Goal: Task Accomplishment & Management: Use online tool/utility

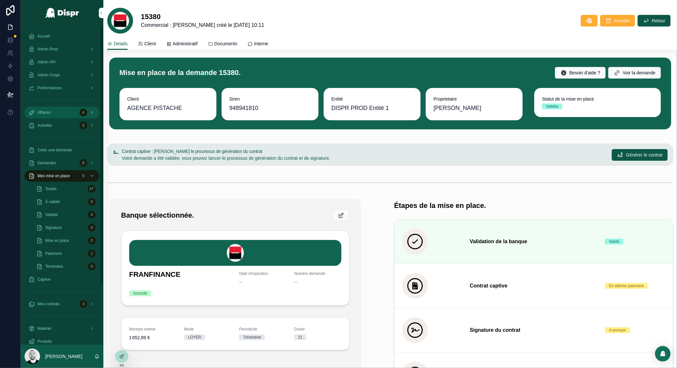
click at [55, 113] on div "Affaires 4" at bounding box center [61, 112] width 67 height 10
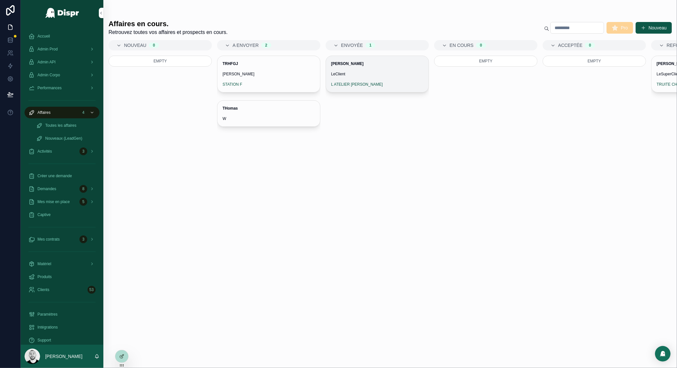
click at [382, 72] on span "LeClient" at bounding box center [377, 73] width 92 height 5
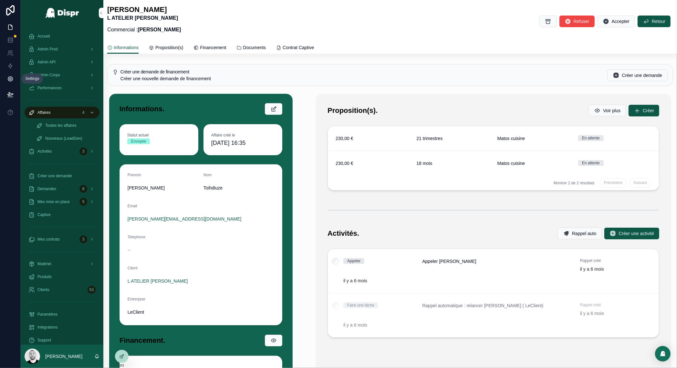
click at [9, 83] on link at bounding box center [10, 78] width 20 height 13
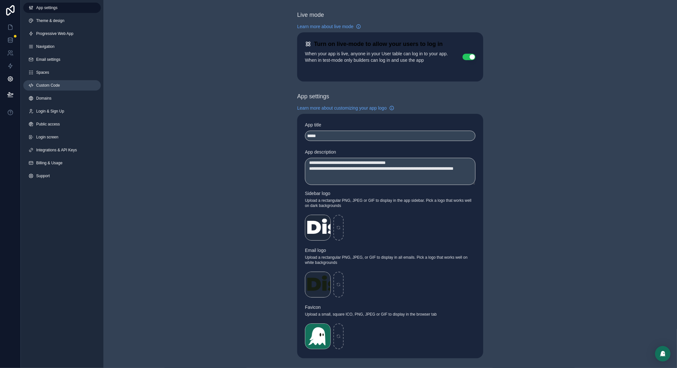
click at [50, 86] on span "Custom Code" at bounding box center [48, 85] width 24 height 5
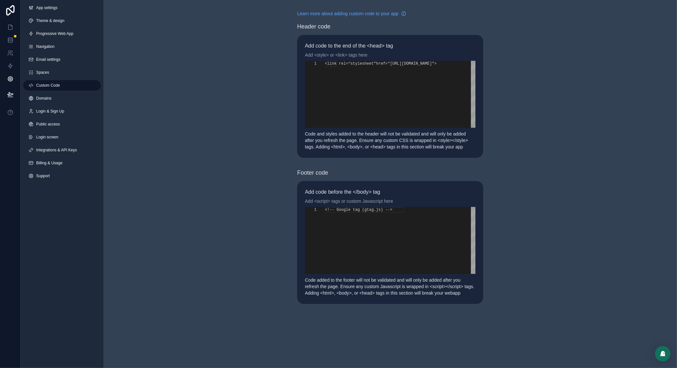
scroll to position [58, 0]
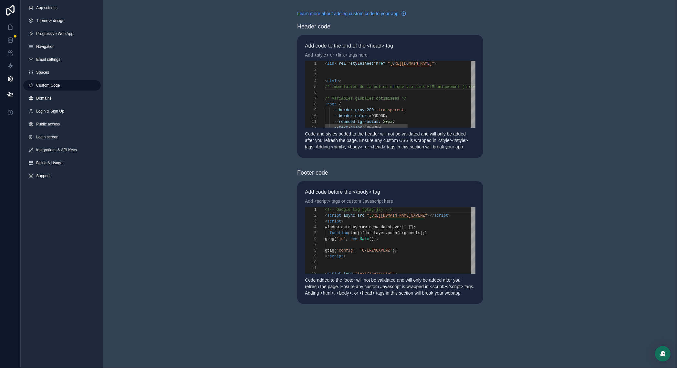
click at [374, 85] on div "**********" at bounding box center [390, 94] width 171 height 67
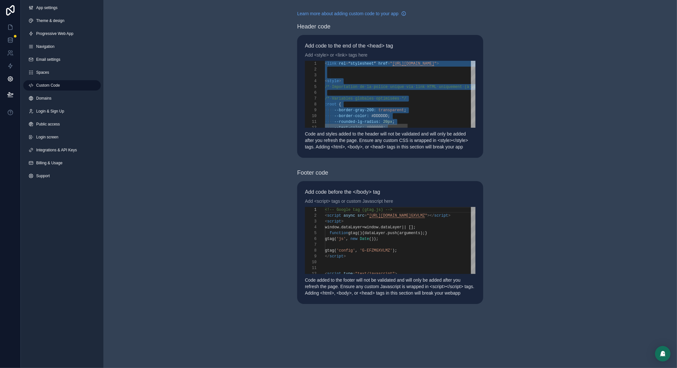
paste textarea "Editor content;Press Alt+F1 for Accessibility Options."
type textarea "********"
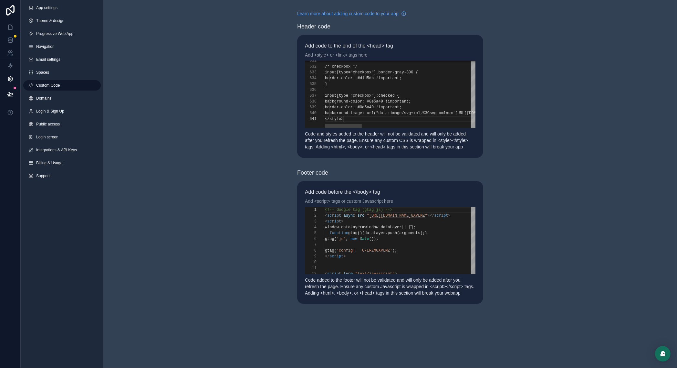
scroll to position [0, 18]
click at [10, 27] on icon at bounding box center [10, 27] width 6 height 6
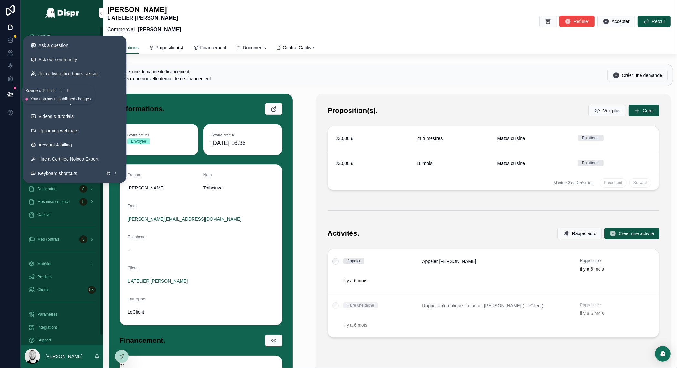
click at [12, 94] on icon at bounding box center [10, 94] width 6 height 6
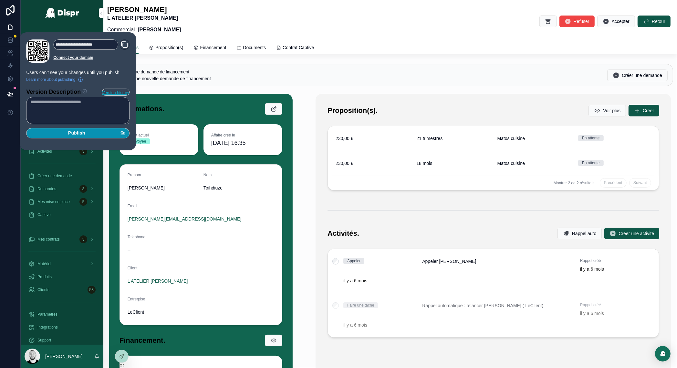
click at [60, 135] on div "Publish" at bounding box center [77, 133] width 95 height 6
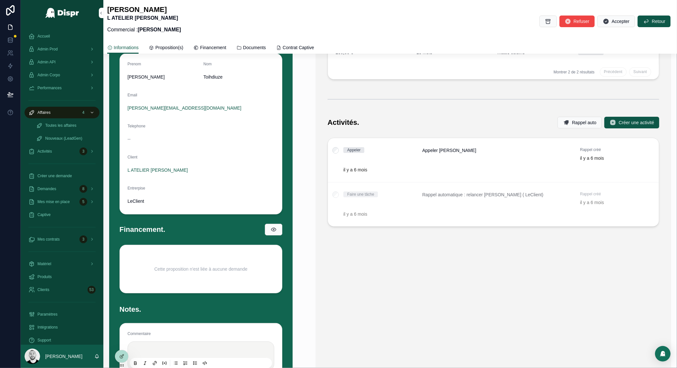
scroll to position [138, 0]
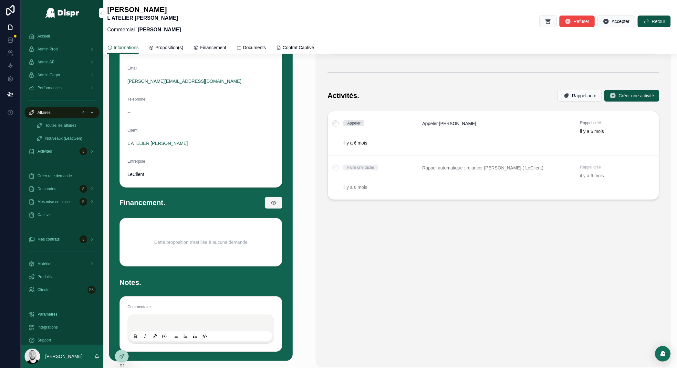
click at [269, 200] on button "scrollable content" at bounding box center [273, 203] width 17 height 12
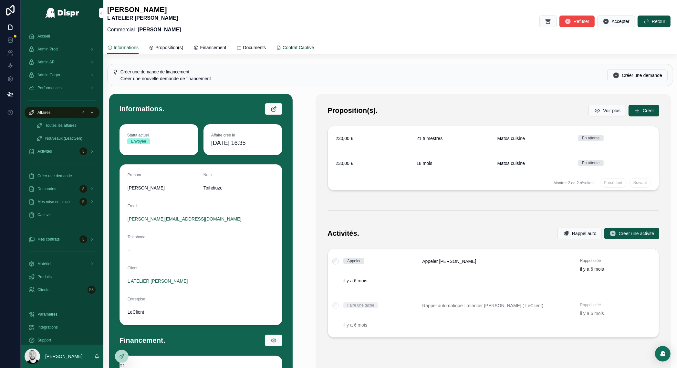
click at [314, 47] on span "Contrat Captive" at bounding box center [298, 47] width 31 height 6
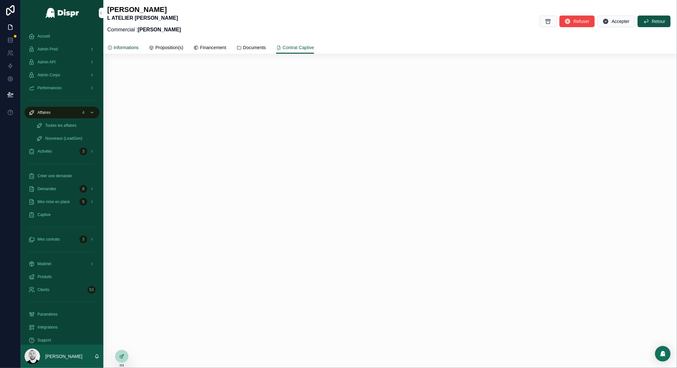
click at [127, 46] on span "Informations" at bounding box center [126, 47] width 25 height 6
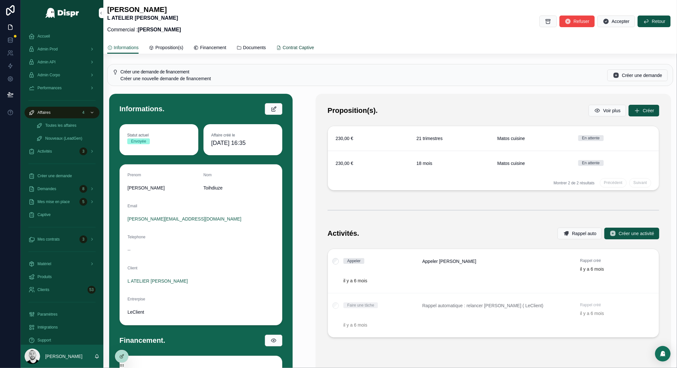
click at [314, 47] on span "Contrat Captive" at bounding box center [298, 47] width 31 height 6
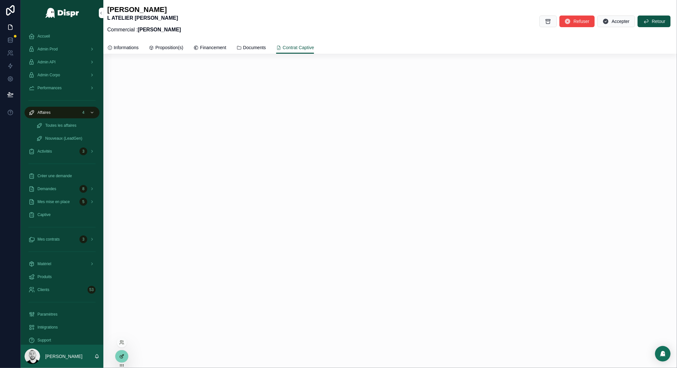
click at [120, 353] on icon at bounding box center [121, 355] width 5 height 5
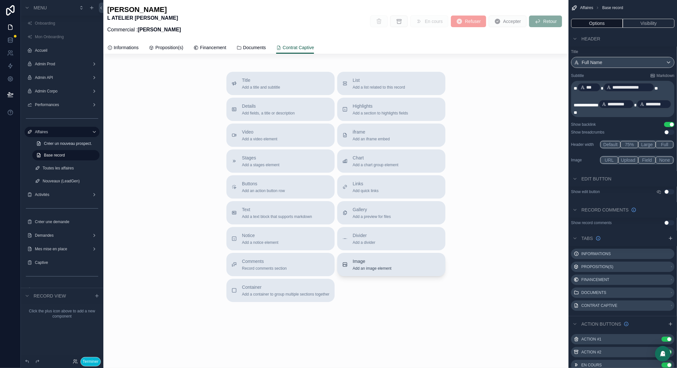
click at [378, 266] on span "Add an image element" at bounding box center [372, 268] width 39 height 5
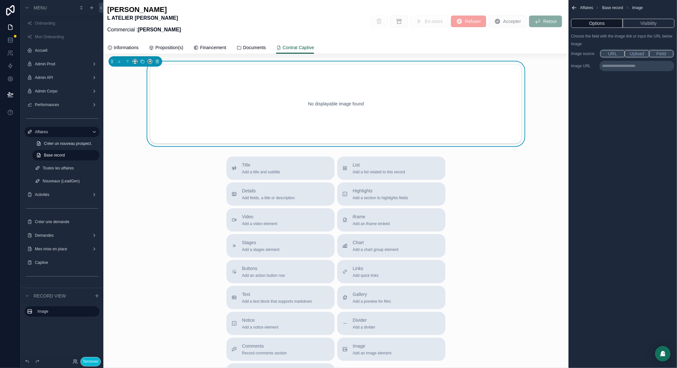
click at [640, 57] on button "Upload" at bounding box center [637, 53] width 24 height 7
click at [587, 76] on div "scrollable content" at bounding box center [584, 76] width 26 height 26
type input "**********"
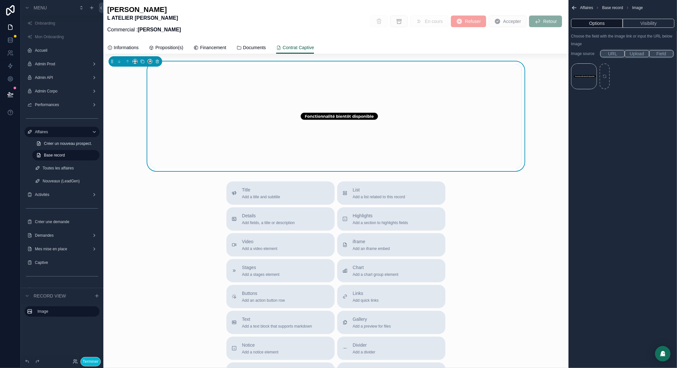
click at [519, 205] on div "Title Add a title and subtitle List Add a list related to this record Details A…" at bounding box center [335, 296] width 465 height 230
click at [242, 47] on icon "scrollable content" at bounding box center [238, 47] width 5 height 5
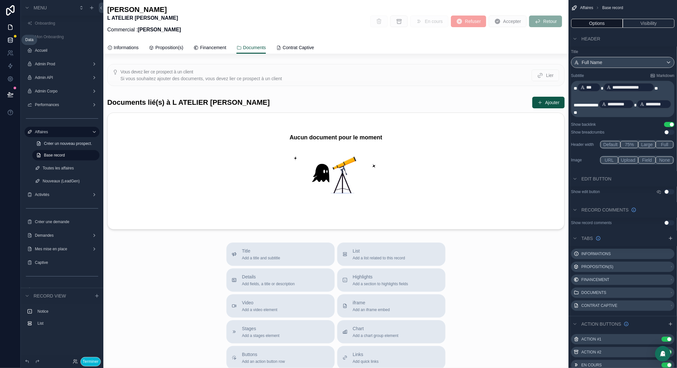
click at [9, 39] on icon at bounding box center [10, 39] width 4 height 2
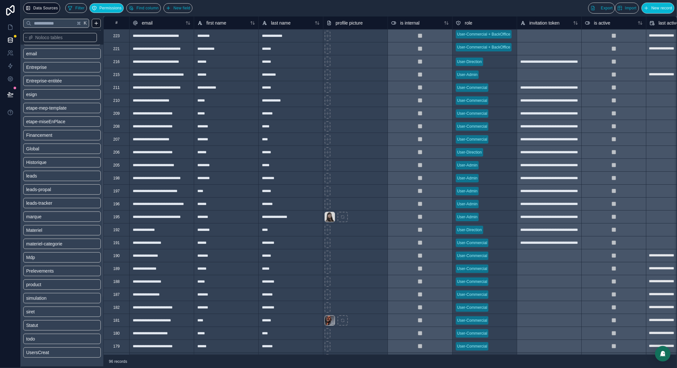
scroll to position [207, 0]
click at [47, 169] on link "leads" at bounding box center [52, 172] width 52 height 6
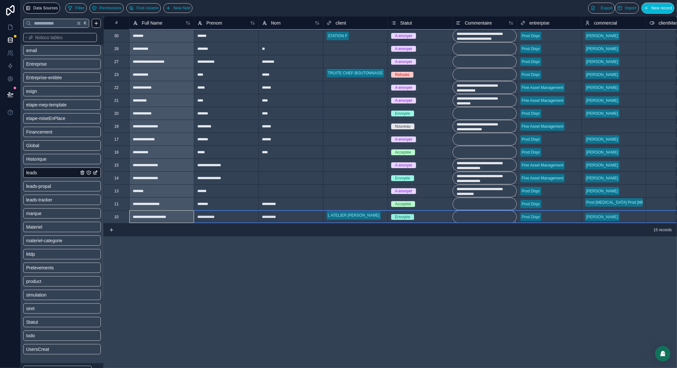
click at [115, 217] on div "**********" at bounding box center [390, 119] width 574 height 207
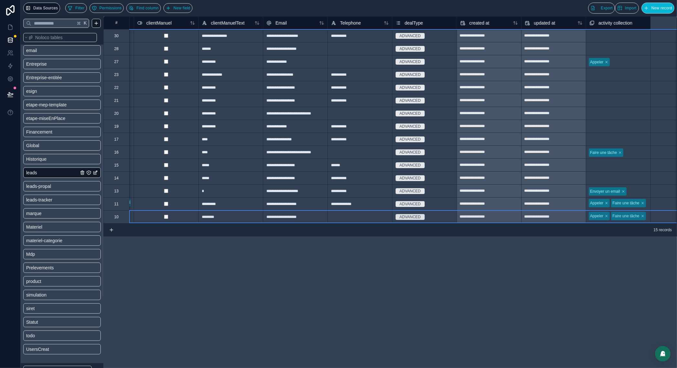
scroll to position [0, 571]
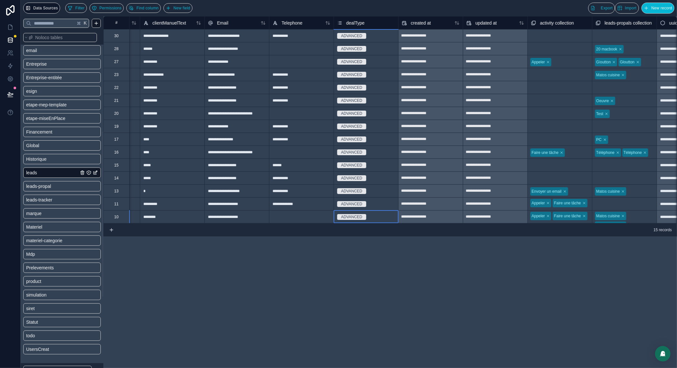
click at [374, 213] on div "ADVANCED" at bounding box center [366, 216] width 64 height 7
click at [359, 244] on div "SIMPLE" at bounding box center [366, 246] width 64 height 13
click at [12, 25] on icon at bounding box center [10, 27] width 6 height 6
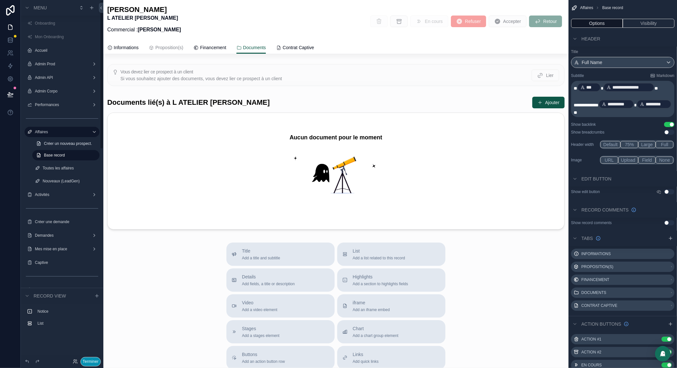
click at [90, 361] on button "Terminer" at bounding box center [90, 361] width 20 height 9
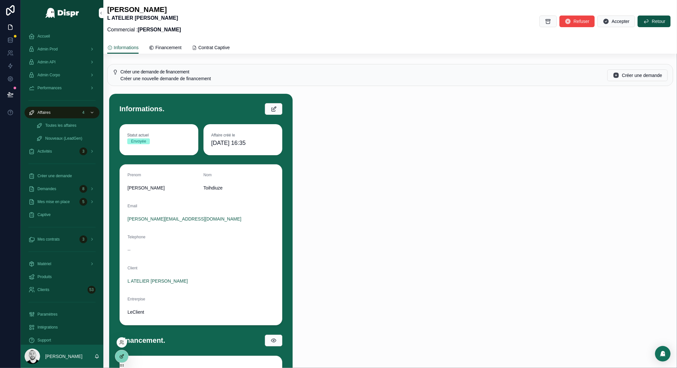
click at [120, 357] on icon at bounding box center [121, 356] width 3 height 3
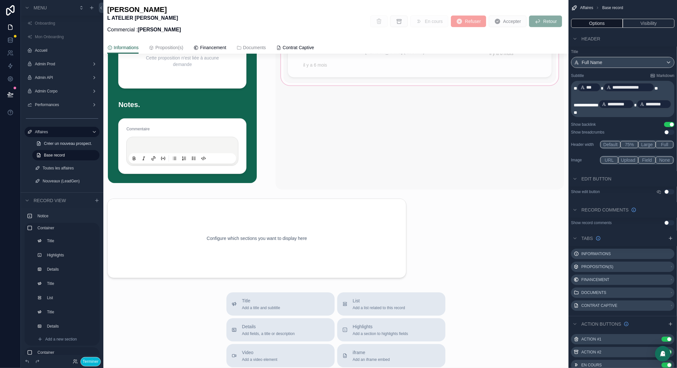
scroll to position [413, 0]
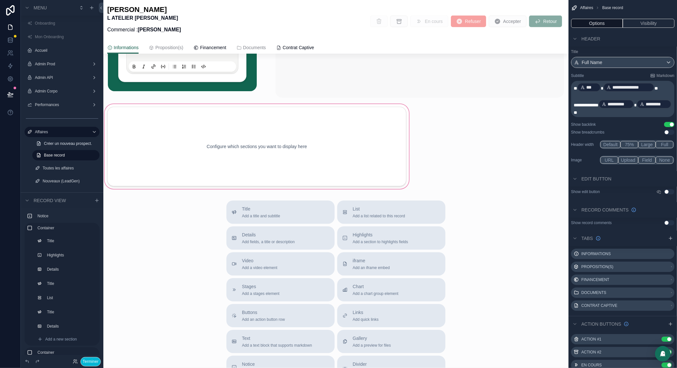
click at [260, 130] on div "scrollable content" at bounding box center [256, 146] width 307 height 87
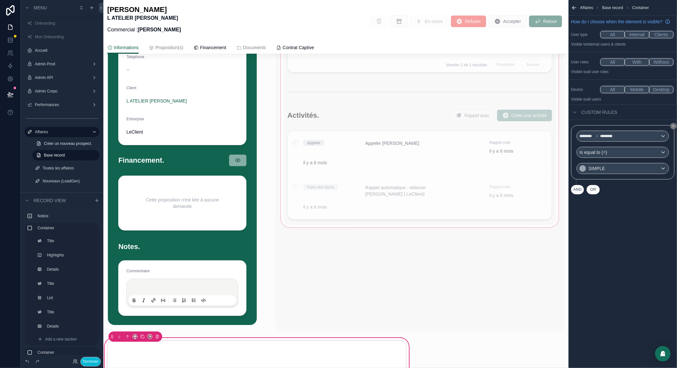
scroll to position [430, 0]
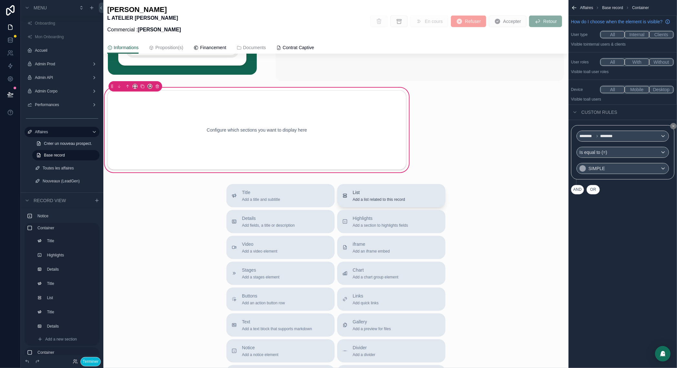
click at [386, 202] on span "Add a list related to this record" at bounding box center [379, 199] width 52 height 5
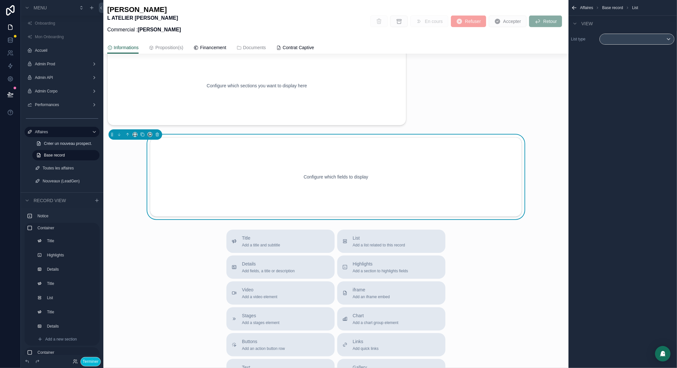
scroll to position [477, 0]
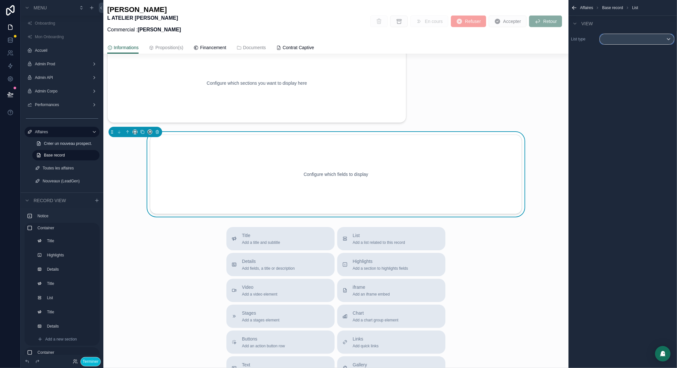
click at [644, 37] on div "scrollable content" at bounding box center [637, 39] width 74 height 10
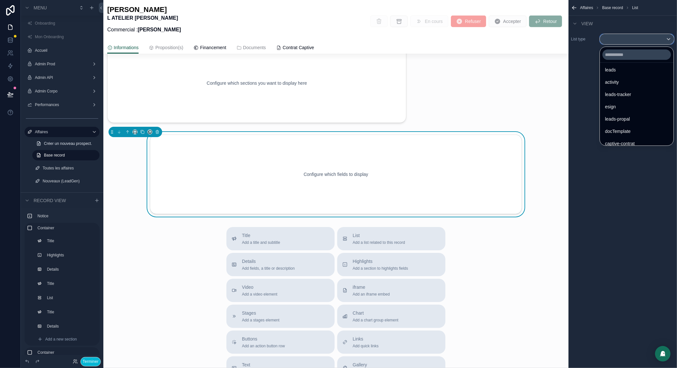
scroll to position [259, 0]
click at [621, 119] on span "leads-propal" at bounding box center [617, 119] width 25 height 8
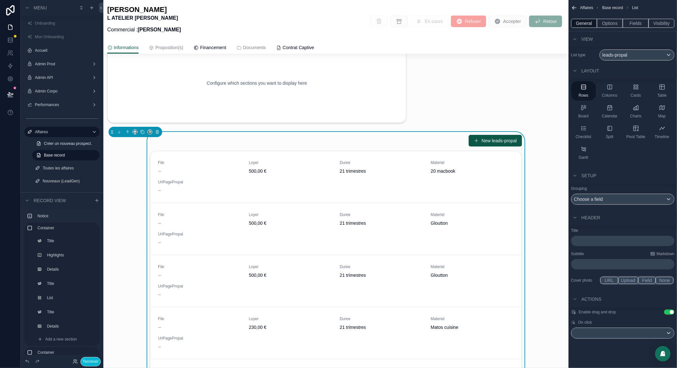
click at [673, 311] on button "Use setting" at bounding box center [669, 311] width 10 height 5
click at [615, 334] on div "scrollable content" at bounding box center [622, 333] width 103 height 10
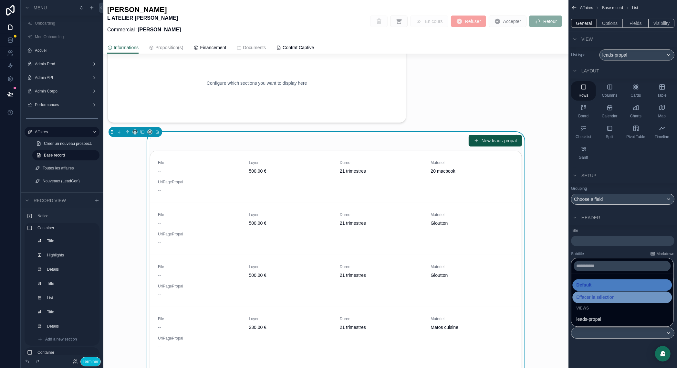
click at [598, 296] on span "Effacer la sélection" at bounding box center [596, 297] width 38 height 8
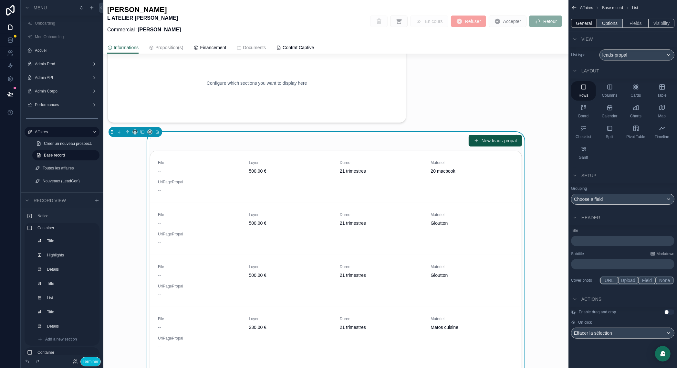
click at [614, 20] on button "Options" at bounding box center [610, 23] width 26 height 9
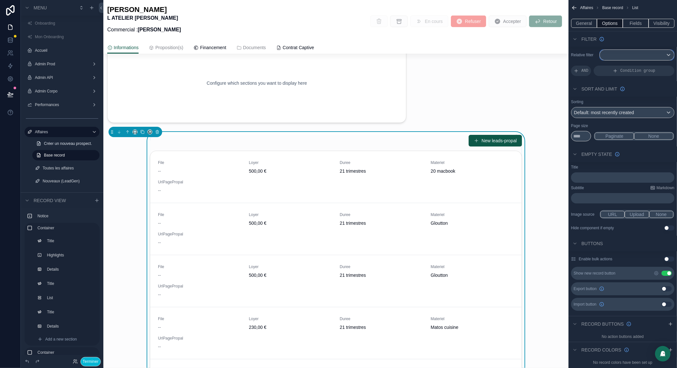
click at [628, 54] on div "scrollable content" at bounding box center [637, 55] width 74 height 10
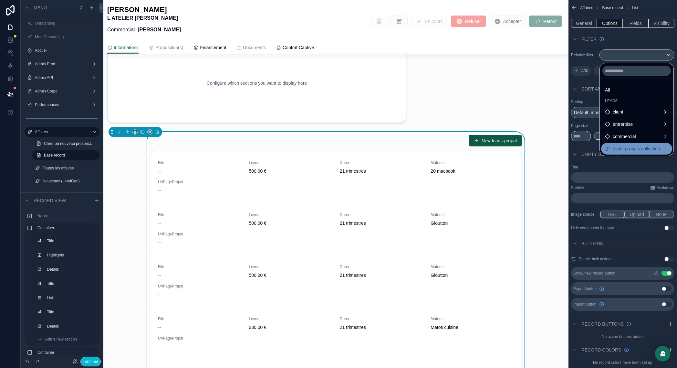
click at [619, 149] on span "leads-propals collection" at bounding box center [636, 149] width 47 height 8
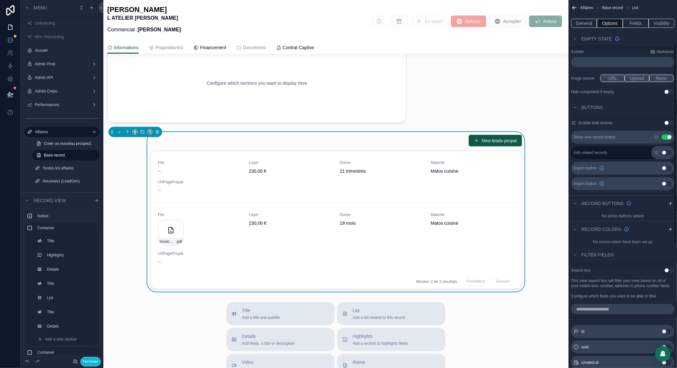
scroll to position [72, 0]
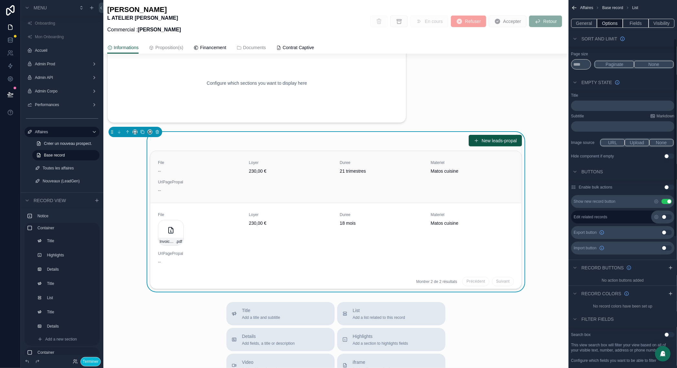
click at [402, 190] on div "File -- Loyer 230,00 € Duree 21 trimestres Materiel Matos cuisine UrlPagePropal…" at bounding box center [336, 177] width 356 height 34
click at [382, 185] on div "File -- Loyer 230,00 € Duree 21 trimestres Materiel Matos cuisine UrlPagePropal…" at bounding box center [336, 177] width 356 height 34
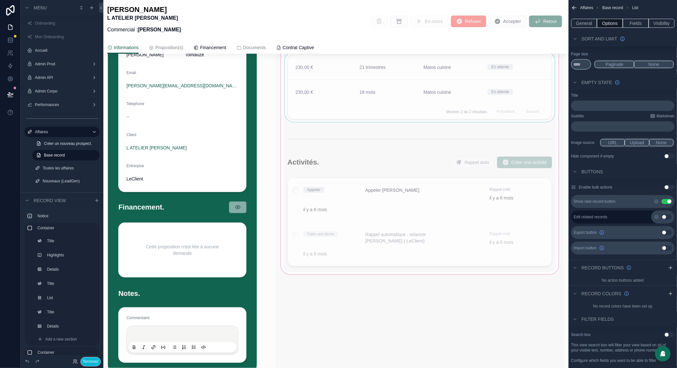
scroll to position [101, 0]
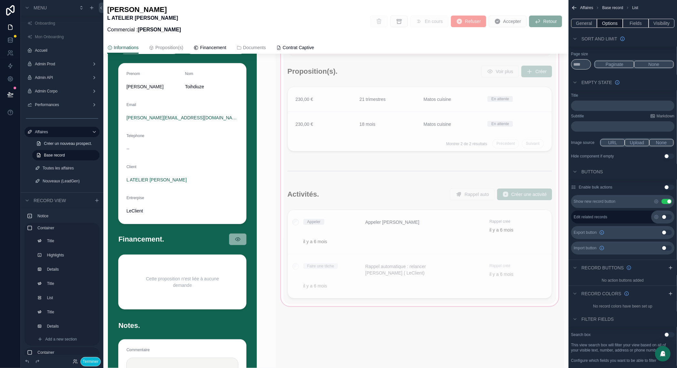
click at [385, 114] on div "scrollable content" at bounding box center [420, 201] width 288 height 417
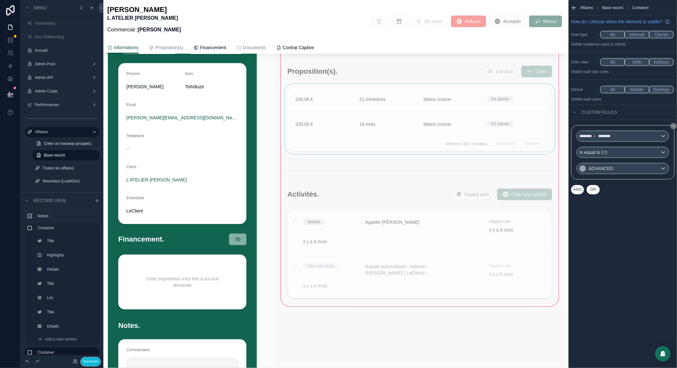
scroll to position [0, 0]
click at [392, 105] on div "scrollable content" at bounding box center [420, 120] width 272 height 72
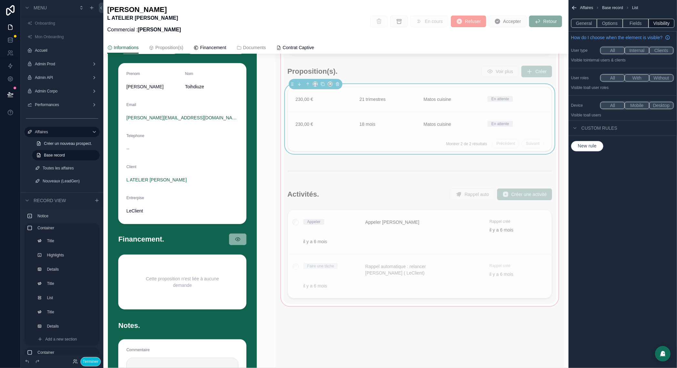
click at [392, 105] on link "230,00 € 21 trimestres Matos cuisine En attente" at bounding box center [420, 99] width 264 height 25
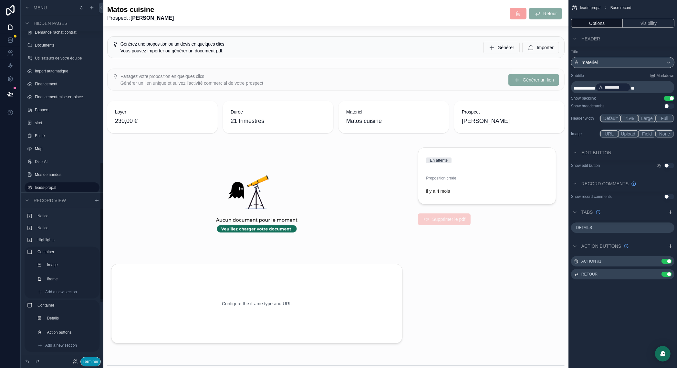
click at [89, 360] on button "Terminer" at bounding box center [90, 361] width 20 height 9
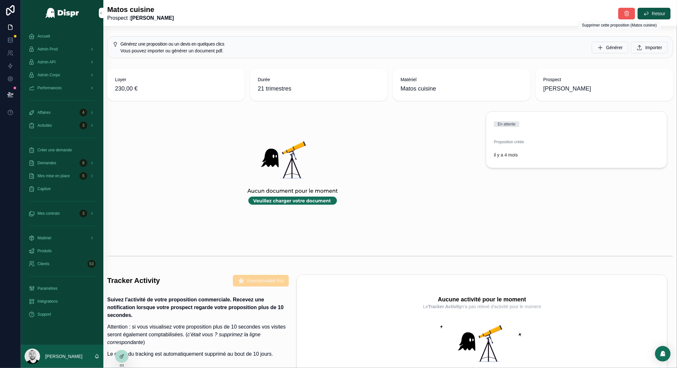
click at [623, 16] on icon "scrollable content" at bounding box center [626, 13] width 6 height 6
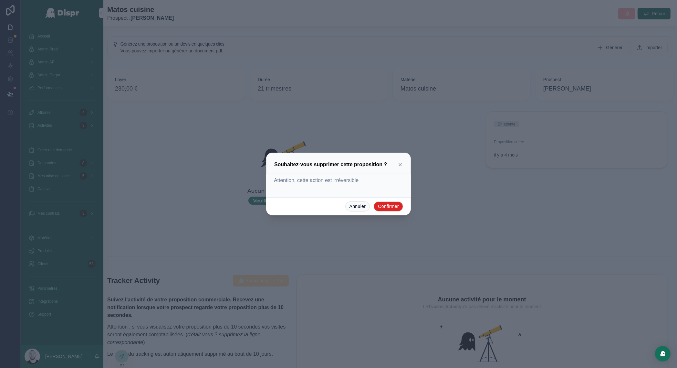
click at [374, 211] on button "Confirmer" at bounding box center [388, 206] width 29 height 10
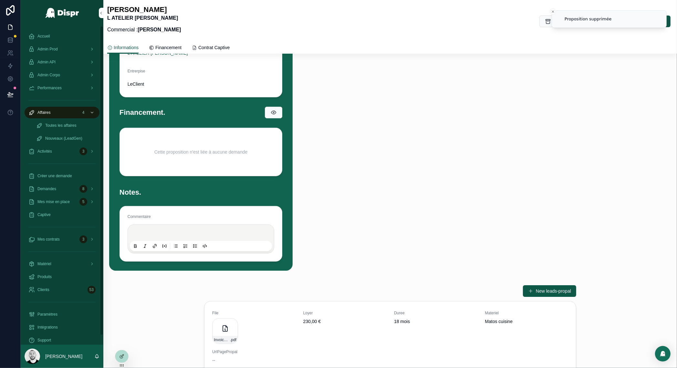
scroll to position [291, 0]
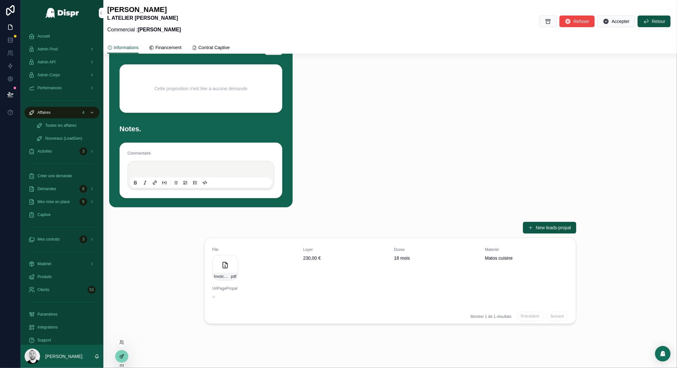
click at [120, 354] on icon at bounding box center [121, 355] width 5 height 5
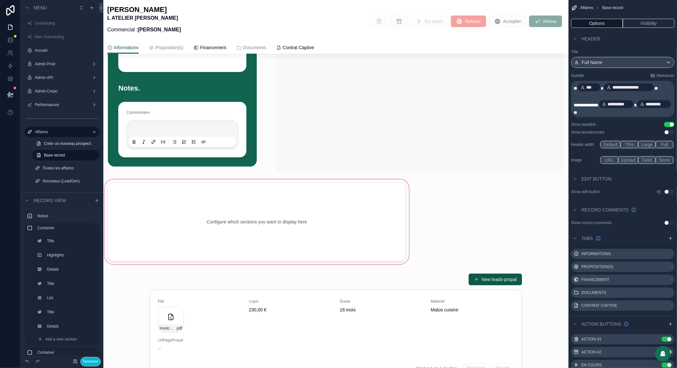
scroll to position [359, 0]
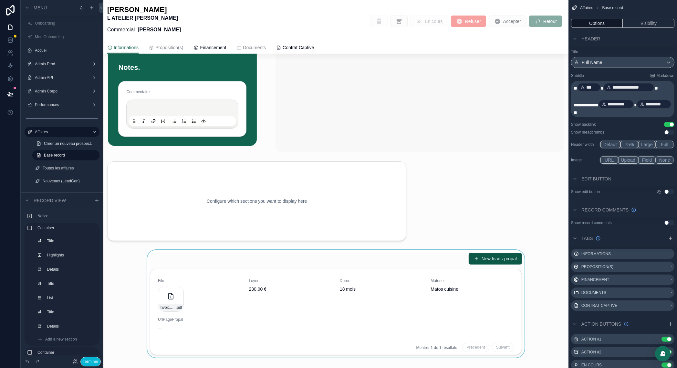
click at [232, 288] on div "scrollable content" at bounding box center [335, 304] width 465 height 108
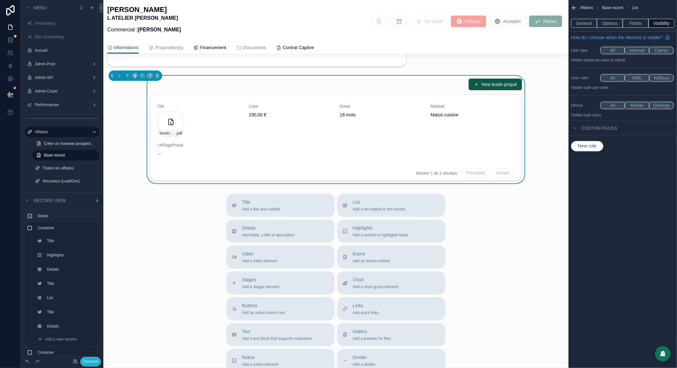
scroll to position [414, 0]
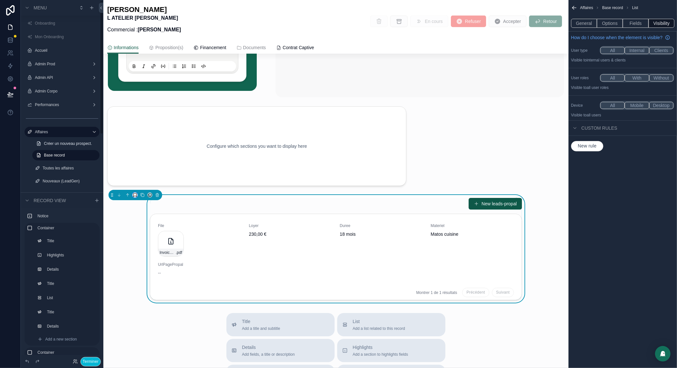
click at [132, 197] on button "scrollable content" at bounding box center [134, 194] width 5 height 5
drag, startPoint x: 144, startPoint y: 282, endPoint x: 144, endPoint y: 289, distance: 7.4
click at [144, 289] on ul "Default 25% 33% 50% 66% 75% Full width Large" at bounding box center [147, 250] width 29 height 83
click at [144, 289] on span "Full width" at bounding box center [147, 290] width 19 height 8
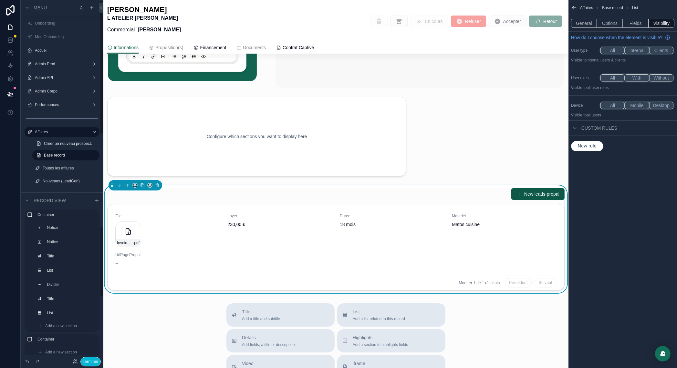
scroll to position [159, 0]
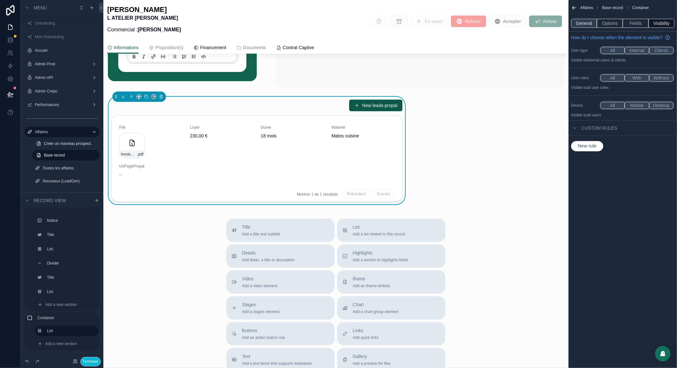
click at [589, 23] on button "General" at bounding box center [584, 23] width 26 height 9
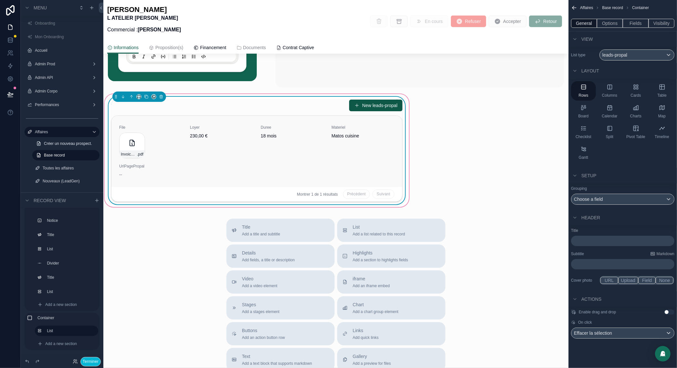
click at [292, 158] on div "Duree 18 mois" at bounding box center [292, 142] width 63 height 34
click at [285, 139] on span "18 mois" at bounding box center [292, 135] width 63 height 6
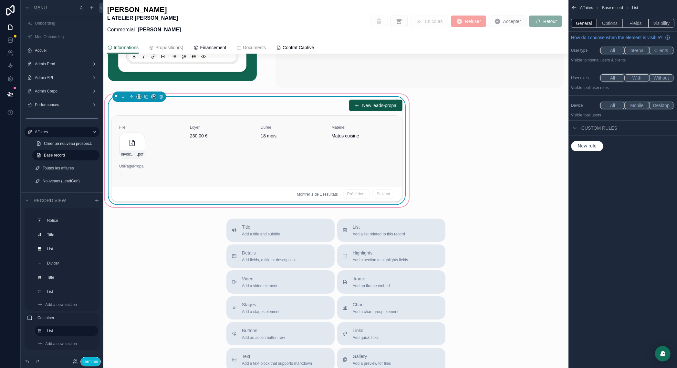
click at [288, 139] on span "18 mois" at bounding box center [292, 135] width 63 height 6
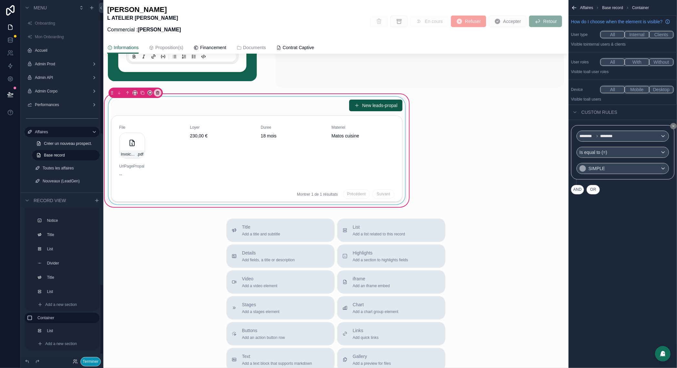
click at [85, 365] on button "Terminer" at bounding box center [90, 361] width 20 height 9
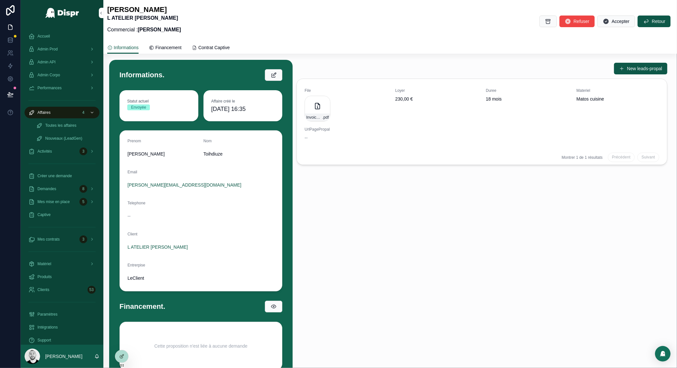
scroll to position [0, 0]
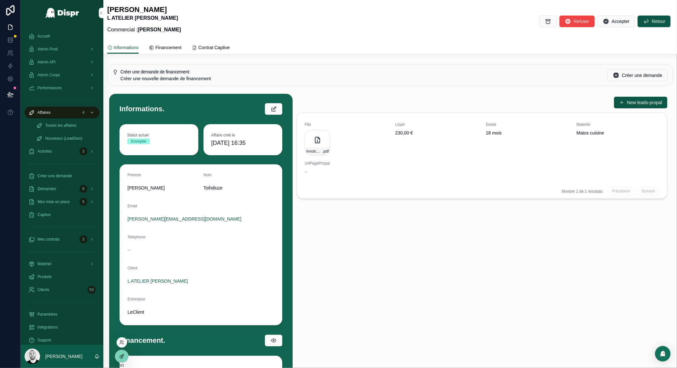
click at [120, 357] on icon at bounding box center [121, 356] width 3 height 3
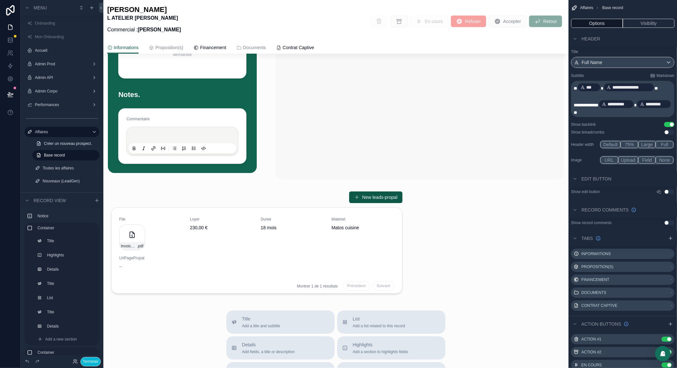
scroll to position [345, 0]
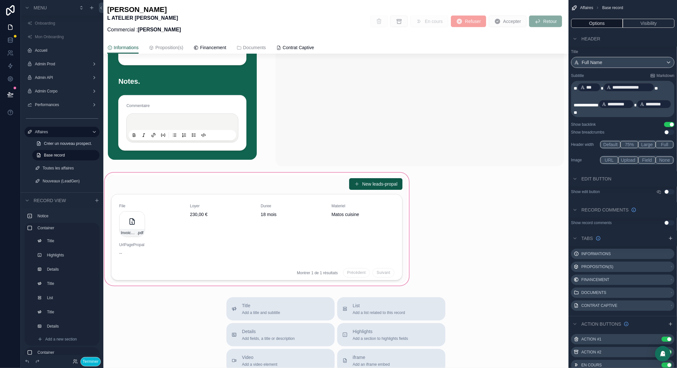
click at [220, 189] on div "scrollable content" at bounding box center [256, 228] width 307 height 115
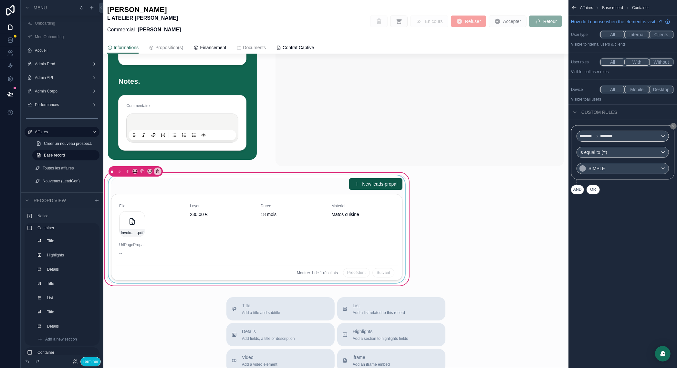
click at [211, 200] on div "scrollable content" at bounding box center [256, 229] width 299 height 108
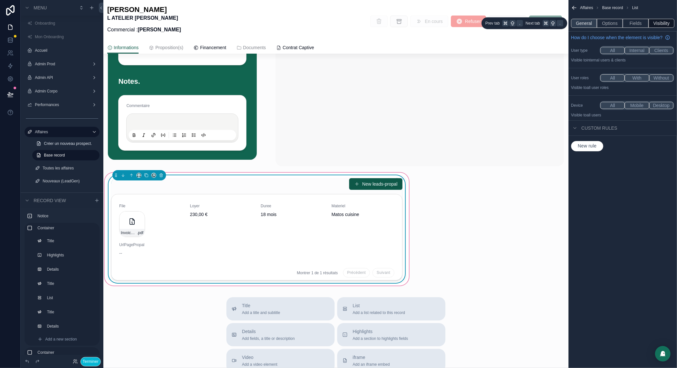
click at [588, 20] on button "General" at bounding box center [584, 23] width 26 height 9
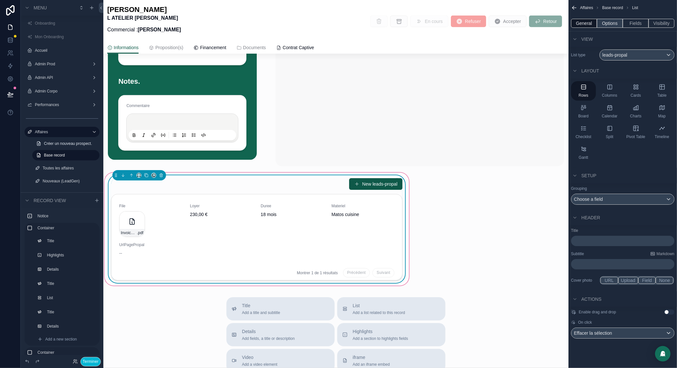
click at [616, 20] on button "Options" at bounding box center [610, 23] width 26 height 9
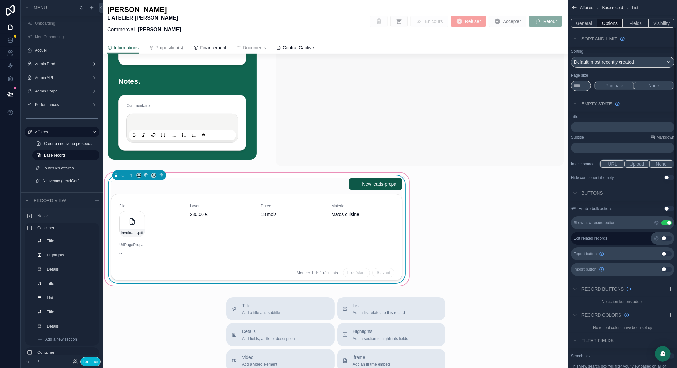
scroll to position [0, 0]
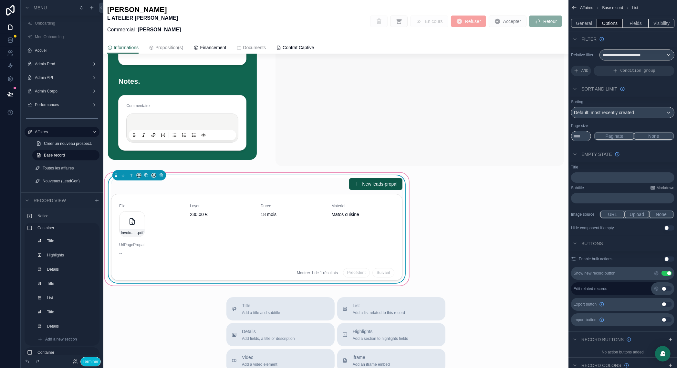
click at [582, 175] on p "﻿" at bounding box center [623, 177] width 99 height 5
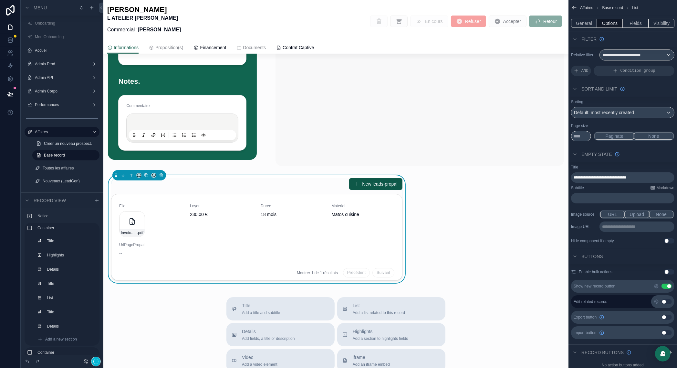
click at [618, 192] on div "Subtitle Markdown ﻿" at bounding box center [622, 194] width 103 height 18
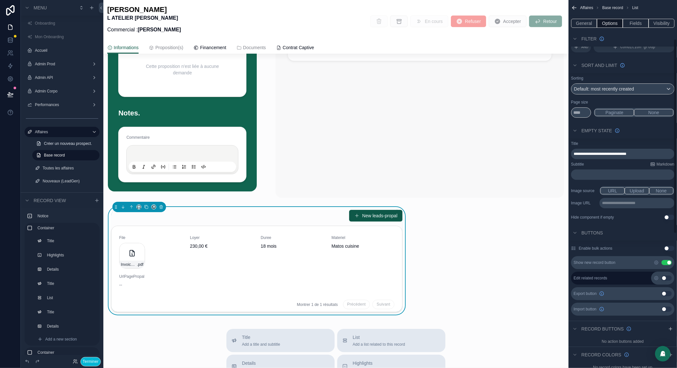
scroll to position [73, 0]
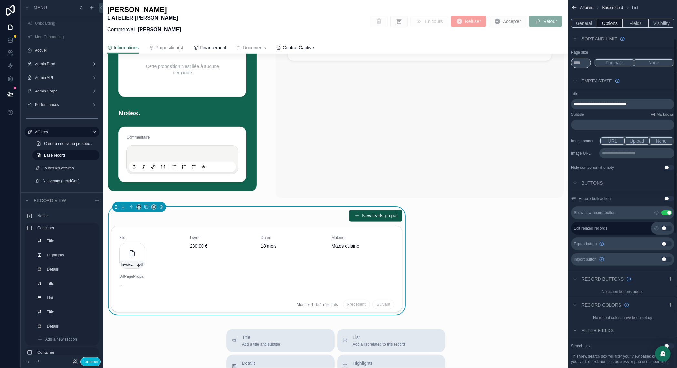
click at [667, 211] on button "Use setting" at bounding box center [667, 212] width 10 height 5
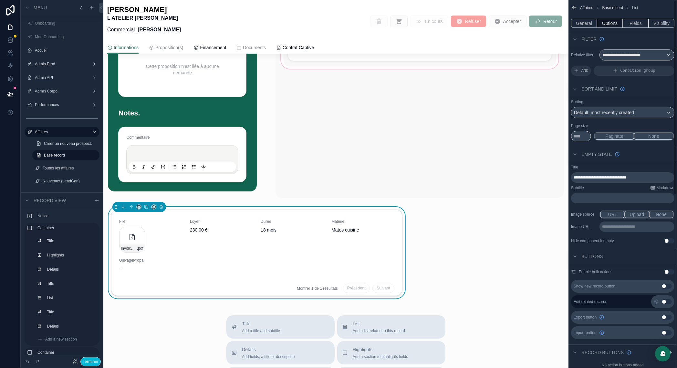
scroll to position [0, 0]
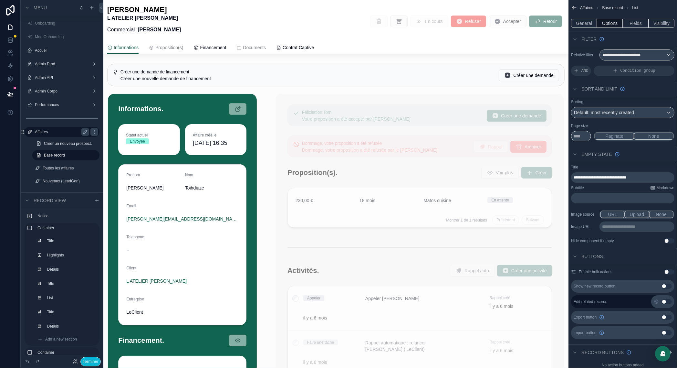
click at [51, 130] on label "Affaires" at bounding box center [61, 131] width 52 height 5
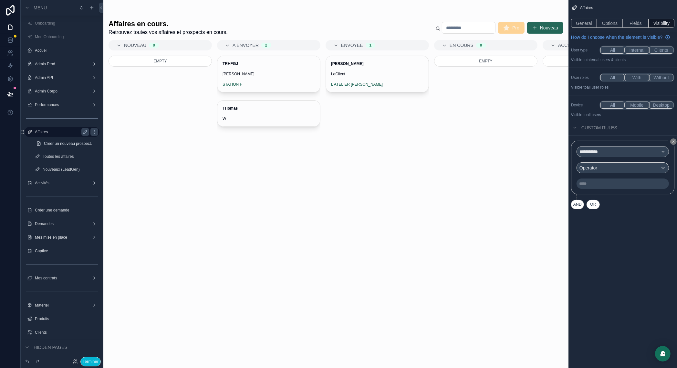
click at [544, 31] on button "Nouveau" at bounding box center [545, 28] width 36 height 12
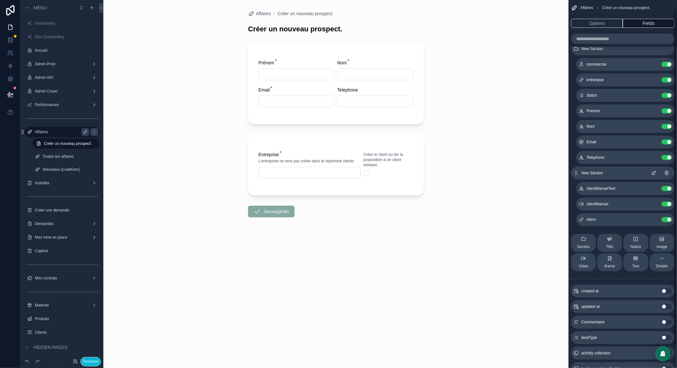
scroll to position [35, 0]
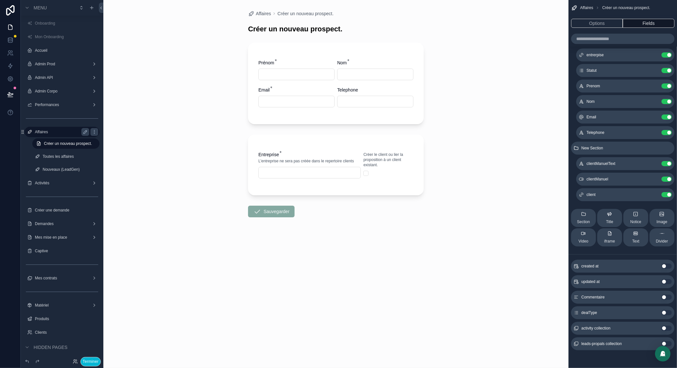
click at [668, 312] on button "Use setting" at bounding box center [667, 312] width 10 height 5
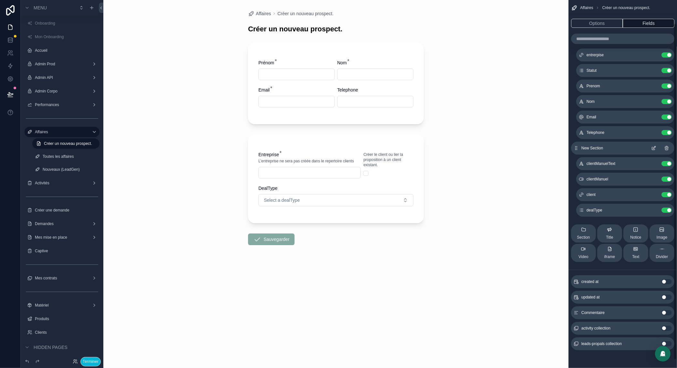
scroll to position [0, 0]
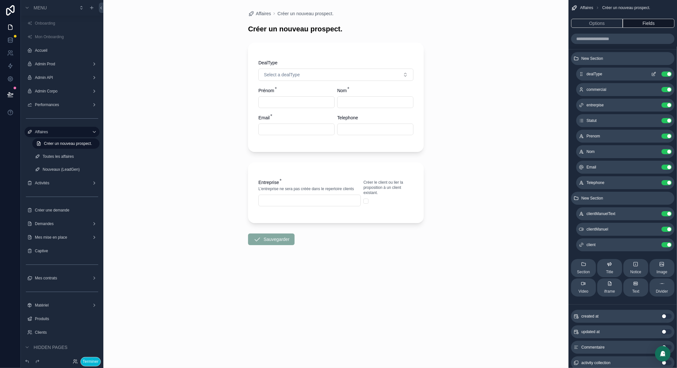
click at [654, 74] on icon "scrollable content" at bounding box center [654, 73] width 3 height 3
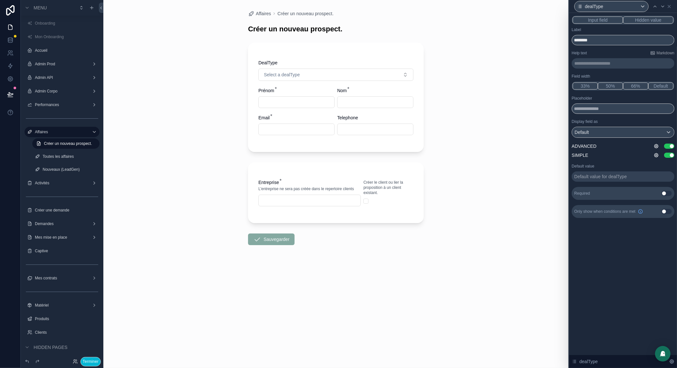
click at [635, 19] on button "Hidden value" at bounding box center [648, 19] width 50 height 7
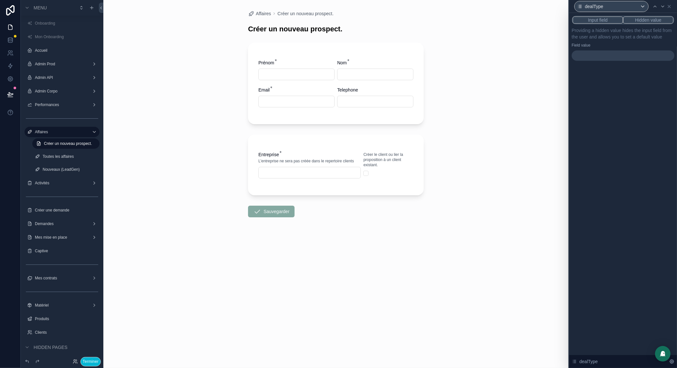
click at [588, 61] on div at bounding box center [623, 55] width 103 height 10
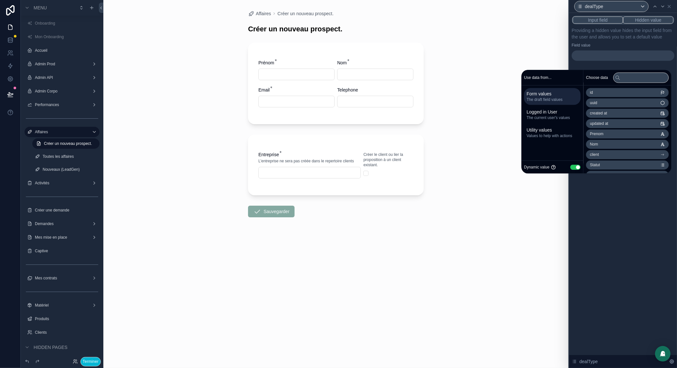
click at [571, 165] on button "Use setting" at bounding box center [575, 166] width 10 height 5
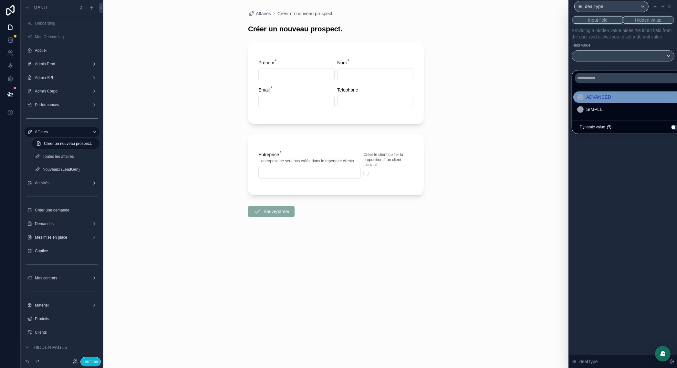
click at [608, 93] on div "ADVANCED" at bounding box center [630, 97] width 114 height 12
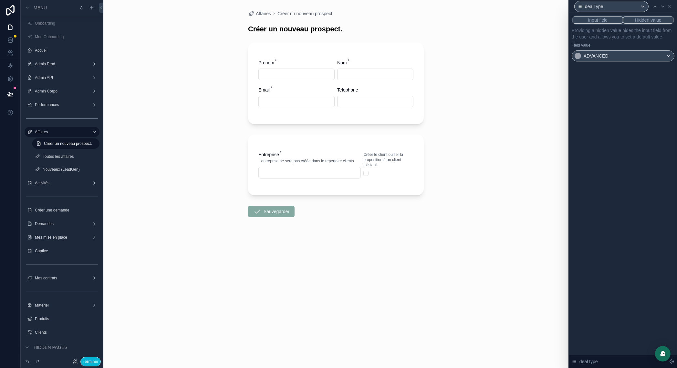
click at [592, 248] on div "Input field Hidden value Providing a hidden value hides the input field from th…" at bounding box center [623, 190] width 108 height 355
click at [671, 6] on icon at bounding box center [669, 6] width 5 height 5
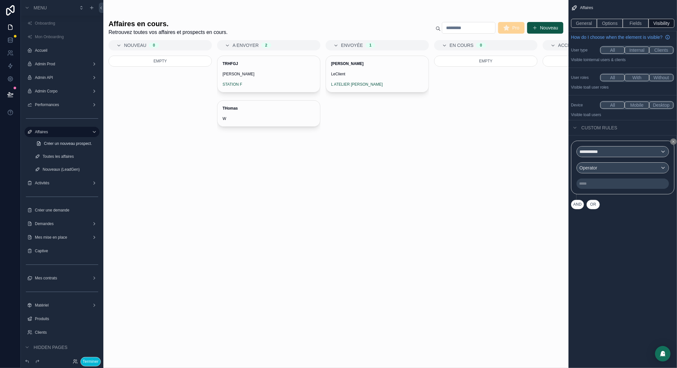
click at [605, 4] on div "Affaires" at bounding box center [623, 8] width 109 height 16
click at [586, 22] on button "General" at bounding box center [584, 23] width 26 height 9
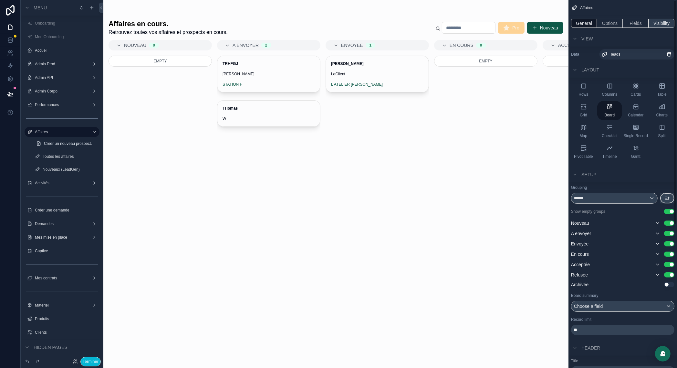
click at [665, 21] on button "Visibility" at bounding box center [662, 23] width 26 height 9
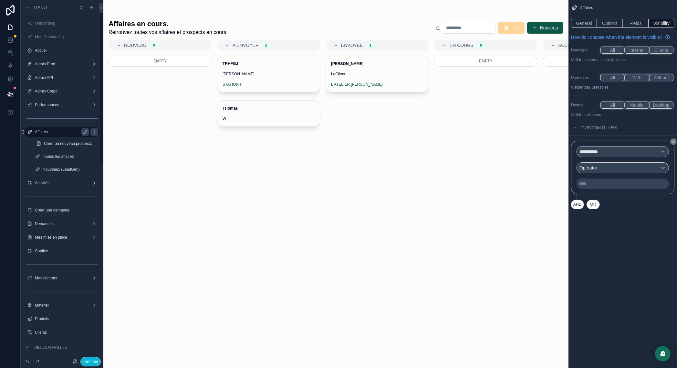
click at [59, 132] on label "Affaires" at bounding box center [61, 131] width 52 height 5
click at [614, 157] on div "**********" at bounding box center [623, 151] width 92 height 10
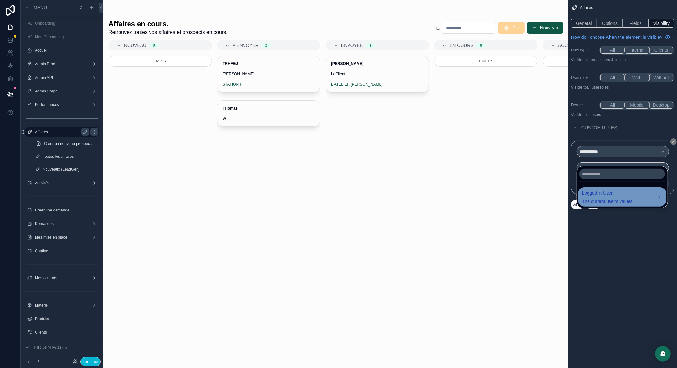
click at [593, 200] on span "The current user's values" at bounding box center [607, 201] width 51 height 6
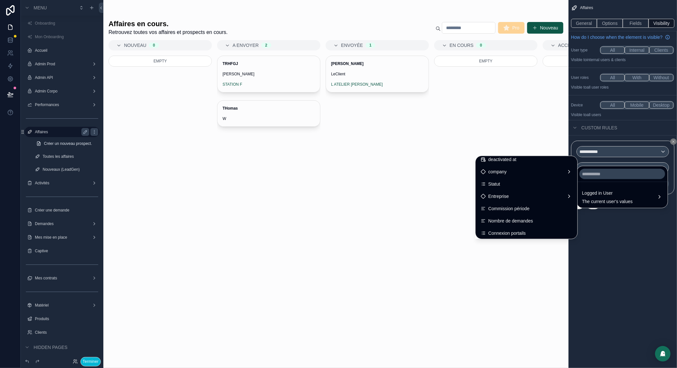
scroll to position [128, 0]
click at [495, 192] on span "Entreprise" at bounding box center [498, 195] width 21 height 8
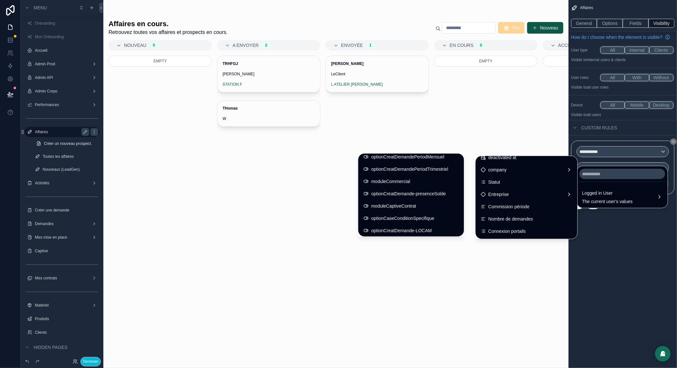
scroll to position [631, 0]
click at [396, 181] on span "moduleCommercial" at bounding box center [390, 180] width 39 height 8
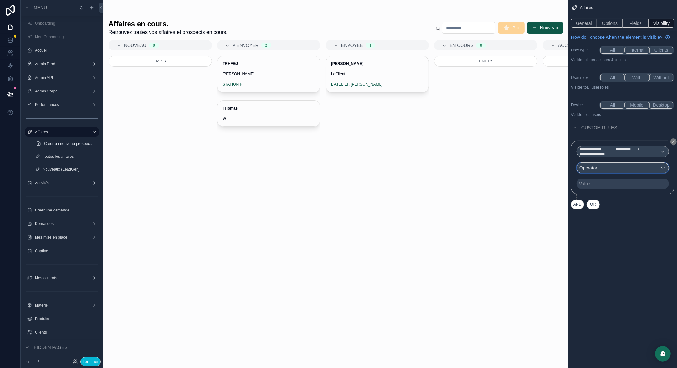
click at [602, 173] on div "Operator" at bounding box center [623, 167] width 92 height 10
click at [595, 208] on span "Is true" at bounding box center [588, 209] width 13 height 8
click at [611, 247] on div "**********" at bounding box center [623, 184] width 109 height 368
click at [64, 155] on label "Toutes les affaires" at bounding box center [65, 156] width 44 height 5
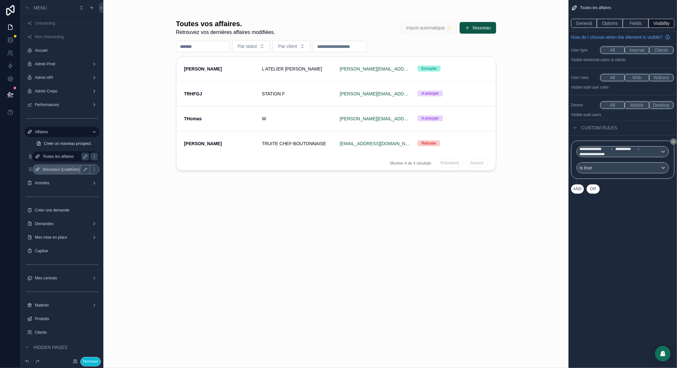
click at [63, 168] on label "Nouveaux (LeadGen)" at bounding box center [65, 169] width 44 height 5
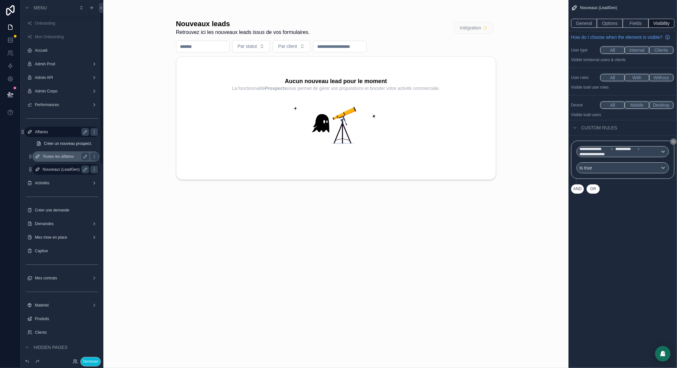
click at [57, 131] on label "Affaires" at bounding box center [61, 131] width 52 height 5
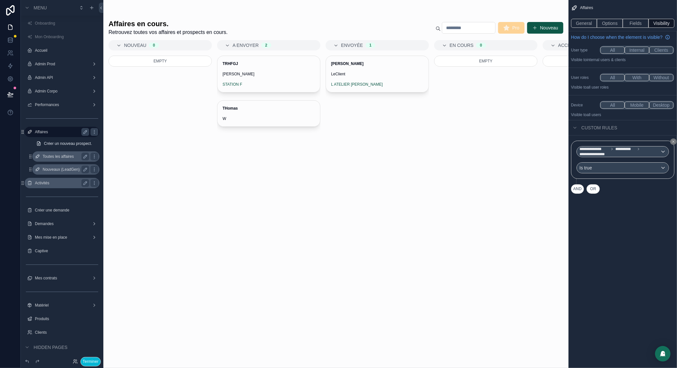
click at [47, 183] on label "Activités" at bounding box center [61, 182] width 52 height 5
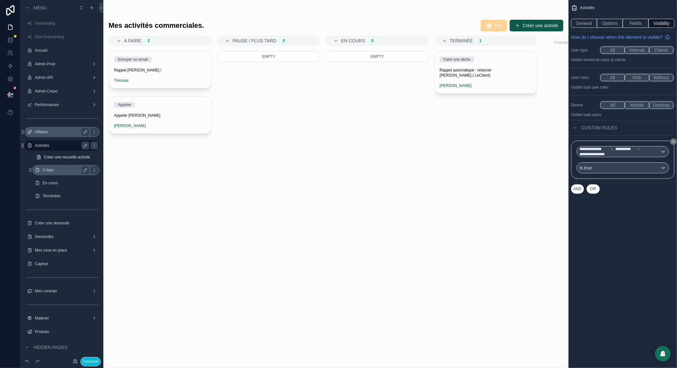
click at [48, 168] on label "A faire" at bounding box center [65, 169] width 44 height 5
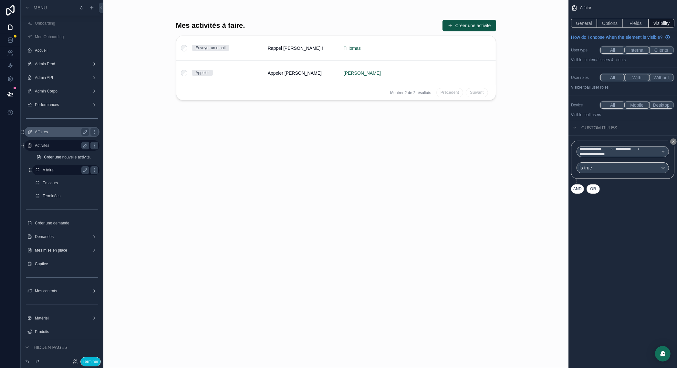
click at [58, 132] on label "Affaires" at bounding box center [61, 131] width 52 height 5
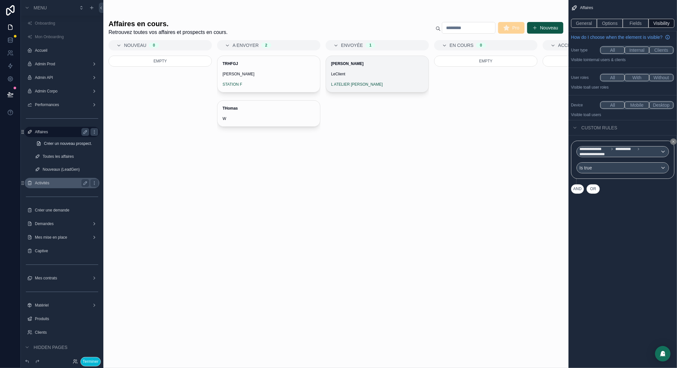
click at [379, 66] on span "Jean-Michel Toihdiuze" at bounding box center [377, 63] width 92 height 5
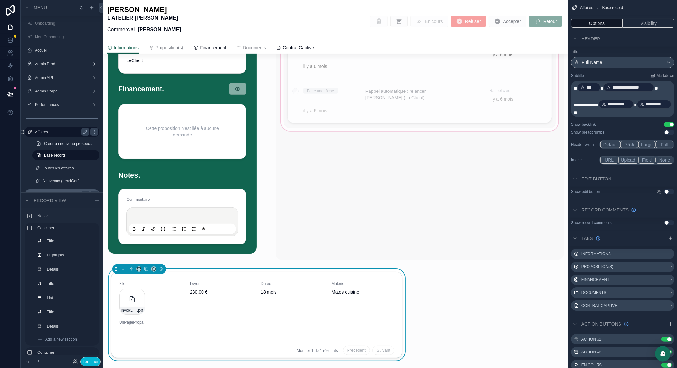
scroll to position [401, 0]
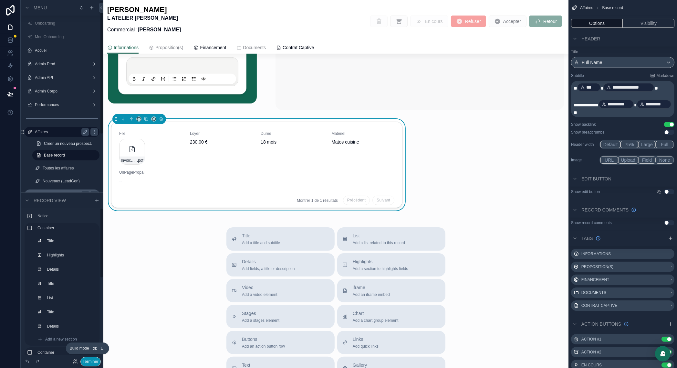
click at [88, 362] on button "Terminer" at bounding box center [90, 361] width 20 height 9
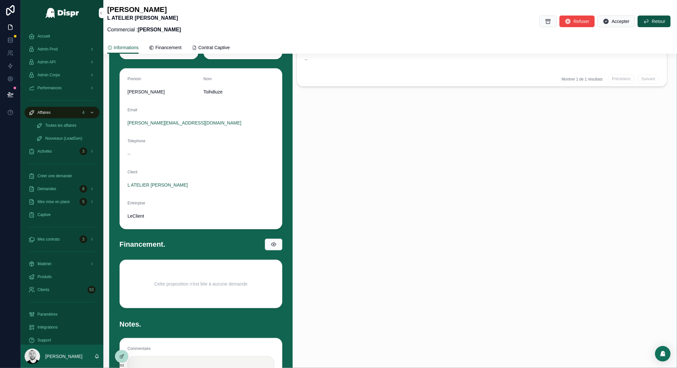
scroll to position [0, 0]
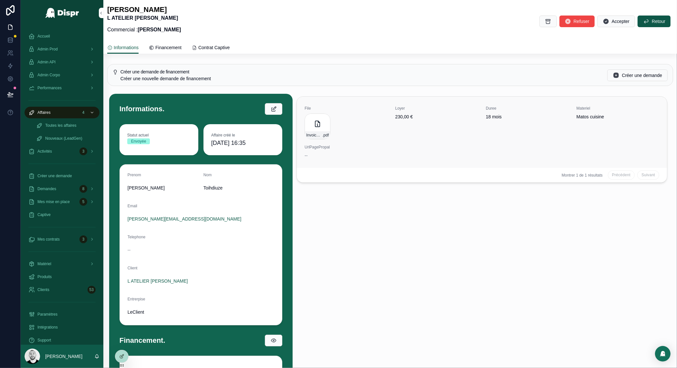
click at [372, 144] on div "File Invoice-A8F73B7F-3891 .pdf Loyer 230,00 € Duree 18 mois Materiel Matos cui…" at bounding box center [482, 132] width 355 height 53
click at [123, 357] on icon at bounding box center [121, 356] width 3 height 3
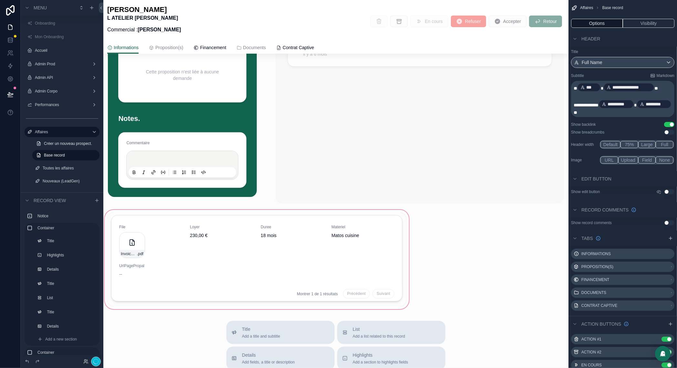
scroll to position [425, 0]
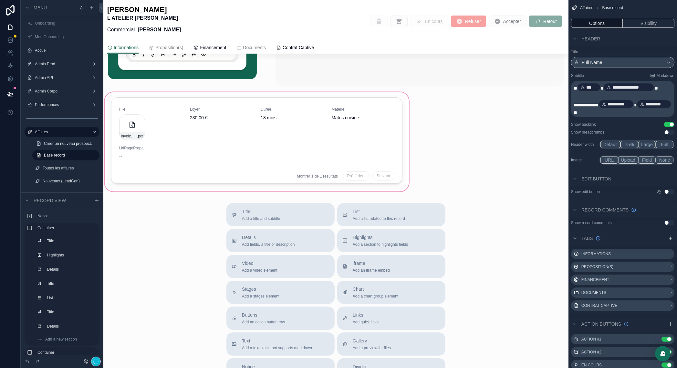
click at [198, 136] on div "scrollable content" at bounding box center [256, 142] width 307 height 102
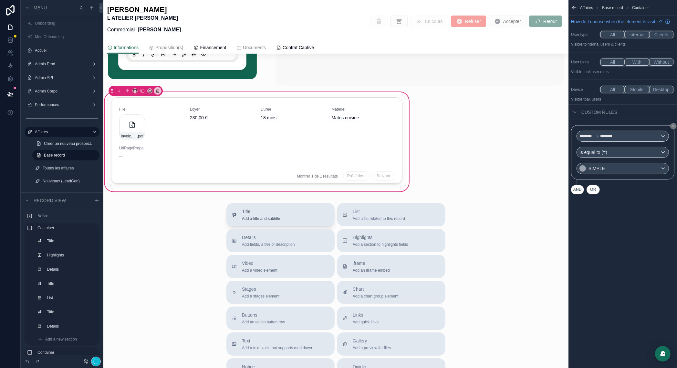
click at [249, 221] on div "Title Add a title and subtitle" at bounding box center [261, 214] width 38 height 13
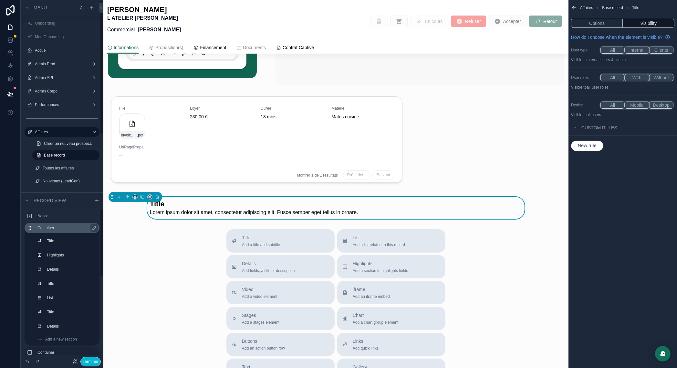
scroll to position [172, 0]
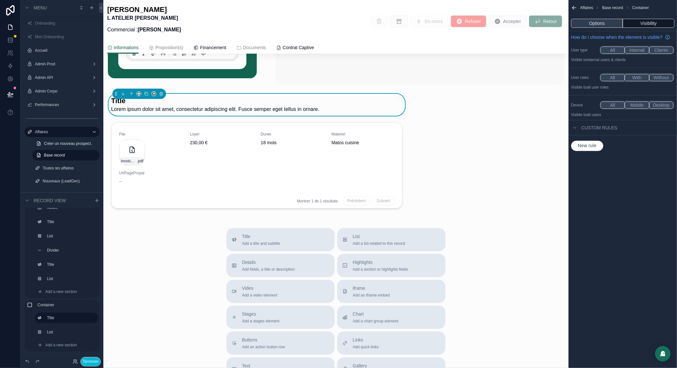
click at [602, 24] on button "Options" at bounding box center [597, 23] width 52 height 9
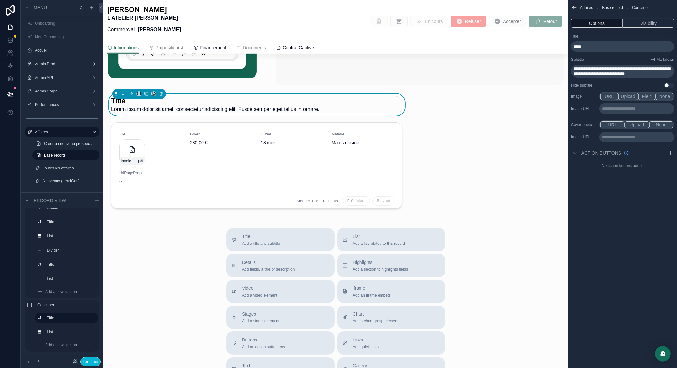
click at [574, 42] on div "*****" at bounding box center [622, 46] width 103 height 10
click at [577, 47] on span "*****" at bounding box center [577, 47] width 7 height 4
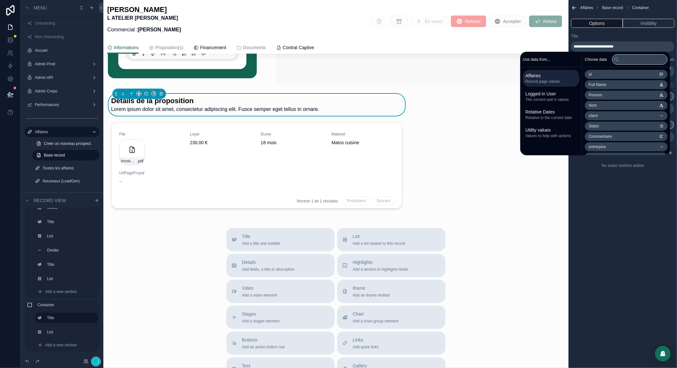
click at [611, 39] on div "**********" at bounding box center [622, 43] width 103 height 18
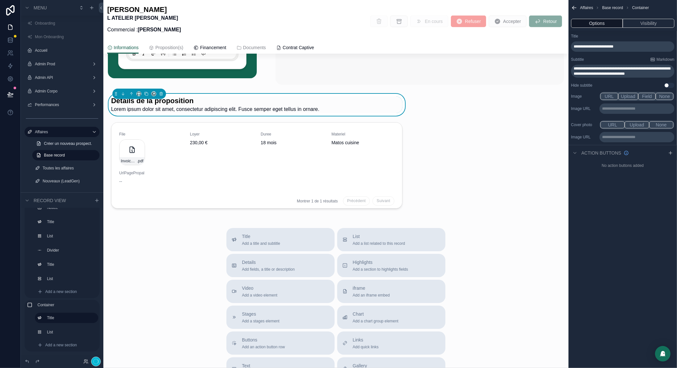
click at [604, 73] on span "**********" at bounding box center [622, 71] width 97 height 9
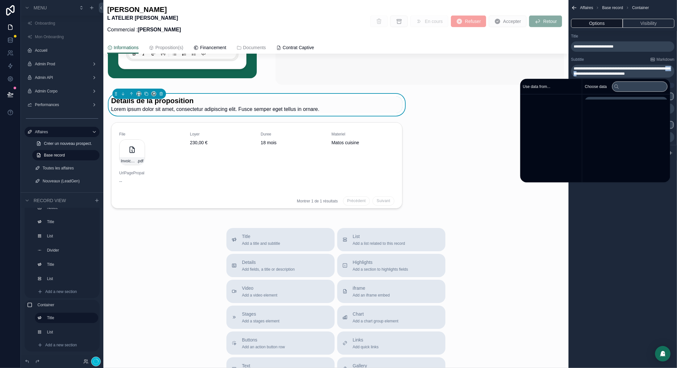
click at [604, 73] on span "**********" at bounding box center [622, 71] width 97 height 9
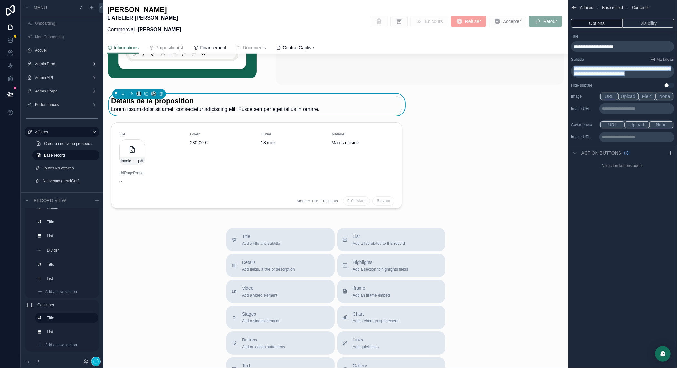
click at [604, 73] on span "**********" at bounding box center [622, 71] width 97 height 9
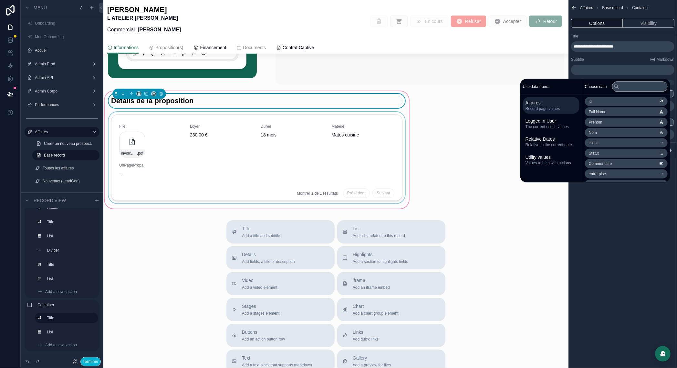
click at [211, 157] on div "scrollable content" at bounding box center [256, 159] width 299 height 94
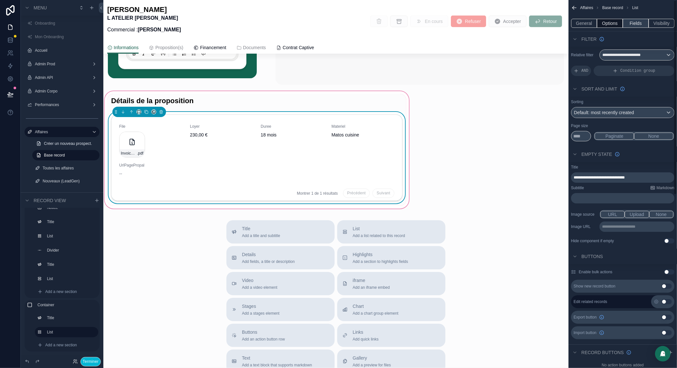
click at [633, 25] on button "Fields" at bounding box center [636, 23] width 26 height 9
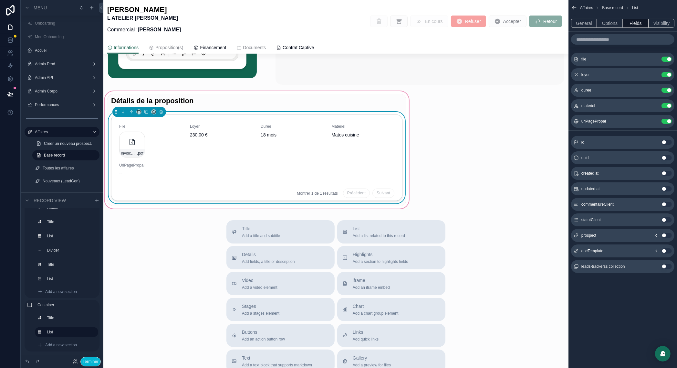
click at [657, 250] on icon "scrollable content" at bounding box center [656, 250] width 5 height 5
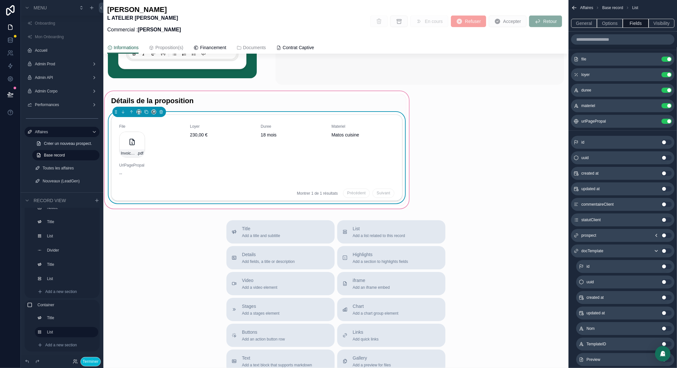
scroll to position [405, 0]
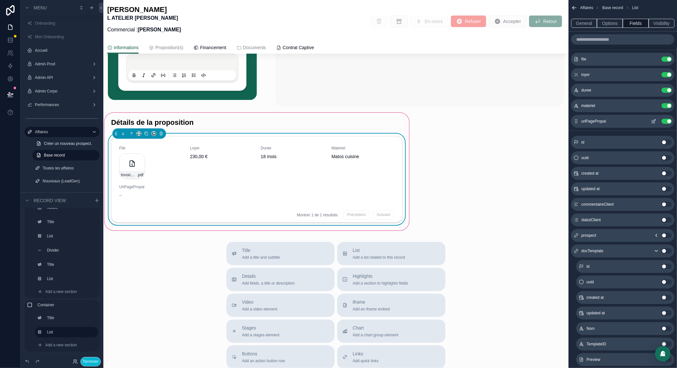
click at [667, 120] on button "Use setting" at bounding box center [667, 121] width 10 height 5
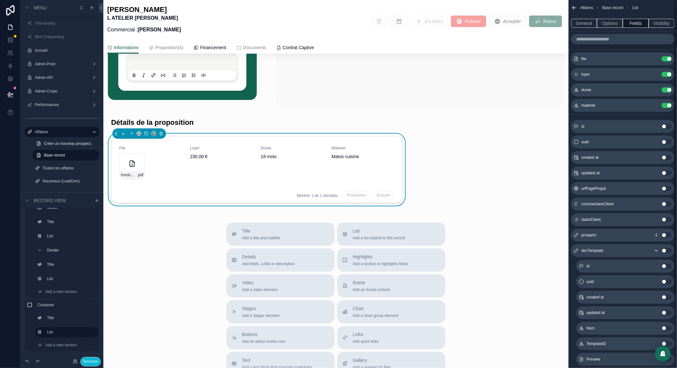
scroll to position [0, 0]
click at [653, 58] on icon "scrollable content" at bounding box center [653, 59] width 5 height 5
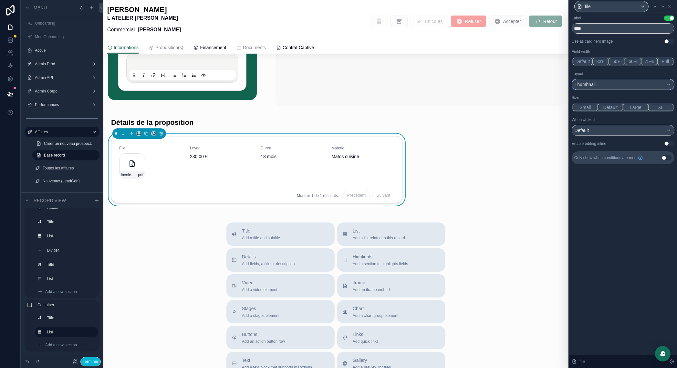
click at [652, 87] on div "Thumbnail" at bounding box center [623, 84] width 102 height 10
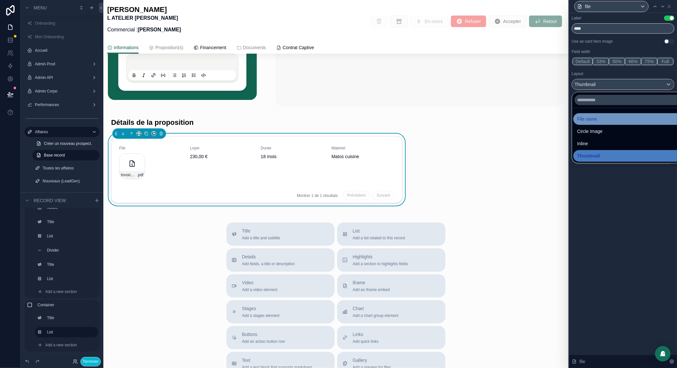
click at [610, 116] on div "File name" at bounding box center [630, 119] width 107 height 8
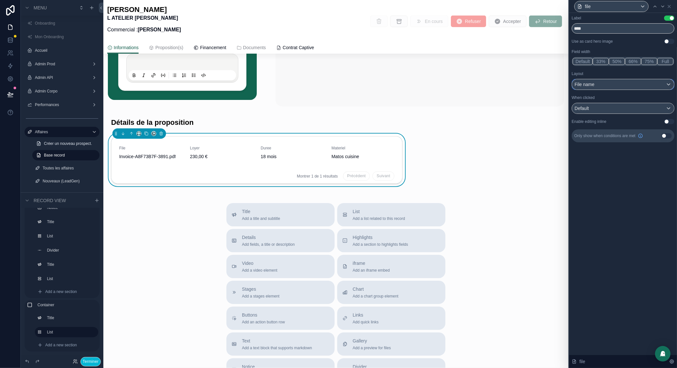
click at [621, 80] on div "File name" at bounding box center [623, 84] width 102 height 10
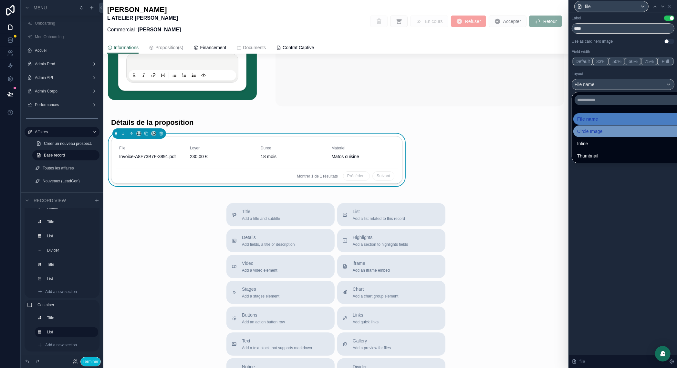
click at [594, 128] on span "Circle Image" at bounding box center [590, 131] width 26 height 8
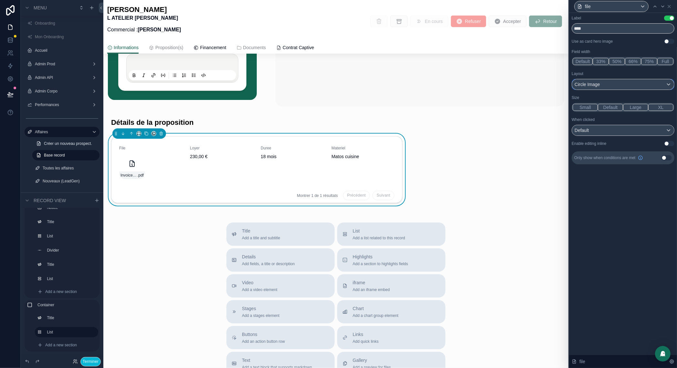
click at [606, 83] on div "Circle Image" at bounding box center [623, 84] width 102 height 10
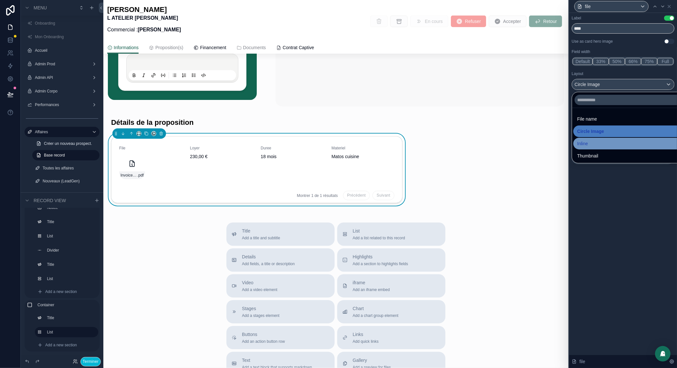
click at [593, 142] on div "Inline" at bounding box center [630, 144] width 107 height 8
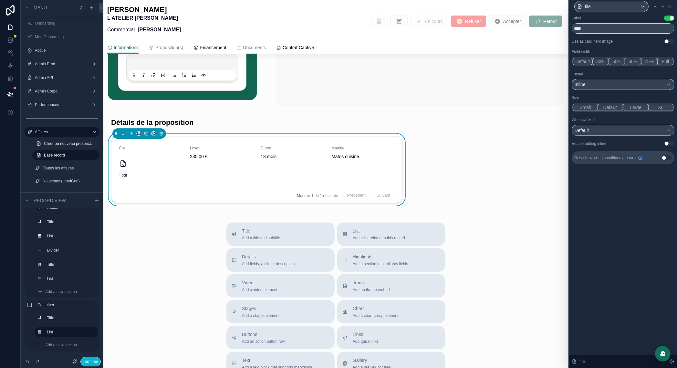
click at [615, 82] on div "Inline" at bounding box center [623, 84] width 102 height 10
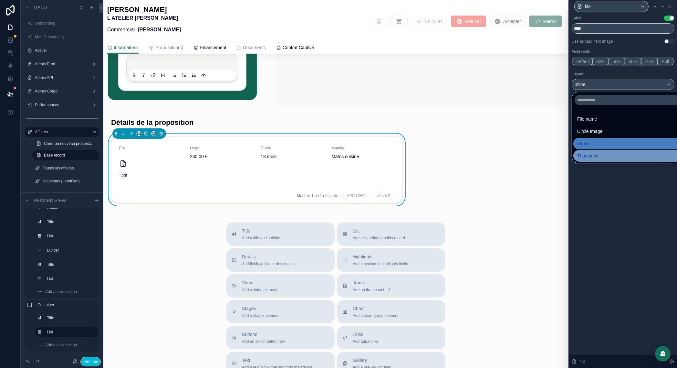
click at [589, 157] on span "Thumbnail" at bounding box center [587, 156] width 21 height 8
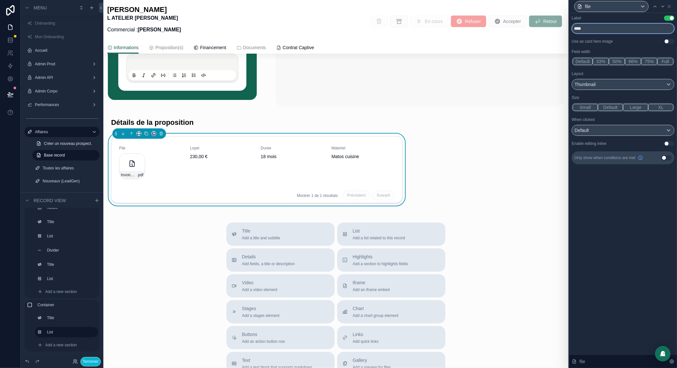
click at [581, 31] on input "****" at bounding box center [623, 28] width 103 height 10
type input "********"
click at [670, 6] on icon at bounding box center [669, 6] width 5 height 5
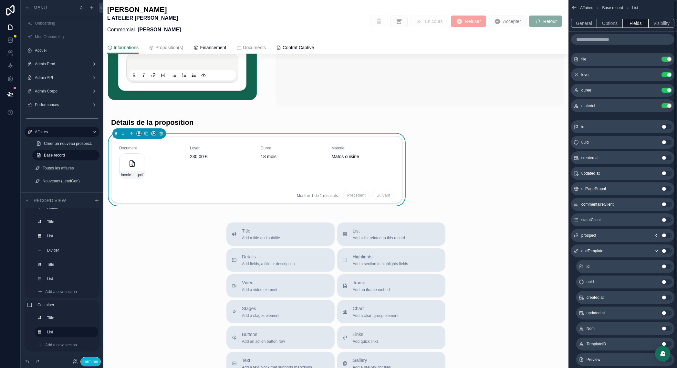
click at [658, 250] on icon "scrollable content" at bounding box center [656, 250] width 5 height 5
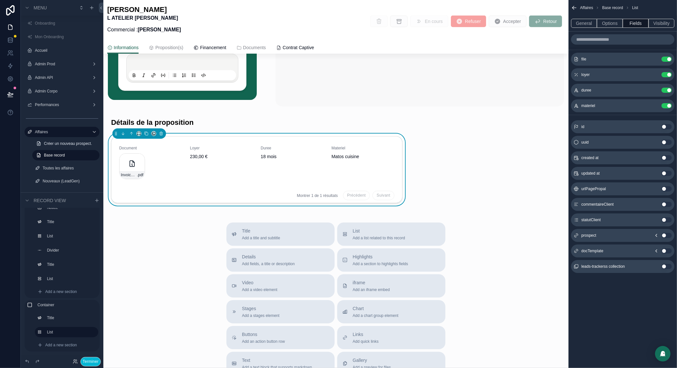
click at [665, 158] on button "Use setting" at bounding box center [667, 157] width 10 height 5
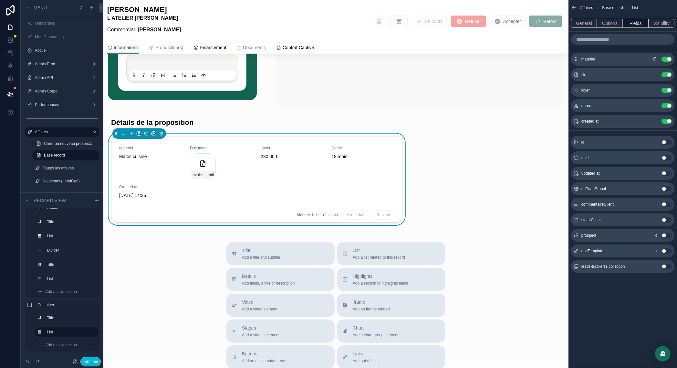
click at [656, 60] on icon "scrollable content" at bounding box center [653, 59] width 5 height 5
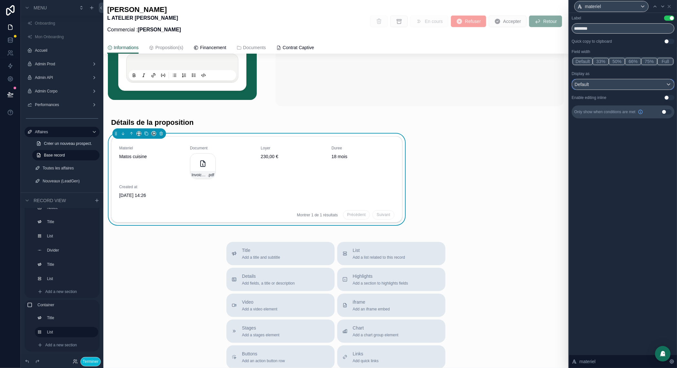
click at [614, 86] on div "Default" at bounding box center [623, 84] width 102 height 10
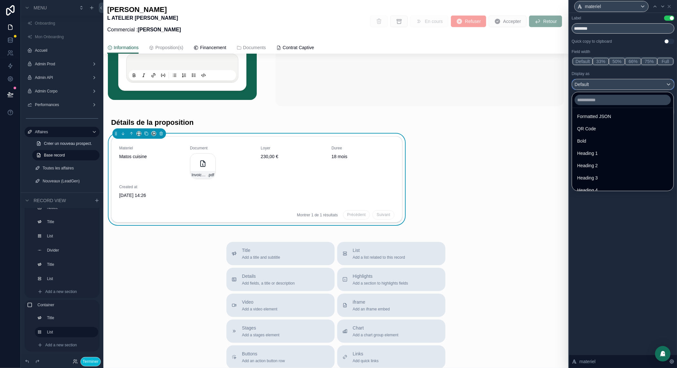
scroll to position [65, 0]
click at [608, 165] on div "Heading 2" at bounding box center [622, 165] width 91 height 8
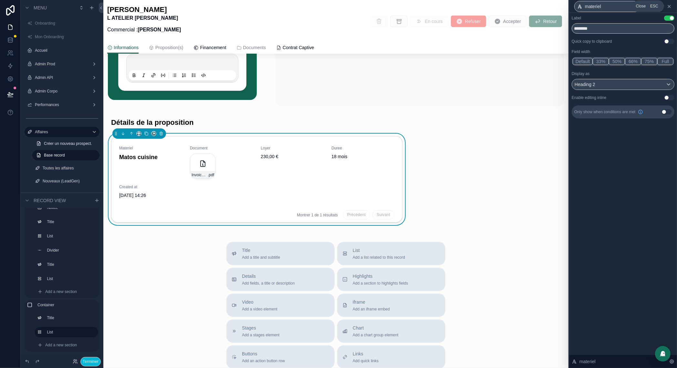
click at [671, 7] on icon at bounding box center [669, 6] width 5 height 5
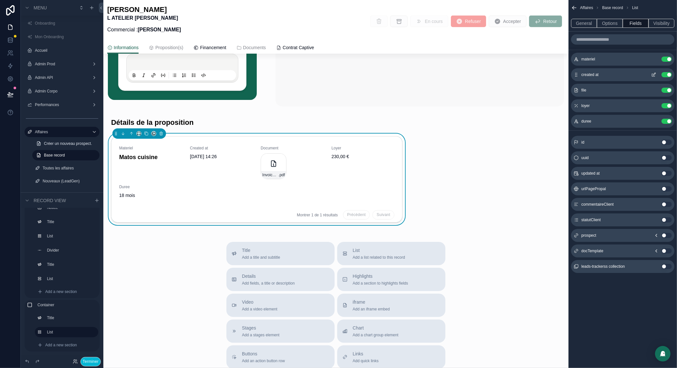
click at [653, 76] on icon "scrollable content" at bounding box center [653, 74] width 5 height 5
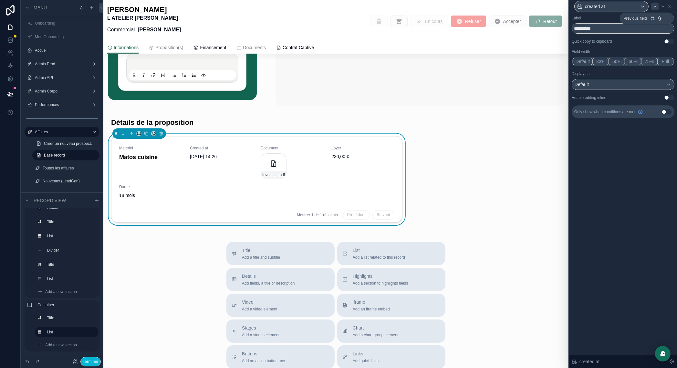
click at [655, 5] on icon at bounding box center [654, 6] width 5 height 5
click at [633, 61] on button "66%" at bounding box center [633, 61] width 16 height 7
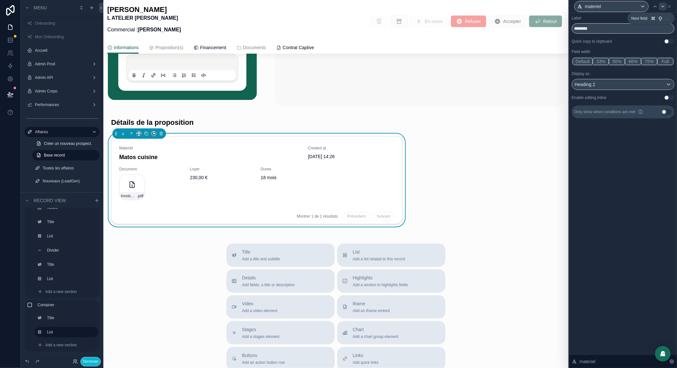
click at [663, 9] on div at bounding box center [663, 7] width 8 height 8
click at [594, 27] on input "**********" at bounding box center [623, 28] width 103 height 10
type input "*******"
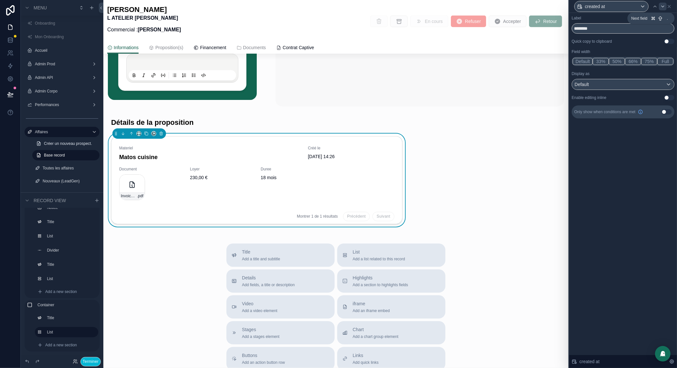
click at [662, 6] on icon at bounding box center [663, 6] width 3 height 1
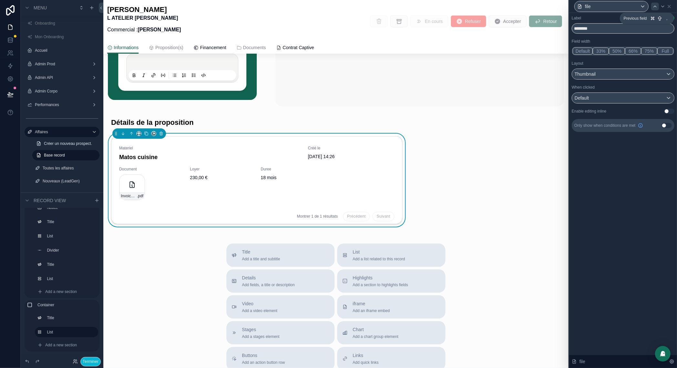
click at [656, 6] on icon at bounding box center [655, 6] width 3 height 1
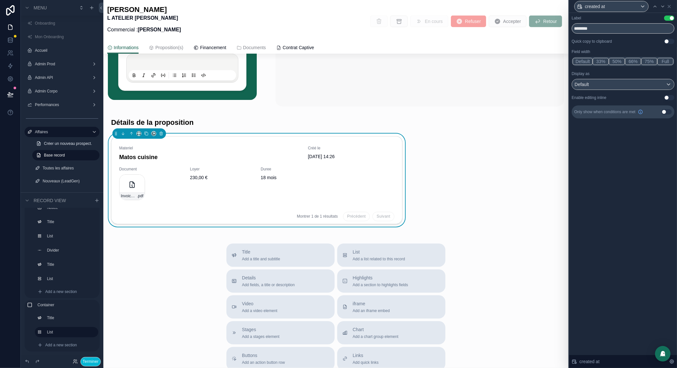
click at [600, 63] on button "33%" at bounding box center [601, 61] width 16 height 7
click at [663, 6] on icon at bounding box center [663, 6] width 3 height 1
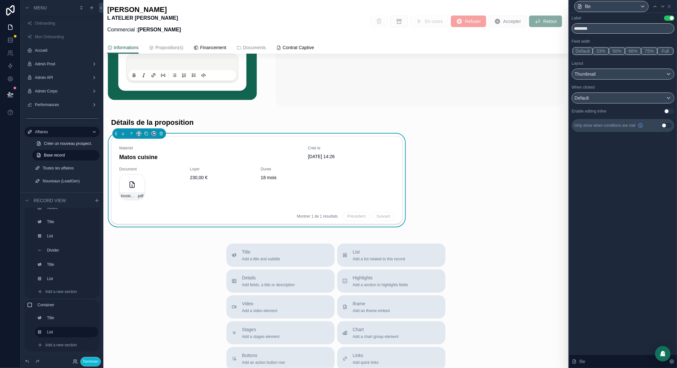
click at [600, 50] on button "33%" at bounding box center [601, 50] width 16 height 7
click at [662, 6] on icon at bounding box center [662, 6] width 5 height 5
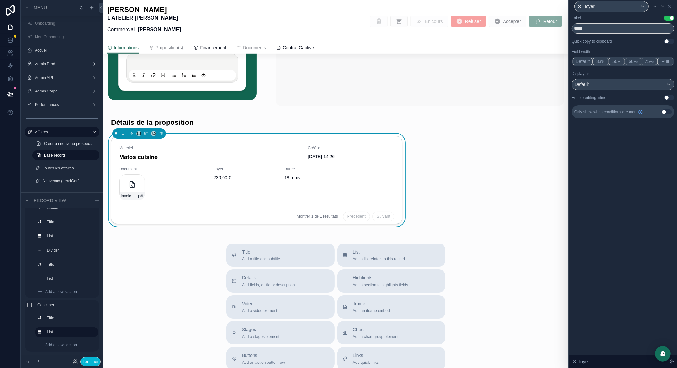
click at [599, 60] on button "33%" at bounding box center [601, 61] width 16 height 7
click at [664, 6] on icon at bounding box center [663, 6] width 3 height 1
click at [595, 5] on span "duree" at bounding box center [591, 6] width 12 height 6
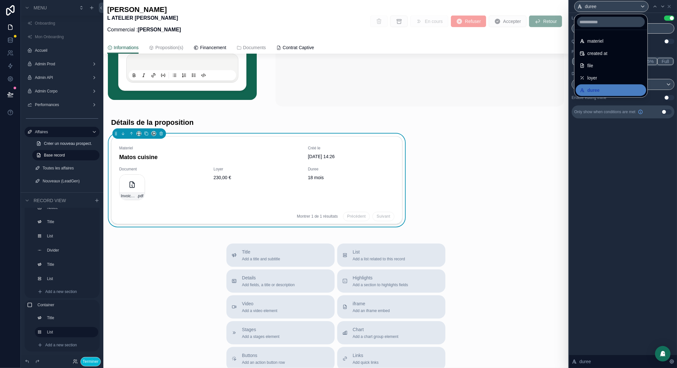
click at [656, 30] on div at bounding box center [623, 184] width 108 height 368
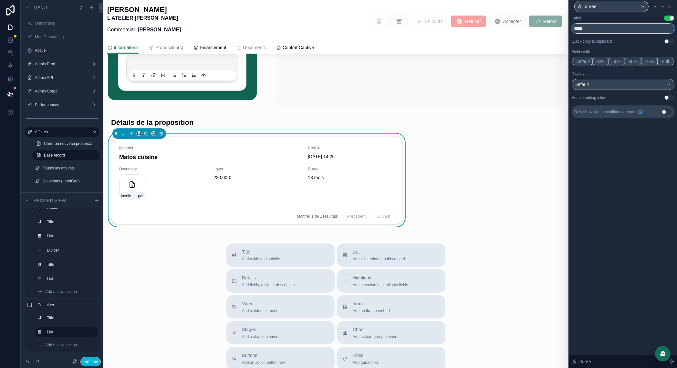
click at [586, 27] on input "*****" at bounding box center [623, 28] width 103 height 10
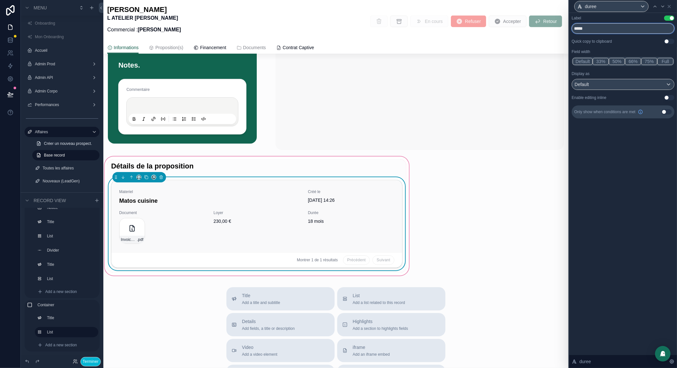
scroll to position [355, 0]
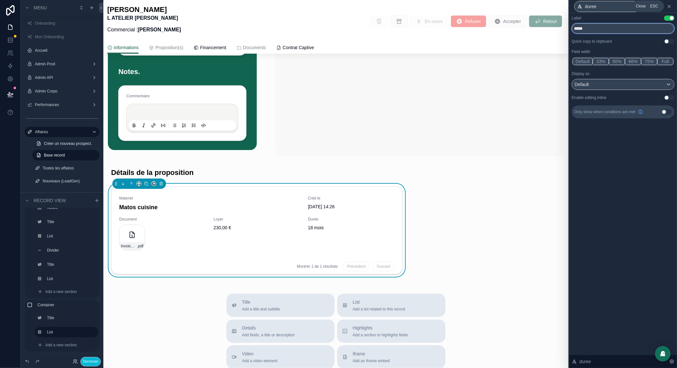
type input "*****"
click at [667, 5] on icon at bounding box center [669, 6] width 5 height 5
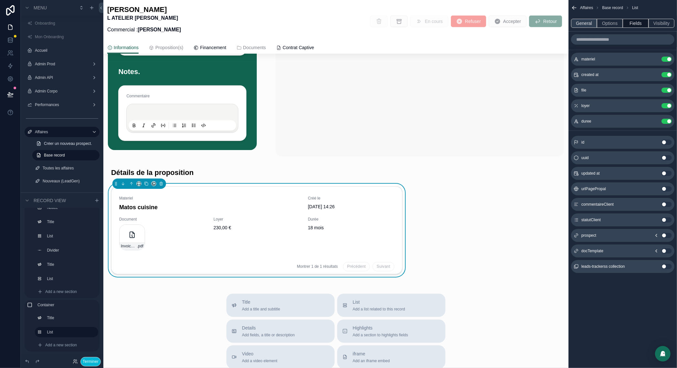
click at [585, 20] on button "General" at bounding box center [584, 23] width 26 height 9
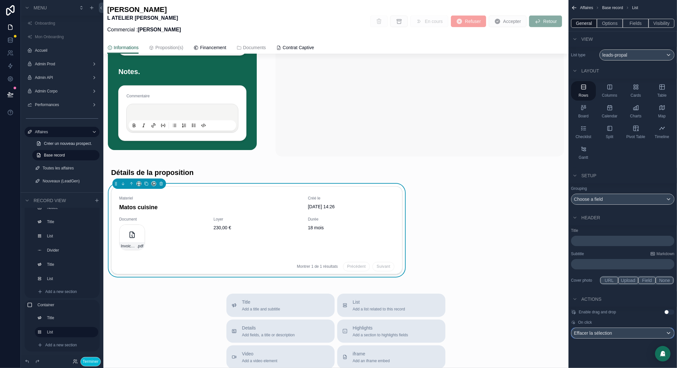
click at [635, 333] on div "Effacer la sélection" at bounding box center [622, 333] width 103 height 10
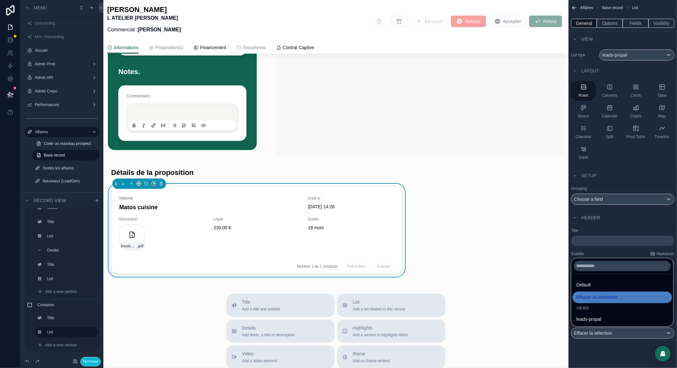
drag, startPoint x: 609, startPoint y: 285, endPoint x: 602, endPoint y: 280, distance: 8.6
click at [609, 285] on div "Default" at bounding box center [623, 285] width 92 height 8
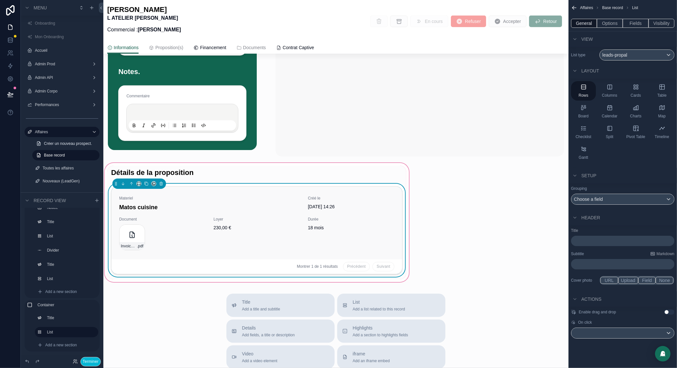
click at [265, 231] on span "230,00 €" at bounding box center [257, 227] width 87 height 6
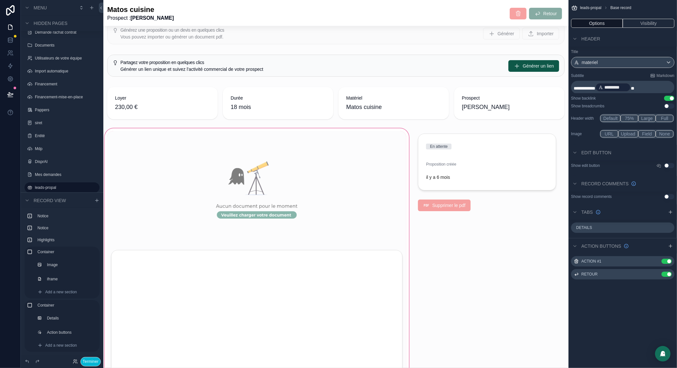
scroll to position [15, 0]
click at [90, 361] on button "Terminer" at bounding box center [90, 361] width 20 height 9
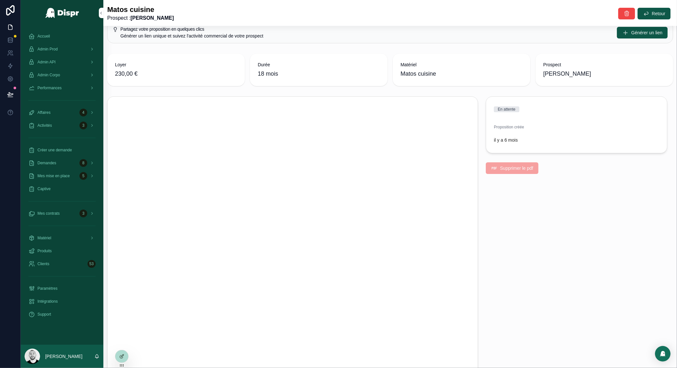
click at [509, 168] on span "Supprimer le pdf" at bounding box center [512, 168] width 53 height 12
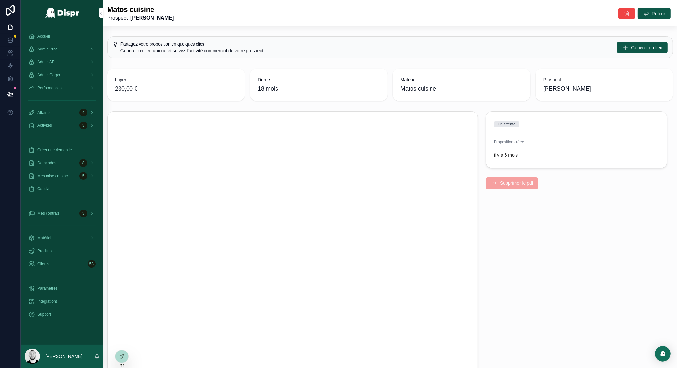
scroll to position [3, 0]
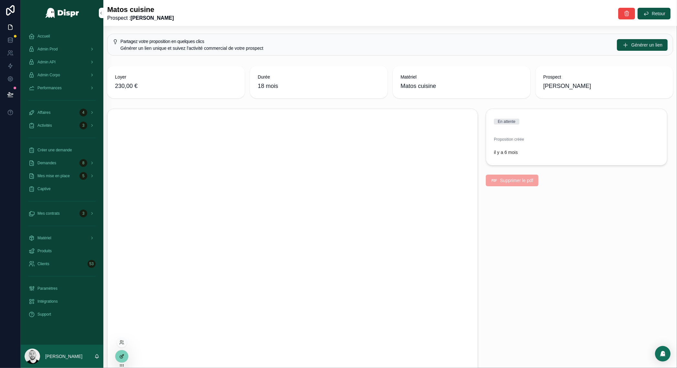
click at [119, 358] on icon at bounding box center [121, 355] width 5 height 5
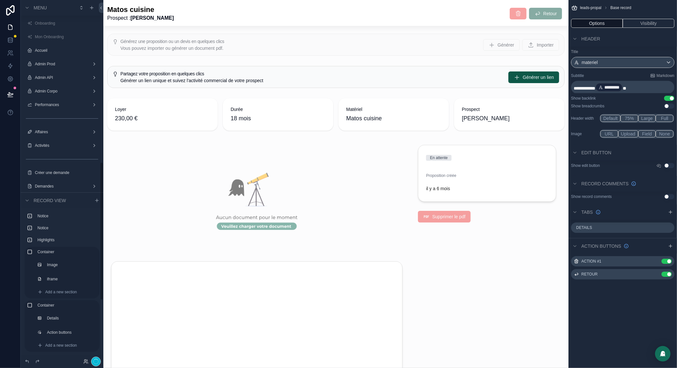
scroll to position [422, 0]
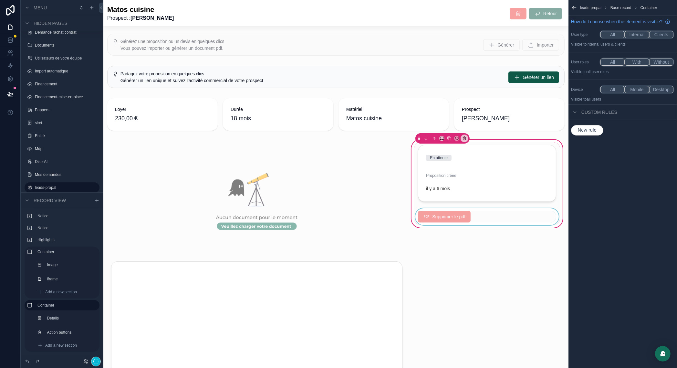
click at [449, 217] on div "scrollable content" at bounding box center [487, 216] width 146 height 17
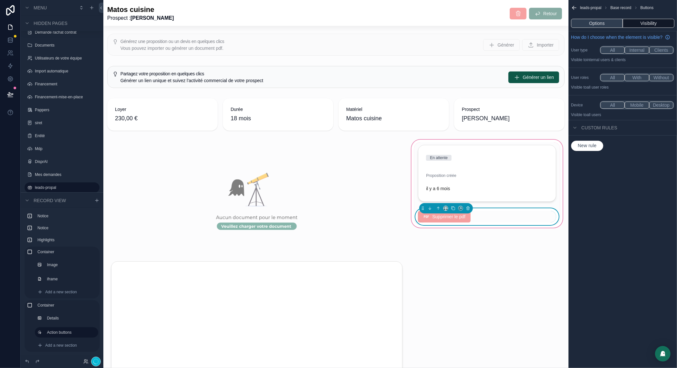
click at [603, 19] on button "Options" at bounding box center [597, 23] width 52 height 9
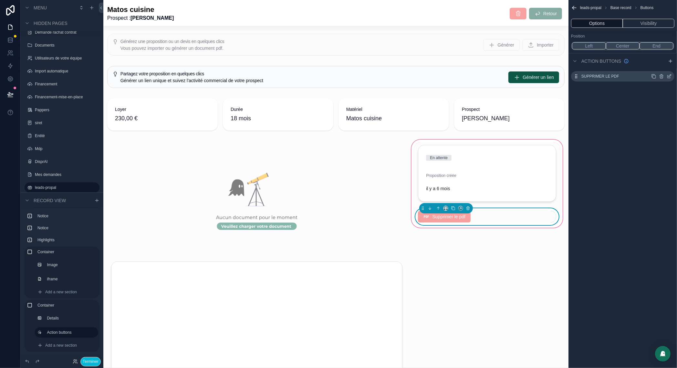
click at [672, 76] on div "Supprimer le pdf" at bounding box center [622, 76] width 103 height 10
click at [669, 77] on icon "scrollable content" at bounding box center [670, 75] width 3 height 3
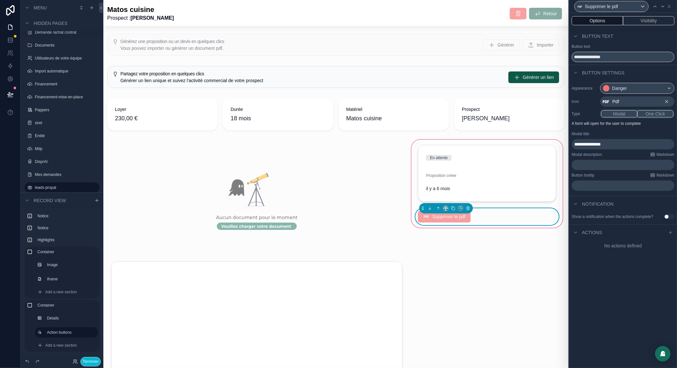
click at [589, 169] on div "﻿" at bounding box center [623, 165] width 103 height 10
click at [589, 164] on p "﻿" at bounding box center [623, 165] width 99 height 6
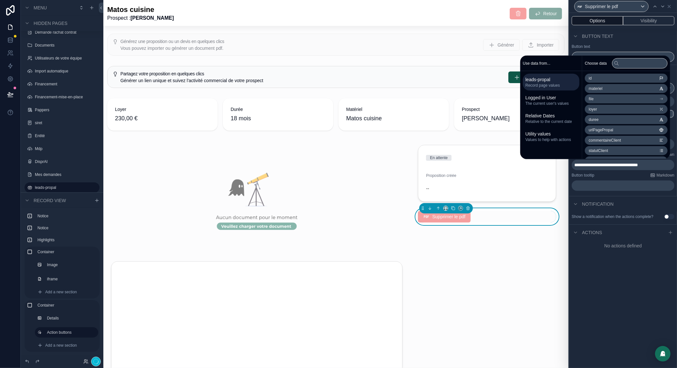
click at [587, 187] on p "﻿" at bounding box center [623, 185] width 99 height 6
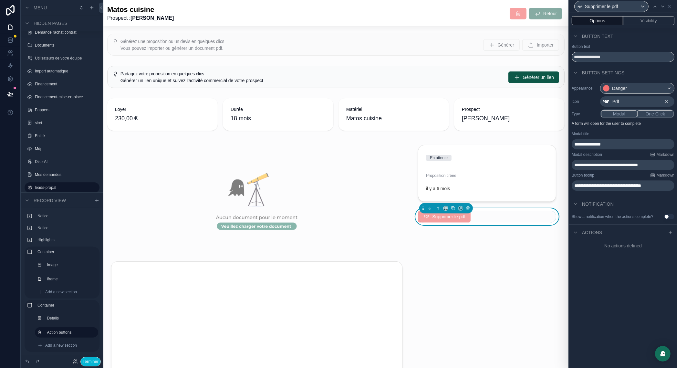
click at [672, 219] on button "Use setting" at bounding box center [669, 216] width 10 height 5
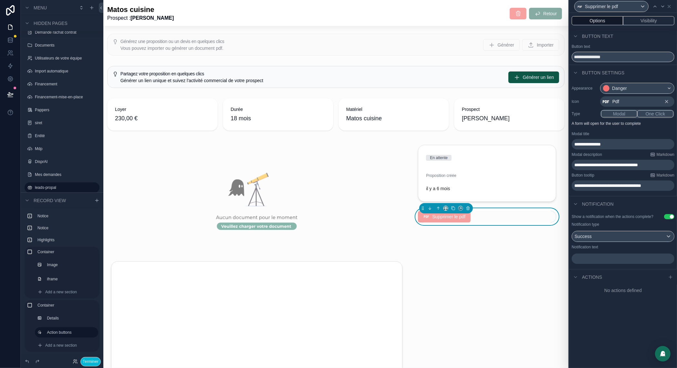
click at [589, 256] on div "Notification text ﻿" at bounding box center [623, 253] width 103 height 19
click at [589, 257] on div "﻿" at bounding box center [623, 258] width 103 height 12
click at [589, 261] on p "﻿" at bounding box center [623, 258] width 99 height 6
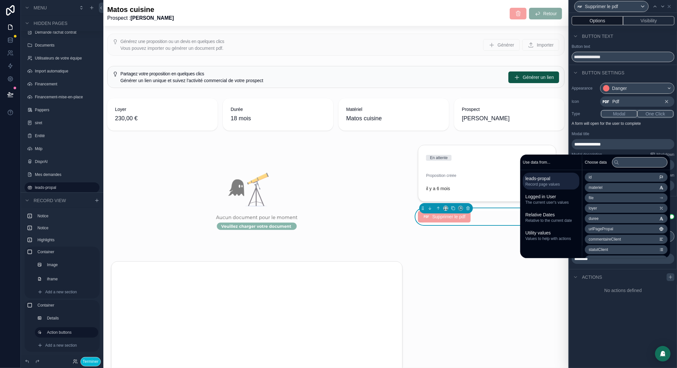
click at [670, 279] on icon at bounding box center [670, 276] width 5 height 5
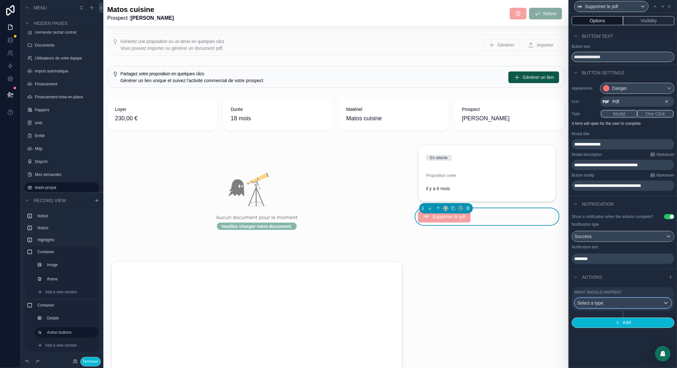
click at [611, 308] on div "Select a type" at bounding box center [623, 302] width 97 height 10
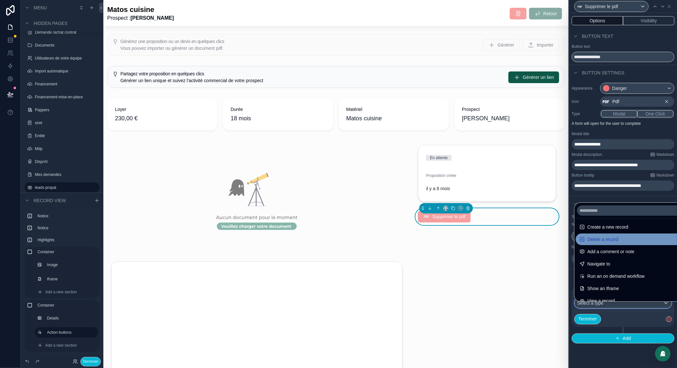
scroll to position [0, 0]
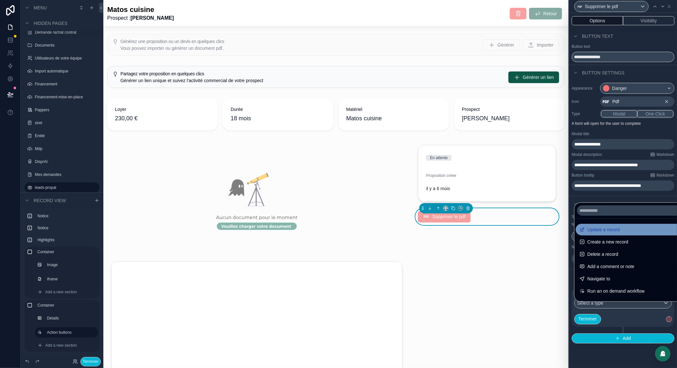
click at [609, 228] on span "Update a record" at bounding box center [604, 229] width 32 height 8
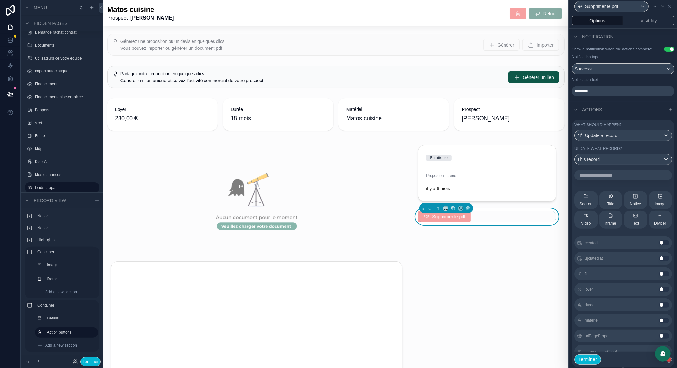
scroll to position [184, 0]
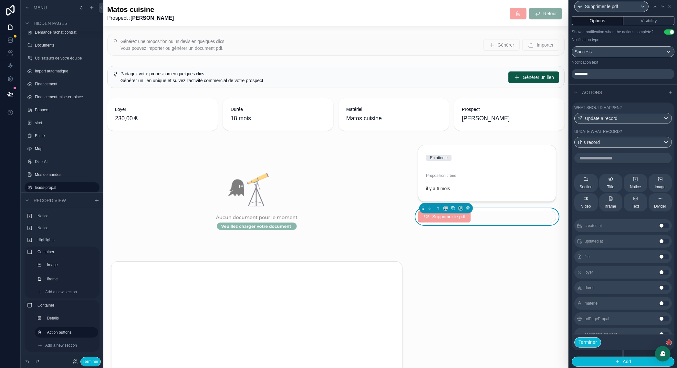
click at [665, 259] on button "Use setting" at bounding box center [664, 256] width 10 height 5
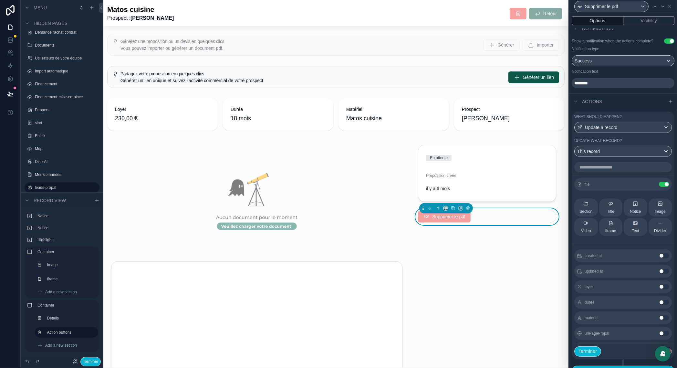
scroll to position [173, 0]
click at [652, 189] on icon at bounding box center [651, 186] width 5 height 5
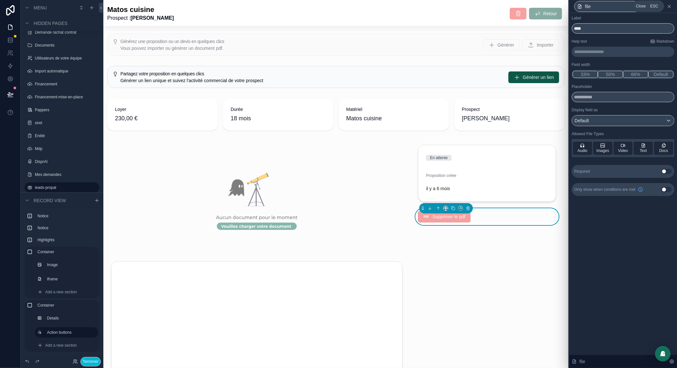
click at [670, 6] on icon at bounding box center [669, 6] width 5 height 5
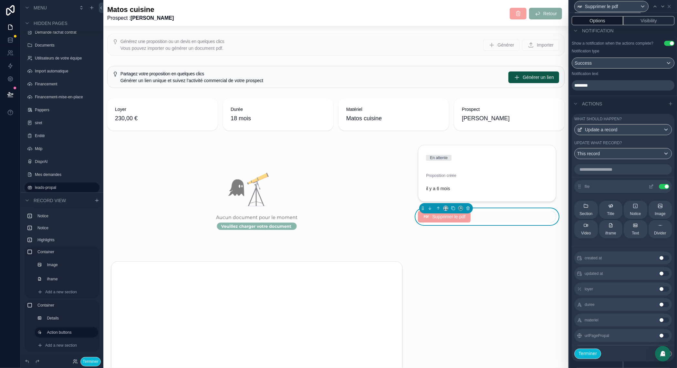
click at [663, 189] on button "Use setting" at bounding box center [664, 186] width 10 height 5
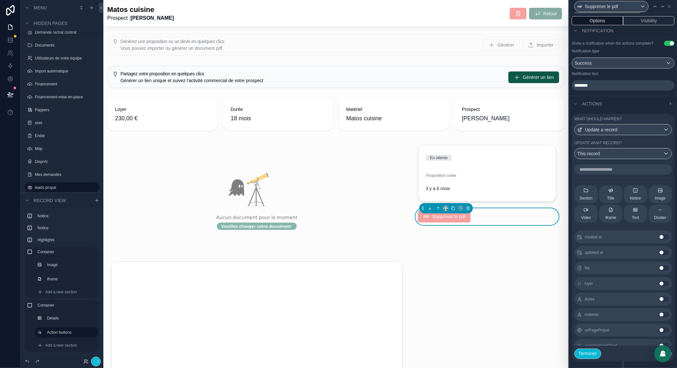
click at [671, 360] on body "**********" at bounding box center [338, 184] width 677 height 368
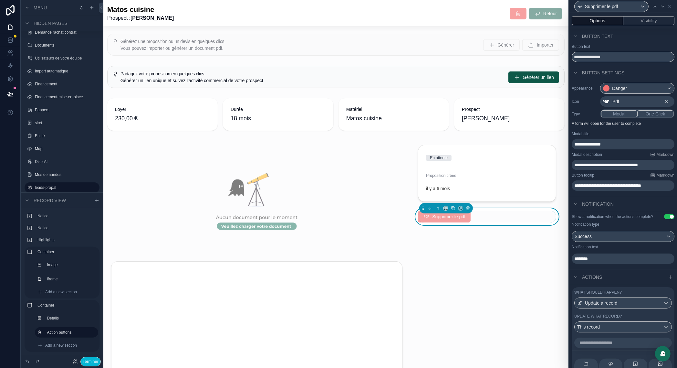
scroll to position [192, 0]
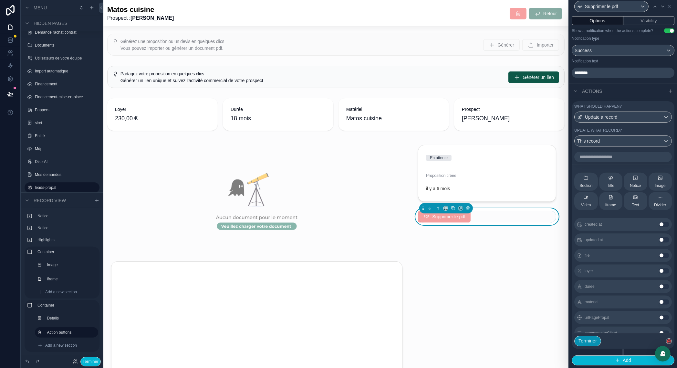
click at [594, 341] on button "Terminer" at bounding box center [587, 341] width 27 height 10
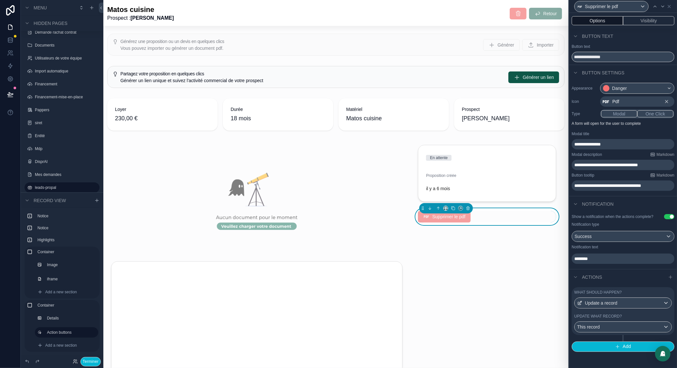
click at [620, 295] on label "What should happen?" at bounding box center [597, 291] width 47 height 5
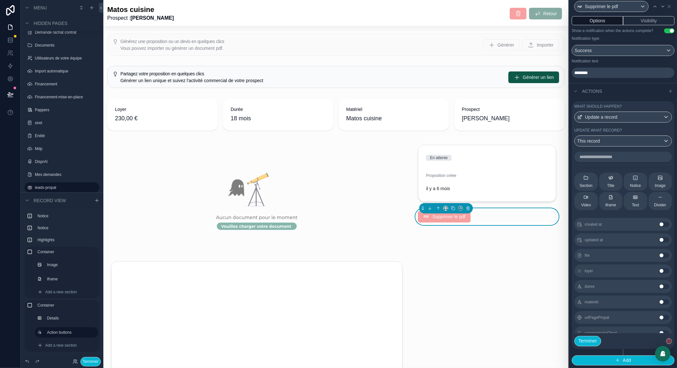
scroll to position [192, 0]
click at [667, 340] on icon "button" at bounding box center [668, 340] width 3 height 3
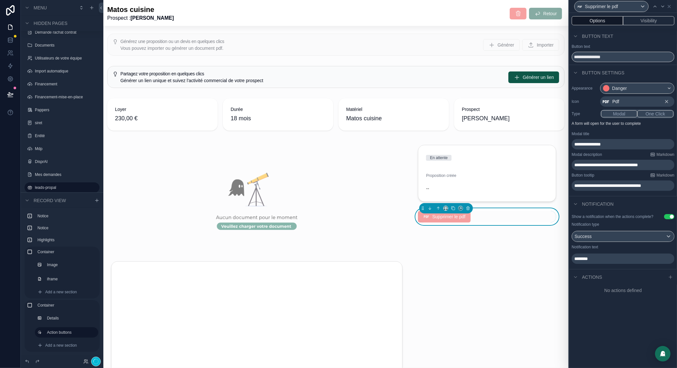
scroll to position [0, 0]
click at [93, 363] on button "Terminer" at bounding box center [90, 361] width 20 height 9
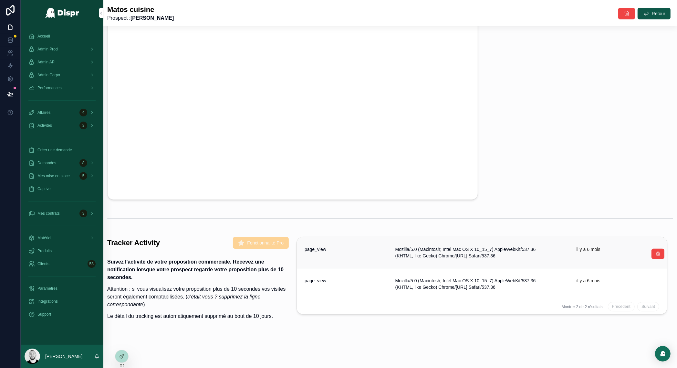
scroll to position [287, 0]
click at [124, 356] on div at bounding box center [121, 356] width 13 height 12
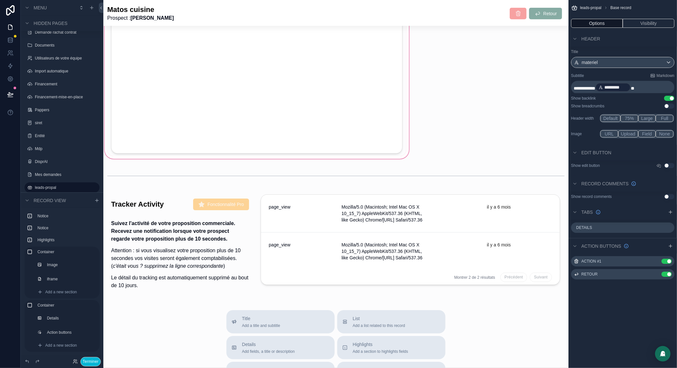
scroll to position [601, 0]
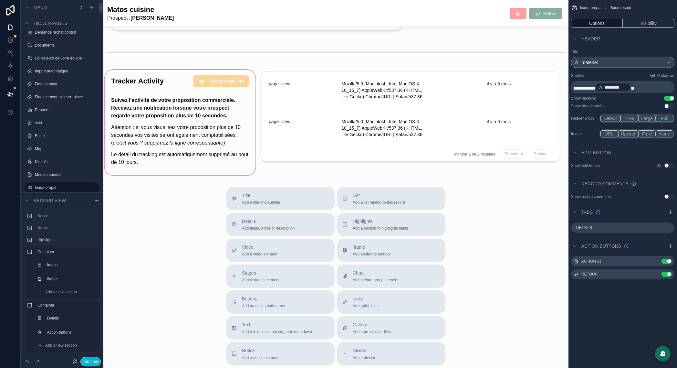
click at [157, 113] on div "scrollable content" at bounding box center [179, 122] width 153 height 108
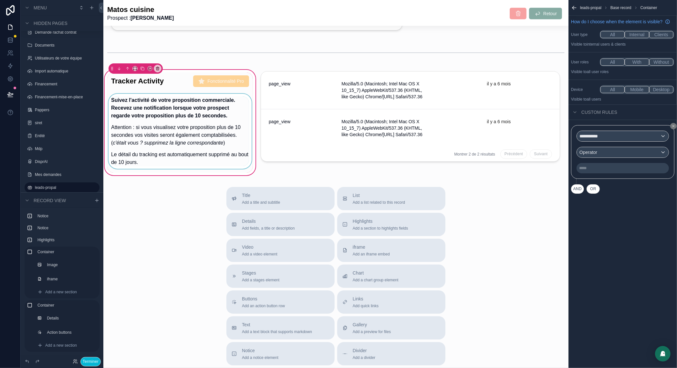
click at [193, 112] on div "scrollable content" at bounding box center [180, 133] width 146 height 79
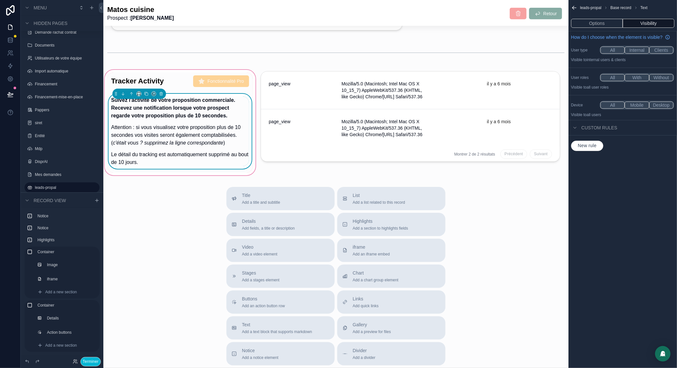
click at [598, 18] on div "Options Visibility" at bounding box center [623, 24] width 109 height 16
click at [598, 20] on button "Options" at bounding box center [597, 23] width 52 height 9
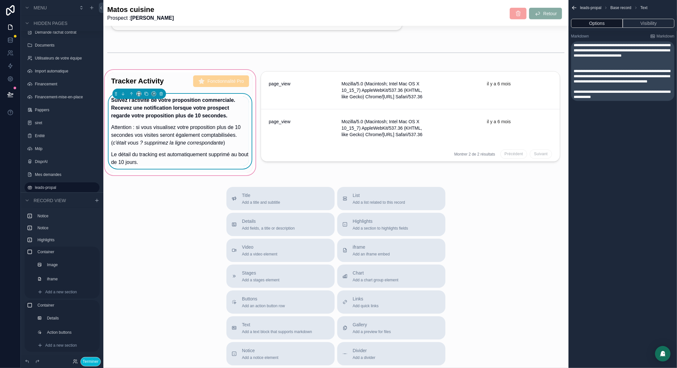
click at [598, 48] on span "**********" at bounding box center [622, 50] width 97 height 14
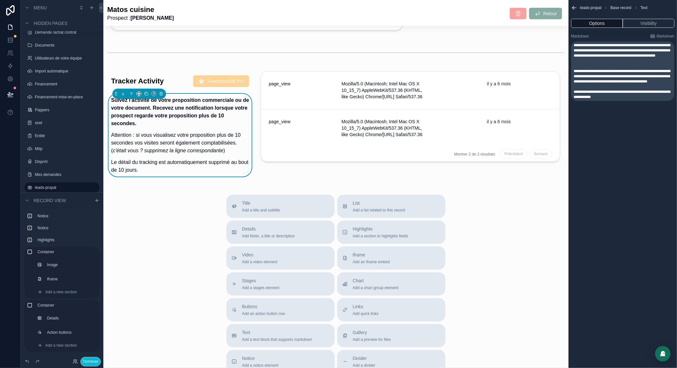
click at [620, 50] on span "**********" at bounding box center [622, 50] width 97 height 14
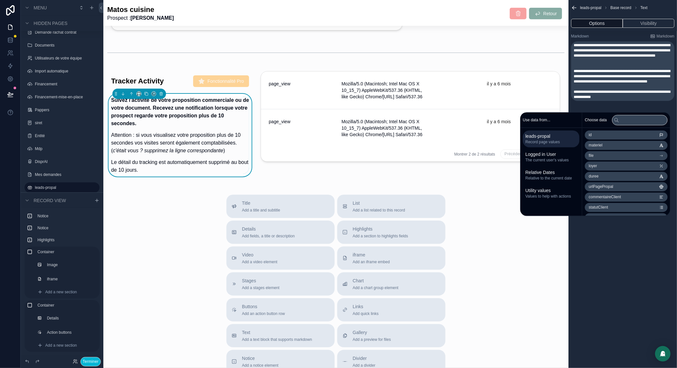
click at [617, 56] on span "**********" at bounding box center [622, 50] width 97 height 14
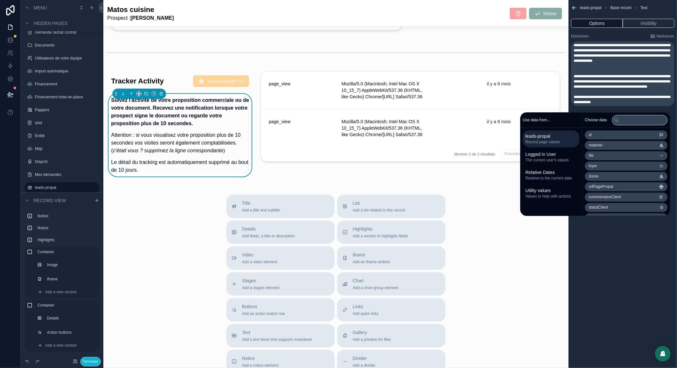
click at [612, 304] on div "**********" at bounding box center [623, 184] width 109 height 368
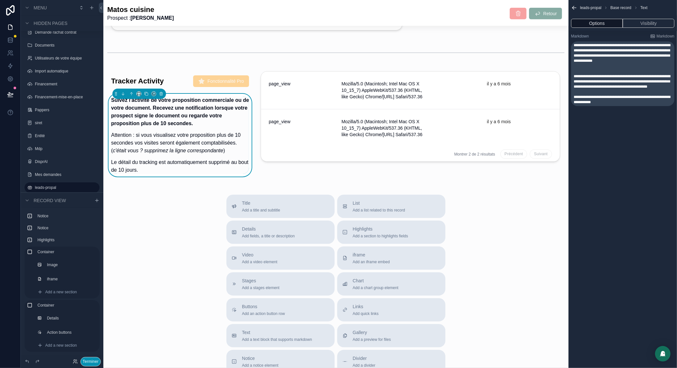
click at [93, 360] on button "Terminer" at bounding box center [90, 361] width 20 height 9
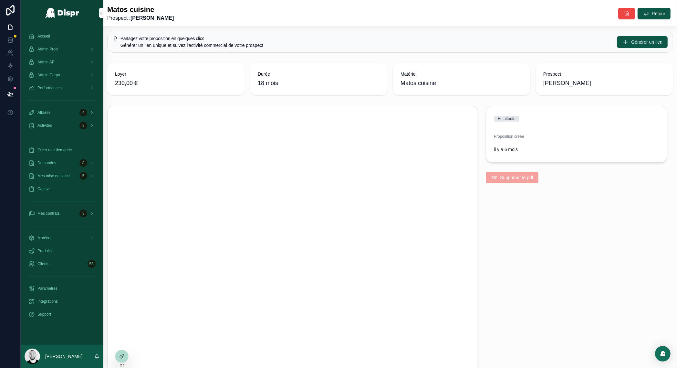
scroll to position [0, 0]
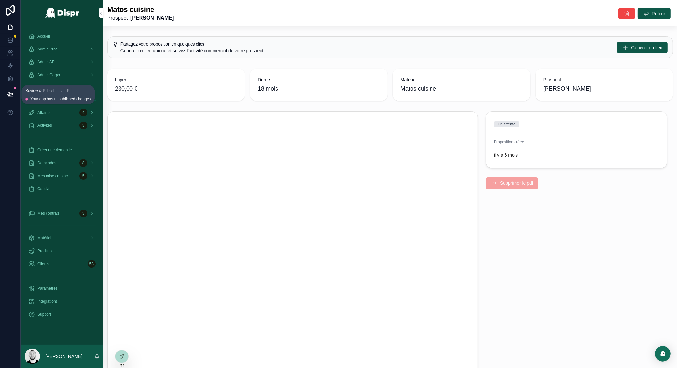
click at [10, 93] on icon at bounding box center [9, 93] width 5 height 3
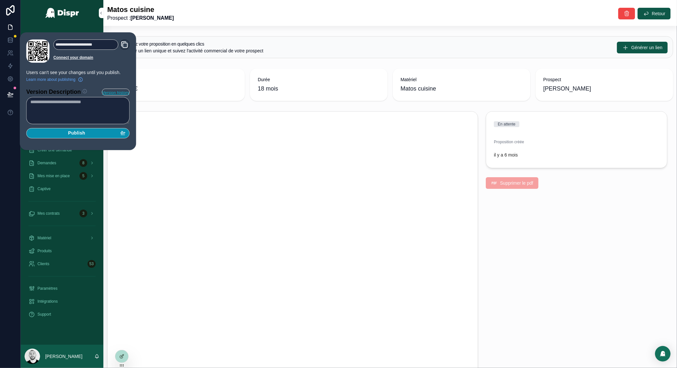
click at [103, 134] on div "Publish" at bounding box center [77, 133] width 95 height 6
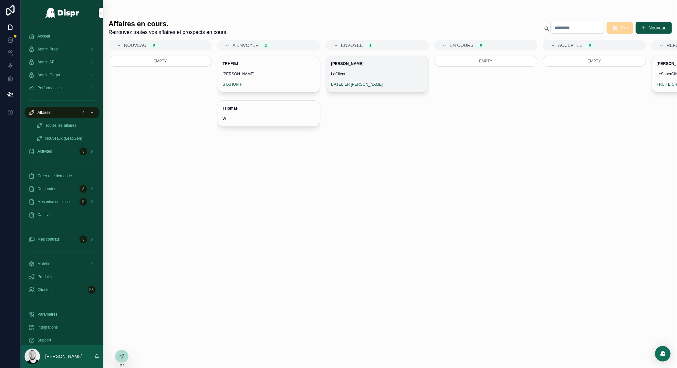
click at [364, 68] on div "Jean-Michel Toihdiuze LeClient L ATELIER MARTY" at bounding box center [377, 74] width 103 height 36
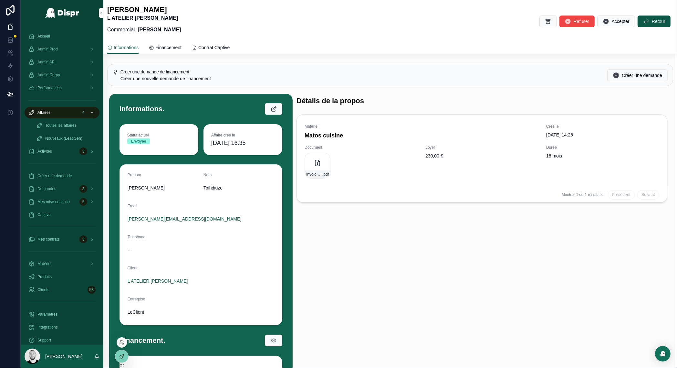
click at [117, 356] on div at bounding box center [121, 356] width 13 height 12
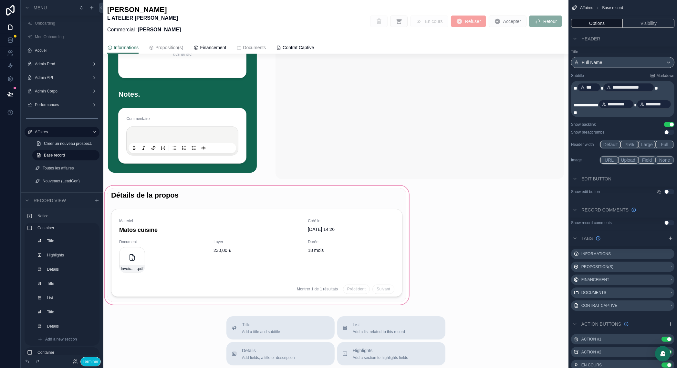
scroll to position [346, 0]
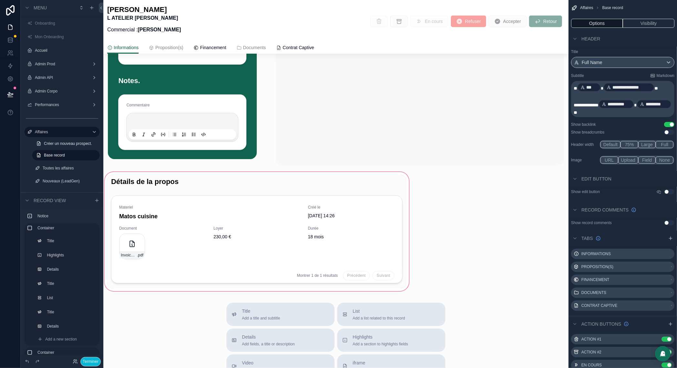
click at [163, 196] on div "scrollable content" at bounding box center [256, 231] width 307 height 121
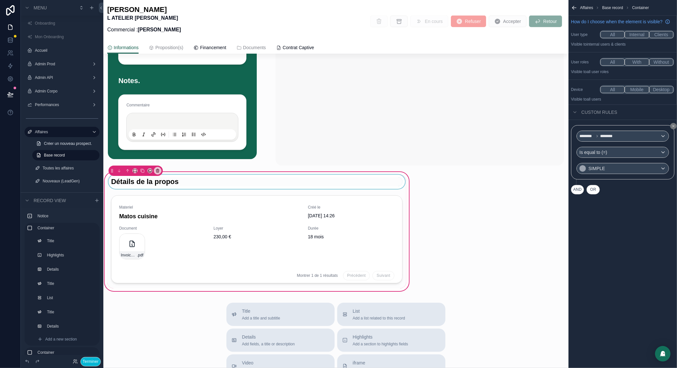
click at [215, 189] on div "scrollable content" at bounding box center [256, 181] width 299 height 14
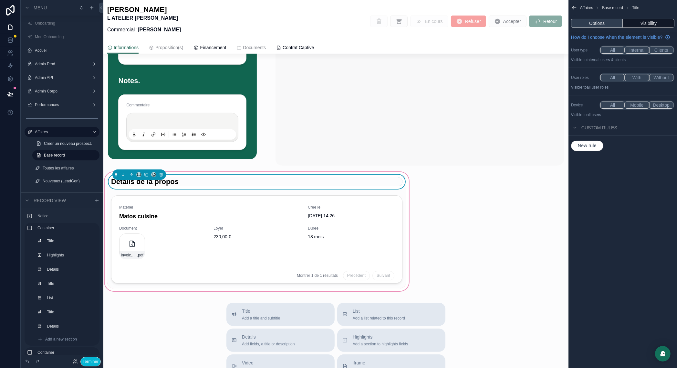
click at [596, 25] on button "Options" at bounding box center [597, 23] width 52 height 9
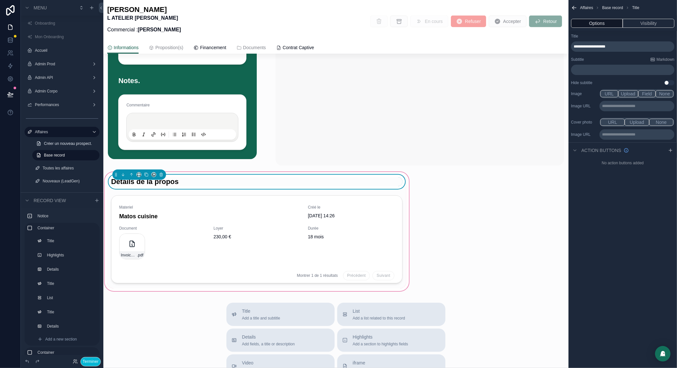
click at [620, 45] on p "**********" at bounding box center [623, 46] width 99 height 5
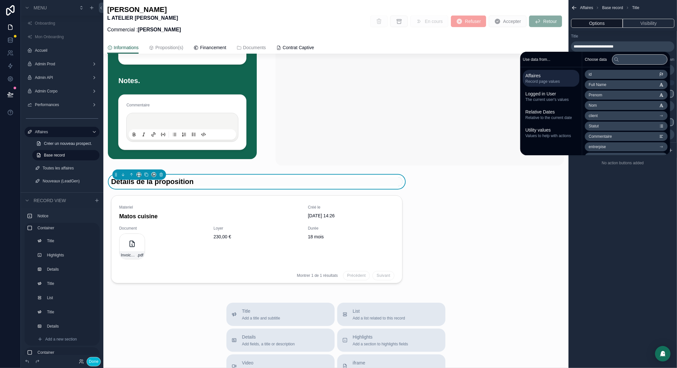
click at [641, 243] on div "**********" at bounding box center [623, 184] width 109 height 368
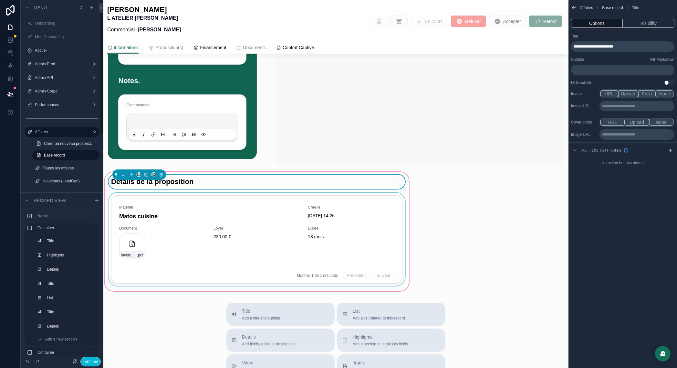
click at [379, 239] on div "scrollable content" at bounding box center [256, 241] width 299 height 96
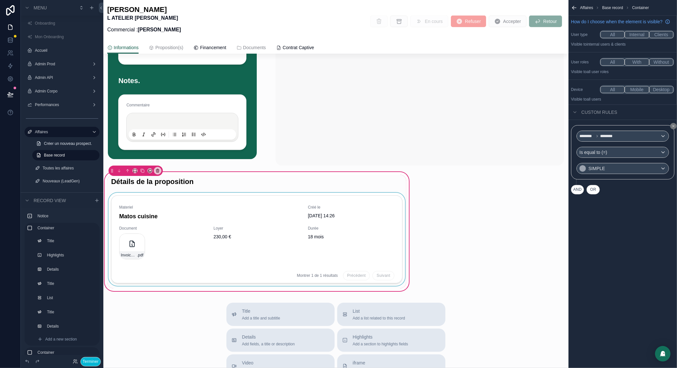
click at [350, 237] on div "scrollable content" at bounding box center [256, 241] width 299 height 96
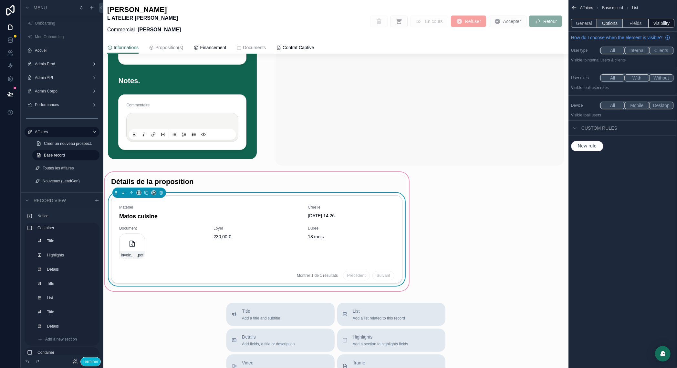
click at [610, 20] on button "Options" at bounding box center [610, 23] width 26 height 9
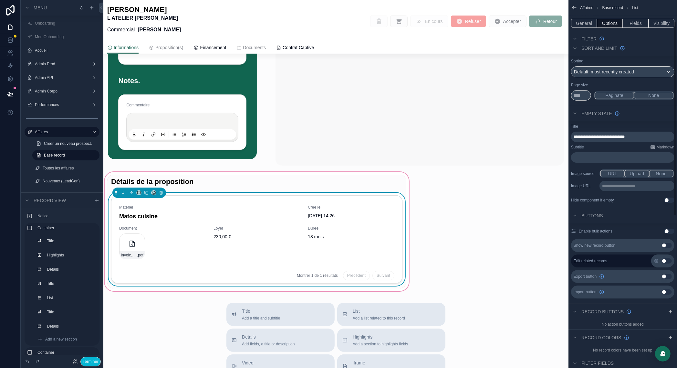
scroll to position [0, 0]
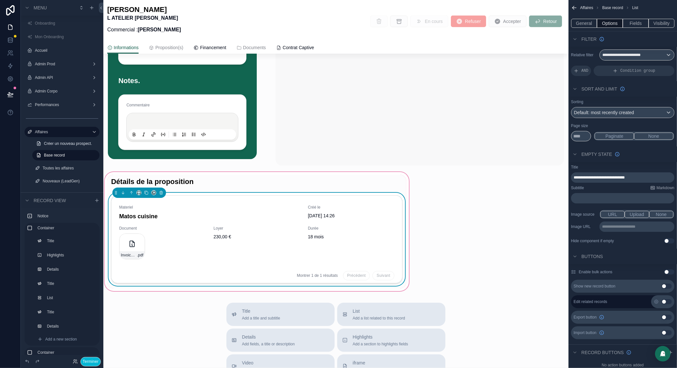
click at [650, 138] on button "None" at bounding box center [653, 135] width 39 height 7
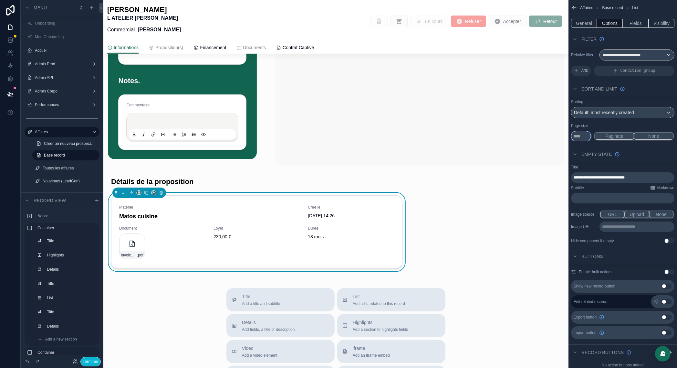
click at [580, 137] on input "**" at bounding box center [581, 136] width 20 height 10
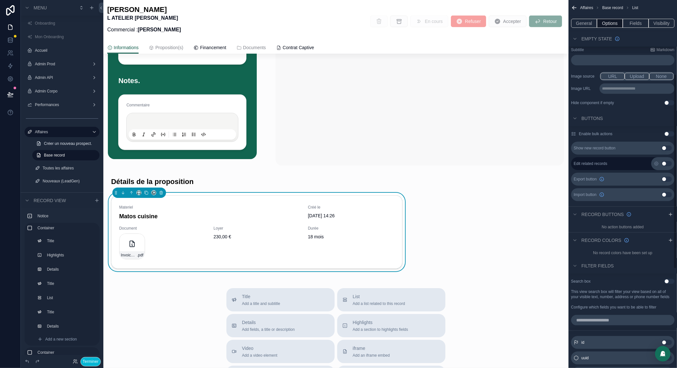
scroll to position [140, 0]
type input "*"
click icon "scrollable content"
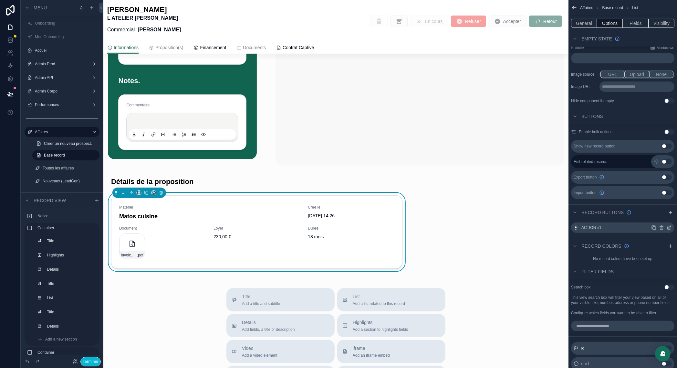
click icon "scrollable content"
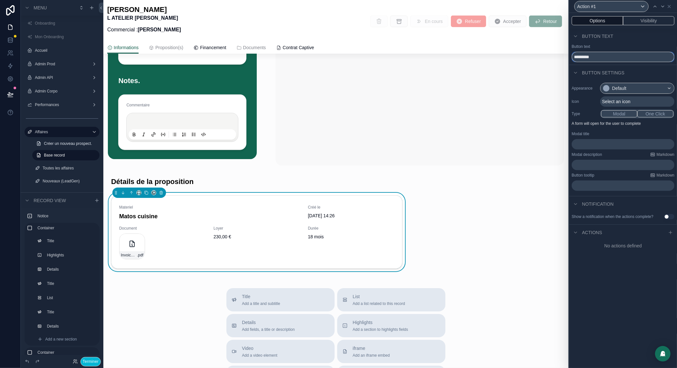
click input "*********"
type input "*******"
click span "Select an icon"
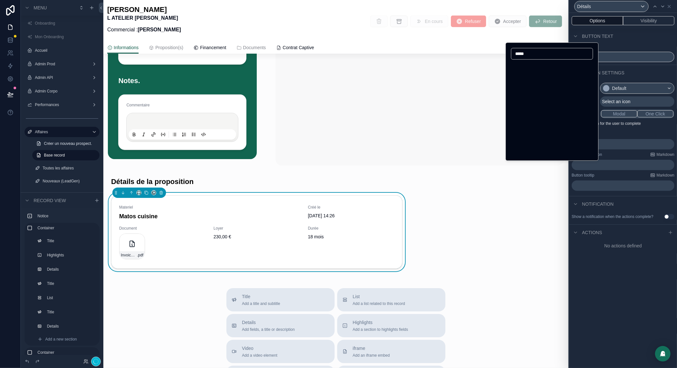
scroll to position [0, 0]
click input "*****"
type input "***"
click button "Eye"
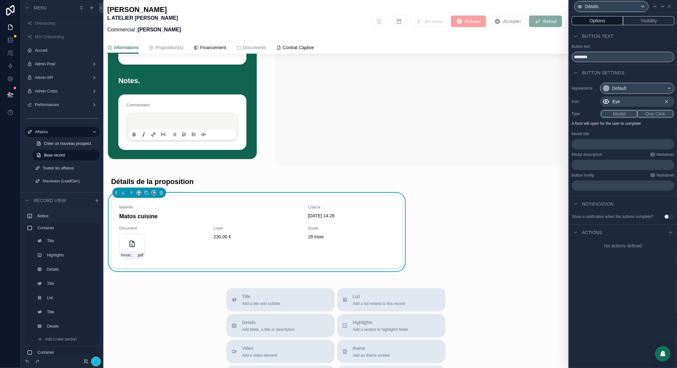
click button "One Click"
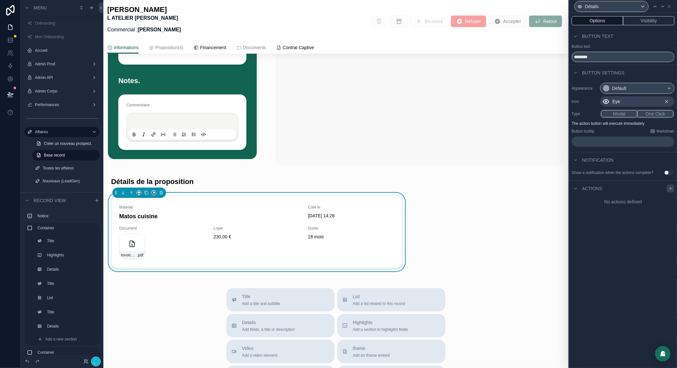
click icon
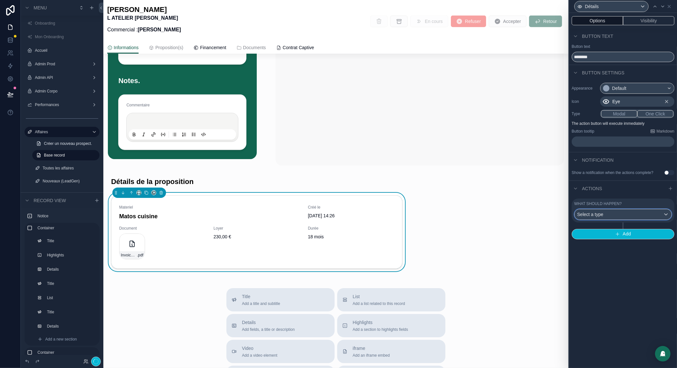
click div "Select a type"
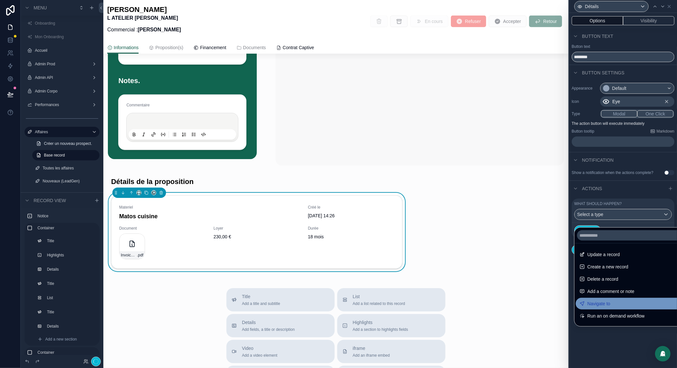
click span "Navigate to"
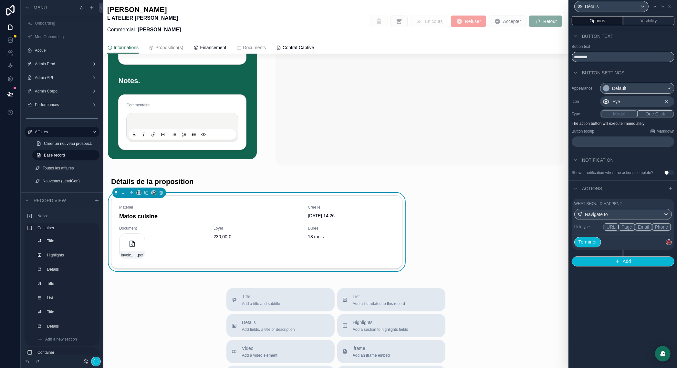
click button "Page"
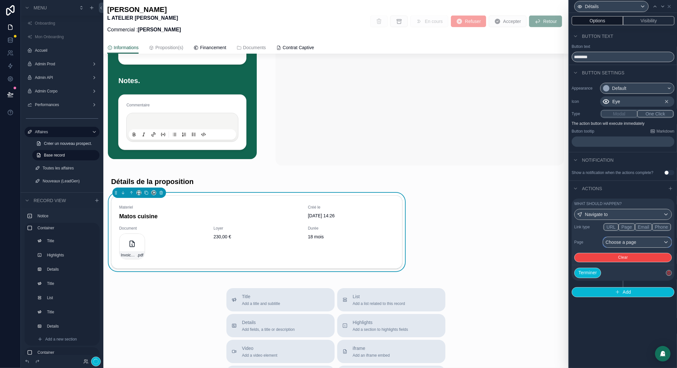
click div "Choose a page"
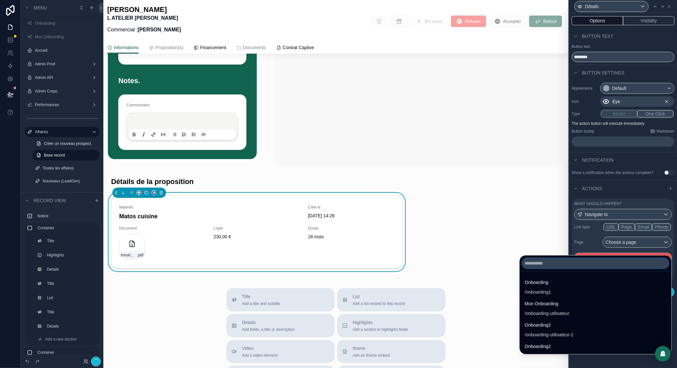
click input "text"
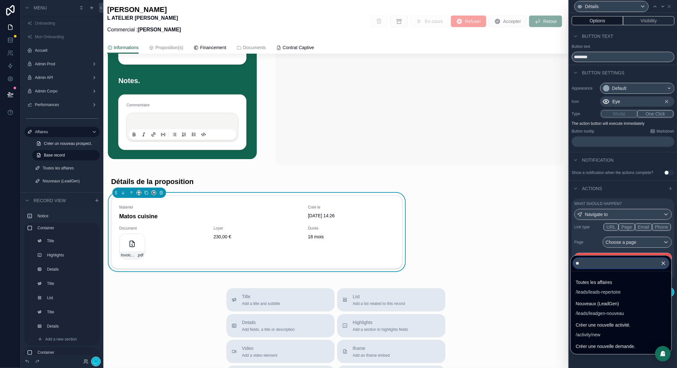
type input "***"
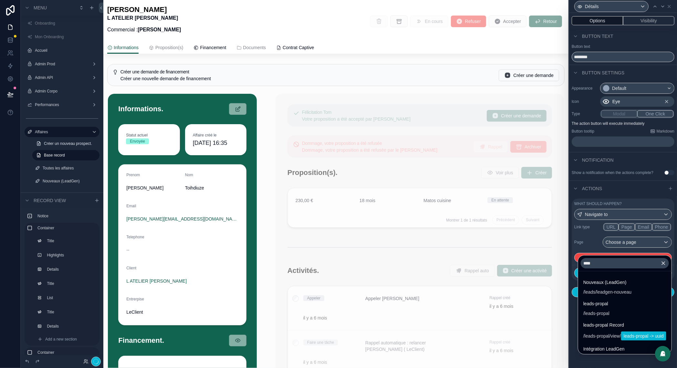
scroll to position [140, 0]
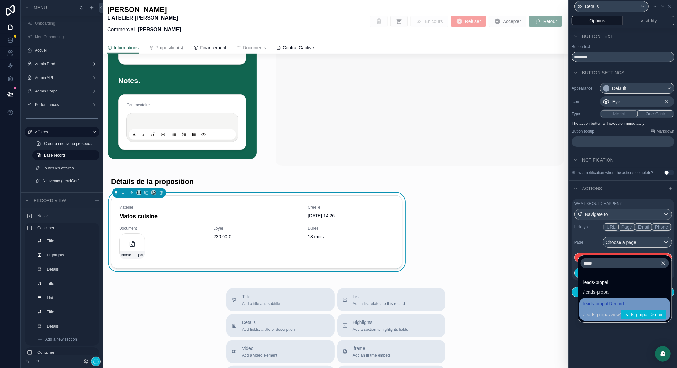
type input "*****"
click at [603, 310] on div "/ leads-propal / view / leads-propal -> uuid" at bounding box center [624, 314] width 83 height 9
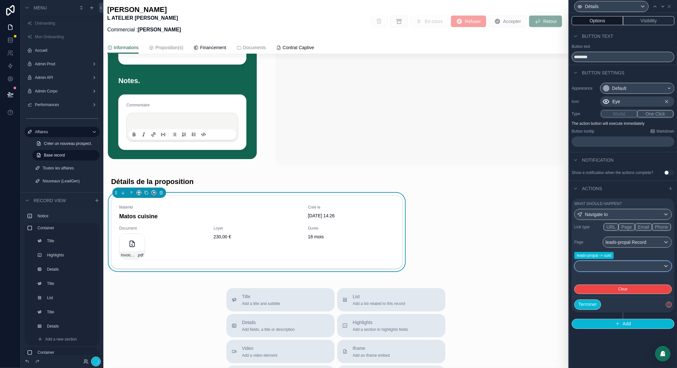
click at [636, 269] on div at bounding box center [623, 266] width 97 height 10
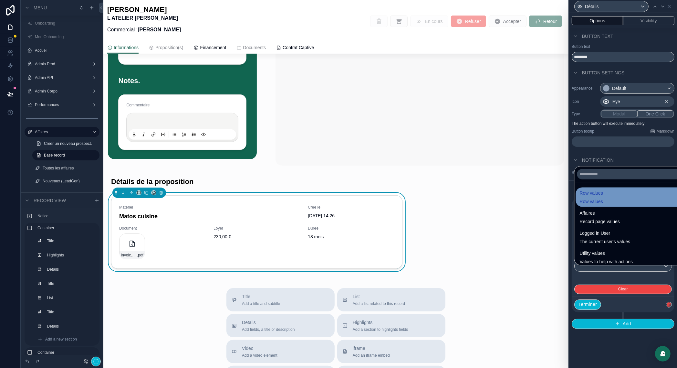
click at [607, 199] on div "Row values Row values" at bounding box center [630, 197] width 101 height 16
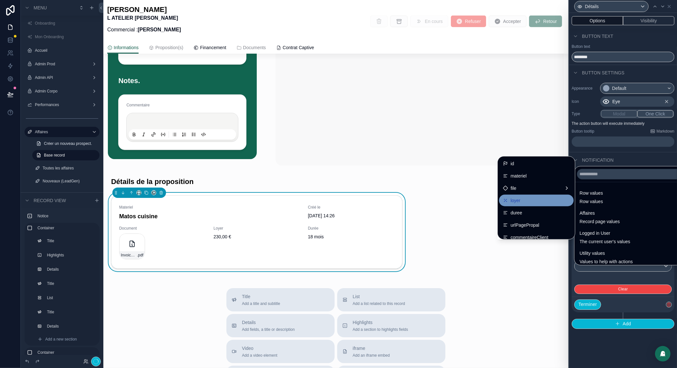
scroll to position [54, 0]
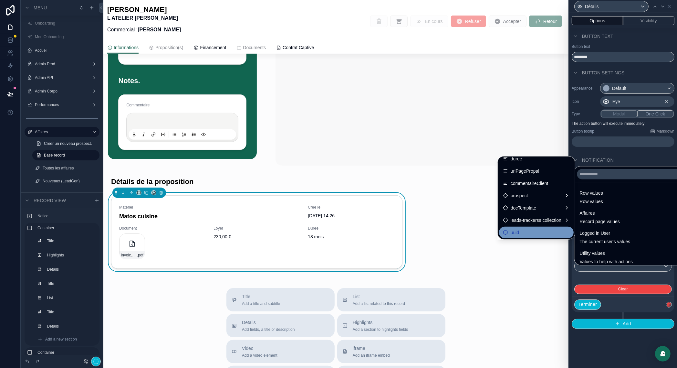
click at [512, 235] on span "uuid" at bounding box center [515, 232] width 8 height 8
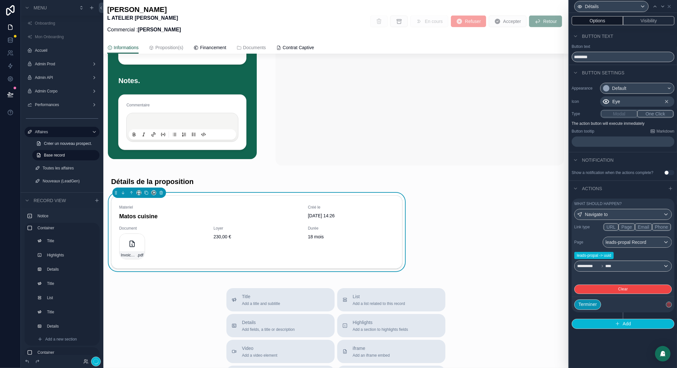
click at [593, 309] on button "Terminer" at bounding box center [587, 304] width 27 height 10
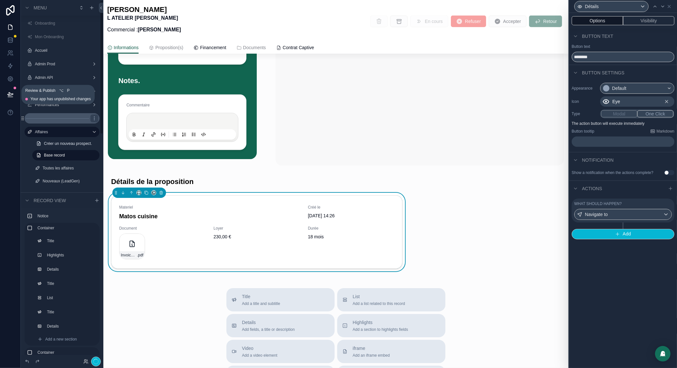
drag, startPoint x: 10, startPoint y: 95, endPoint x: 61, endPoint y: 116, distance: 55.4
click at [10, 95] on icon at bounding box center [9, 93] width 5 height 3
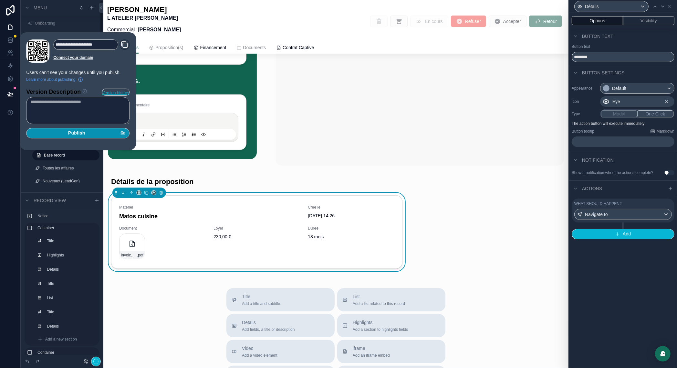
click at [90, 132] on div "Publish" at bounding box center [77, 133] width 95 height 6
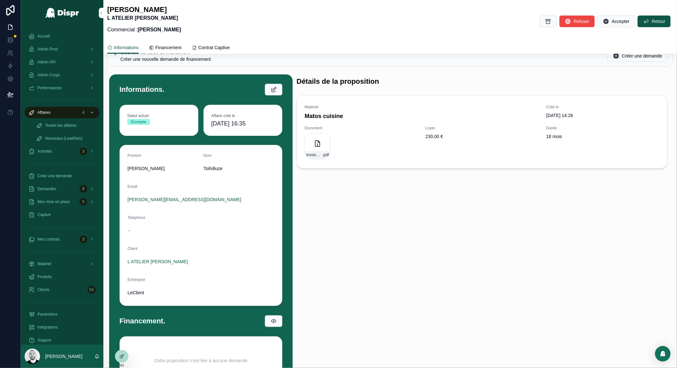
scroll to position [20, 0]
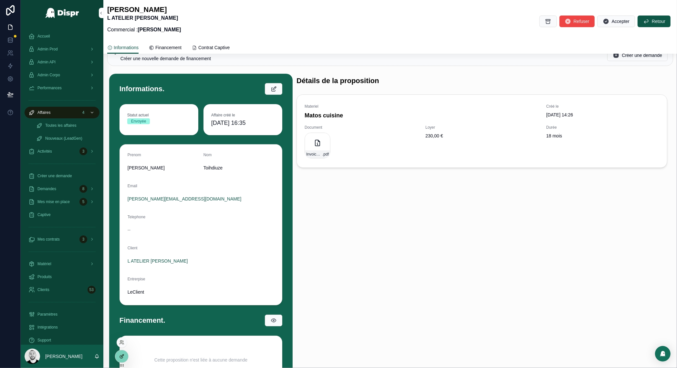
click at [125, 355] on div at bounding box center [121, 356] width 13 height 12
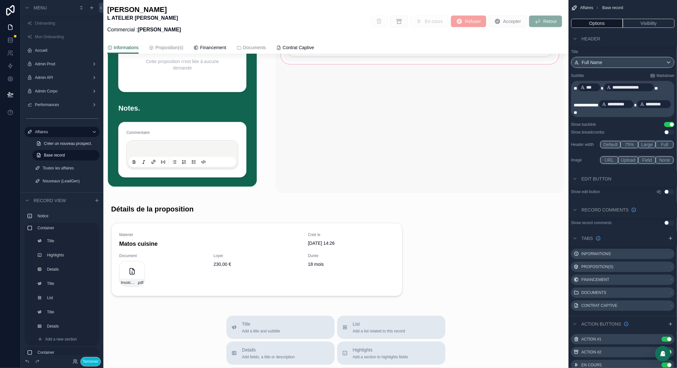
scroll to position [388, 0]
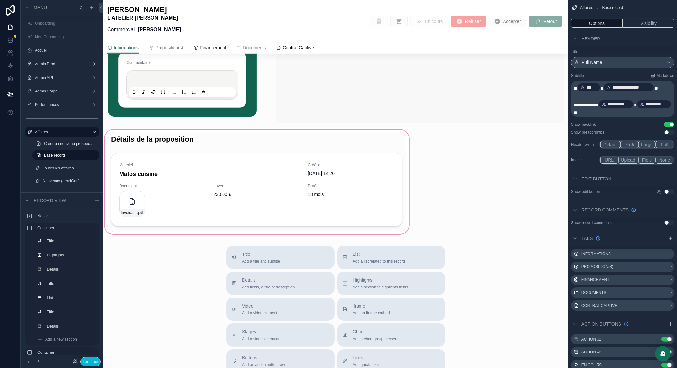
click at [232, 152] on div "scrollable content" at bounding box center [256, 181] width 307 height 107
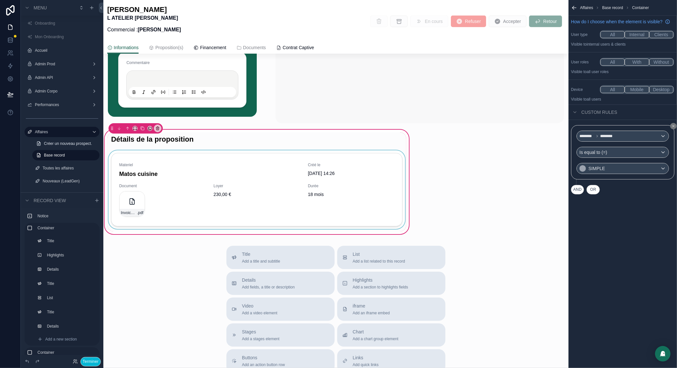
click at [392, 197] on div "scrollable content" at bounding box center [256, 190] width 299 height 81
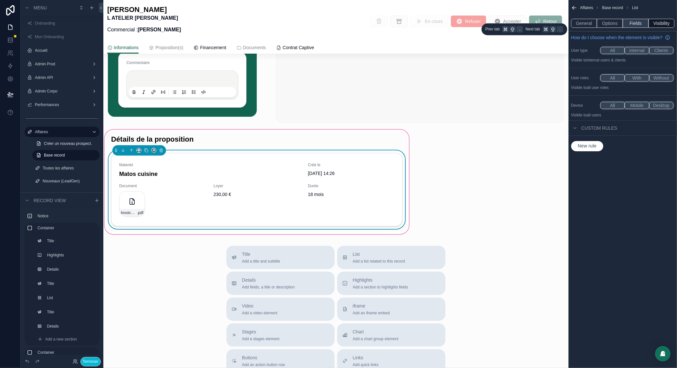
click at [637, 26] on button "Fields" at bounding box center [636, 23] width 26 height 9
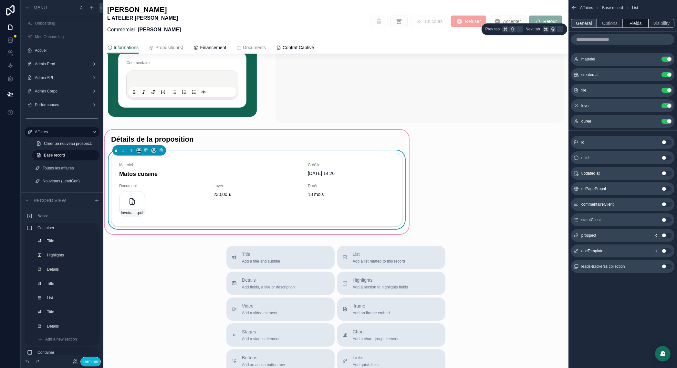
click at [582, 21] on button "General" at bounding box center [584, 23] width 26 height 9
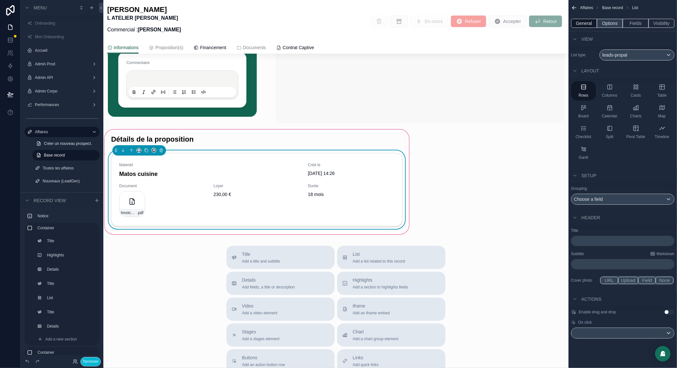
click at [611, 22] on button "Options" at bounding box center [610, 23] width 26 height 9
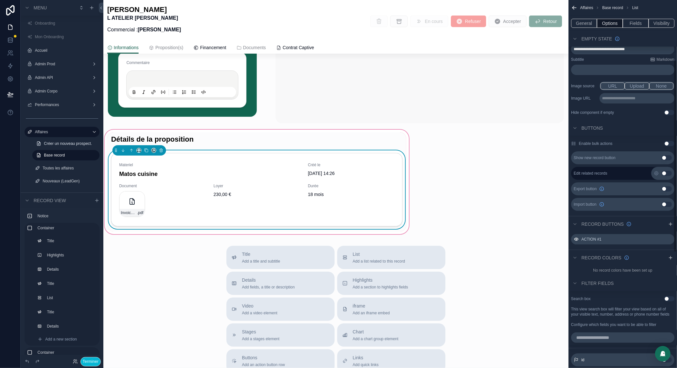
scroll to position [174, 0]
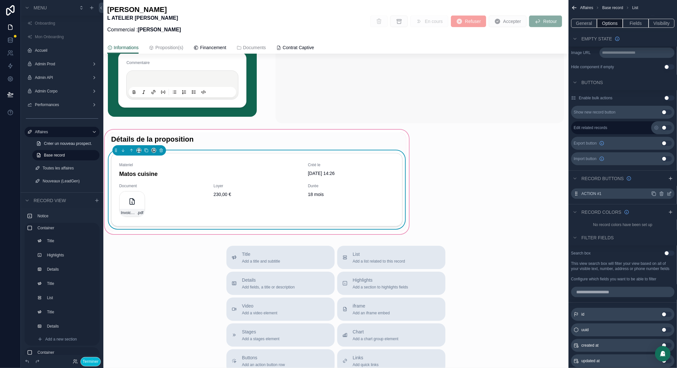
click at [668, 194] on icon "scrollable content" at bounding box center [669, 193] width 5 height 5
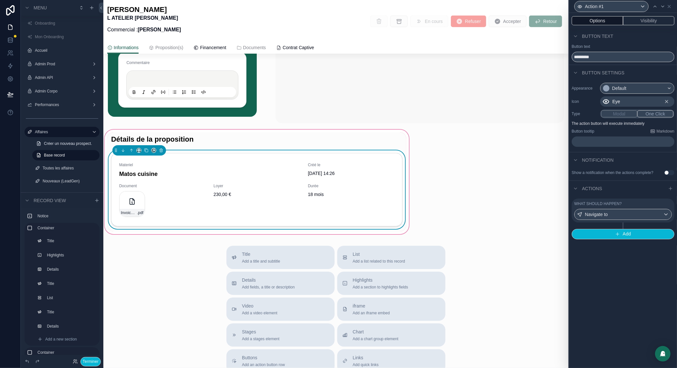
click at [632, 206] on div "What should happen?" at bounding box center [623, 203] width 98 height 5
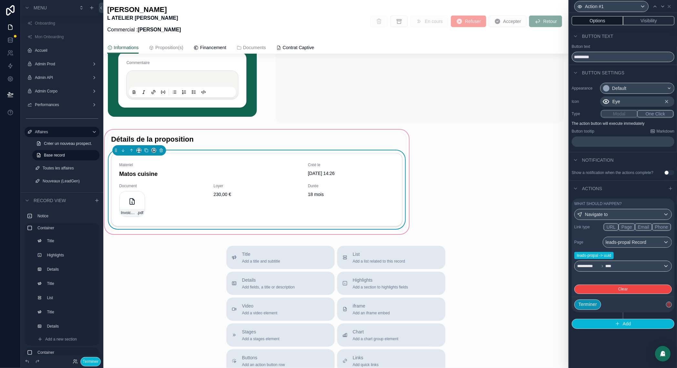
click at [592, 309] on button "Terminer" at bounding box center [587, 304] width 27 height 10
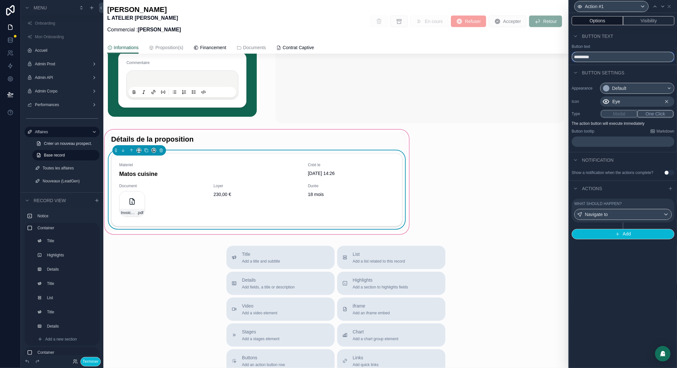
click at [590, 58] on input "*********" at bounding box center [623, 57] width 103 height 10
type input "****"
click at [659, 116] on button "One Click" at bounding box center [655, 113] width 36 height 7
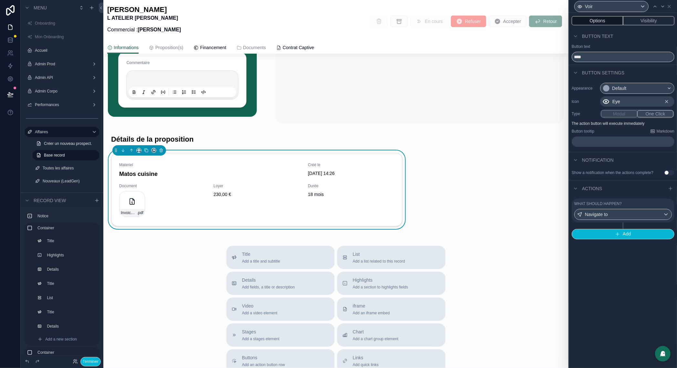
click at [599, 141] on p "﻿" at bounding box center [623, 141] width 99 height 6
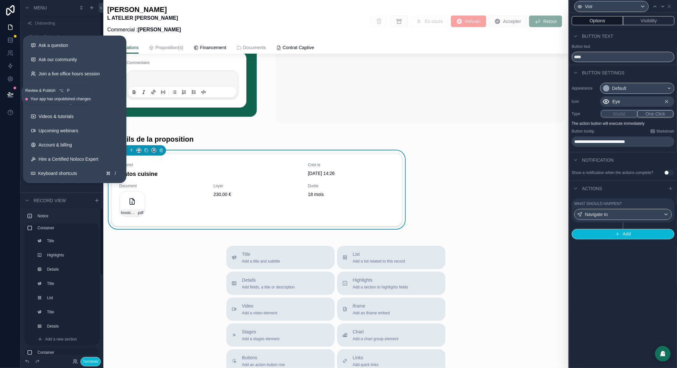
click at [11, 90] on button at bounding box center [10, 94] width 14 height 18
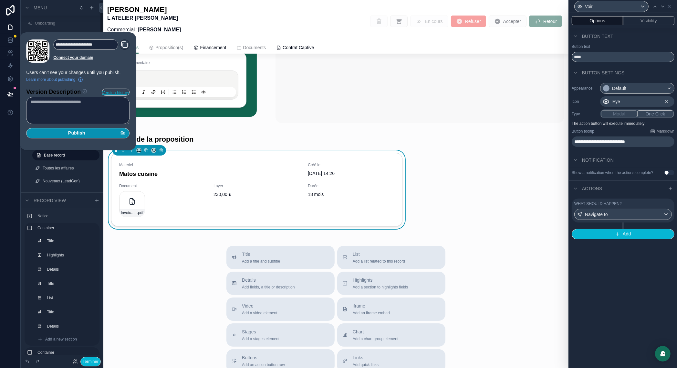
click at [81, 138] on button "Publish" at bounding box center [77, 133] width 103 height 10
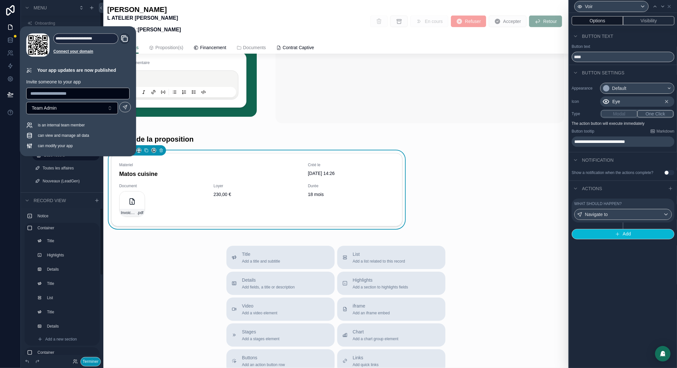
click at [90, 363] on button "Terminer" at bounding box center [90, 361] width 20 height 9
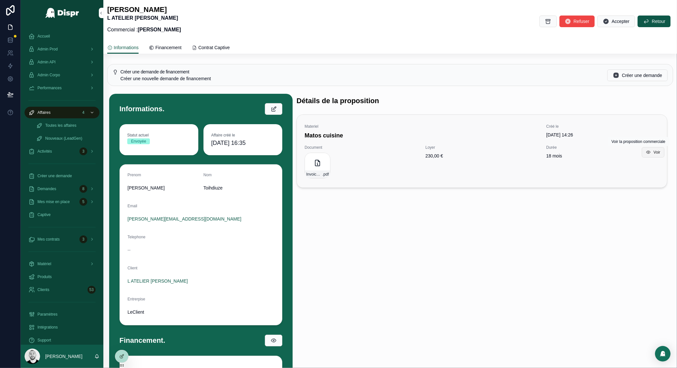
click at [654, 152] on span "Voir" at bounding box center [657, 152] width 7 height 5
click at [638, 367] on div at bounding box center [338, 368] width 677 height 0
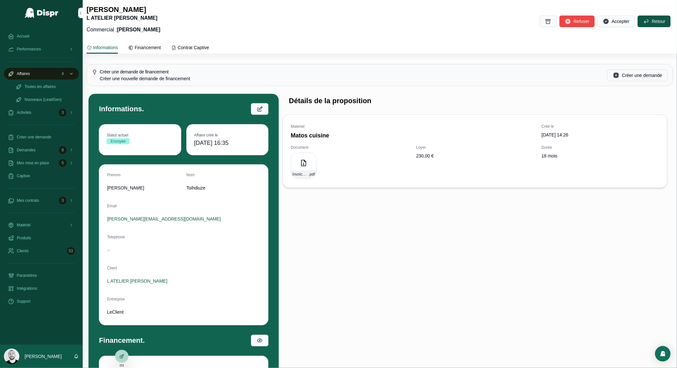
click at [660, 367] on div at bounding box center [338, 368] width 677 height 0
click at [44, 160] on span "Mes mise en place" at bounding box center [33, 162] width 32 height 5
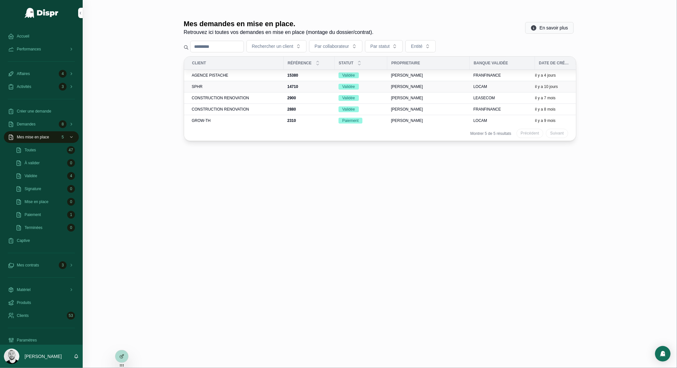
click at [221, 87] on div "SPHR" at bounding box center [236, 86] width 88 height 5
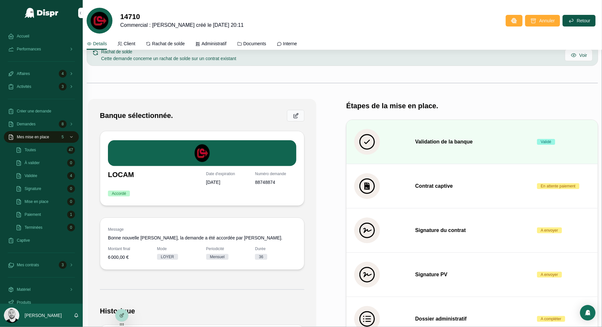
scroll to position [130, 0]
click at [527, 327] on div at bounding box center [301, 327] width 602 height 0
click at [525, 327] on div at bounding box center [301, 327] width 602 height 0
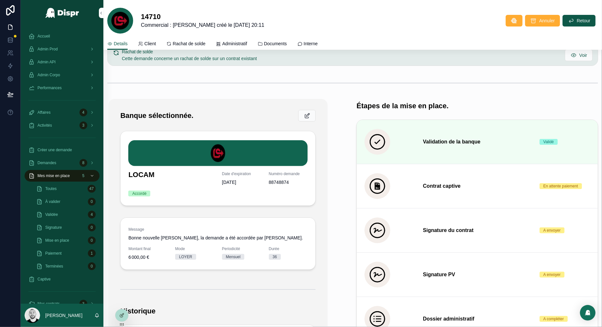
click at [476, 27] on div "14710 Commercial : Tom Guillemin - Demande créé le 19/09/2025 20:11 Annuler Ret…" at bounding box center [352, 21] width 491 height 26
click at [587, 327] on div at bounding box center [301, 327] width 602 height 0
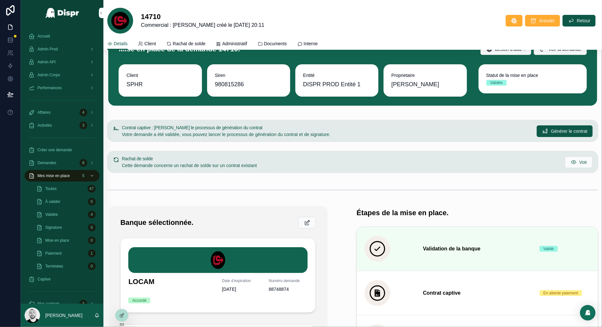
scroll to position [0, 0]
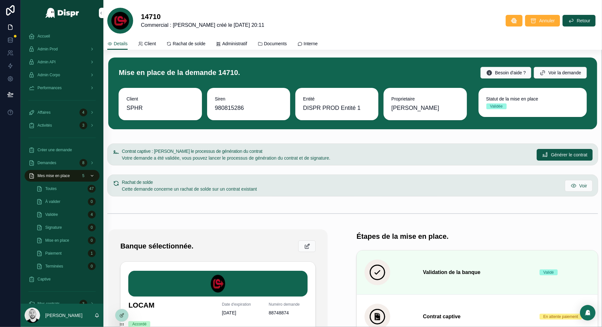
click at [63, 175] on span "Mes mise en place" at bounding box center [53, 175] width 32 height 5
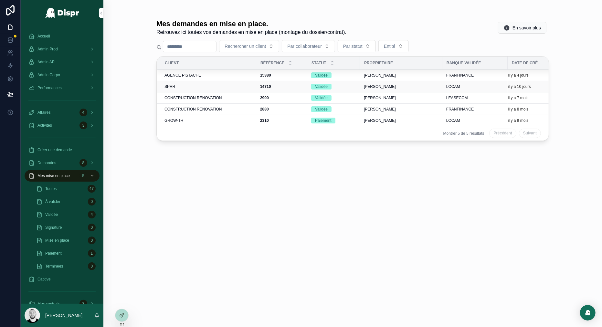
click at [193, 84] on div "SPHR" at bounding box center [208, 86] width 88 height 5
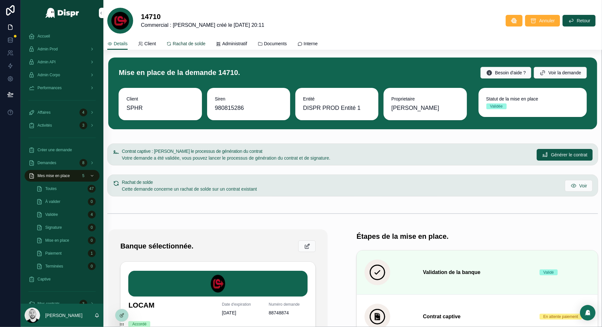
click at [193, 45] on span "Rachat de solde" at bounding box center [189, 43] width 33 height 6
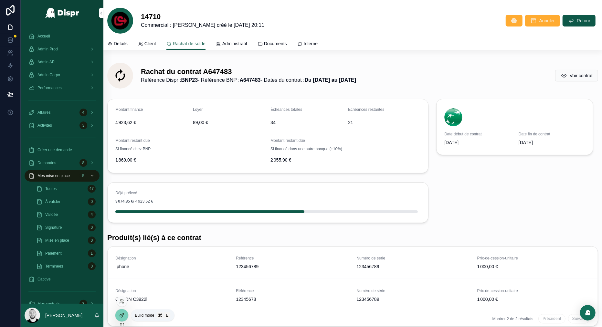
click at [122, 319] on div at bounding box center [121, 315] width 13 height 12
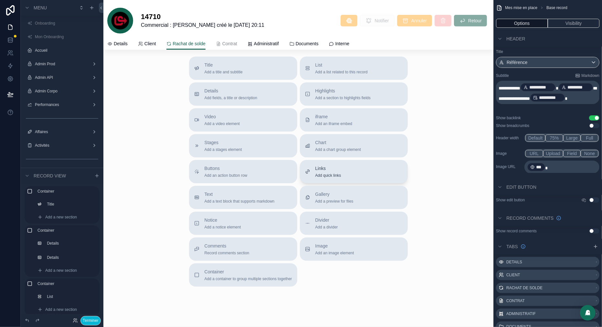
scroll to position [297, 0]
click at [204, 226] on span "Add a notice element" at bounding box center [222, 228] width 37 height 5
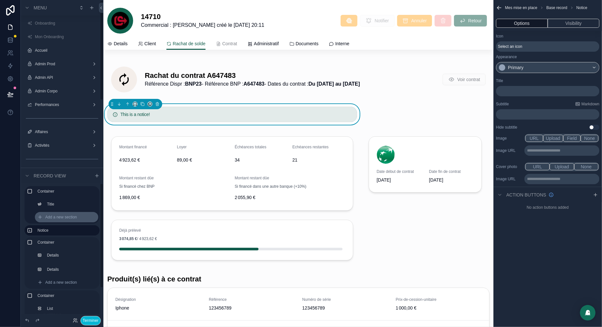
scroll to position [5, 0]
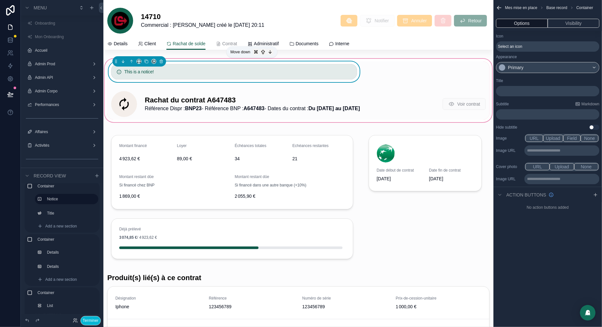
click at [122, 62] on icon "scrollable content" at bounding box center [122, 62] width 1 height 1
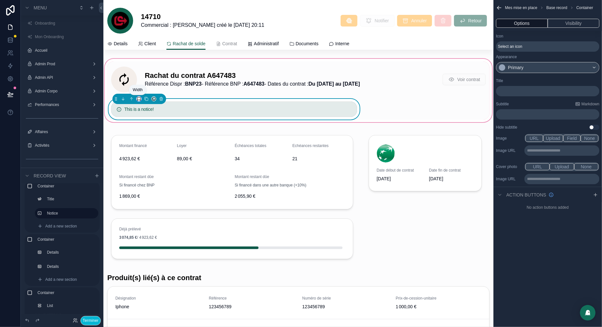
click at [140, 99] on icon "scrollable content" at bounding box center [139, 99] width 5 height 5
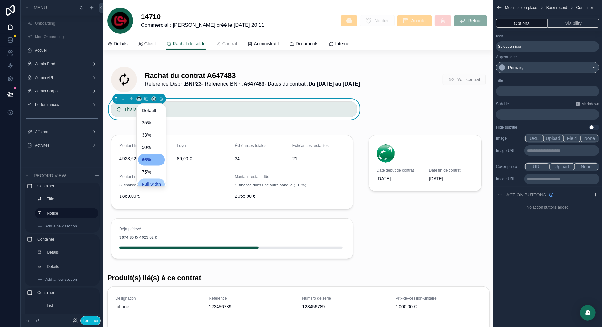
click at [154, 184] on span "Full width" at bounding box center [151, 185] width 19 height 8
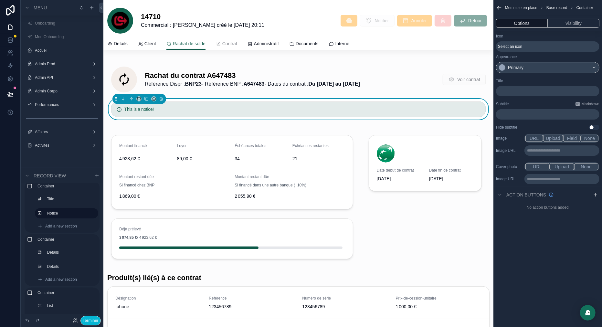
click at [512, 46] on span "Select an icon" at bounding box center [510, 46] width 24 height 5
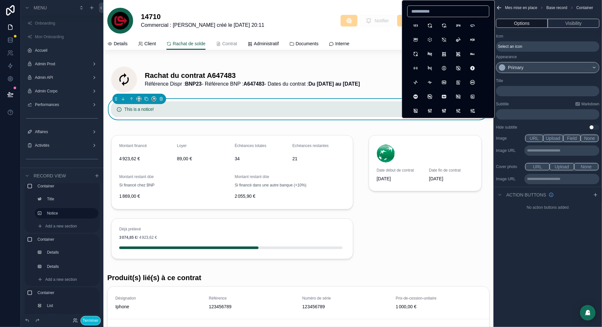
click at [423, 13] on input at bounding box center [447, 11] width 81 height 9
click at [435, 12] on input "*******" at bounding box center [447, 11] width 81 height 9
click at [423, 11] on input "*******" at bounding box center [447, 11] width 81 height 9
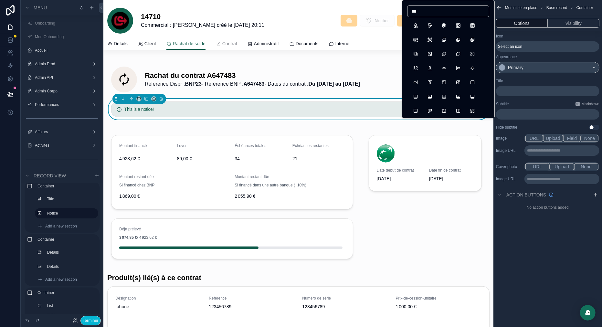
click at [412, 12] on input "***" at bounding box center [447, 11] width 81 height 9
type input "***"
click at [595, 193] on icon "scrollable content" at bounding box center [595, 194] width 0 height 3
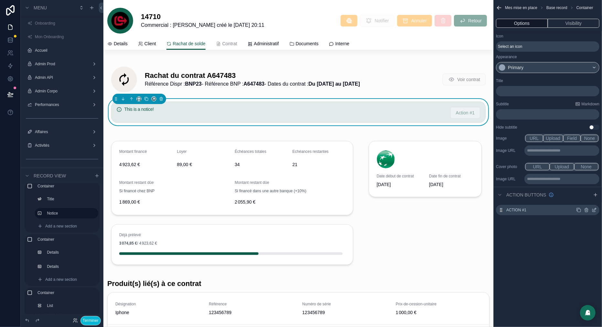
click at [596, 210] on icon "scrollable content" at bounding box center [593, 209] width 5 height 5
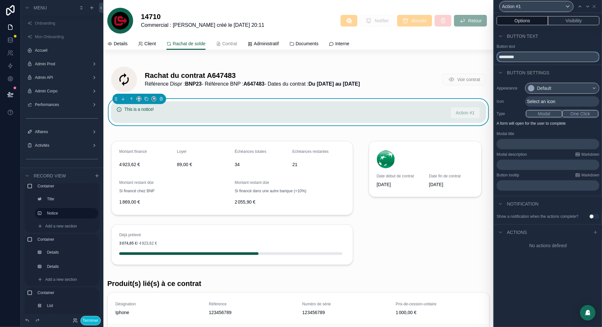
click at [510, 58] on input "*********" at bounding box center [547, 57] width 103 height 10
type input "**********"
click at [541, 97] on div "Select an icon" at bounding box center [562, 101] width 74 height 10
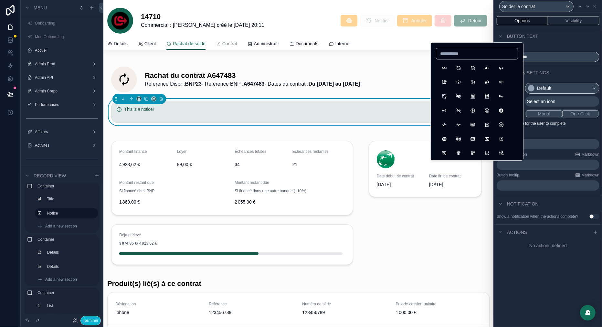
click at [455, 56] on input at bounding box center [476, 53] width 81 height 9
type input "*****"
click at [442, 152] on button "CircleCheckFilled" at bounding box center [444, 153] width 12 height 12
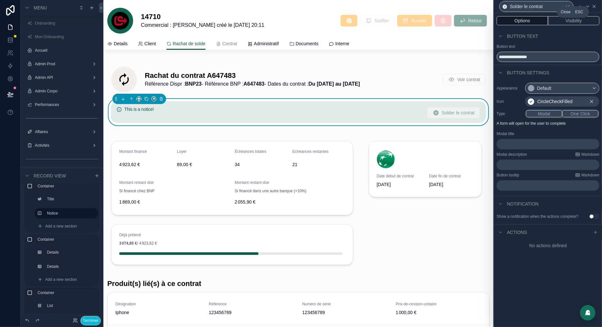
click at [594, 6] on icon at bounding box center [594, 6] width 3 height 3
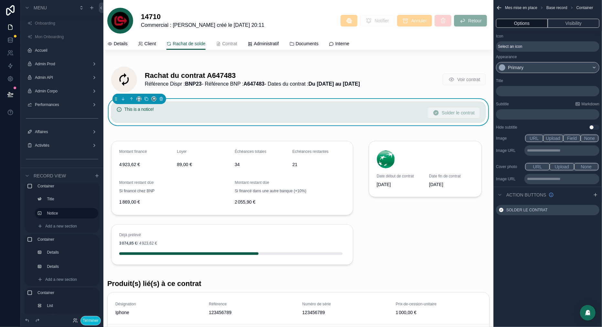
click at [519, 45] on span "Select an icon" at bounding box center [510, 46] width 24 height 5
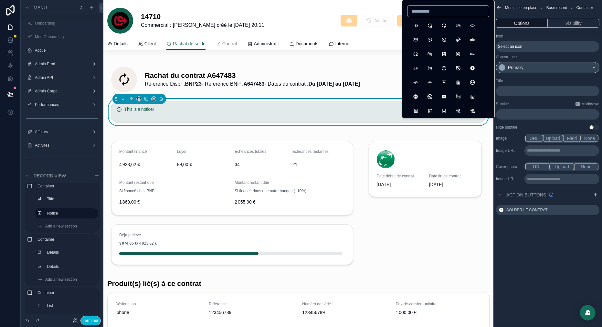
click at [422, 13] on input at bounding box center [447, 11] width 81 height 9
type input "****"
click at [414, 27] on button "SportBillard" at bounding box center [416, 26] width 12 height 12
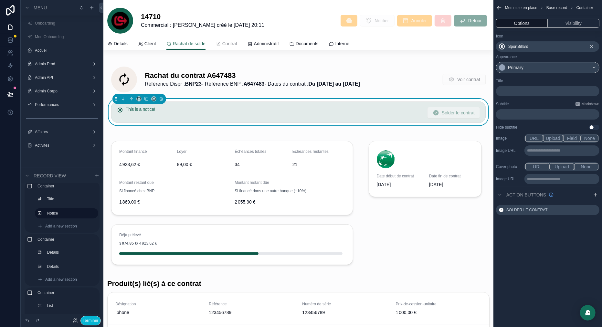
click at [520, 44] on span "SportBillard" at bounding box center [518, 46] width 20 height 5
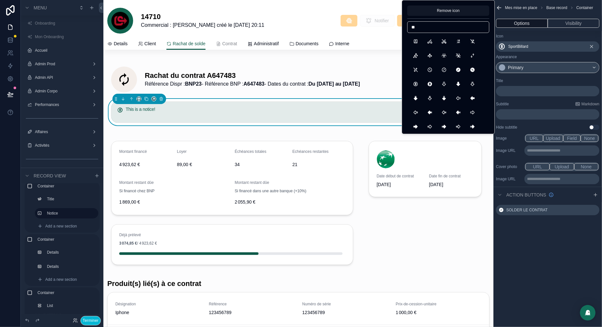
type input "*"
type input "*******"
click at [414, 42] on button "FileInvoice" at bounding box center [416, 42] width 12 height 12
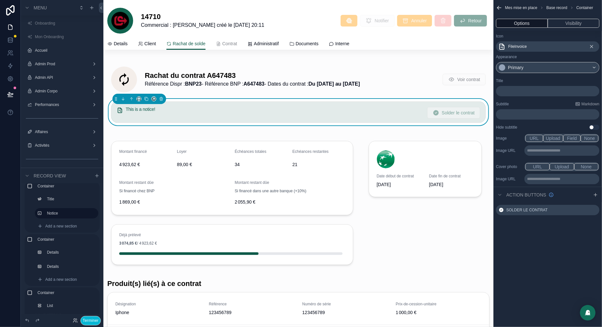
click at [506, 92] on p "﻿" at bounding box center [547, 91] width 99 height 5
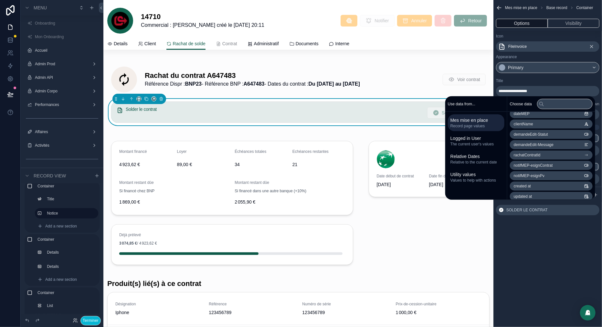
click at [521, 153] on span "rachatContratId" at bounding box center [527, 154] width 27 height 5
click at [532, 152] on span "Référence contrat" at bounding box center [529, 154] width 31 height 5
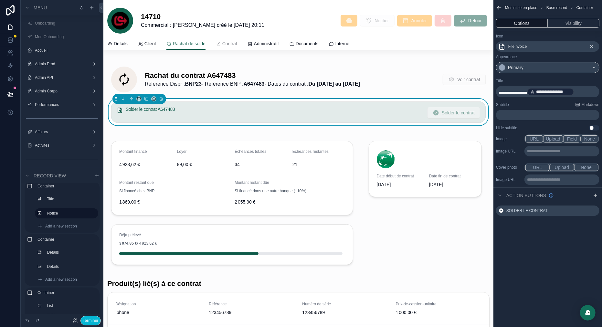
click at [553, 81] on div "Title" at bounding box center [547, 80] width 103 height 5
click at [508, 118] on div "﻿" at bounding box center [547, 115] width 103 height 10
click at [512, 114] on p "﻿" at bounding box center [547, 114] width 99 height 5
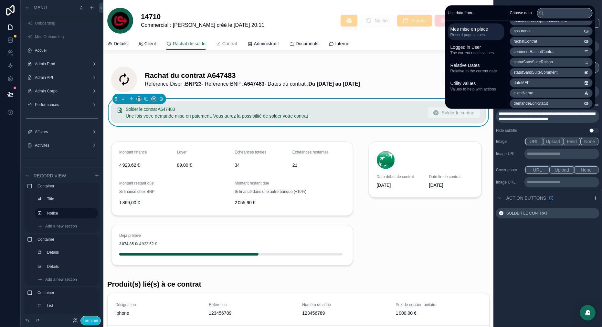
scroll to position [584, 0]
click at [532, 61] on span "rachatContratId" at bounding box center [527, 62] width 27 height 5
click at [524, 52] on span "banques" at bounding box center [521, 53] width 15 height 5
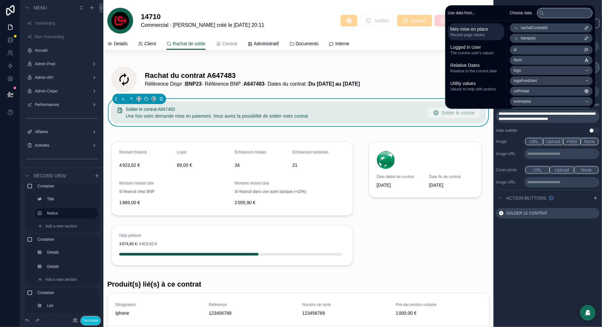
click at [518, 60] on span "Nom" at bounding box center [518, 59] width 8 height 5
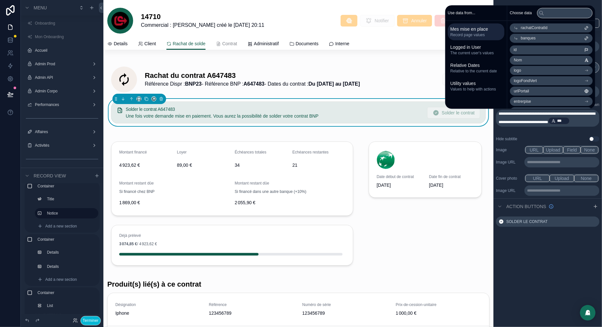
click at [520, 125] on p "**********" at bounding box center [547, 118] width 99 height 14
click at [523, 72] on span "rachatContratId" at bounding box center [527, 72] width 27 height 5
click at [545, 73] on li "Référence contrat" at bounding box center [551, 73] width 83 height 9
click at [576, 127] on p "**********" at bounding box center [547, 122] width 99 height 23
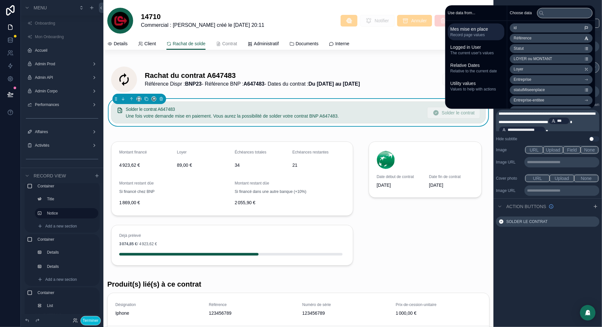
click at [557, 135] on div "**********" at bounding box center [547, 110] width 109 height 68
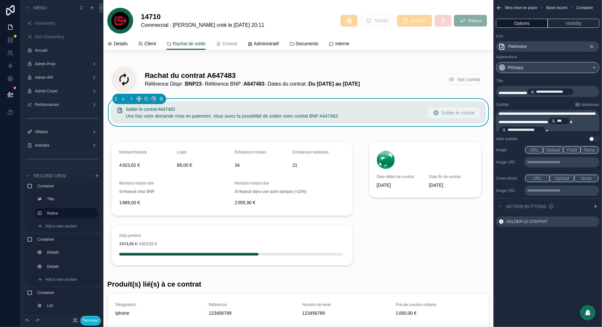
click at [548, 129] on span "*" at bounding box center [547, 131] width 2 height 4
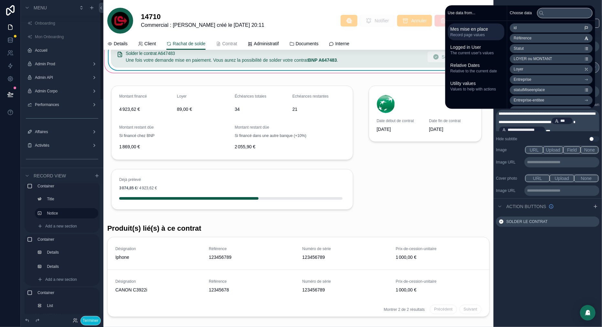
scroll to position [0, 0]
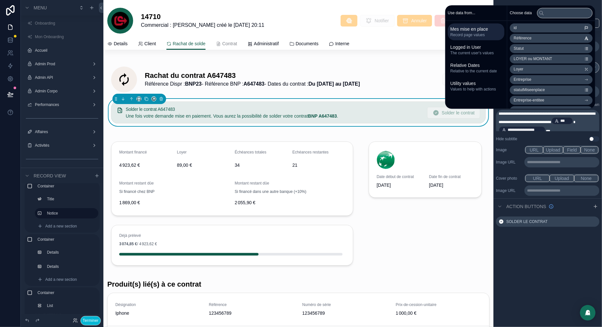
click at [421, 7] on div "14710 Commercial : Tom Guillemin - Demande créé le 19/09/2025 20:11 Notifier An…" at bounding box center [298, 18] width 382 height 37
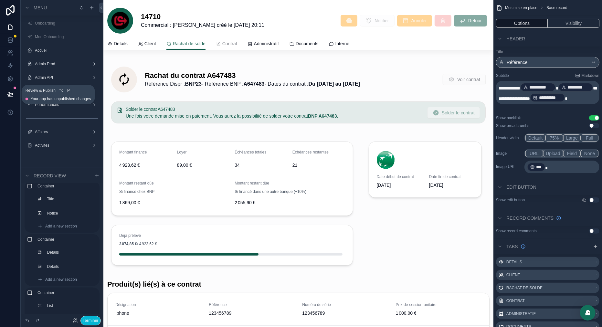
click at [10, 93] on icon at bounding box center [9, 93] width 5 height 3
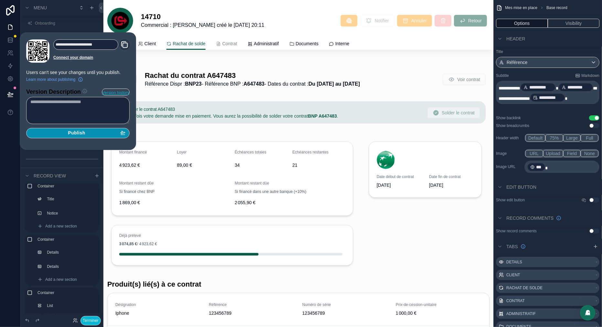
click at [73, 133] on span "Publish" at bounding box center [76, 133] width 17 height 6
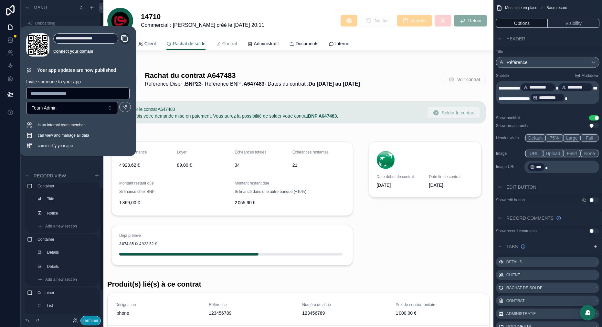
click at [91, 319] on button "Terminer" at bounding box center [90, 320] width 20 height 9
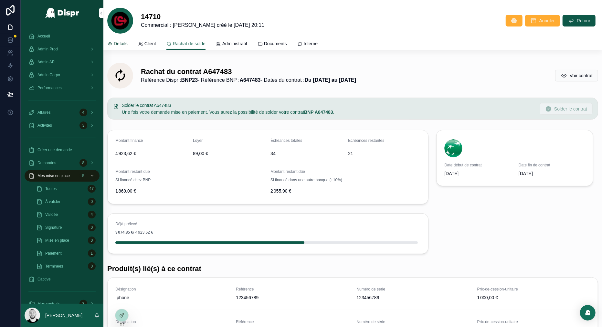
click at [119, 44] on span "Details" at bounding box center [121, 43] width 14 height 6
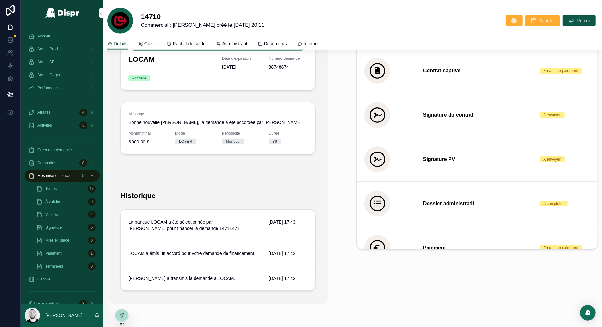
scroll to position [248, 0]
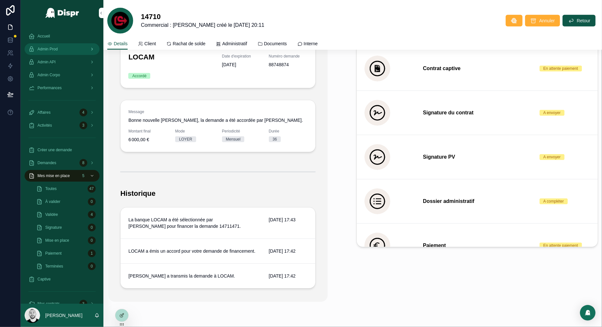
click at [59, 46] on div "Admin Prod" at bounding box center [61, 49] width 67 height 10
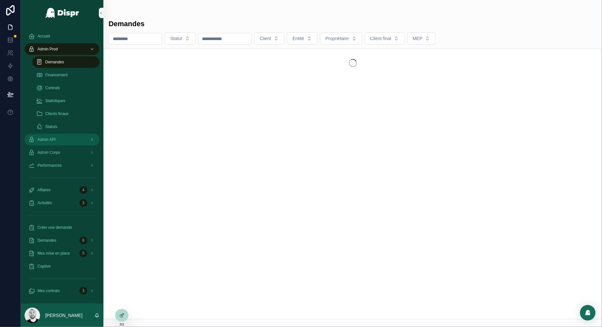
click at [59, 136] on div "Admin API" at bounding box center [61, 139] width 67 height 10
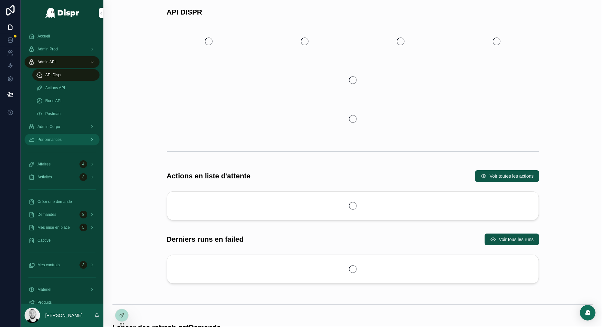
click at [57, 139] on span "Performances" at bounding box center [49, 139] width 24 height 5
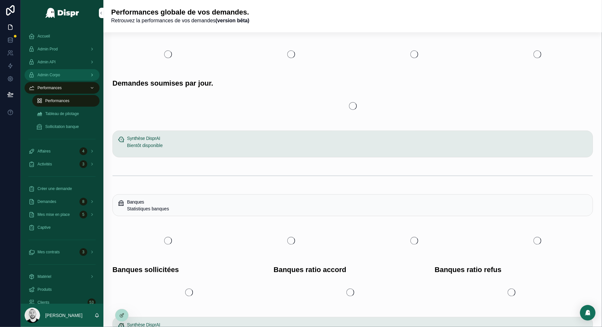
click at [56, 74] on span "Admin Corpo" at bounding box center [48, 74] width 23 height 5
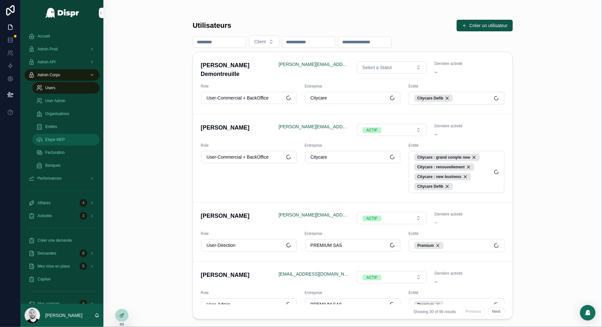
click at [62, 140] on span "Etape MEP" at bounding box center [55, 139] width 20 height 5
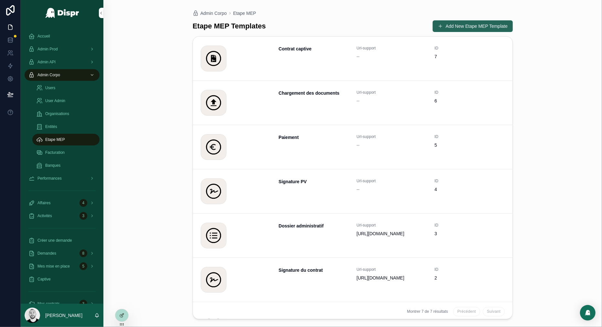
click at [450, 25] on button "Add New Etape MEP Template" at bounding box center [473, 26] width 80 height 12
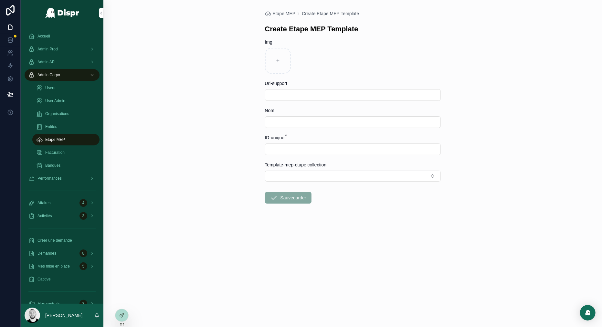
click at [280, 93] on input "scrollable content" at bounding box center [352, 94] width 175 height 9
click at [278, 62] on icon "scrollable content" at bounding box center [278, 60] width 0 height 3
type input "**********"
click at [278, 120] on input "scrollable content" at bounding box center [352, 122] width 175 height 9
type input "**********"
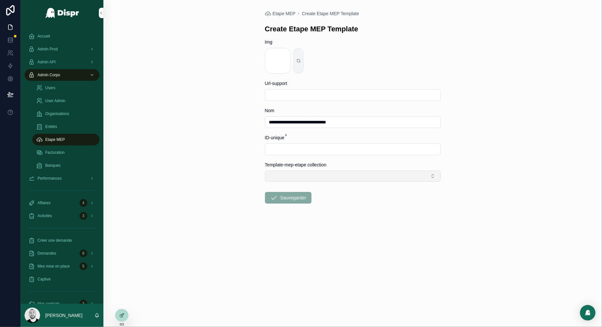
click at [302, 175] on button "Select Button" at bounding box center [353, 176] width 176 height 11
click at [251, 130] on div "**********" at bounding box center [352, 163] width 498 height 327
click at [290, 119] on input "**********" at bounding box center [352, 122] width 175 height 9
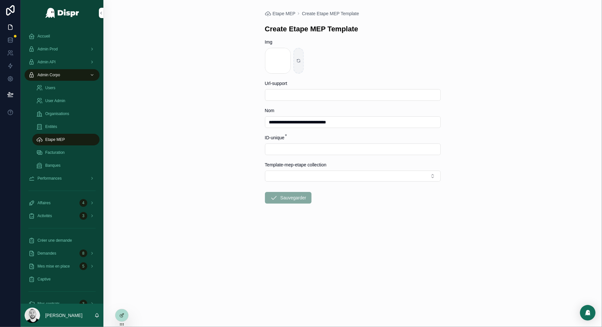
click at [290, 119] on input "**********" at bounding box center [352, 122] width 175 height 9
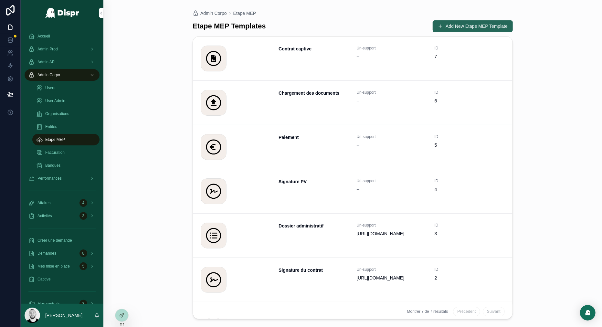
click at [454, 25] on button "Add New Etape MEP Template" at bounding box center [473, 26] width 80 height 12
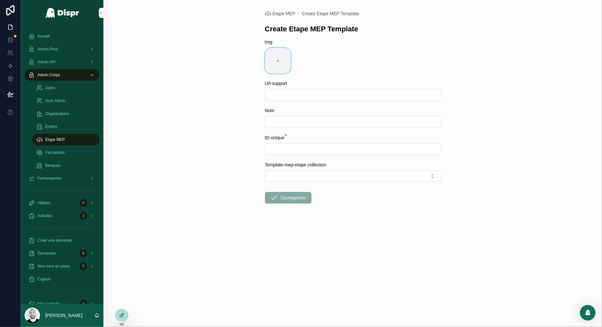
click at [275, 60] on div "scrollable content" at bounding box center [278, 61] width 26 height 26
type input "**********"
click at [283, 122] on input "scrollable content" at bounding box center [352, 122] width 175 height 9
paste input "**********"
type input "**********"
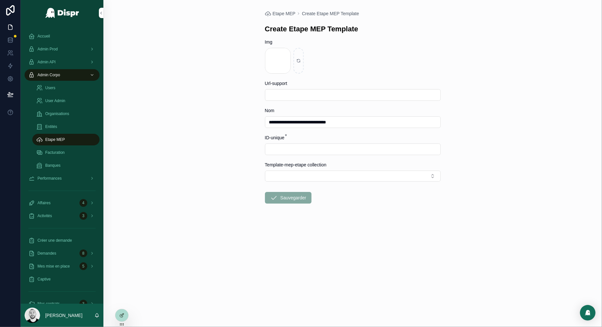
click at [276, 149] on input "scrollable content" at bounding box center [352, 149] width 175 height 9
type input "*"
click at [284, 199] on button "Sauvegarder" at bounding box center [288, 198] width 47 height 12
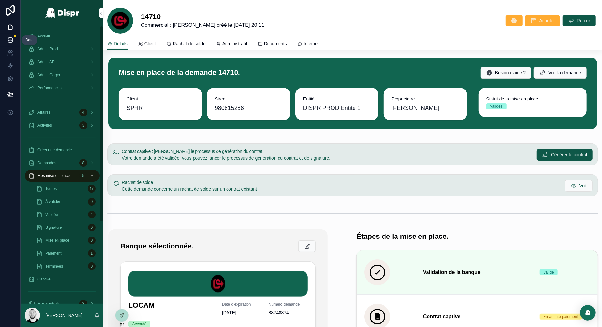
click at [9, 43] on icon at bounding box center [10, 41] width 4 height 3
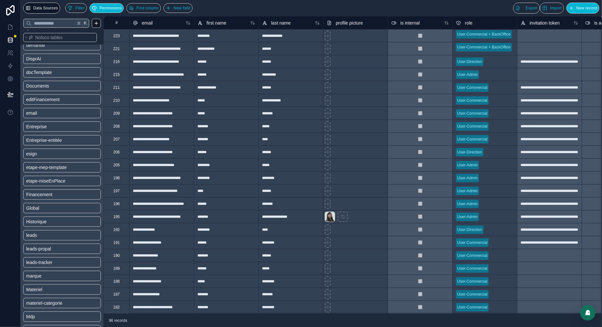
scroll to position [151, 0]
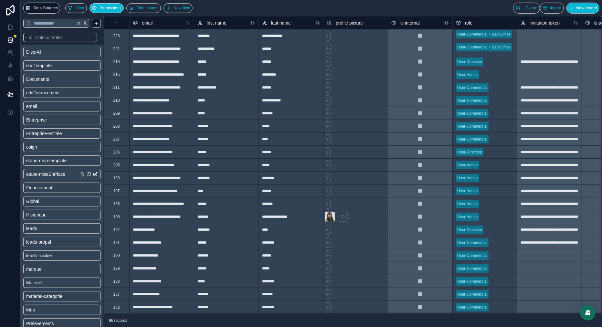
click at [60, 174] on span "etape-miseEnPlace" at bounding box center [45, 174] width 39 height 6
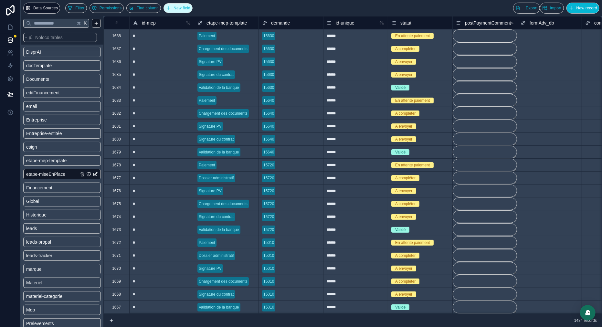
click at [190, 10] on span "New field" at bounding box center [181, 8] width 17 height 5
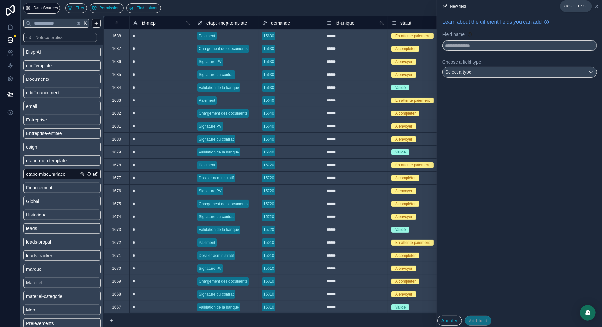
click at [596, 6] on icon at bounding box center [596, 6] width 5 height 5
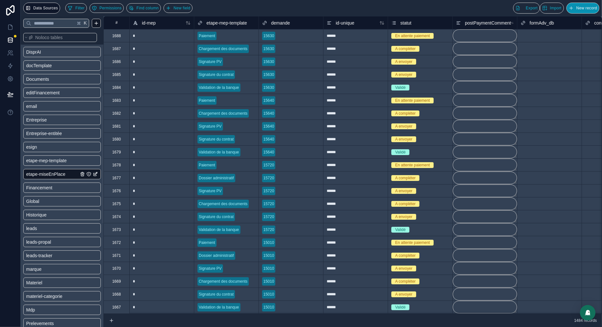
click at [583, 10] on span "New record" at bounding box center [586, 8] width 21 height 5
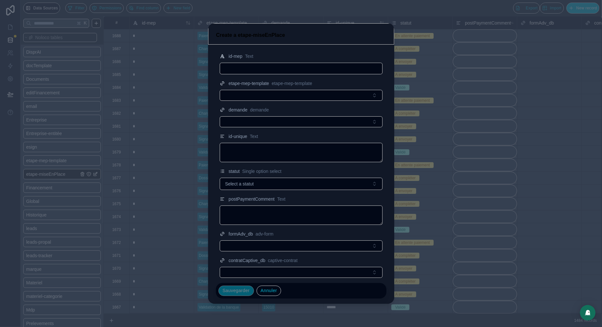
click at [249, 66] on input "text" at bounding box center [301, 68] width 162 height 9
type input "*"
click at [235, 94] on button "Select Button" at bounding box center [301, 95] width 163 height 11
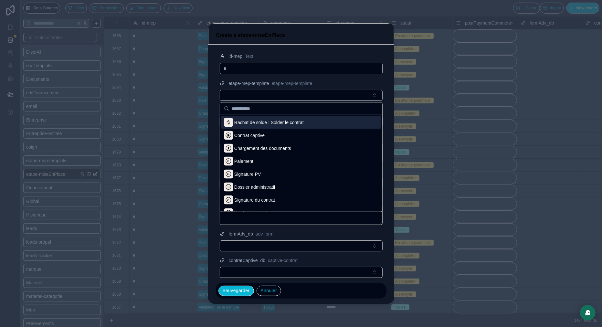
click at [249, 121] on span "Rachat de solde : Solder le contrat" at bounding box center [268, 122] width 69 height 6
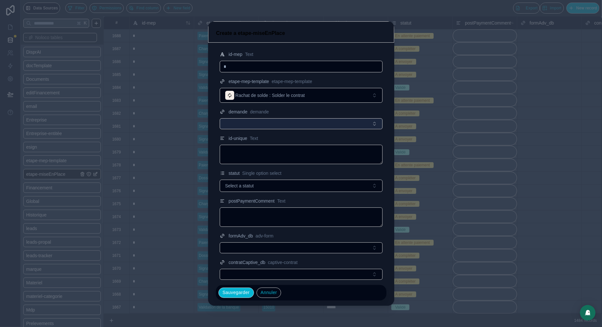
click at [236, 123] on button "Select Button" at bounding box center [301, 123] width 163 height 11
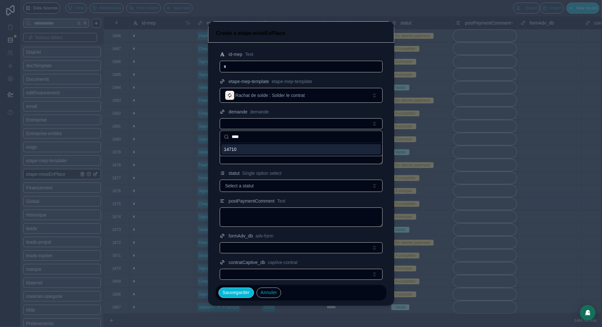
type input "****"
click at [232, 148] on span "14710" at bounding box center [230, 149] width 13 height 6
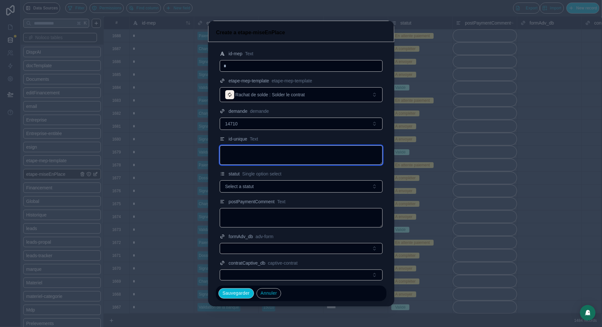
click at [243, 151] on textarea at bounding box center [301, 154] width 163 height 19
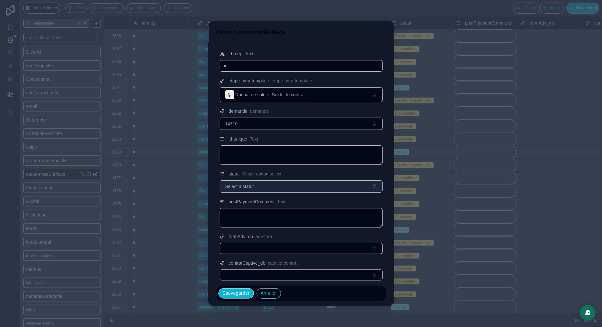
click at [248, 182] on button "Select a statut" at bounding box center [301, 186] width 163 height 12
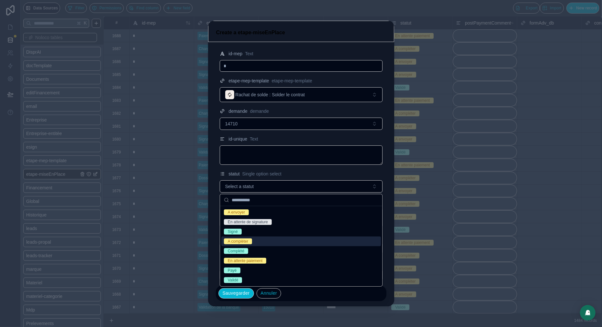
click at [245, 243] on div "A compléter" at bounding box center [238, 241] width 20 height 6
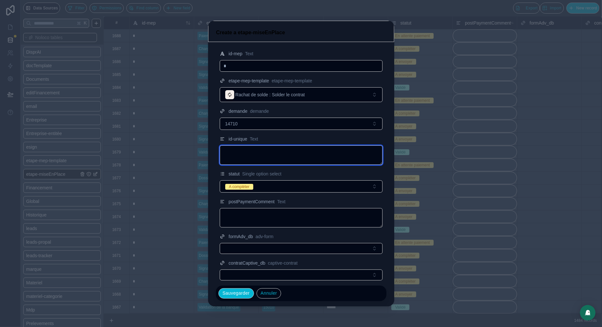
click at [232, 149] on textarea at bounding box center [301, 154] width 163 height 19
type textarea "******"
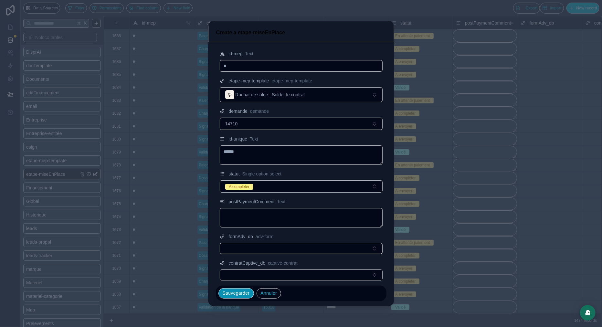
click at [236, 292] on button "Sauvegarder" at bounding box center [236, 293] width 36 height 10
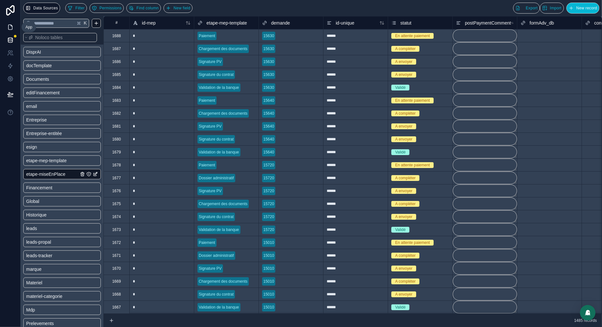
click at [9, 27] on icon at bounding box center [10, 27] width 6 height 6
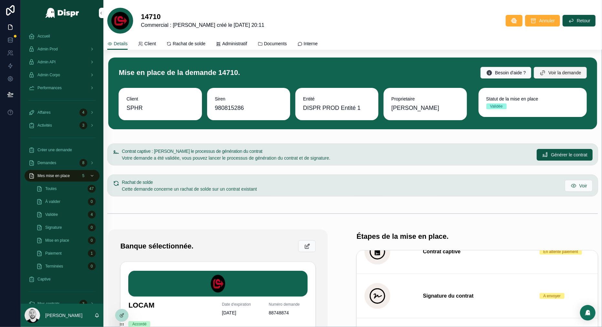
click at [551, 71] on span "Voir la demande" at bounding box center [564, 72] width 33 height 6
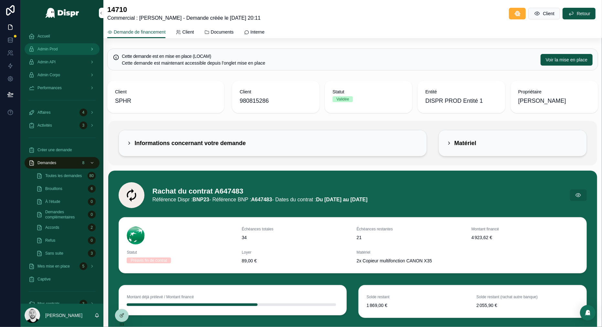
click at [58, 47] on span "Admin Prod" at bounding box center [47, 49] width 20 height 5
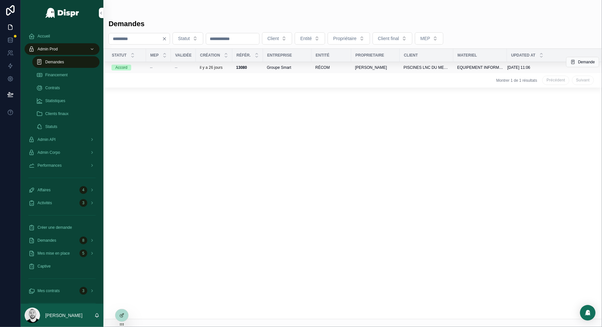
type input "****"
click at [180, 67] on div "--" at bounding box center [183, 67] width 17 height 5
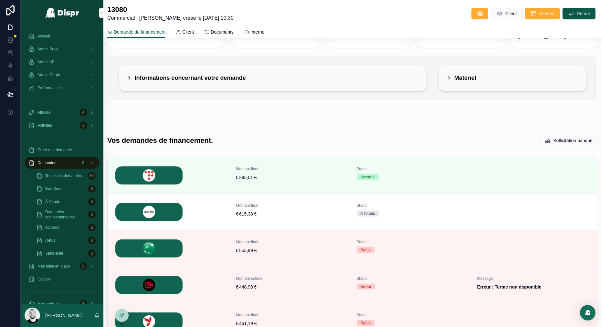
scroll to position [50, 0]
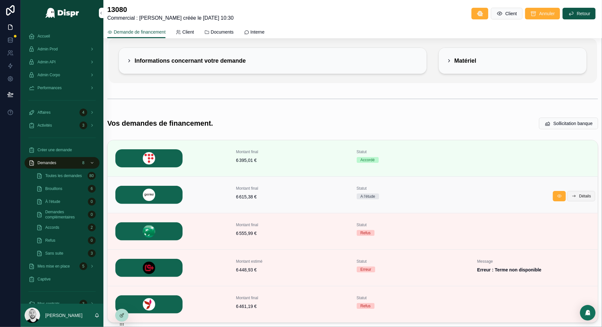
click at [582, 192] on button "Détails" at bounding box center [581, 196] width 28 height 10
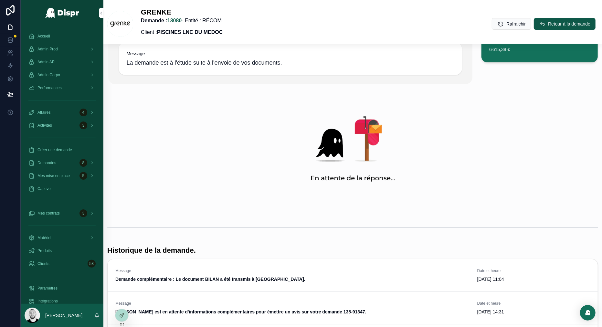
scroll to position [172, 0]
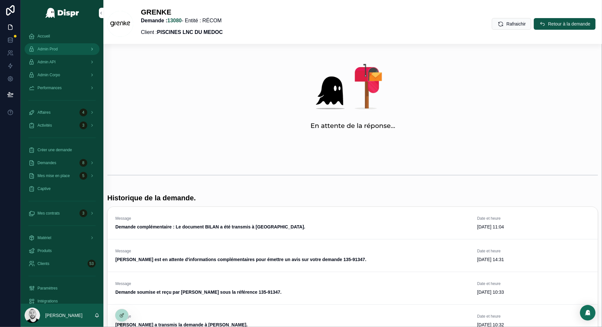
click at [62, 47] on div "Admin Prod" at bounding box center [61, 49] width 67 height 10
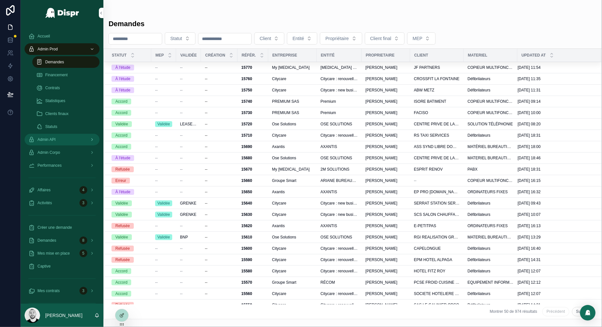
click at [59, 139] on div "Admin API" at bounding box center [61, 139] width 67 height 10
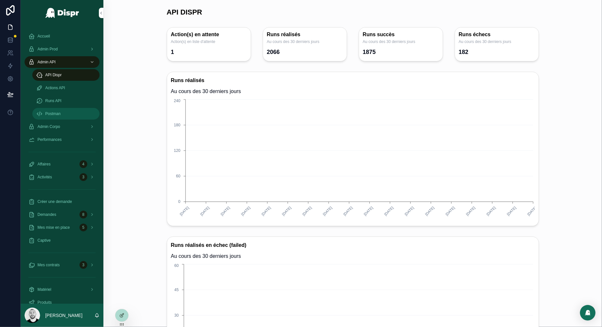
click at [55, 112] on span "Postman" at bounding box center [52, 113] width 15 height 5
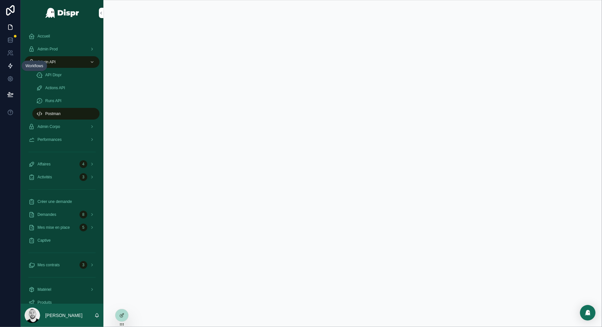
click at [14, 67] on link at bounding box center [10, 65] width 20 height 13
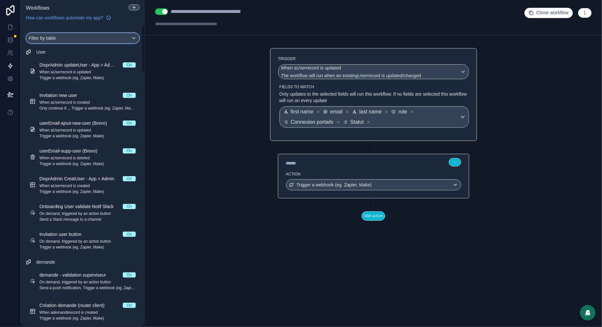
click at [63, 38] on div "Filter by table" at bounding box center [82, 38] width 113 height 10
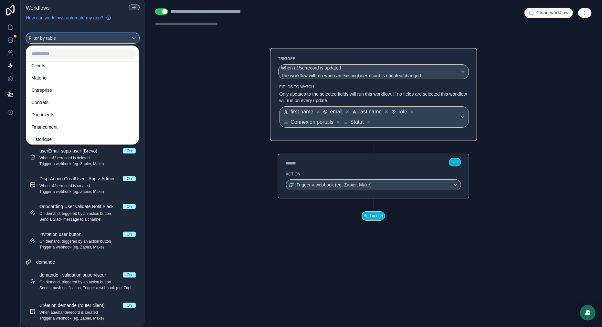
scroll to position [44, 0]
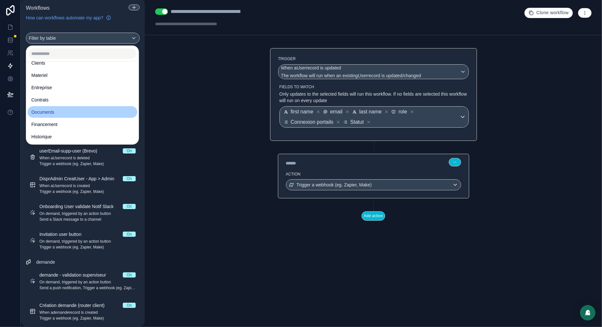
click at [47, 113] on span "Documents" at bounding box center [42, 112] width 23 height 8
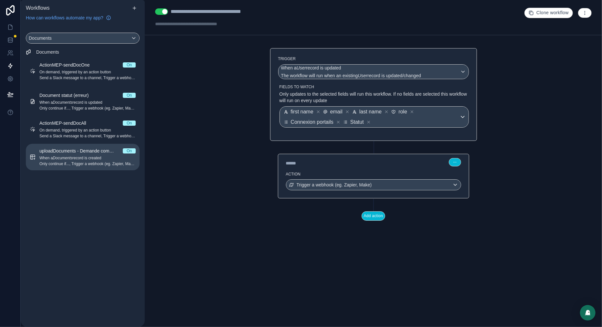
click at [66, 154] on span "uploadDocuments - Demande complementaire" at bounding box center [80, 151] width 83 height 6
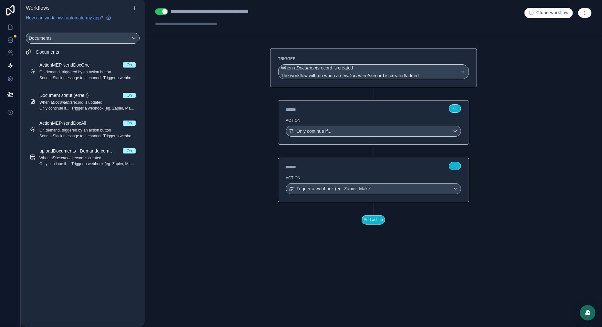
click at [339, 171] on div "****** Step 2" at bounding box center [373, 165] width 191 height 15
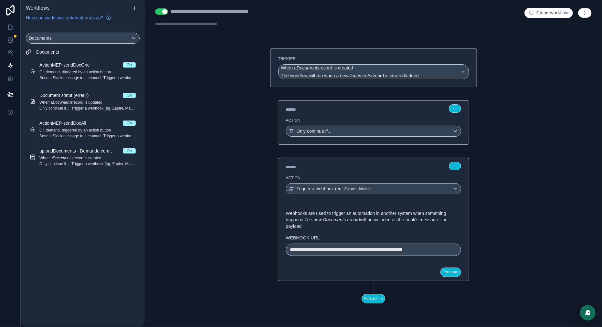
click at [386, 152] on div "**********" at bounding box center [373, 213] width 207 height 136
click at [375, 153] on icon at bounding box center [374, 151] width 6 height 6
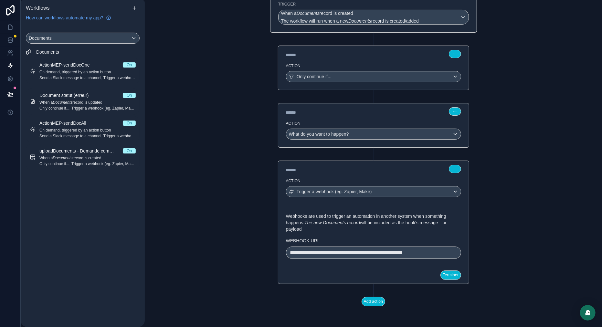
scroll to position [62, 0]
click at [366, 129] on div "What do you want to happen?" at bounding box center [373, 134] width 174 height 10
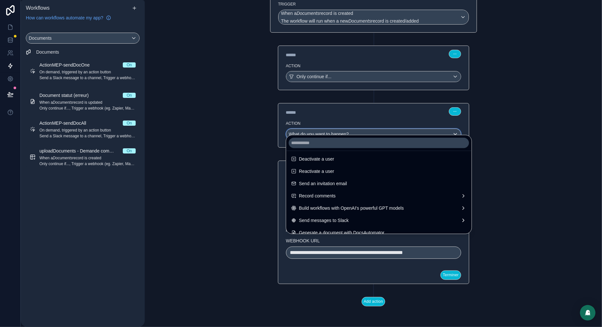
scroll to position [120, 0]
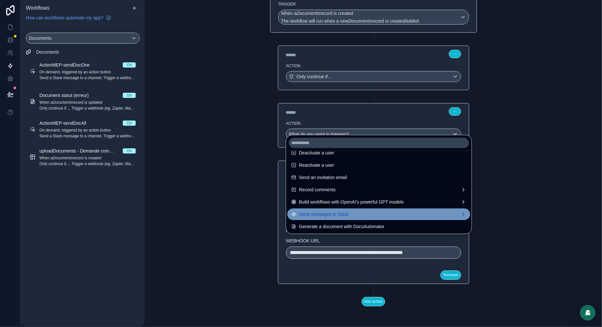
click at [321, 213] on span "Send messages to Slack" at bounding box center [324, 214] width 50 height 8
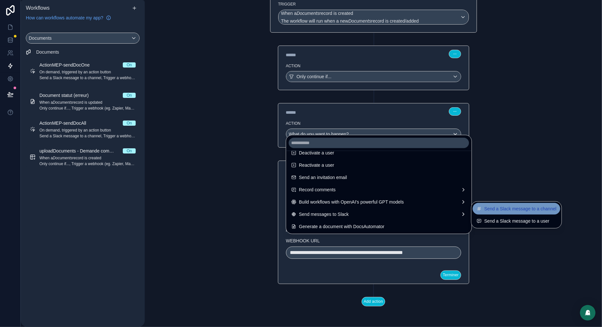
click at [526, 206] on span "Send a Slack message to a channel" at bounding box center [520, 209] width 72 height 8
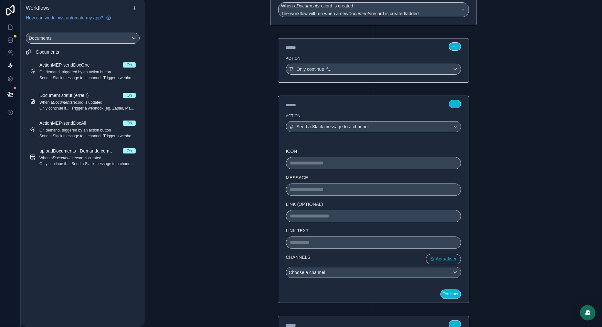
click at [308, 164] on p "**********" at bounding box center [373, 163] width 167 height 8
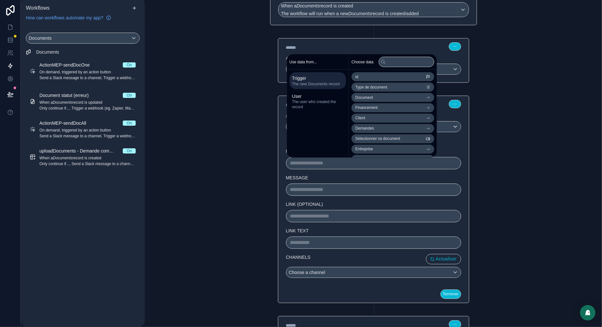
click at [310, 197] on div "**********" at bounding box center [373, 198] width 175 height 101
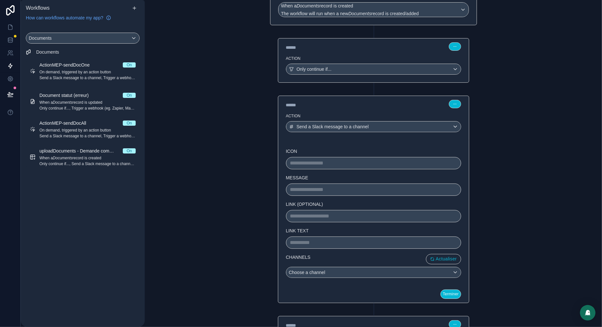
click at [318, 191] on p "**********" at bounding box center [373, 190] width 167 height 8
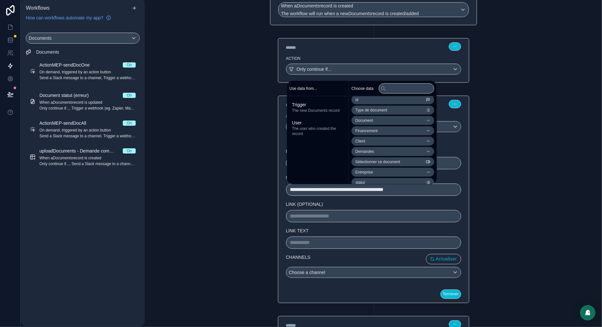
scroll to position [1, 0]
click at [370, 152] on span "Demandes" at bounding box center [364, 154] width 19 height 5
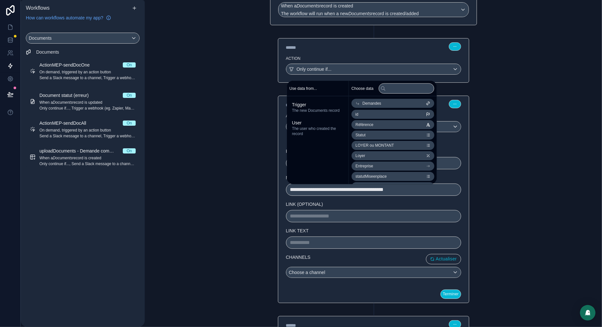
scroll to position [0, 0]
click at [370, 125] on span "Référence" at bounding box center [364, 125] width 18 height 5
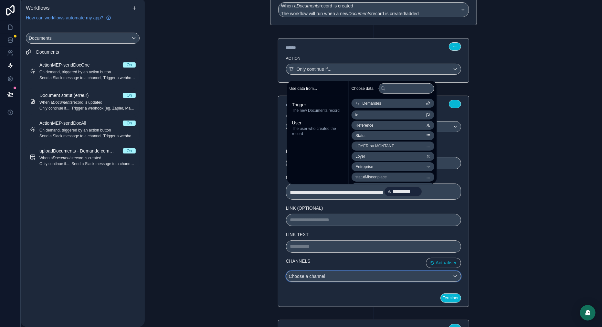
click at [417, 281] on div "Choose a channel" at bounding box center [373, 276] width 174 height 10
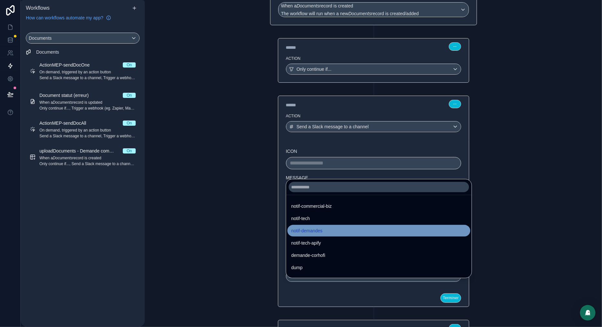
click at [329, 229] on div "notif-demandes" at bounding box center [378, 231] width 175 height 8
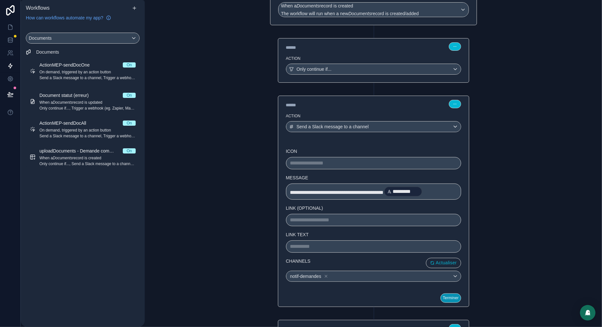
click at [451, 303] on button "Terminer" at bounding box center [450, 297] width 20 height 9
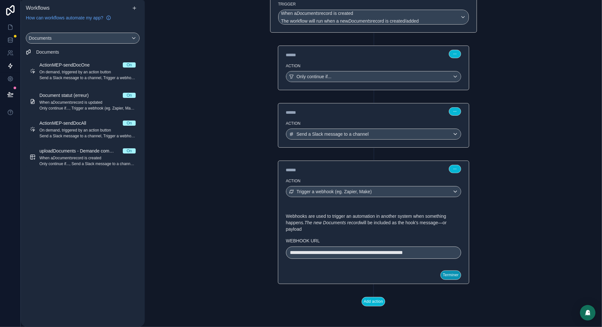
click at [452, 277] on button "Terminer" at bounding box center [450, 274] width 20 height 9
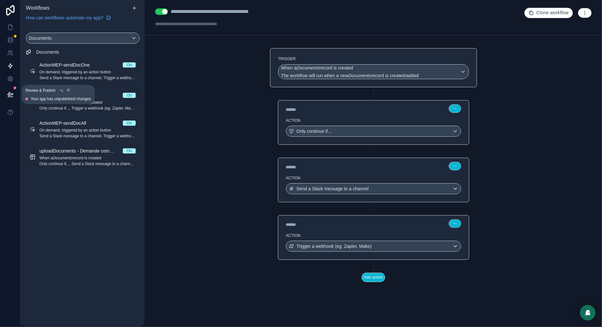
click at [10, 93] on icon at bounding box center [9, 93] width 5 height 3
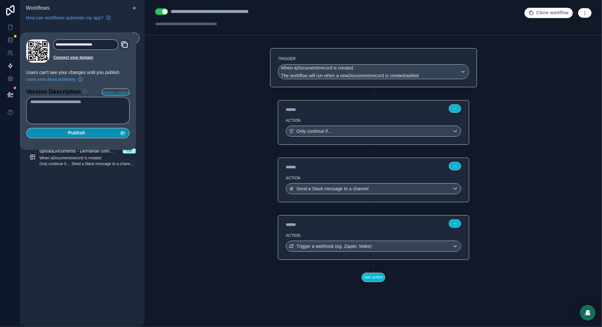
click at [64, 132] on div "Publish" at bounding box center [77, 133] width 95 height 6
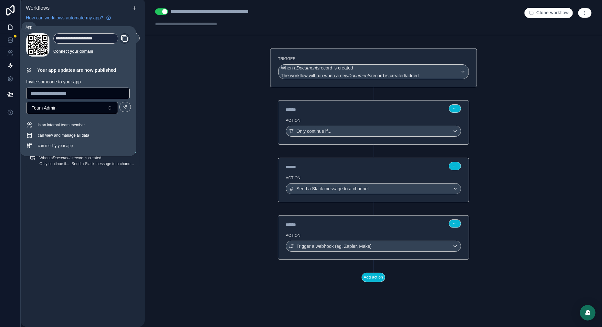
click at [8, 27] on icon at bounding box center [10, 27] width 4 height 5
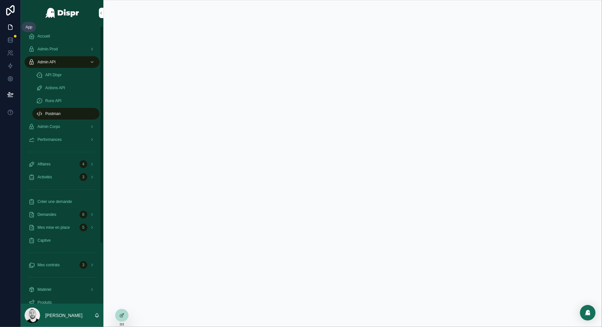
click at [9, 27] on icon at bounding box center [10, 27] width 6 height 6
click at [47, 35] on span "Accueil" at bounding box center [43, 36] width 13 height 5
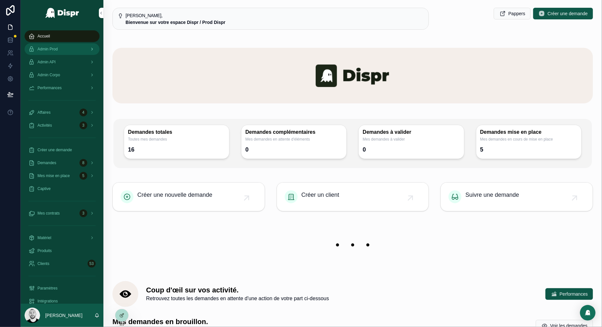
click at [57, 45] on div "Admin Prod" at bounding box center [61, 49] width 67 height 10
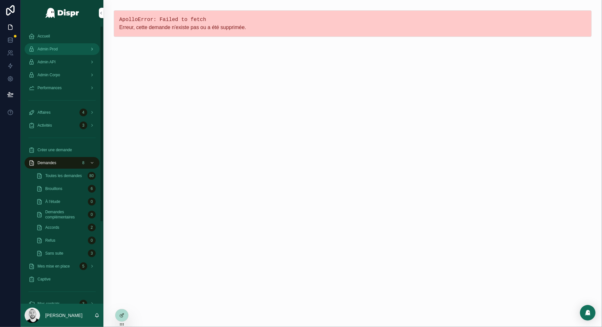
click at [62, 47] on div "Admin Prod" at bounding box center [61, 49] width 67 height 10
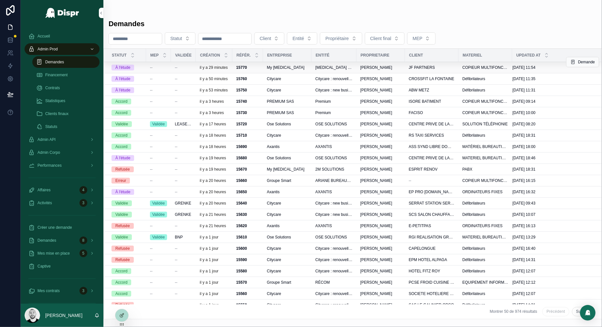
click at [301, 70] on div "My IBS" at bounding box center [287, 67] width 41 height 5
click at [300, 81] on div "Citycare" at bounding box center [287, 78] width 41 height 5
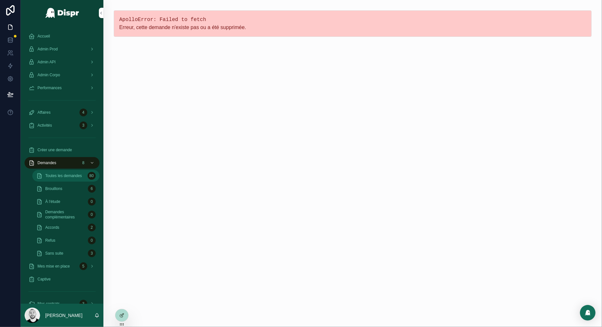
click at [66, 174] on span "Toutes les demandes" at bounding box center [63, 175] width 37 height 5
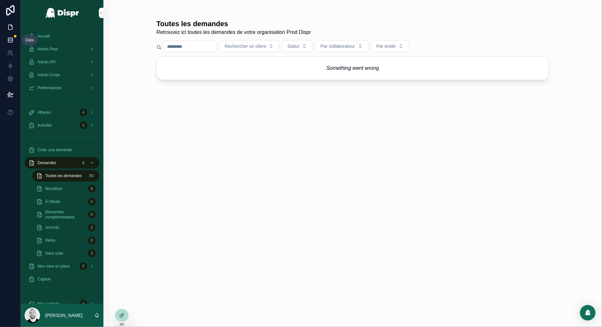
click at [5, 41] on link at bounding box center [10, 40] width 20 height 13
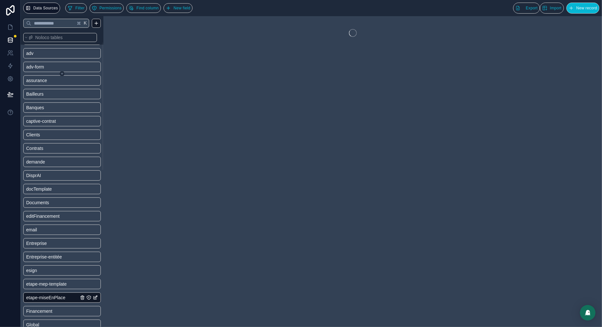
scroll to position [28, 0]
click at [45, 161] on span "demande" at bounding box center [35, 161] width 19 height 6
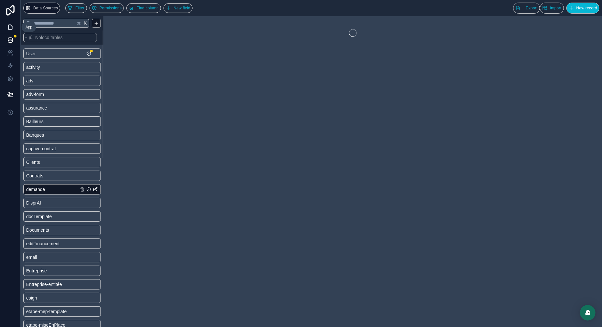
click at [9, 25] on icon at bounding box center [10, 27] width 6 height 6
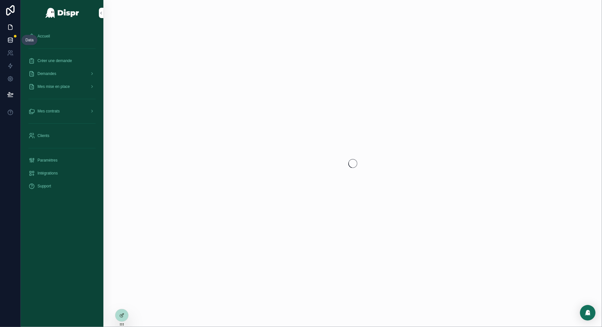
click at [8, 37] on icon at bounding box center [10, 40] width 6 height 6
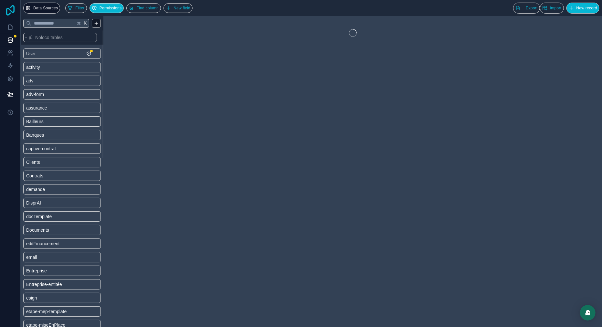
click at [12, 8] on icon at bounding box center [10, 10] width 13 height 10
click at [7, 27] on icon at bounding box center [10, 27] width 6 height 6
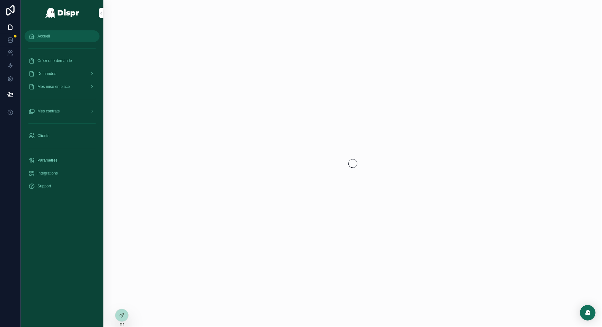
click at [42, 34] on span "Accueil" at bounding box center [43, 36] width 13 height 5
click at [8, 40] on icon at bounding box center [10, 40] width 6 height 6
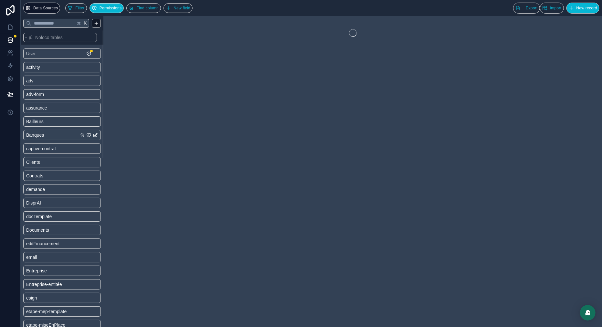
click at [52, 138] on link "Banques" at bounding box center [52, 135] width 52 height 6
click at [12, 26] on icon at bounding box center [10, 27] width 4 height 5
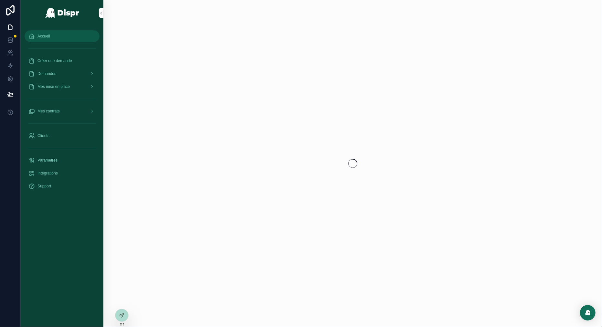
click at [44, 40] on div "Accueil" at bounding box center [61, 36] width 67 height 10
click at [13, 42] on icon at bounding box center [10, 40] width 6 height 6
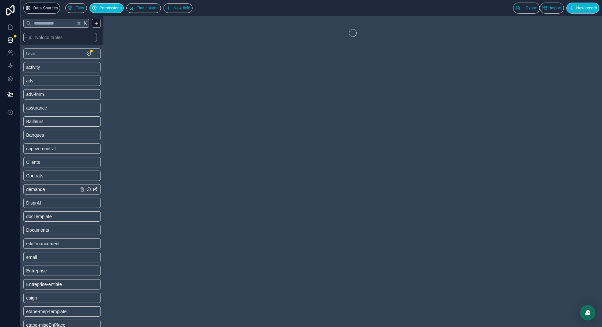
click at [45, 189] on span "demande" at bounding box center [35, 189] width 19 height 6
click at [9, 25] on icon at bounding box center [10, 27] width 6 height 6
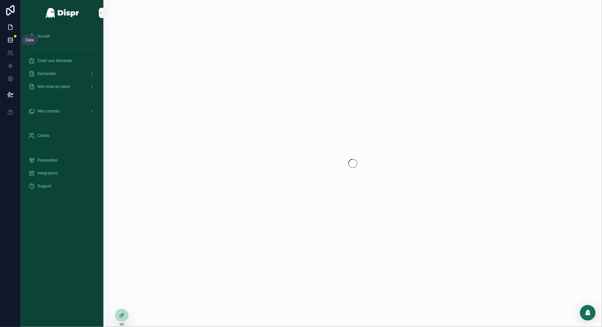
click at [9, 39] on icon at bounding box center [10, 39] width 4 height 2
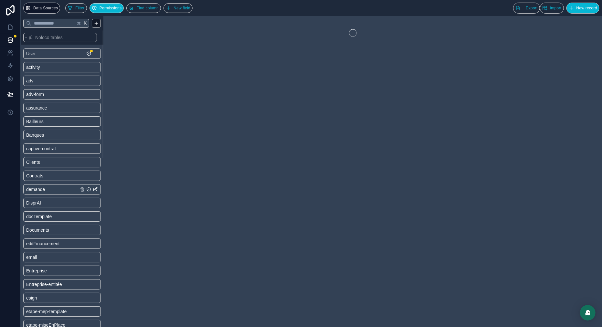
click at [43, 188] on span "demande" at bounding box center [35, 189] width 19 height 6
click at [11, 29] on icon at bounding box center [10, 27] width 6 height 6
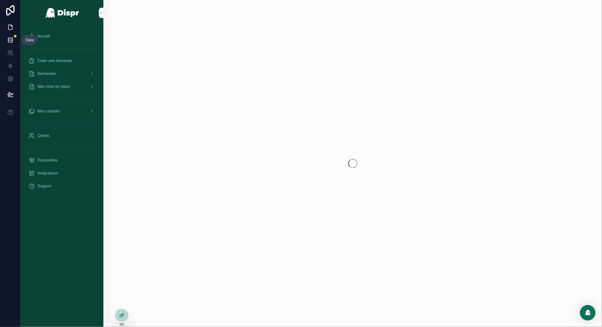
click at [7, 40] on icon at bounding box center [10, 40] width 6 height 6
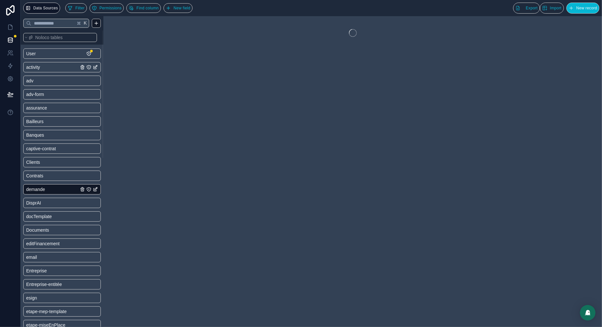
click at [48, 64] on link "activity" at bounding box center [52, 67] width 52 height 6
click at [44, 107] on span "assurance" at bounding box center [36, 108] width 21 height 6
click at [9, 30] on icon at bounding box center [10, 27] width 6 height 6
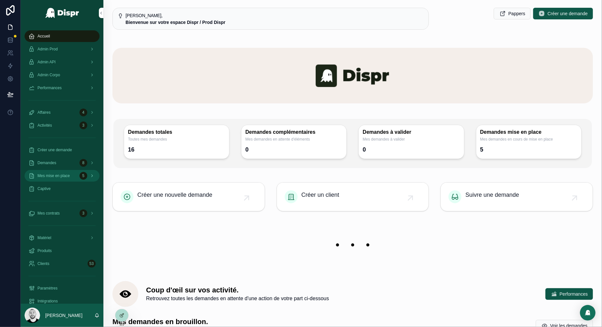
click at [48, 177] on span "Mes mise en place" at bounding box center [53, 175] width 32 height 5
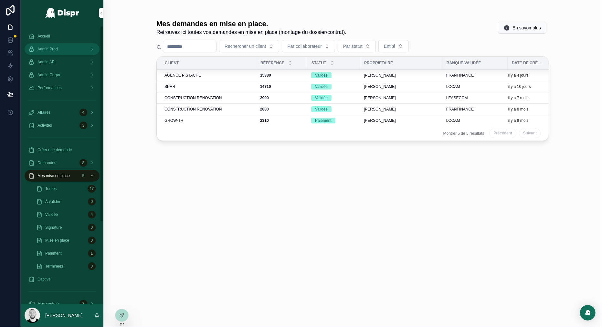
click at [64, 45] on div "Admin Prod" at bounding box center [61, 49] width 67 height 10
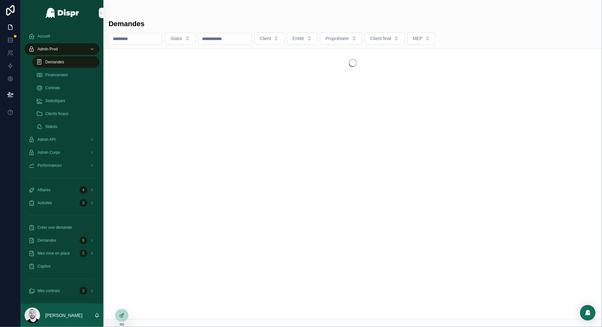
click at [133, 41] on input "scrollable content" at bounding box center [135, 38] width 53 height 9
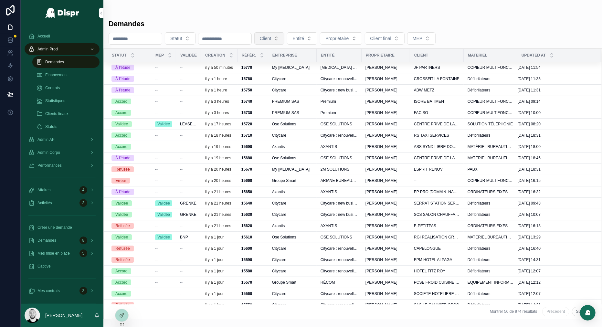
click at [271, 40] on span "Client" at bounding box center [266, 38] width 12 height 6
type input "****"
click at [260, 65] on div "Odys" at bounding box center [260, 65] width 21 height 9
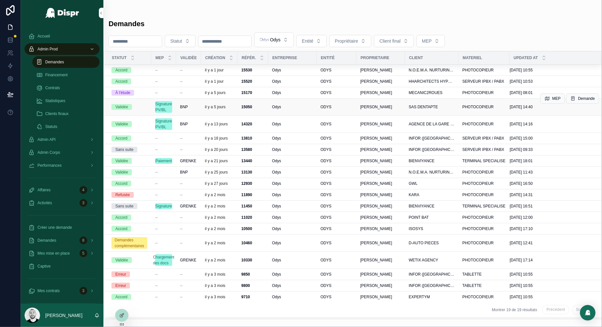
click at [197, 107] on div "BNP" at bounding box center [188, 106] width 17 height 5
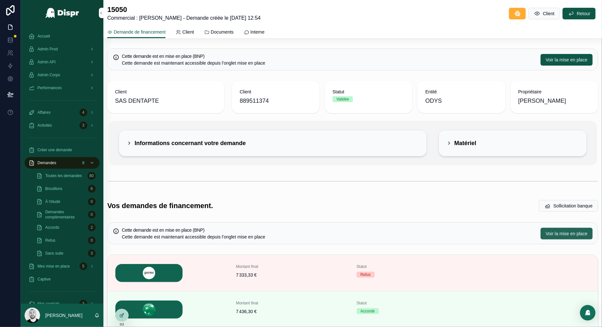
click at [564, 235] on span "Voir la mise en place" at bounding box center [567, 233] width 42 height 6
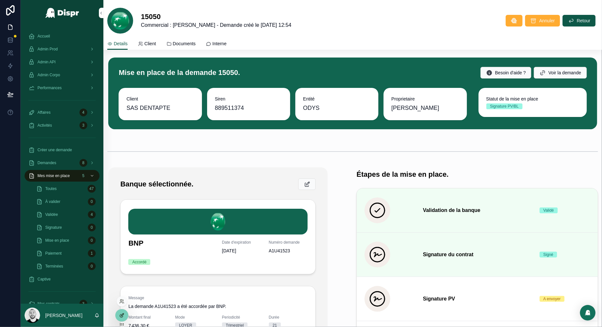
click at [121, 319] on div at bounding box center [121, 315] width 13 height 12
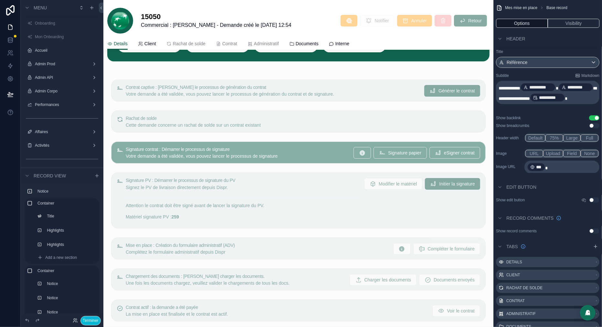
scroll to position [103, 0]
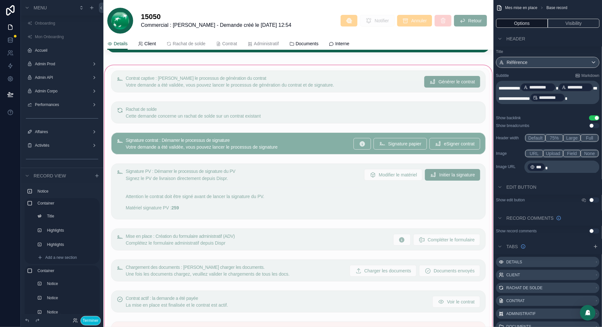
click at [280, 164] on div "scrollable content" at bounding box center [298, 229] width 390 height 330
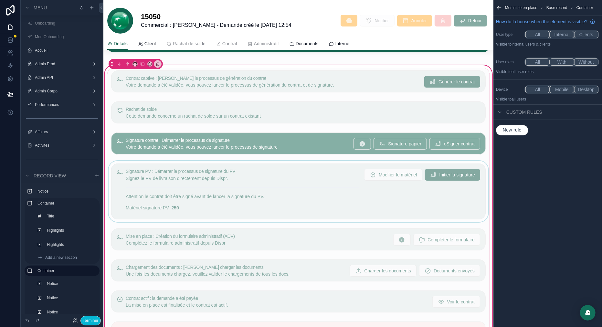
click at [252, 181] on div "scrollable content" at bounding box center [298, 191] width 382 height 61
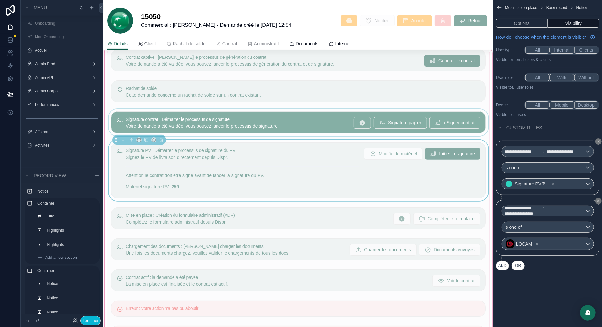
scroll to position [142, 0]
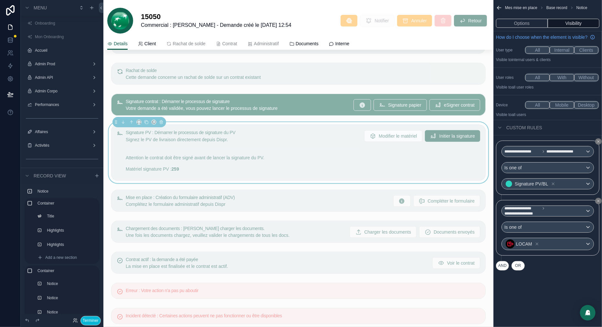
click at [379, 158] on div "Signature PV : Démarrer le processus de signature du PV Signez le PV de livrais…" at bounding box center [303, 153] width 354 height 46
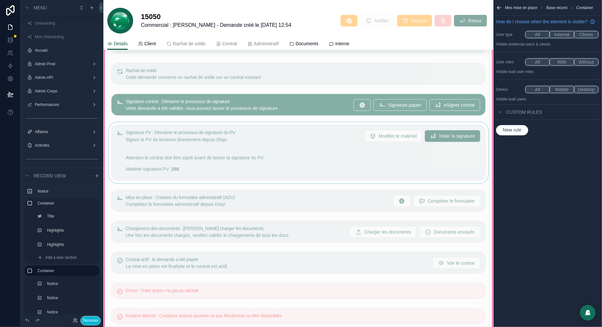
click at [387, 166] on div "scrollable content" at bounding box center [298, 152] width 382 height 61
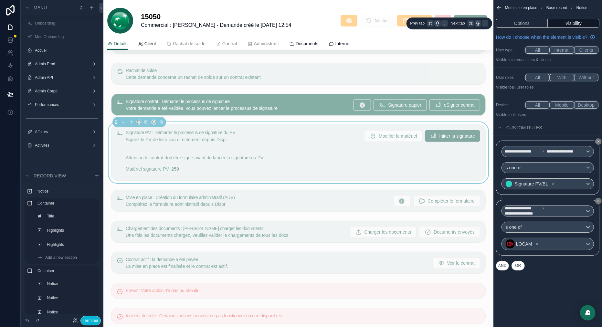
click at [518, 28] on div "Options Visibility" at bounding box center [547, 24] width 109 height 16
click at [524, 22] on button "Options" at bounding box center [522, 23] width 52 height 9
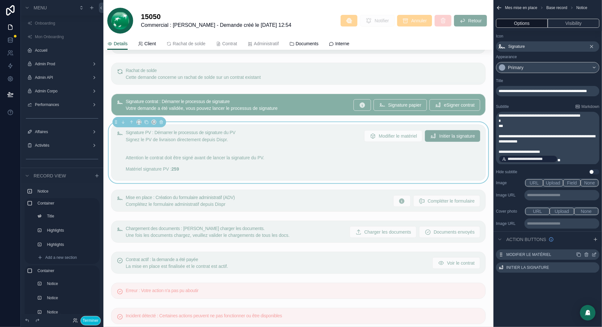
click at [595, 254] on icon "scrollable content" at bounding box center [593, 254] width 5 height 5
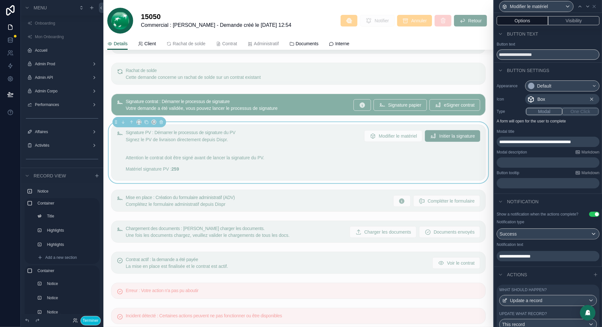
scroll to position [2, 0]
click at [521, 163] on p "﻿" at bounding box center [548, 163] width 99 height 6
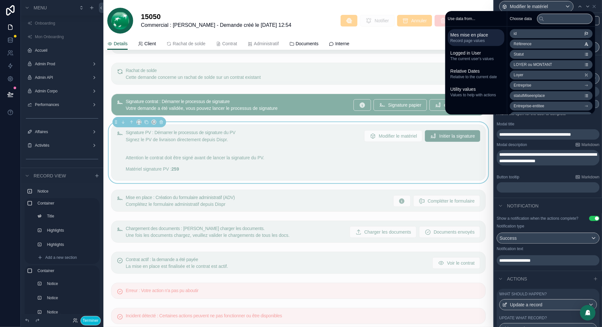
scroll to position [44, 0]
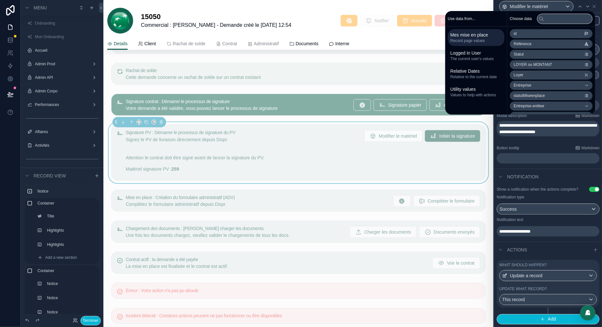
click at [572, 169] on div "Notification" at bounding box center [548, 177] width 108 height 16
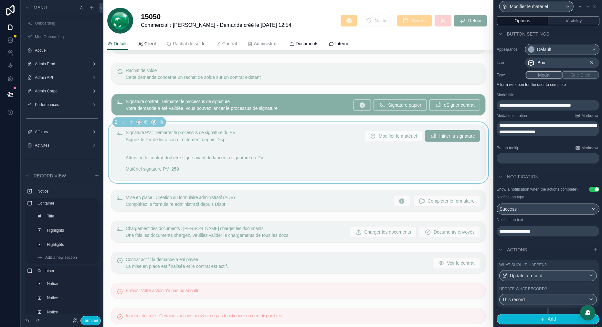
scroll to position [0, 0]
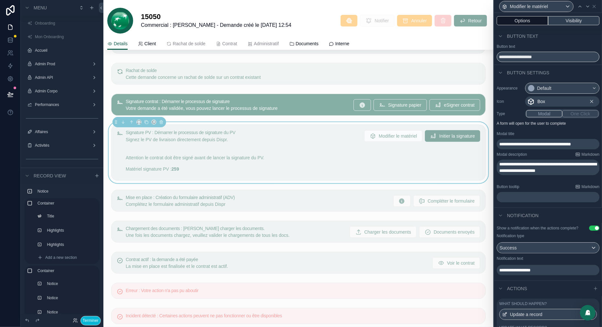
click at [563, 23] on button "Visibility" at bounding box center [573, 20] width 51 height 9
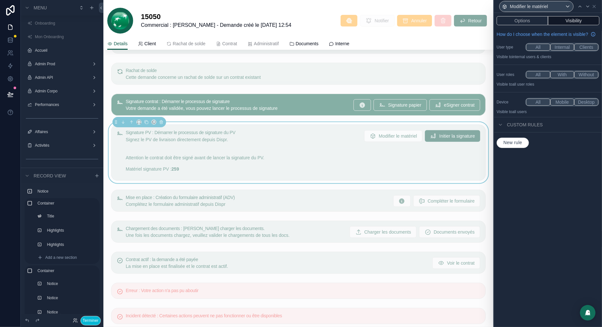
click at [511, 146] on span "New rule" at bounding box center [513, 143] width 24 height 6
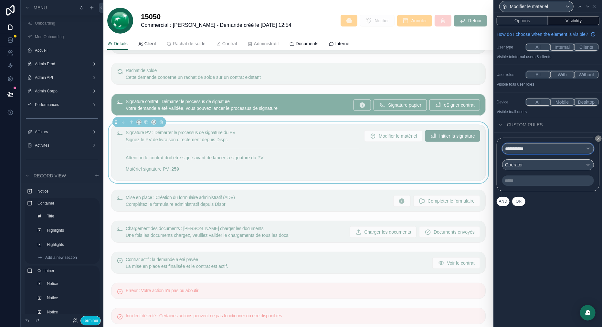
click at [534, 154] on div "**********" at bounding box center [547, 148] width 91 height 10
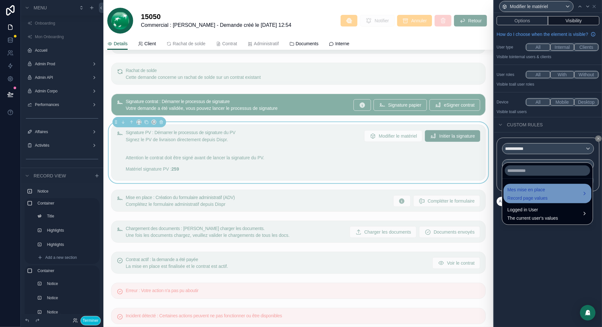
click at [526, 187] on span "Mes mise en place" at bounding box center [527, 190] width 40 height 8
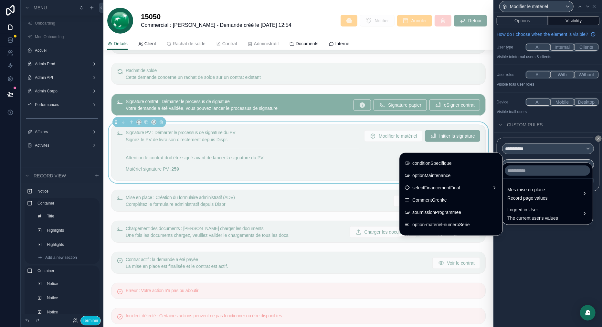
scroll to position [588, 0]
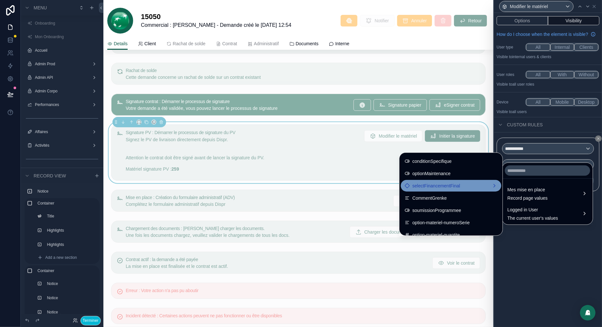
click at [429, 185] on span "selectFinancementFinal" at bounding box center [436, 186] width 48 height 8
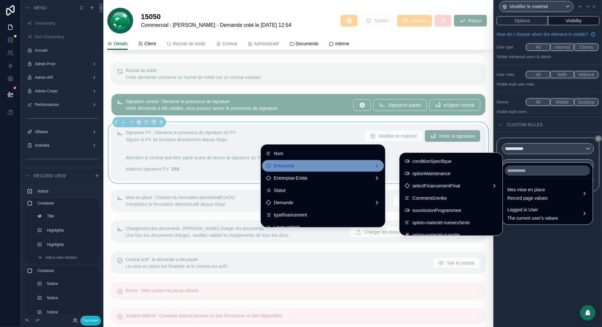
scroll to position [0, 0]
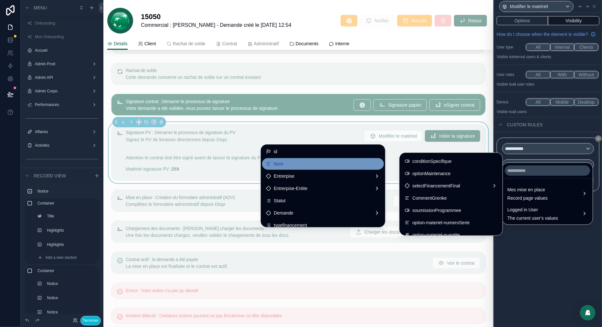
click at [292, 164] on div "Nom" at bounding box center [323, 164] width 114 height 8
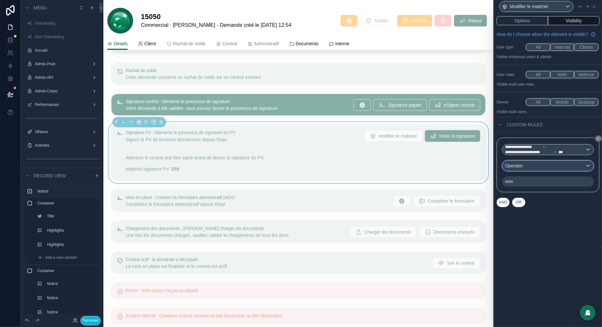
click at [537, 168] on div "Operator" at bounding box center [547, 166] width 91 height 10
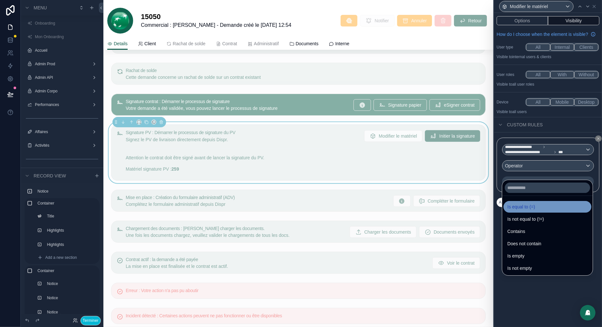
click at [529, 205] on span "Is equal to (=)" at bounding box center [521, 207] width 28 height 8
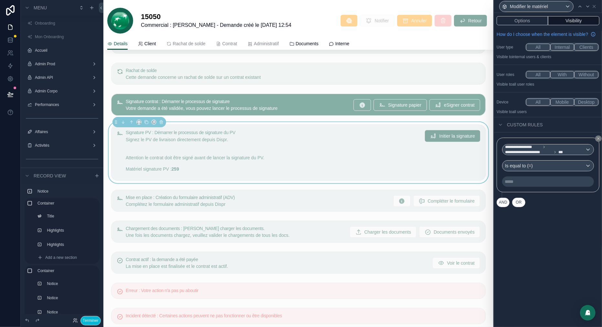
click at [528, 185] on p "***** ﻿" at bounding box center [549, 181] width 88 height 6
click at [575, 246] on div "**********" at bounding box center [548, 170] width 108 height 314
click at [539, 171] on div "Is equal to (=)" at bounding box center [547, 166] width 91 height 10
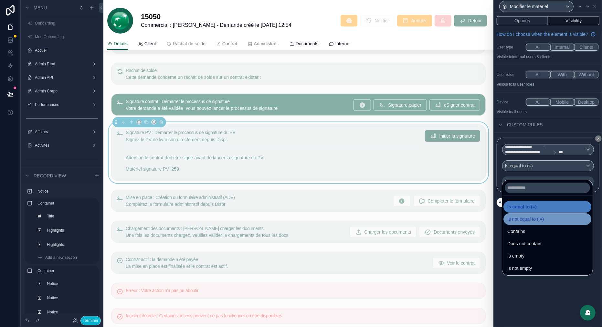
click at [525, 217] on span "Is not equal to (!=)" at bounding box center [525, 219] width 37 height 8
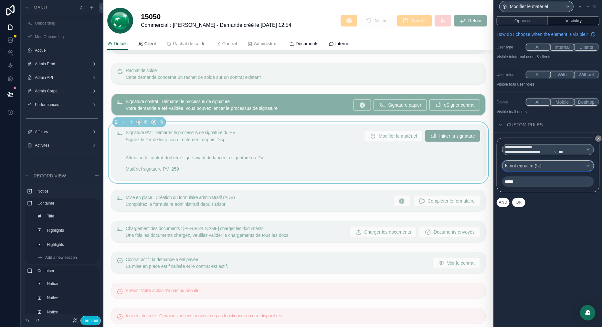
click at [560, 171] on div "Is not equal to (!=)" at bounding box center [547, 166] width 91 height 10
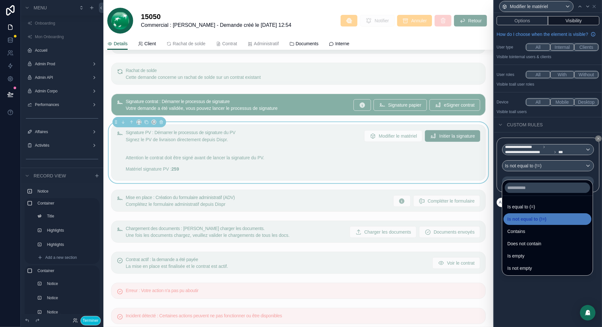
click at [534, 203] on span "Is equal to (=)" at bounding box center [521, 207] width 28 height 8
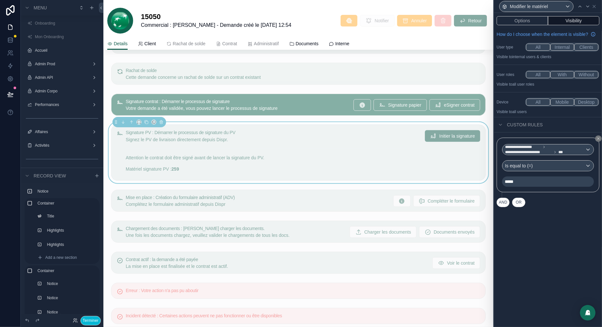
click at [532, 265] on div "**********" at bounding box center [548, 170] width 108 height 314
click at [524, 21] on button "Options" at bounding box center [521, 20] width 51 height 9
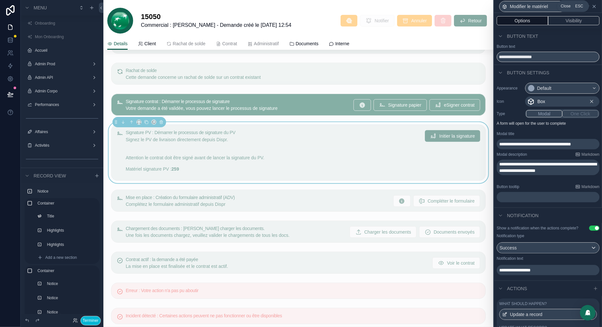
click at [593, 5] on icon at bounding box center [594, 6] width 3 height 3
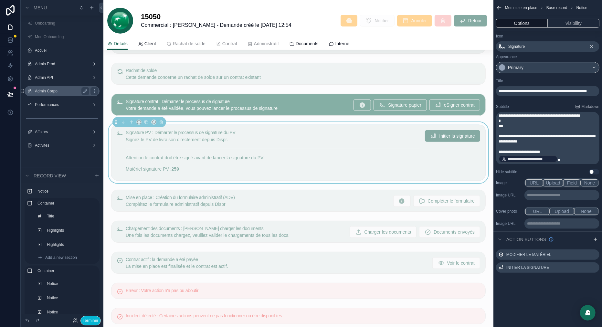
click at [50, 91] on label "Admin Corpo" at bounding box center [61, 91] width 52 height 5
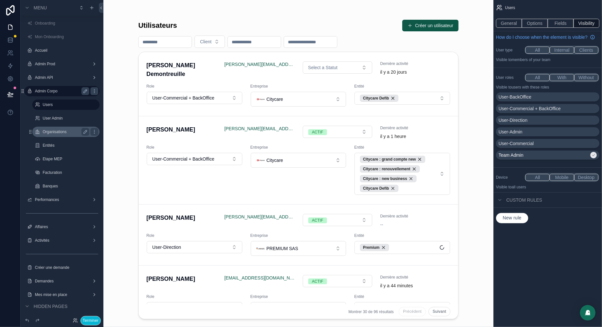
click at [57, 133] on label "Organisations" at bounding box center [65, 131] width 44 height 5
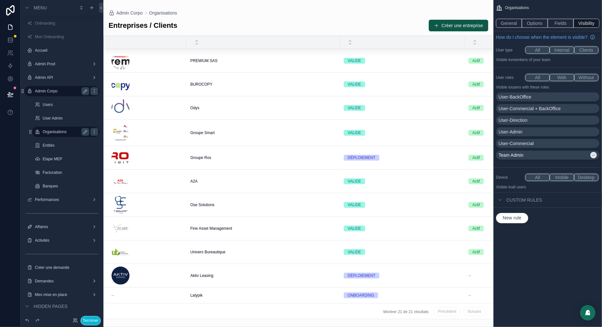
click at [215, 114] on div "scrollable content" at bounding box center [298, 163] width 390 height 327
click at [201, 110] on td "[PERSON_NAME]" at bounding box center [262, 108] width 153 height 24
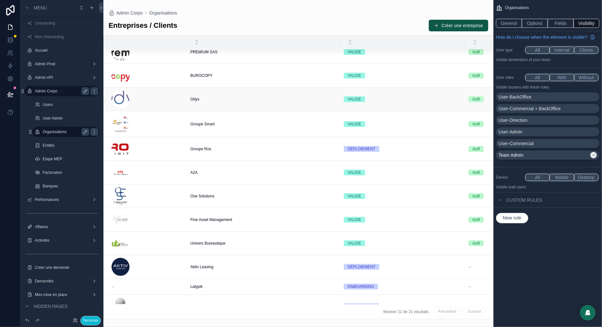
click at [190, 98] on span "Odys" at bounding box center [194, 99] width 9 height 5
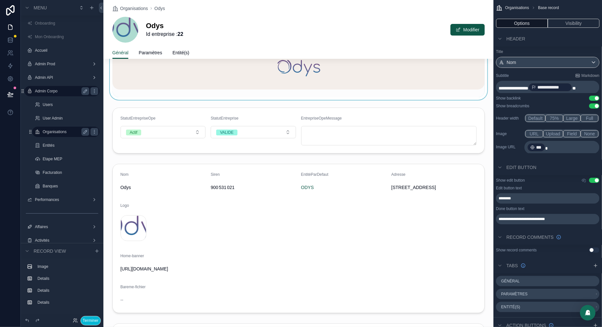
scroll to position [16, 0]
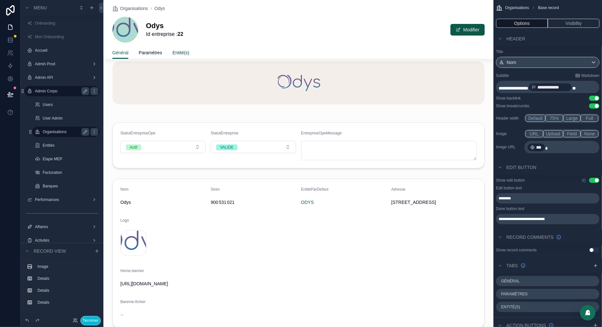
click at [183, 52] on span "Entité(s)" at bounding box center [180, 52] width 17 height 6
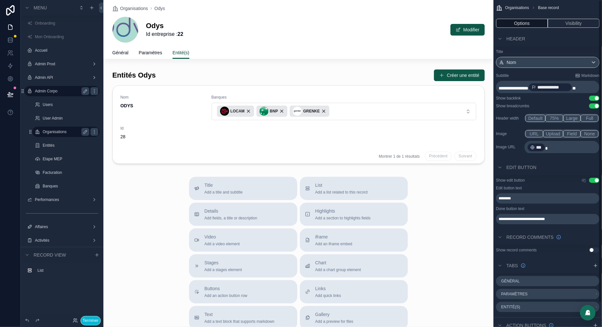
scroll to position [26, 0]
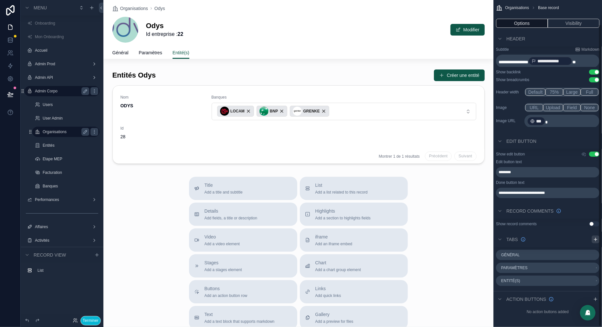
click at [595, 240] on icon "scrollable content" at bounding box center [595, 239] width 0 height 3
click at [596, 293] on icon "scrollable content" at bounding box center [593, 293] width 5 height 5
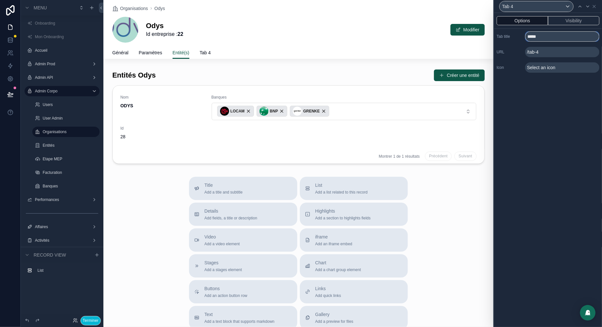
click at [533, 39] on input "*****" at bounding box center [562, 36] width 74 height 10
type input "**********"
click at [536, 68] on span "Select an icon" at bounding box center [541, 67] width 28 height 6
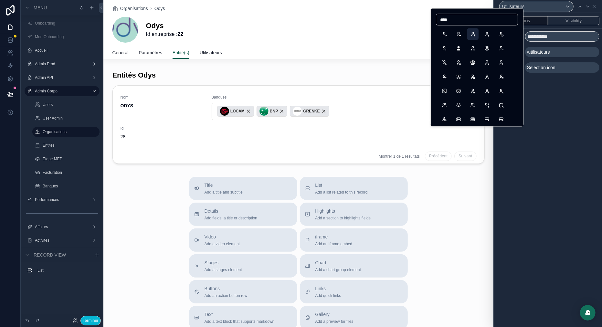
scroll to position [14, 0]
type input "****"
click at [443, 103] on button "Users" at bounding box center [444, 105] width 12 height 12
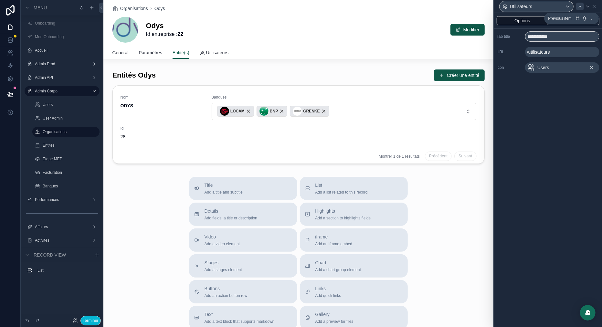
click at [581, 9] on div at bounding box center [580, 7] width 8 height 8
click at [542, 66] on span "Select an icon" at bounding box center [541, 67] width 28 height 6
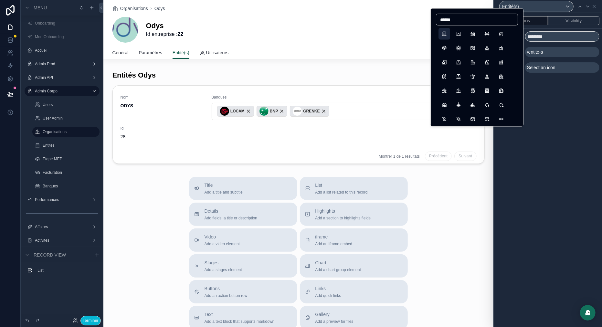
type input "******"
click at [446, 32] on button "Building" at bounding box center [444, 34] width 12 height 12
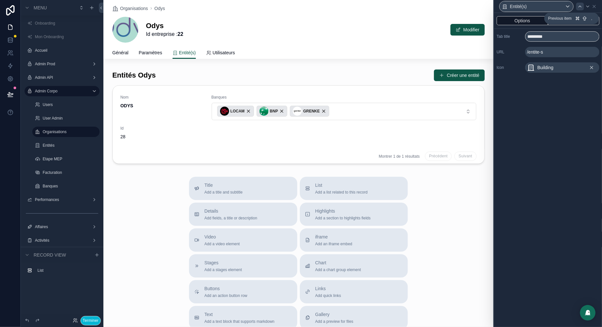
click at [580, 6] on icon at bounding box center [579, 6] width 5 height 5
click at [539, 68] on span "Select an icon" at bounding box center [541, 67] width 28 height 6
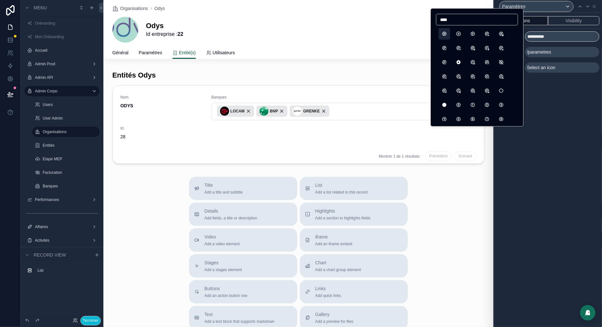
type input "****"
click at [444, 34] on button "Settings" at bounding box center [444, 34] width 12 height 12
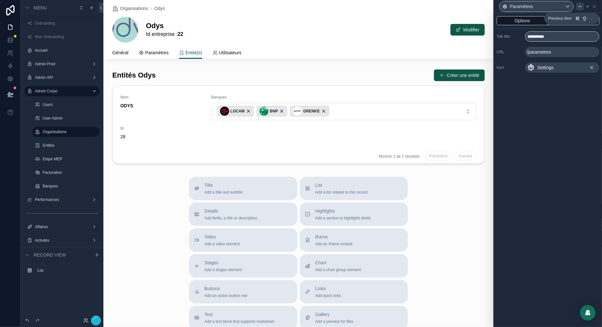
click at [582, 9] on div at bounding box center [580, 7] width 8 height 8
click at [538, 67] on span "Select an icon" at bounding box center [541, 67] width 28 height 6
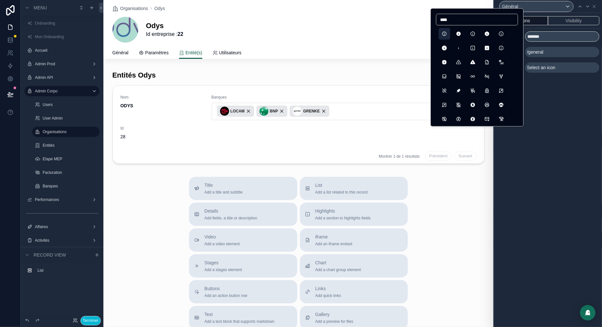
type input "****"
click at [445, 36] on button "InfoCircle" at bounding box center [444, 34] width 12 height 12
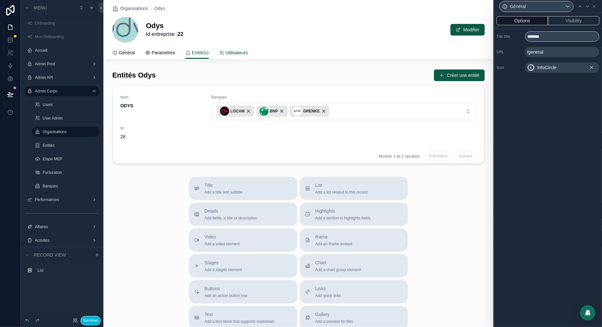
click at [241, 53] on span "Utilisateurs" at bounding box center [236, 52] width 22 height 6
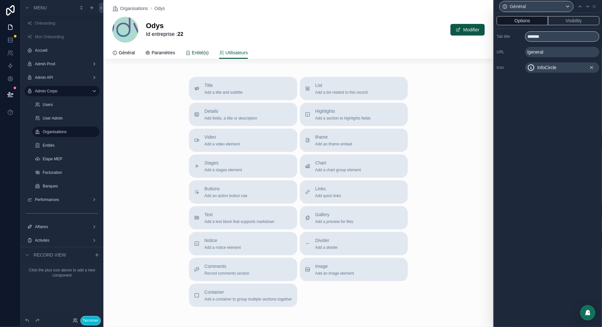
click at [209, 52] on span "Entité(s)" at bounding box center [200, 52] width 17 height 6
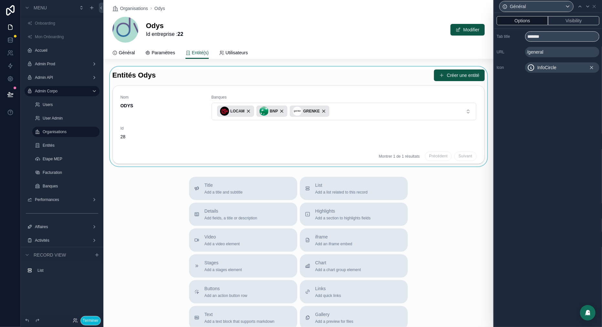
click at [162, 79] on div "scrollable content" at bounding box center [298, 117] width 390 height 100
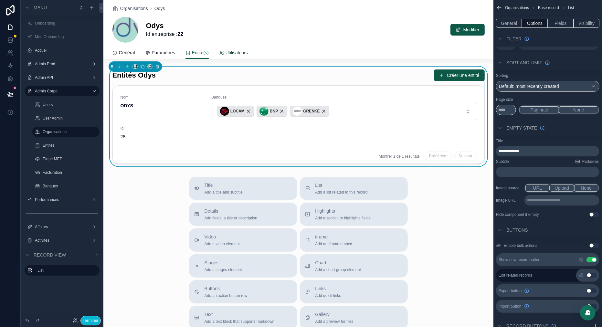
click at [240, 54] on span "Utilisateurs" at bounding box center [236, 52] width 22 height 6
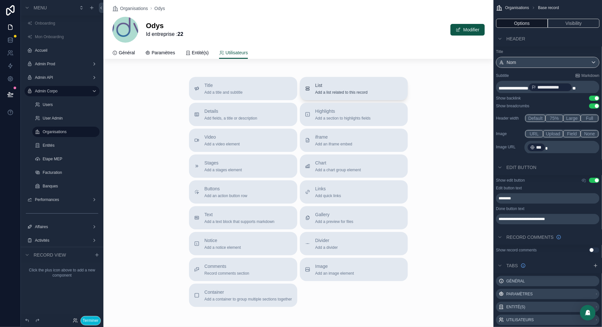
click at [322, 90] on span "Add a list related to this record" at bounding box center [341, 92] width 52 height 5
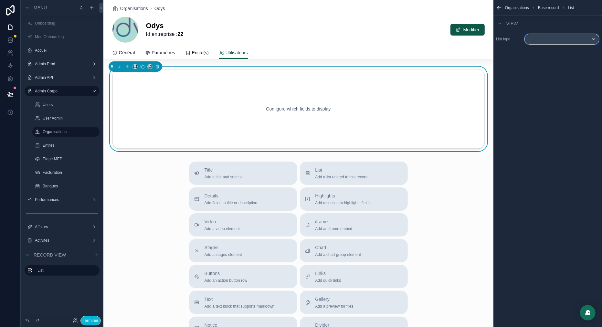
click at [548, 37] on div "scrollable content" at bounding box center [562, 39] width 74 height 10
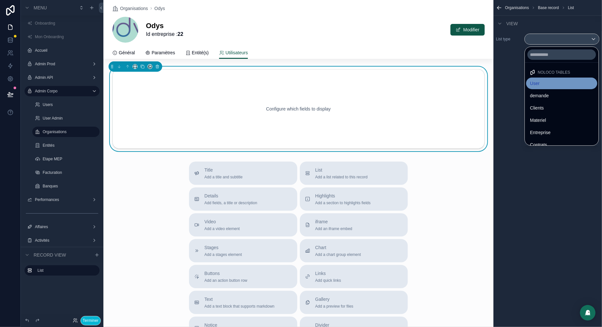
click at [544, 81] on div "User" at bounding box center [561, 83] width 63 height 8
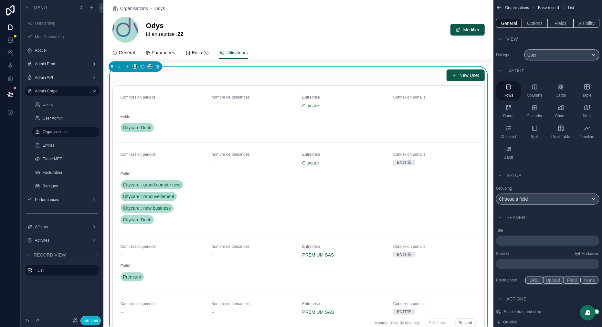
click at [576, 54] on div "User" at bounding box center [562, 55] width 74 height 10
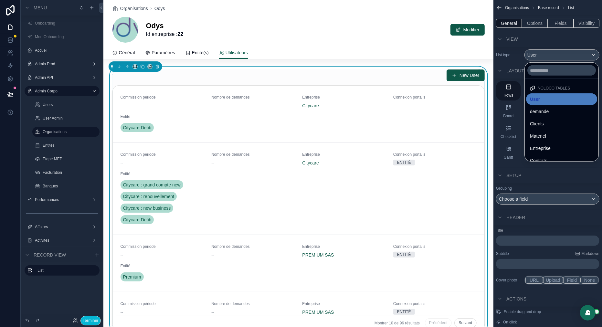
click at [528, 233] on div "scrollable content" at bounding box center [301, 163] width 602 height 327
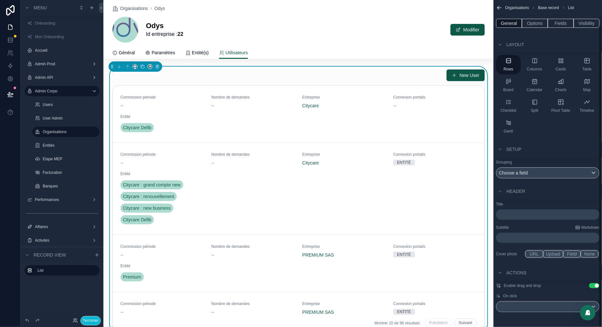
scroll to position [27, 0]
click at [595, 284] on button "Use setting" at bounding box center [594, 284] width 10 height 5
click at [550, 305] on div "scrollable content" at bounding box center [547, 306] width 103 height 10
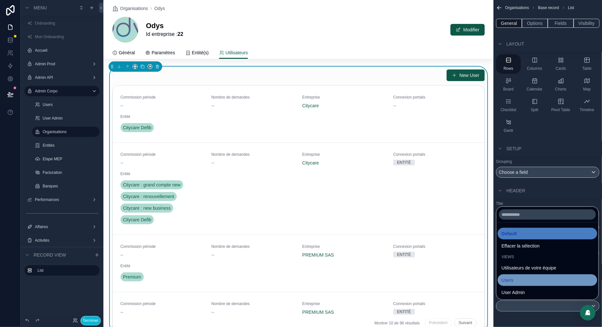
click at [523, 282] on div "Users" at bounding box center [547, 280] width 92 height 8
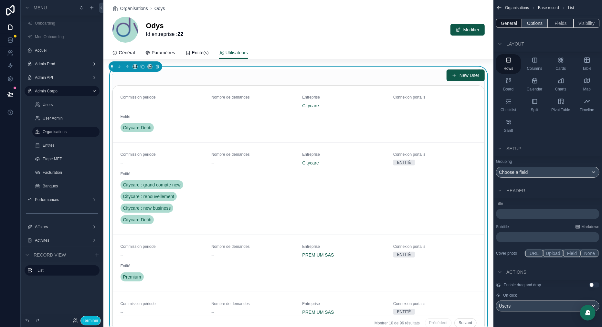
click at [536, 23] on button "Options" at bounding box center [535, 23] width 26 height 9
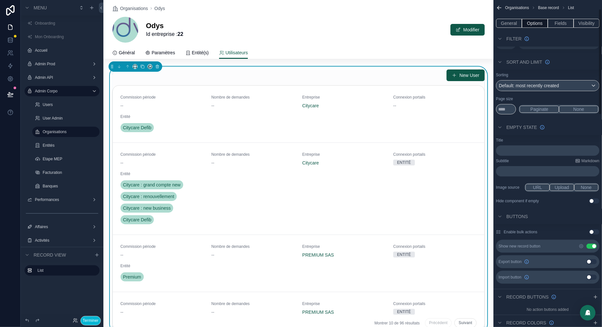
click at [591, 245] on button "Use setting" at bounding box center [591, 246] width 10 height 5
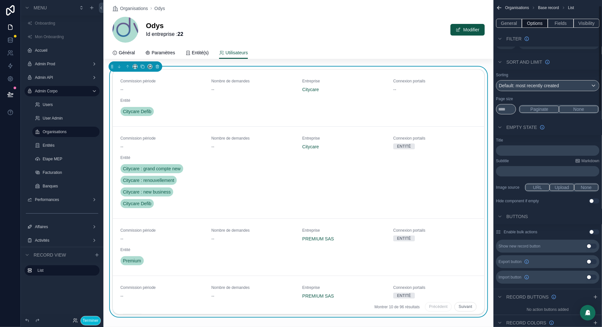
scroll to position [0, 0]
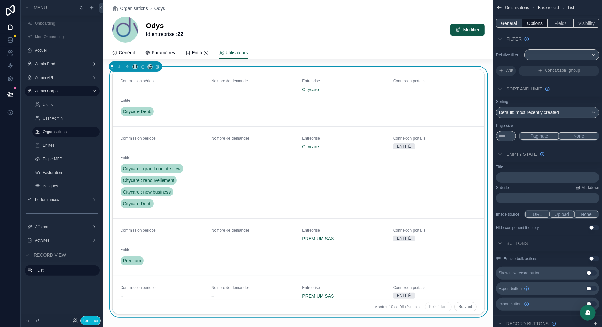
click at [511, 26] on button "General" at bounding box center [509, 23] width 26 height 9
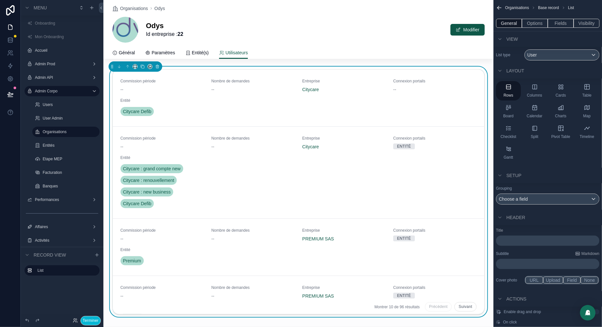
click at [510, 239] on p "﻿" at bounding box center [547, 240] width 99 height 6
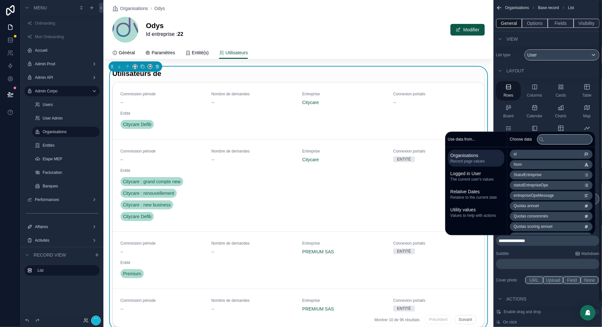
click at [516, 167] on li "Nom" at bounding box center [551, 164] width 83 height 9
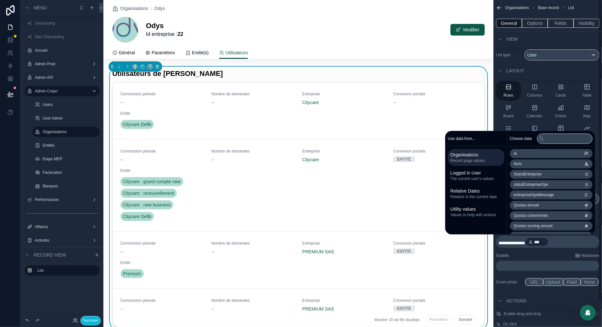
click at [552, 37] on div "View" at bounding box center [547, 39] width 109 height 16
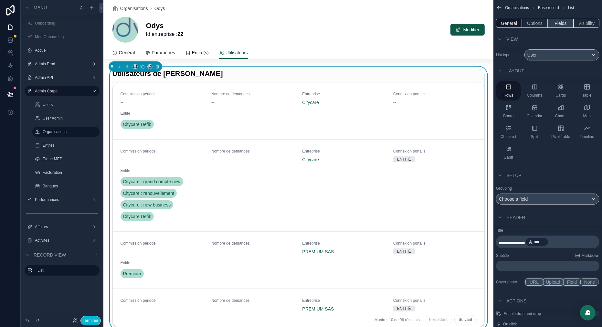
click at [564, 22] on button "Fields" at bounding box center [561, 23] width 26 height 9
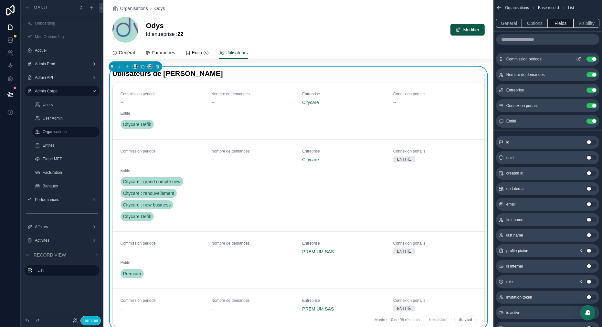
click at [590, 59] on button "Use setting" at bounding box center [591, 59] width 10 height 5
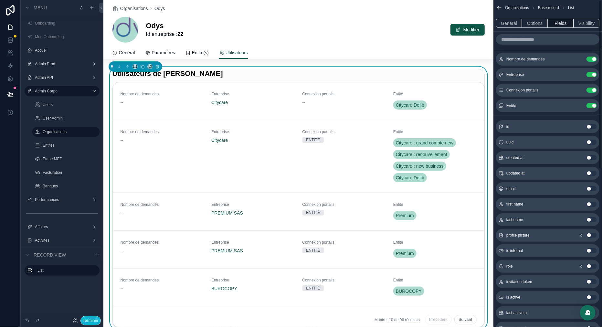
click at [590, 59] on button "Use setting" at bounding box center [591, 59] width 10 height 5
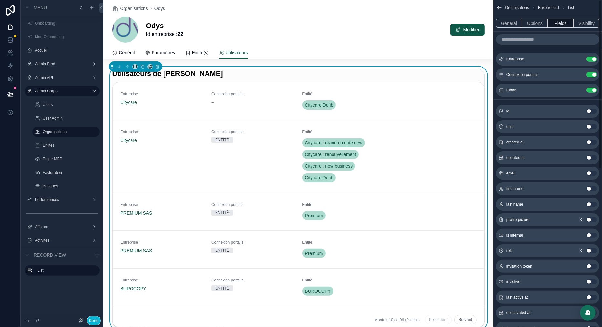
click at [590, 59] on button "Use setting" at bounding box center [591, 59] width 10 height 5
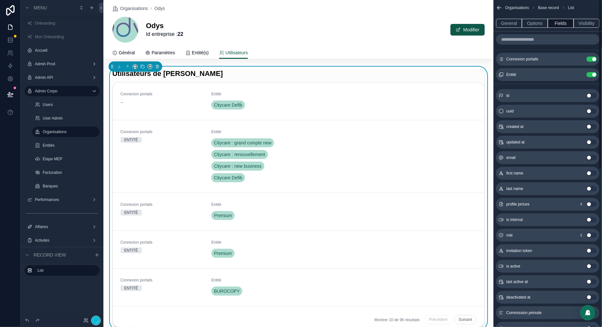
click at [590, 59] on button "Use setting" at bounding box center [591, 59] width 10 height 5
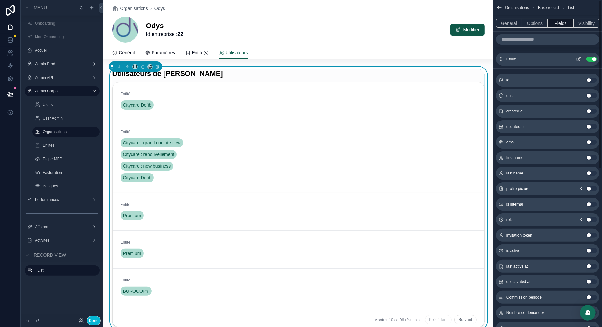
click at [590, 59] on button "Use setting" at bounding box center [591, 59] width 10 height 5
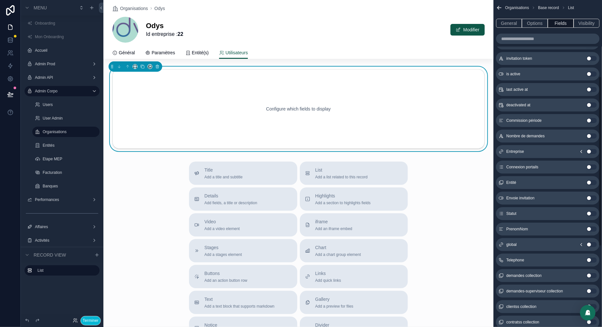
scroll to position [159, 0]
click at [590, 230] on button "Use setting" at bounding box center [591, 228] width 10 height 5
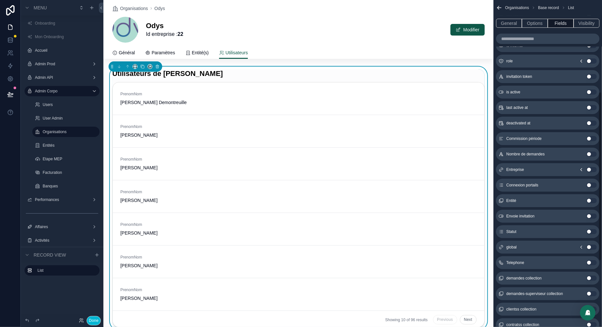
scroll to position [177, 0]
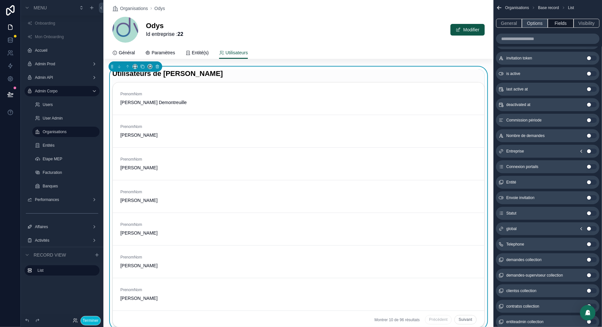
click at [537, 26] on button "Options" at bounding box center [535, 23] width 26 height 9
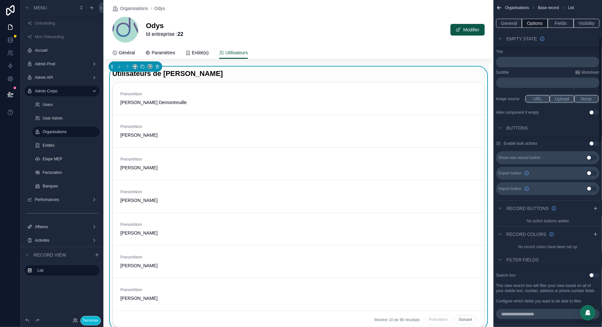
scroll to position [0, 0]
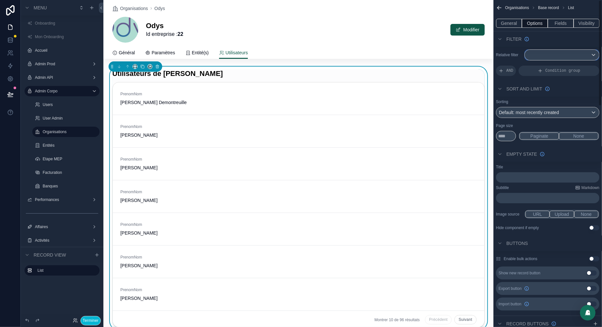
click at [562, 54] on div "scrollable content" at bounding box center [562, 55] width 74 height 10
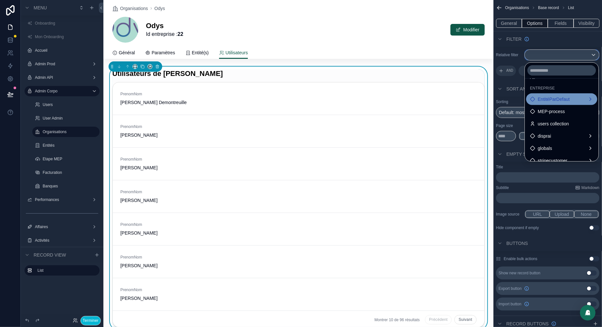
scroll to position [14, 0]
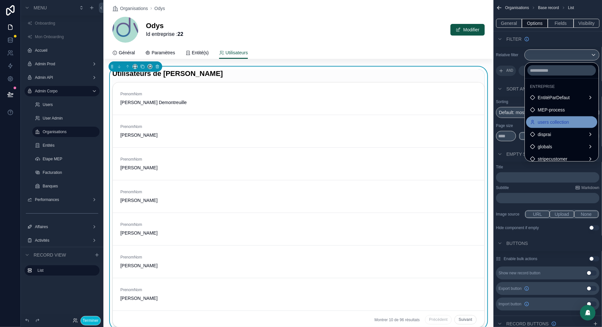
click at [548, 118] on span "users collection" at bounding box center [552, 122] width 31 height 8
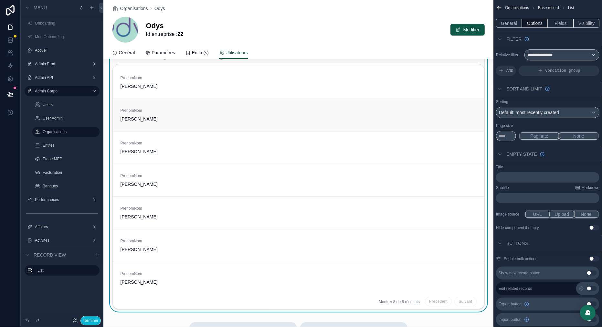
scroll to position [0, 0]
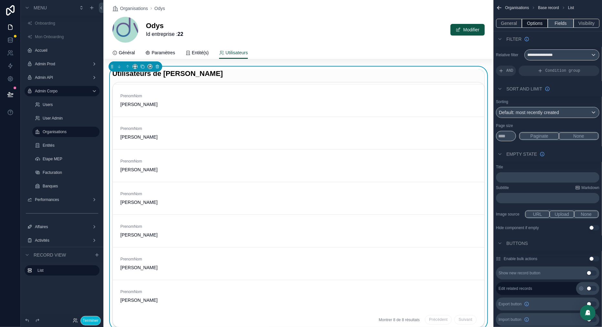
click at [561, 26] on button "Fields" at bounding box center [561, 23] width 26 height 9
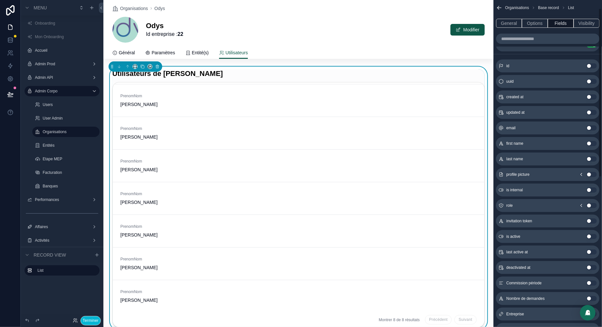
scroll to position [18, 0]
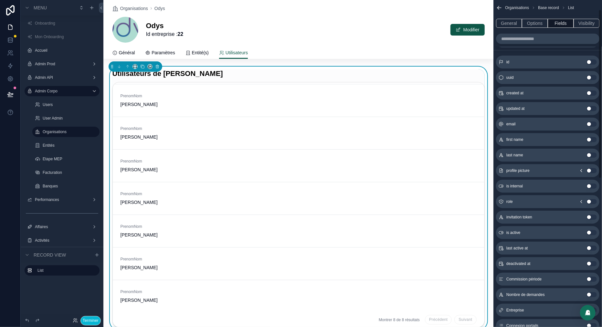
click at [598, 120] on div "email Use setting" at bounding box center [547, 124] width 103 height 13
click at [591, 124] on button "Use setting" at bounding box center [591, 123] width 10 height 5
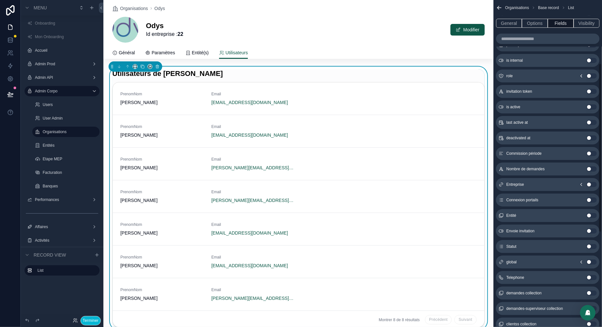
scroll to position [166, 0]
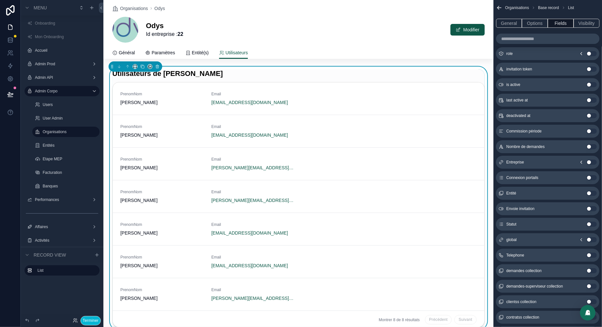
click at [589, 191] on button "Use setting" at bounding box center [591, 193] width 10 height 5
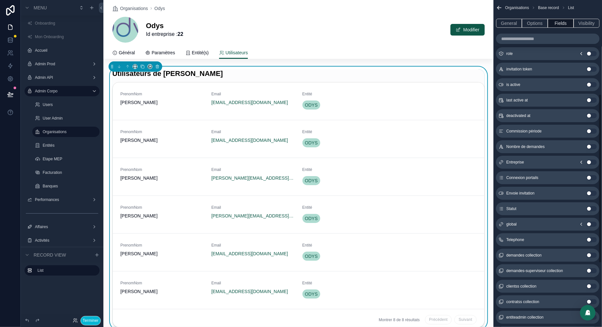
scroll to position [223, 0]
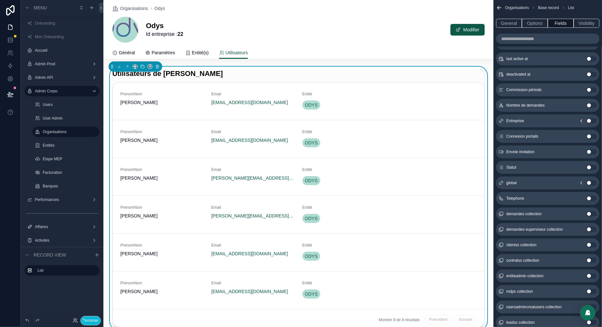
click at [590, 168] on button "Use setting" at bounding box center [591, 167] width 10 height 5
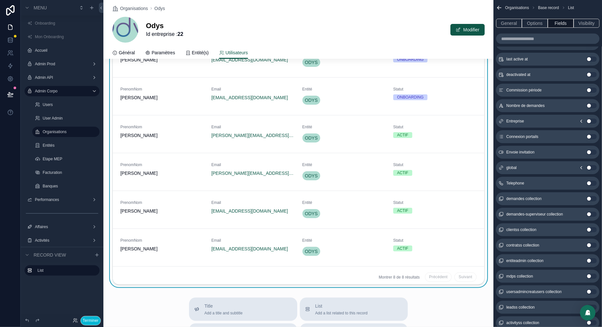
scroll to position [0, 0]
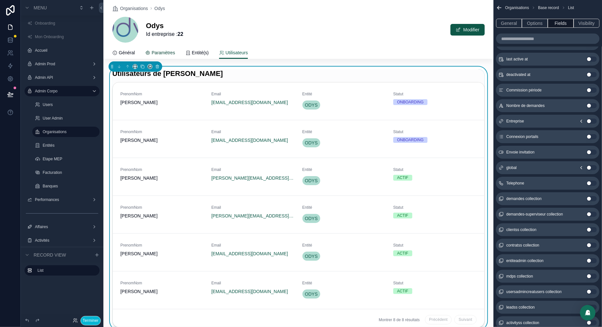
click at [171, 52] on span "Paramètres" at bounding box center [162, 52] width 23 height 6
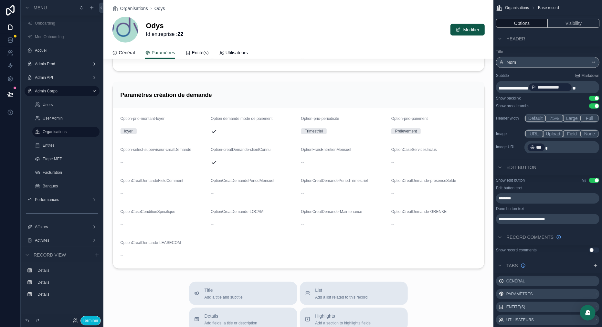
scroll to position [291, 0]
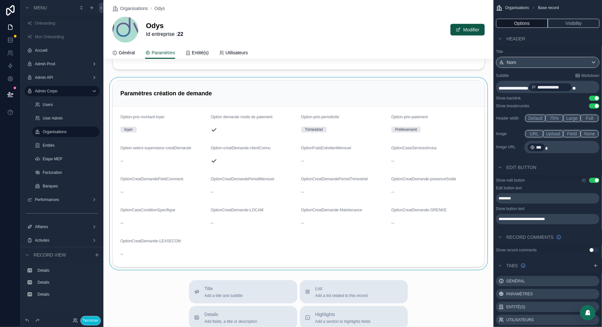
click at [208, 100] on div "scrollable content" at bounding box center [298, 174] width 390 height 192
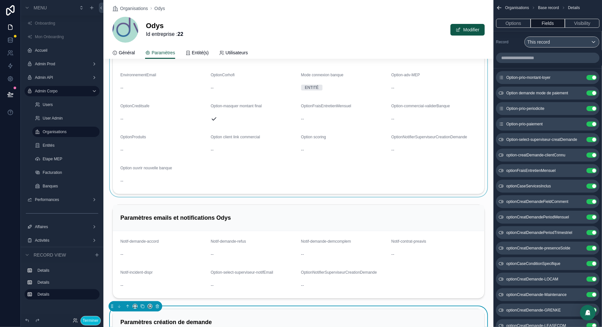
scroll to position [0, 0]
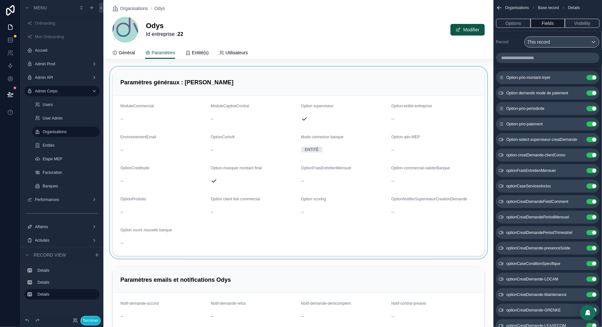
click at [292, 78] on div "scrollable content" at bounding box center [298, 163] width 390 height 192
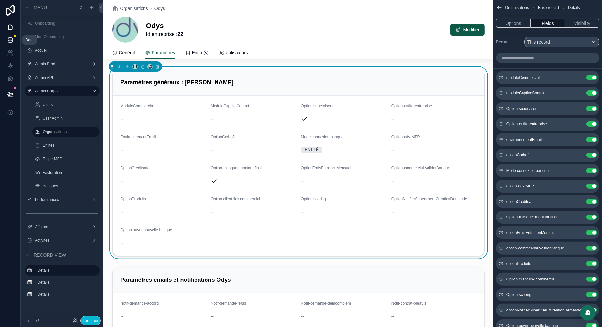
click at [11, 39] on icon at bounding box center [10, 40] width 6 height 6
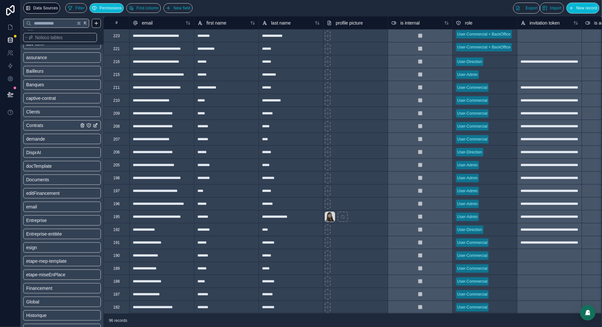
scroll to position [52, 0]
click at [52, 230] on span "Entreprise-entitée" at bounding box center [44, 232] width 36 height 6
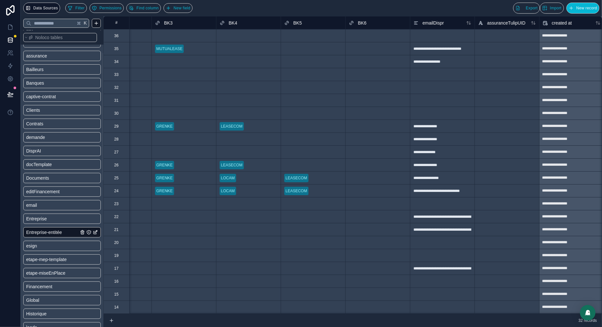
scroll to position [0, 2582]
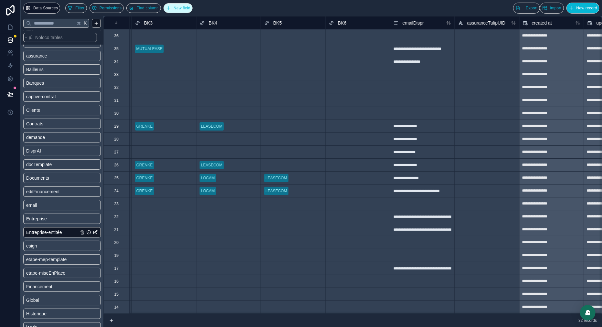
click at [190, 7] on span "New field" at bounding box center [181, 8] width 17 height 5
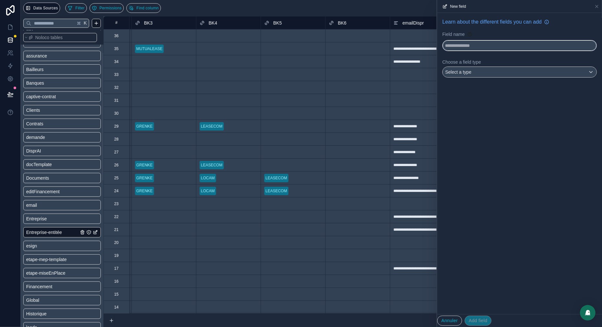
click at [487, 48] on input "text" at bounding box center [520, 45] width 154 height 10
click at [442, 40] on button "**********" at bounding box center [519, 45] width 154 height 11
type input "**********"
click at [488, 72] on div "Select a type" at bounding box center [520, 72] width 154 height 10
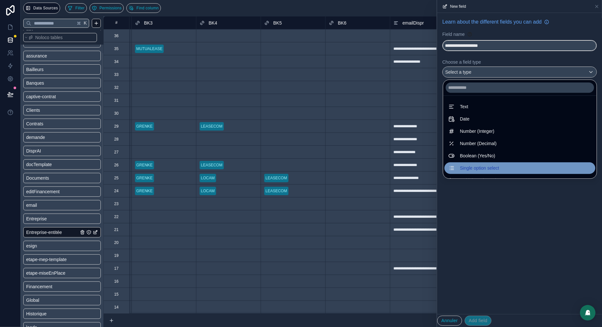
click at [460, 168] on span "Single option select" at bounding box center [479, 168] width 39 height 8
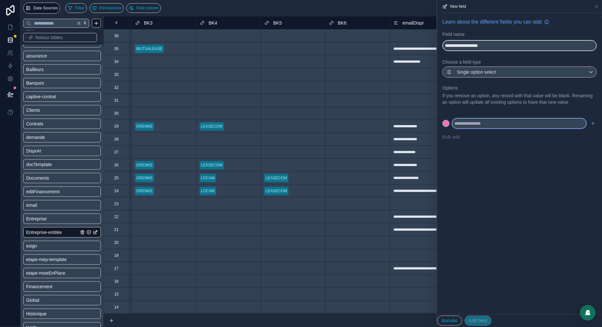
click at [468, 129] on input "text" at bounding box center [519, 123] width 134 height 10
type input "*****"
click at [452, 140] on button "Bulk add" at bounding box center [450, 137] width 17 height 6
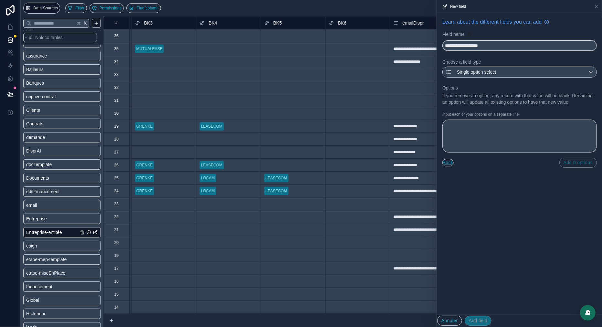
click at [449, 166] on button "Back" at bounding box center [447, 162] width 11 height 7
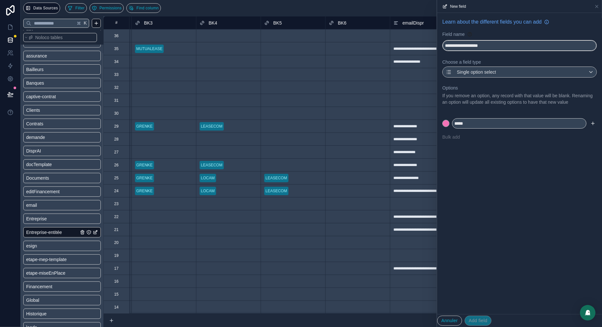
click at [592, 126] on icon "submit" at bounding box center [592, 123] width 5 height 5
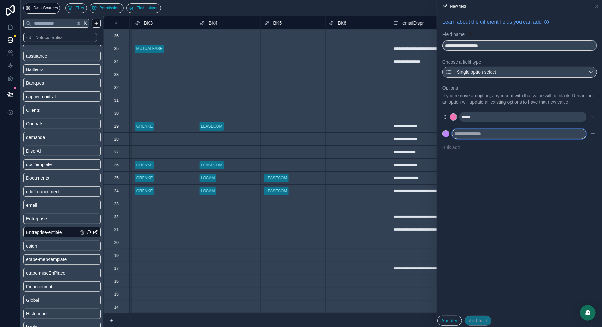
click at [458, 139] on input "text" at bounding box center [519, 134] width 134 height 10
type input "******"
click at [594, 136] on icon "submit" at bounding box center [592, 133] width 5 height 5
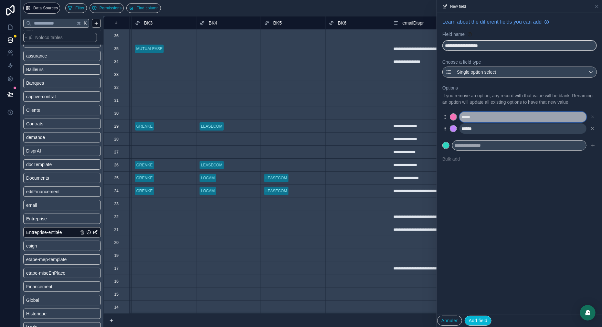
click at [464, 122] on input "*****" at bounding box center [522, 117] width 127 height 10
type input "*****"
click at [451, 120] on div at bounding box center [453, 117] width 6 height 6
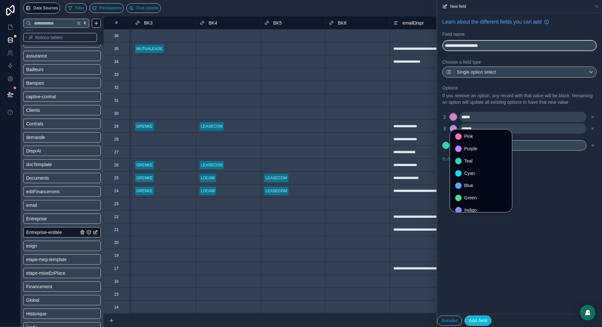
scroll to position [54, 0]
click at [464, 202] on span "Gray" at bounding box center [469, 206] width 10 height 8
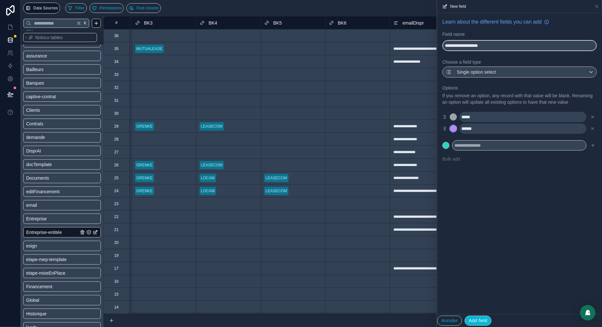
click at [454, 132] on div at bounding box center [453, 128] width 6 height 6
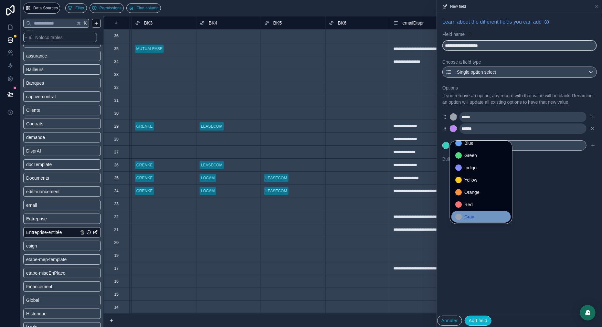
click at [462, 214] on div "Gray" at bounding box center [481, 217] width 52 height 8
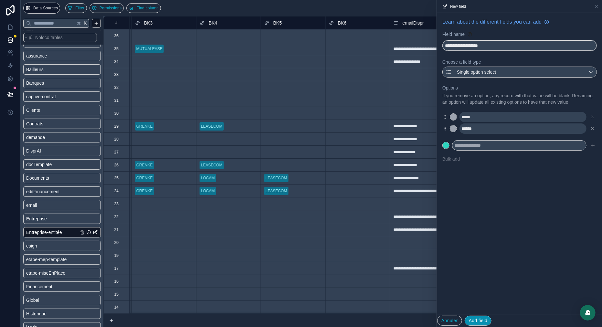
click at [482, 318] on button "Add field" at bounding box center [477, 321] width 27 height 10
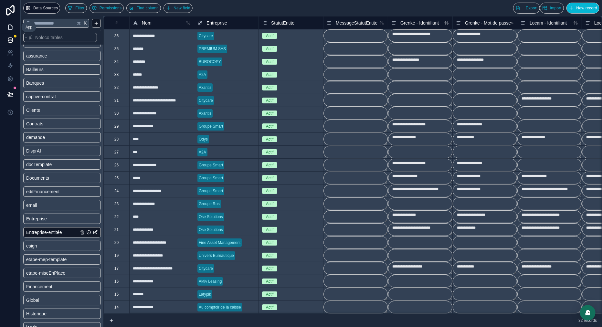
click at [12, 27] on icon at bounding box center [10, 27] width 4 height 5
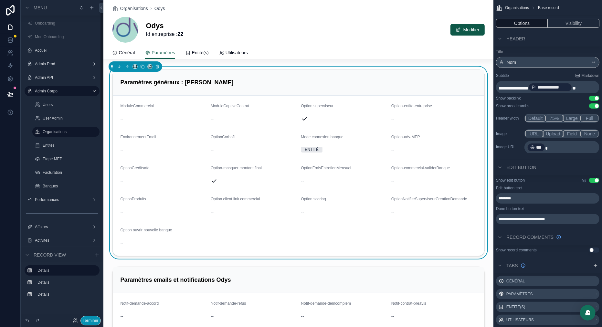
click at [88, 321] on button "Terminer" at bounding box center [90, 320] width 20 height 9
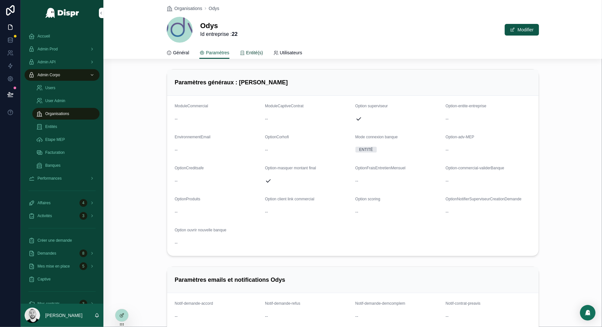
click at [262, 51] on span "Entité(s)" at bounding box center [254, 52] width 17 height 6
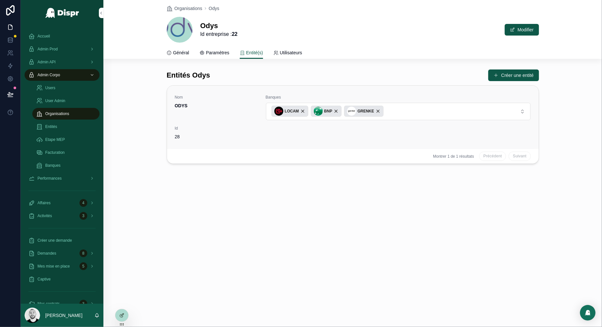
click at [237, 105] on span "ODYS" at bounding box center [216, 105] width 83 height 6
click at [120, 311] on div at bounding box center [121, 315] width 13 height 12
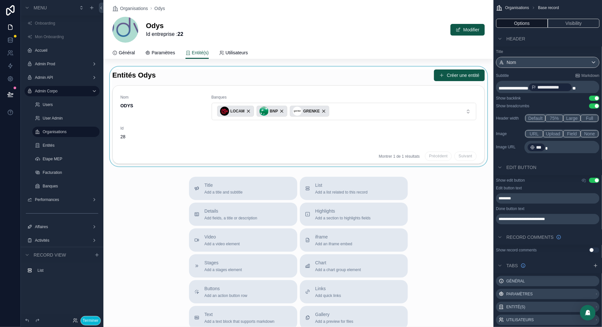
click at [266, 94] on div "scrollable content" at bounding box center [298, 117] width 390 height 100
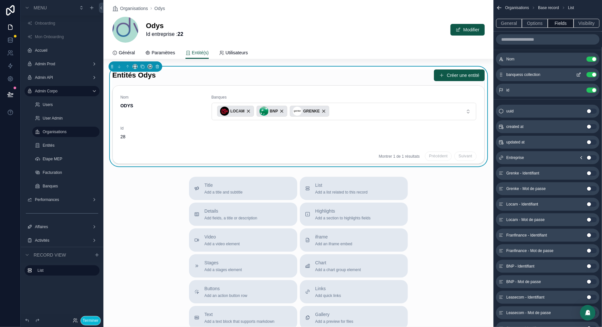
click at [579, 74] on icon "scrollable content" at bounding box center [579, 74] width 3 height 3
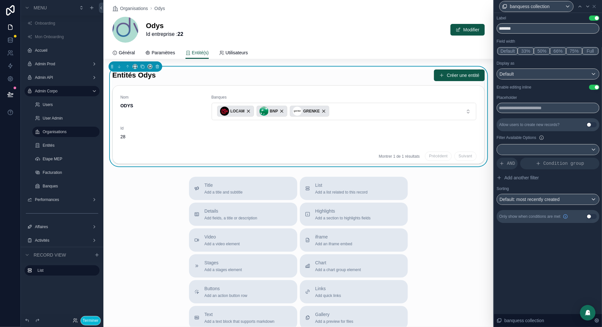
click at [595, 86] on button "Use setting" at bounding box center [594, 87] width 10 height 5
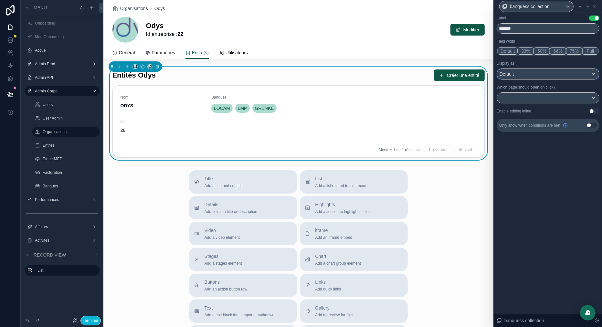
click at [560, 75] on div "Default" at bounding box center [548, 74] width 102 height 10
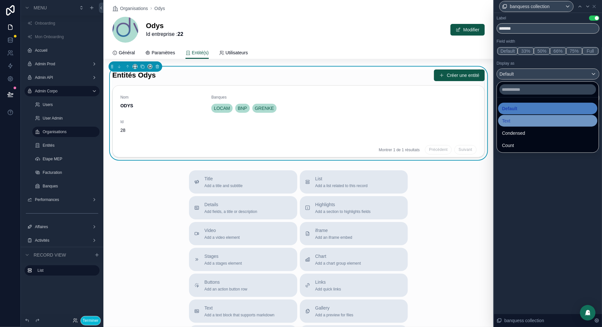
click at [514, 122] on div "Text" at bounding box center [547, 121] width 91 height 8
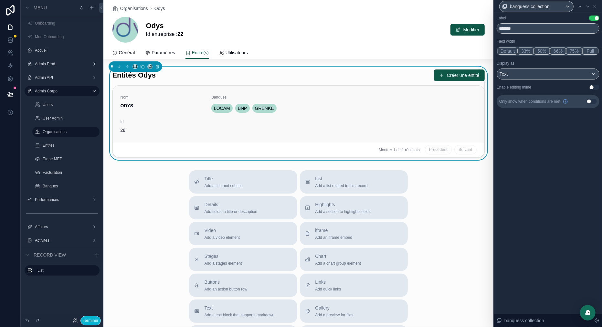
click at [342, 106] on div "LOCAM BNP GRENKE" at bounding box center [343, 108] width 265 height 12
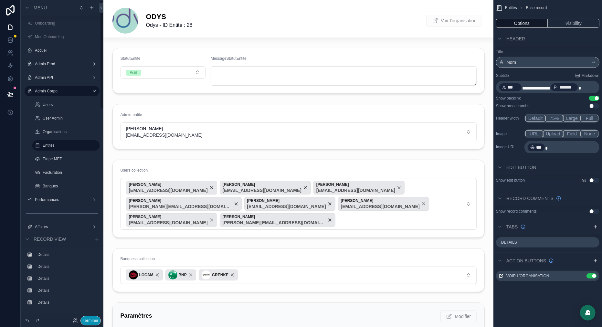
click at [90, 321] on button "Terminer" at bounding box center [90, 320] width 20 height 9
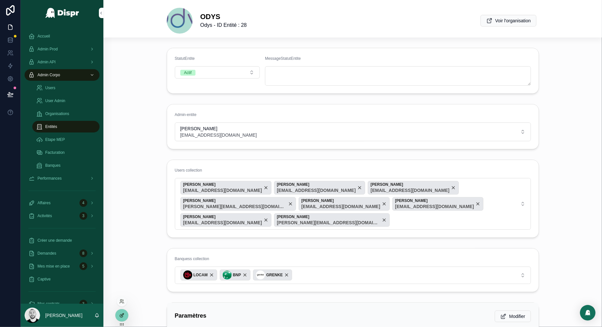
click at [119, 313] on icon at bounding box center [121, 315] width 5 height 5
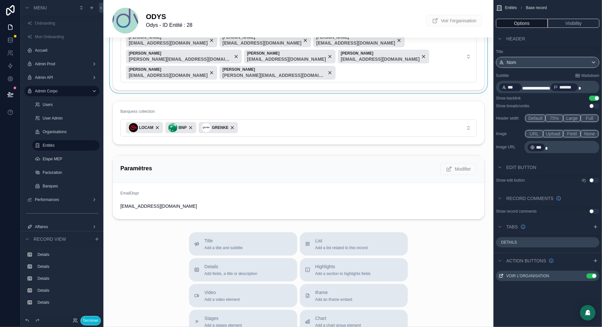
scroll to position [194, 0]
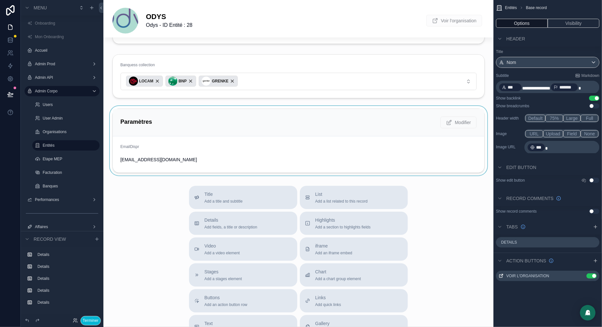
click at [218, 116] on div "scrollable content" at bounding box center [298, 140] width 390 height 69
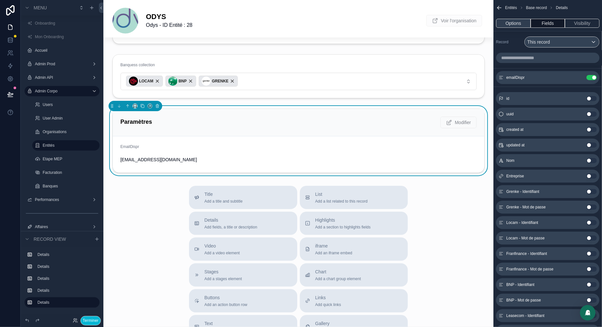
click at [505, 20] on button "Options" at bounding box center [513, 23] width 35 height 9
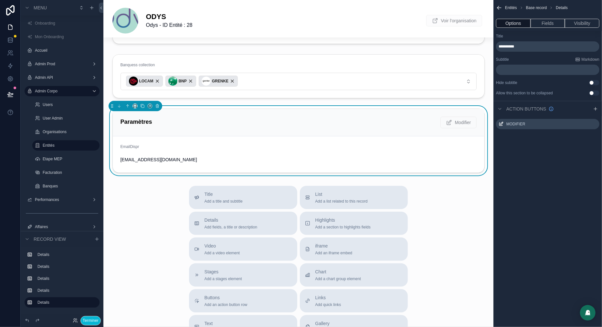
click at [309, 8] on div "ODYS Odys - ID Entité : 28 Voir l'organisation" at bounding box center [298, 21] width 372 height 26
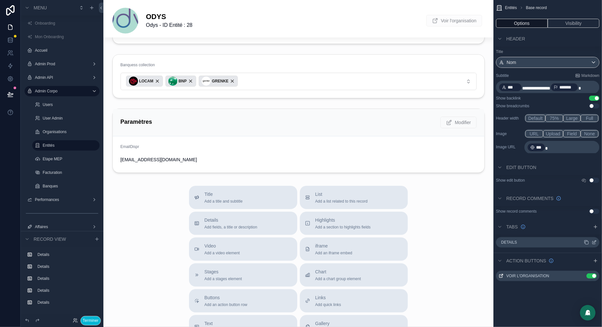
click at [595, 241] on icon "scrollable content" at bounding box center [593, 242] width 5 height 5
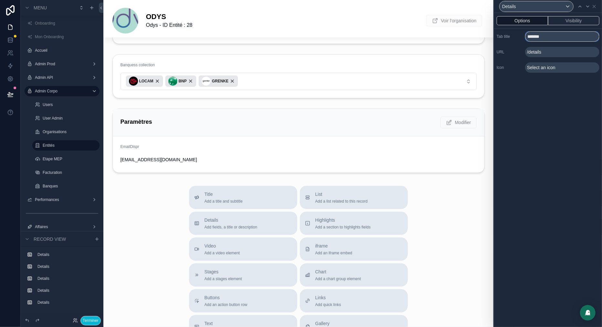
click at [537, 32] on input "*******" at bounding box center [562, 36] width 74 height 10
type input "*******"
click at [537, 71] on div "Select an icon" at bounding box center [562, 67] width 74 height 10
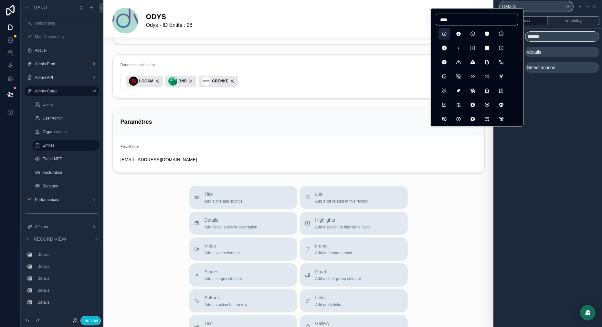
type input "****"
click at [446, 32] on button "InfoCircle" at bounding box center [444, 34] width 12 height 12
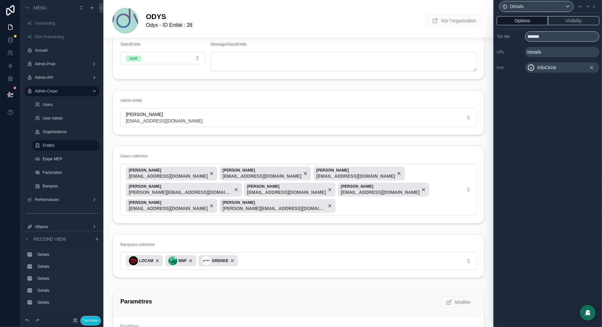
scroll to position [0, 0]
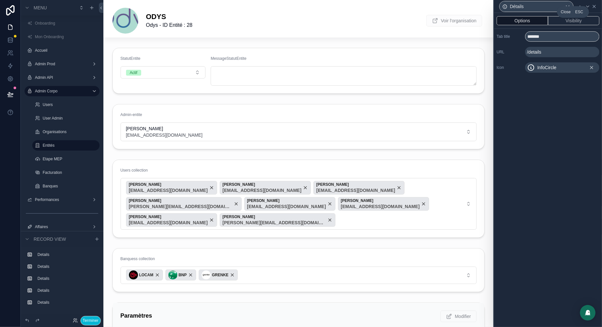
click at [593, 6] on icon at bounding box center [593, 6] width 5 height 5
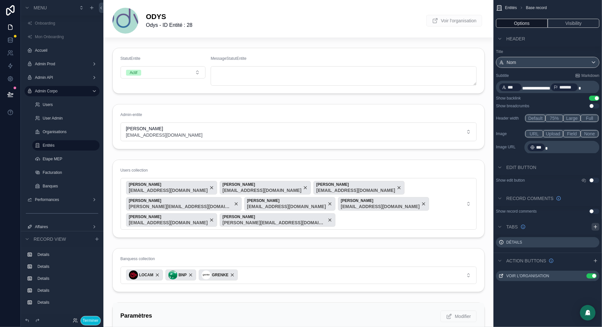
click at [596, 227] on icon "scrollable content" at bounding box center [595, 227] width 3 height 0
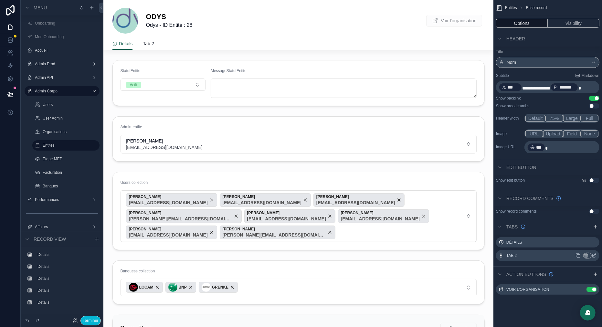
click at [594, 256] on icon "scrollable content" at bounding box center [593, 255] width 5 height 5
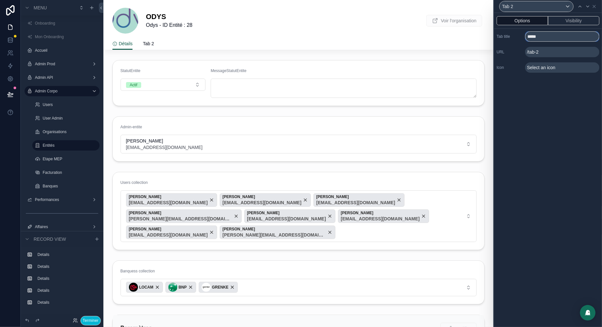
click at [534, 40] on input "*****" at bounding box center [562, 36] width 74 height 10
type input "**********"
click at [549, 67] on span "Select an icon" at bounding box center [541, 67] width 28 height 6
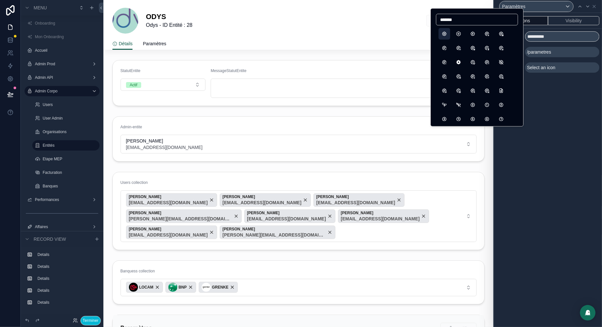
type input "*******"
click at [445, 34] on button "Settings" at bounding box center [444, 34] width 12 height 12
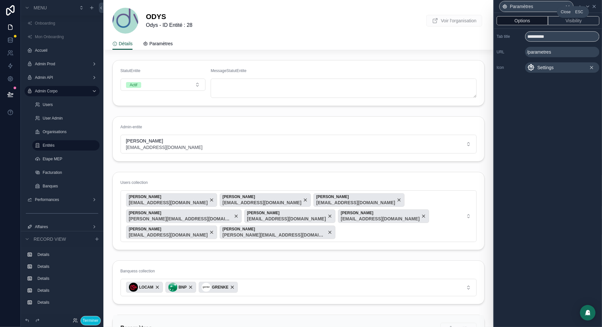
click at [594, 4] on icon at bounding box center [593, 6] width 5 height 5
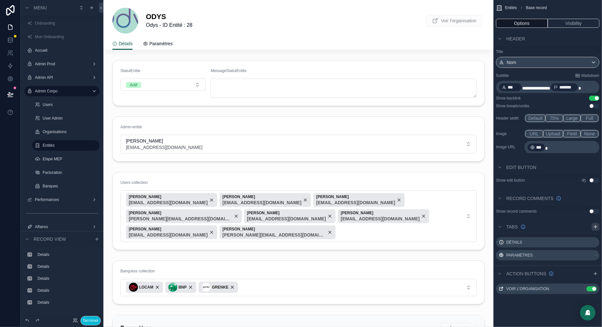
click at [596, 227] on icon "scrollable content" at bounding box center [595, 227] width 3 height 0
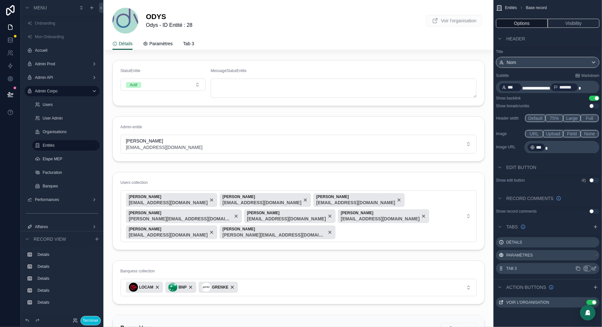
click at [596, 267] on icon "scrollable content" at bounding box center [594, 267] width 3 height 3
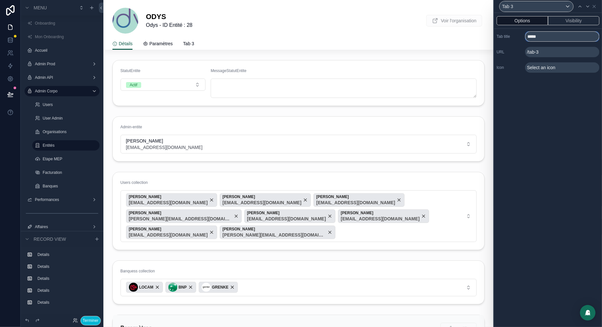
click at [533, 37] on input "*****" at bounding box center [562, 36] width 74 height 10
click at [533, 38] on input "*****" at bounding box center [562, 36] width 74 height 10
type input "**********"
click at [537, 73] on div "**********" at bounding box center [548, 52] width 108 height 47
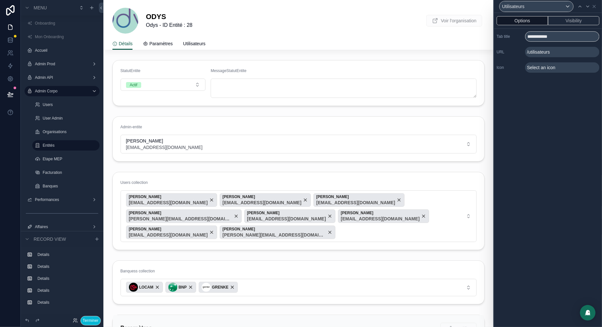
click at [540, 69] on span "Select an icon" at bounding box center [541, 67] width 28 height 6
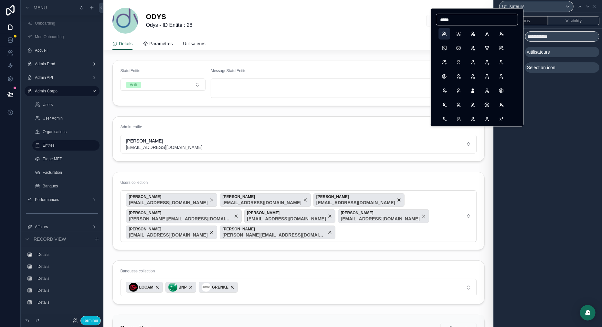
type input "*****"
click at [446, 34] on button "Users" at bounding box center [444, 34] width 12 height 12
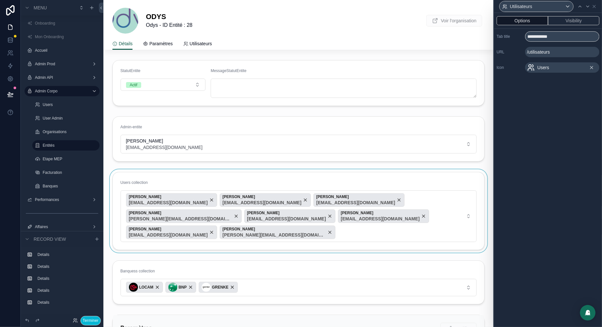
click at [175, 176] on div "scrollable content" at bounding box center [298, 210] width 390 height 83
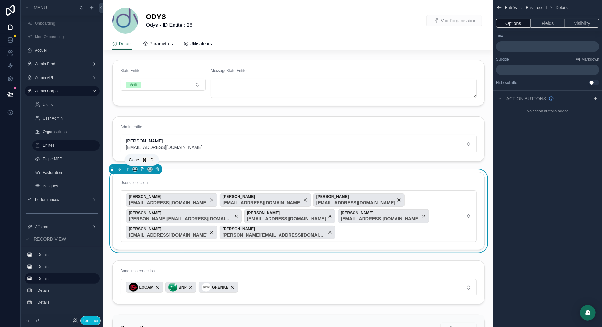
click at [144, 171] on icon "scrollable content" at bounding box center [142, 169] width 5 height 5
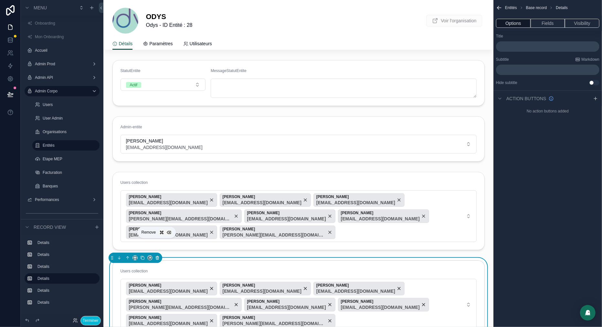
click at [156, 256] on icon "scrollable content" at bounding box center [157, 258] width 5 height 5
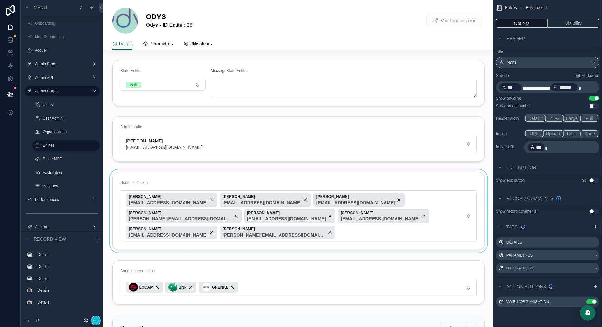
click at [158, 183] on div "scrollable content" at bounding box center [298, 210] width 390 height 83
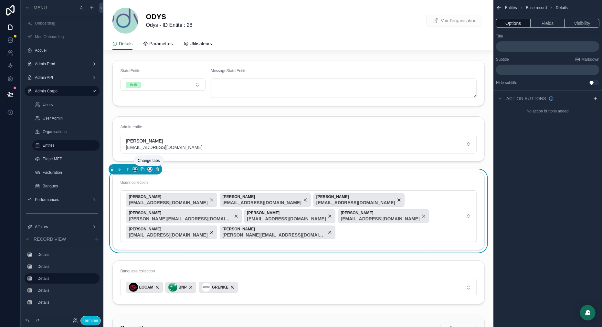
click at [150, 171] on icon "scrollable content" at bounding box center [149, 170] width 3 height 3
click at [164, 216] on div "Utilisateurs" at bounding box center [168, 222] width 39 height 18
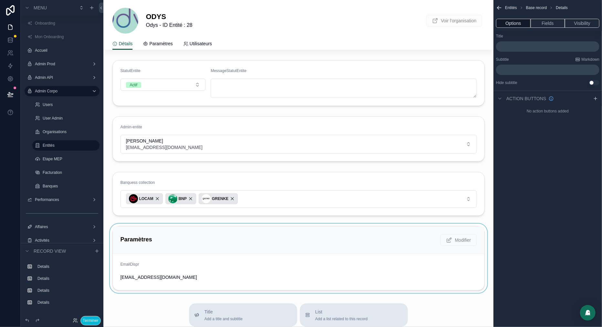
click at [158, 238] on div "scrollable content" at bounding box center [298, 258] width 390 height 69
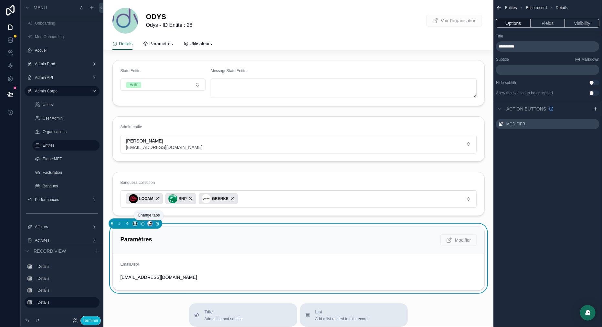
click at [150, 224] on icon "scrollable content" at bounding box center [150, 223] width 5 height 5
click at [172, 256] on span "Paramètres" at bounding box center [168, 258] width 23 height 8
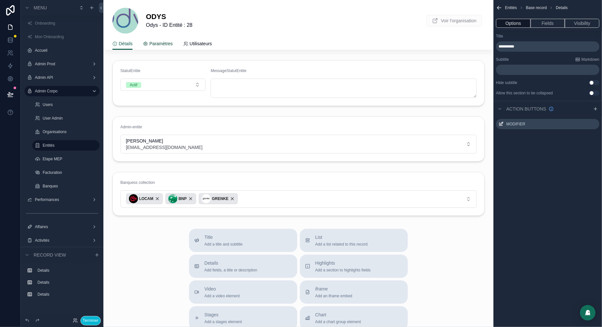
click at [169, 43] on span "Paramètres" at bounding box center [160, 43] width 23 height 6
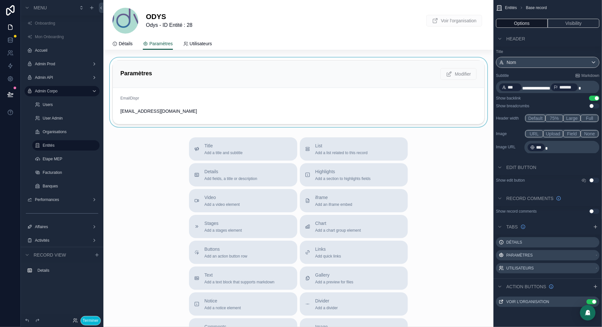
click at [232, 68] on div "scrollable content" at bounding box center [298, 91] width 390 height 69
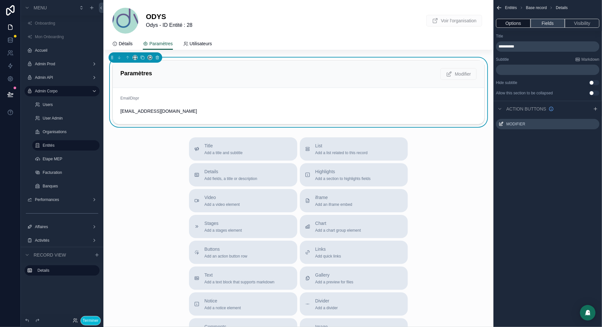
click at [548, 23] on button "Fields" at bounding box center [547, 23] width 35 height 9
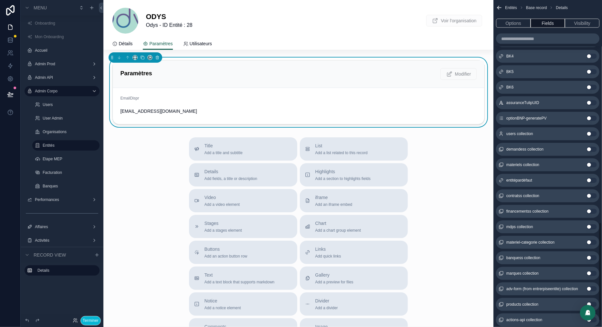
scroll to position [734, 0]
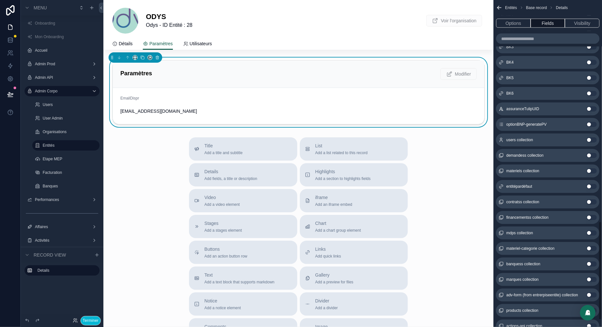
click at [591, 124] on button "Use setting" at bounding box center [591, 124] width 10 height 5
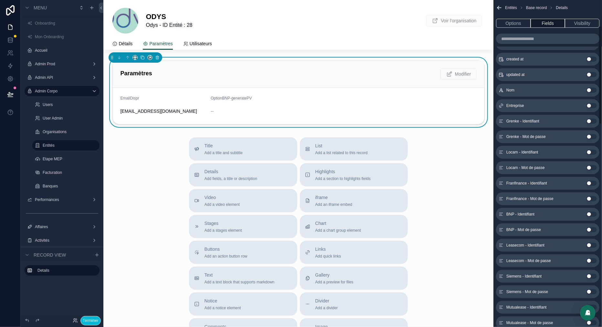
scroll to position [0, 0]
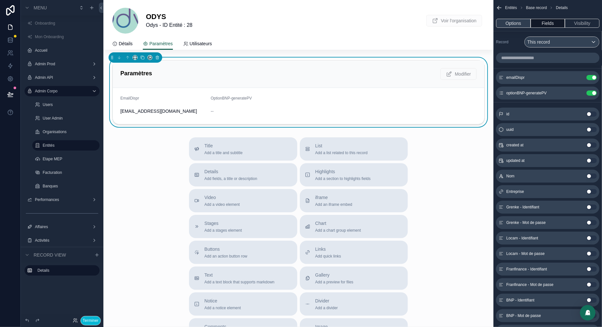
click at [520, 22] on button "Options" at bounding box center [513, 23] width 35 height 9
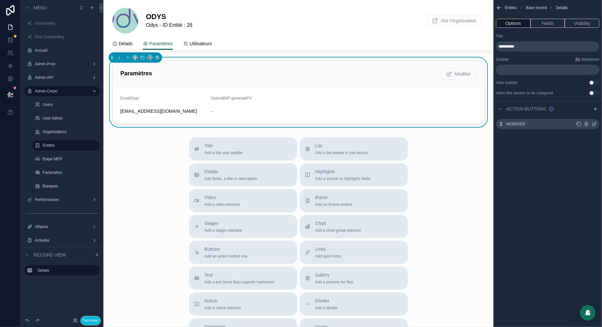
click at [586, 123] on icon "scrollable content" at bounding box center [587, 123] width 4 height 0
click at [581, 115] on icon at bounding box center [579, 114] width 3 height 3
click at [396, 15] on div "ODYS Odys - ID Entité : 28 Voir l'organisation" at bounding box center [298, 21] width 372 height 26
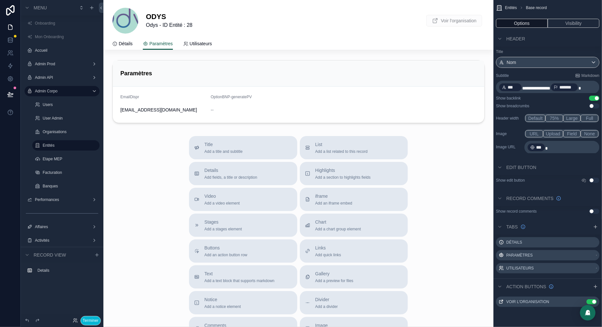
click at [594, 183] on div "Use setting" at bounding box center [590, 180] width 18 height 5
click at [593, 180] on button "Use setting" at bounding box center [594, 180] width 10 height 5
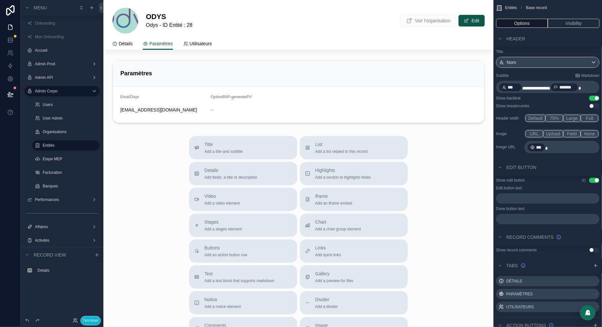
click at [523, 196] on p "﻿" at bounding box center [547, 198] width 99 height 5
click at [529, 218] on p "﻿" at bounding box center [547, 218] width 99 height 5
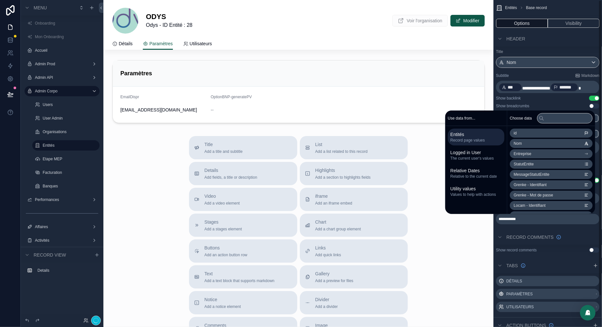
click at [298, 24] on div "ODYS Odys - ID Entité : 28 Voir l'organisation Modifier" at bounding box center [298, 21] width 372 height 26
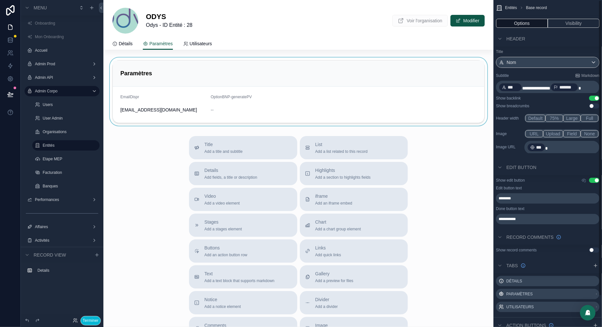
click at [321, 78] on div "scrollable content" at bounding box center [298, 91] width 390 height 68
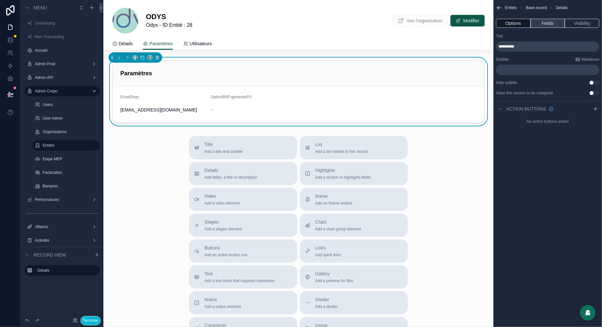
click at [558, 25] on button "Fields" at bounding box center [547, 23] width 35 height 9
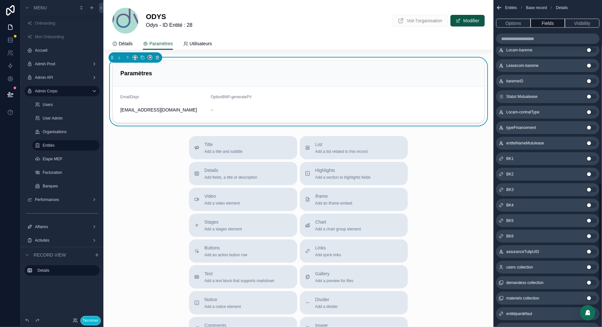
scroll to position [611, 0]
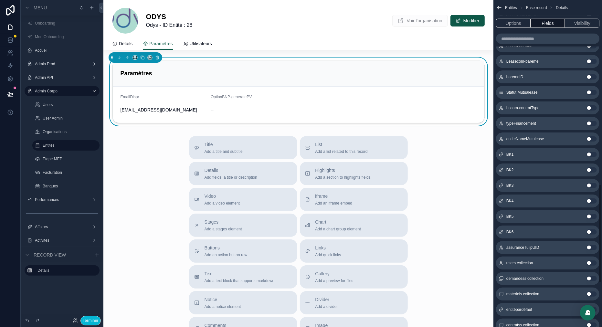
click at [594, 122] on button "Use setting" at bounding box center [591, 123] width 10 height 5
click at [590, 106] on button "Use setting" at bounding box center [591, 108] width 10 height 5
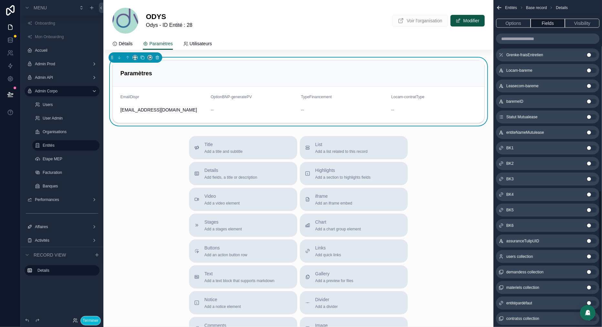
scroll to position [616, 0]
click at [590, 132] on button "Use setting" at bounding box center [591, 133] width 10 height 5
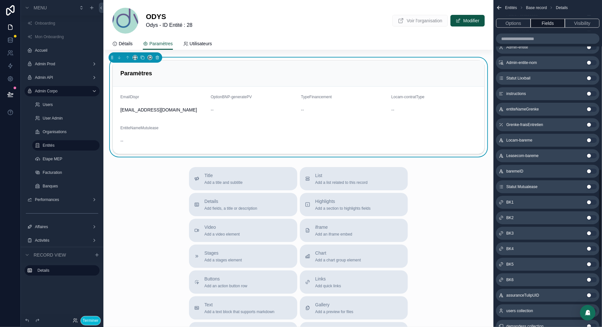
scroll to position [560, 0]
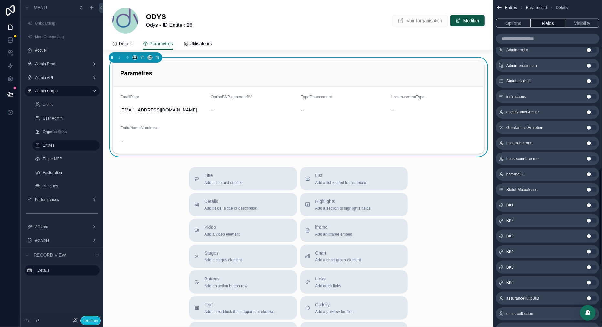
click at [590, 173] on button "Use setting" at bounding box center [591, 174] width 10 height 5
click at [591, 144] on button "Use setting" at bounding box center [591, 143] width 10 height 5
click at [591, 127] on button "Use setting" at bounding box center [591, 127] width 10 height 5
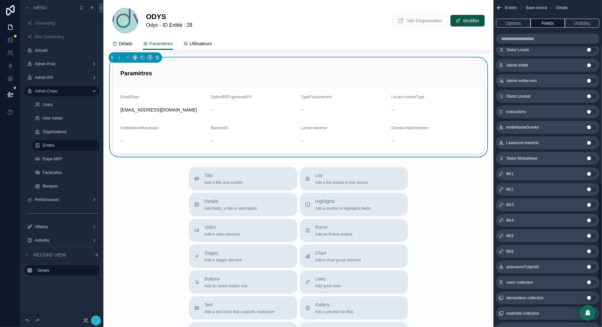
scroll to position [607, 0]
click at [591, 112] on button "Use setting" at bounding box center [591, 112] width 10 height 5
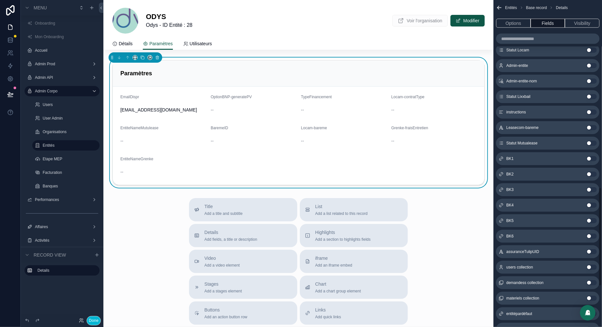
scroll to position [622, 0]
click at [591, 111] on button "Use setting" at bounding box center [591, 112] width 10 height 5
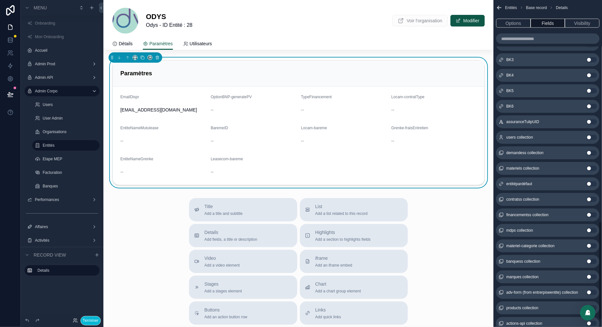
scroll to position [734, 0]
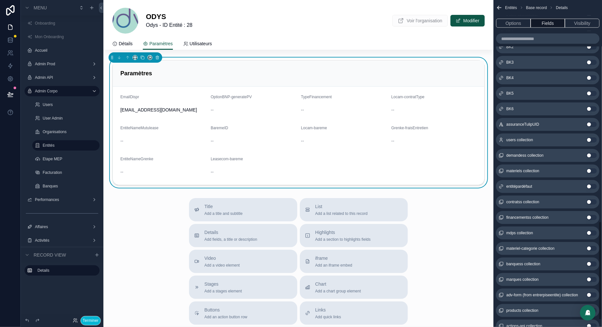
click at [589, 122] on button "Use setting" at bounding box center [591, 124] width 10 height 5
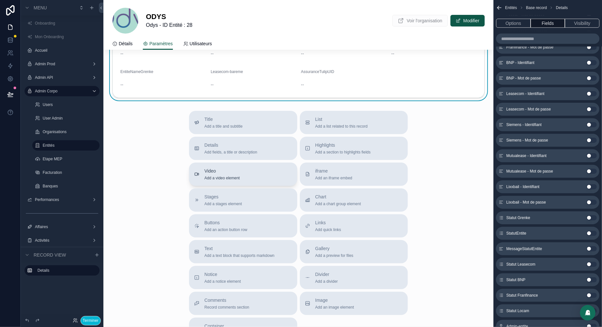
scroll to position [88, 0]
click at [208, 276] on span "Notice" at bounding box center [222, 274] width 37 height 6
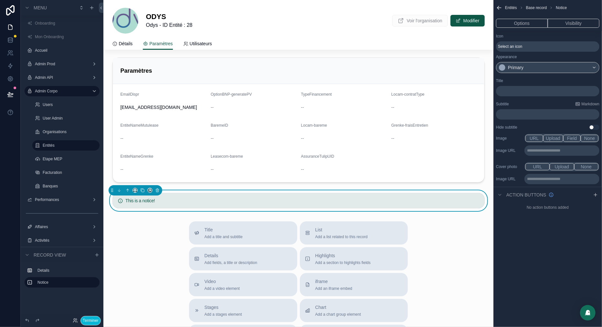
scroll to position [0, 0]
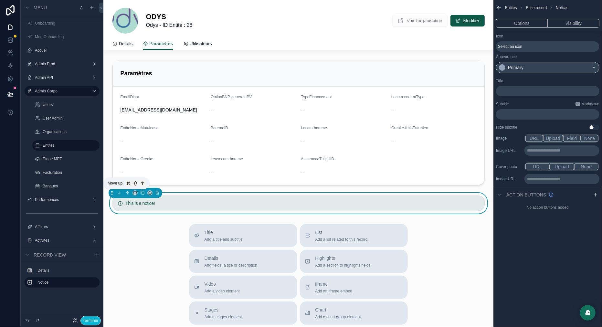
click at [128, 191] on icon "scrollable content" at bounding box center [127, 193] width 5 height 5
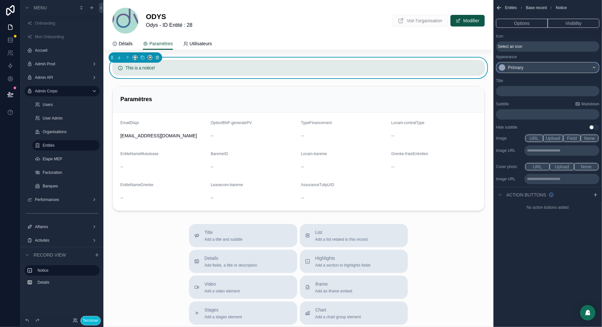
click at [526, 71] on div "Primary" at bounding box center [547, 67] width 103 height 10
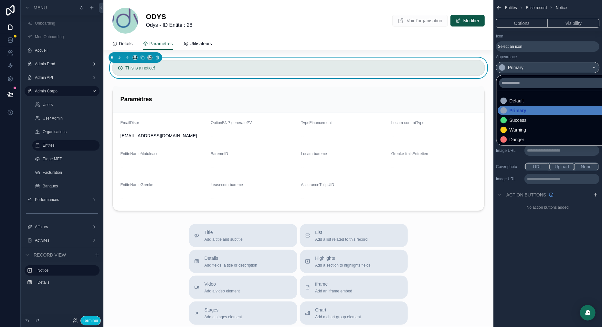
click at [517, 139] on div "Danger" at bounding box center [516, 139] width 15 height 6
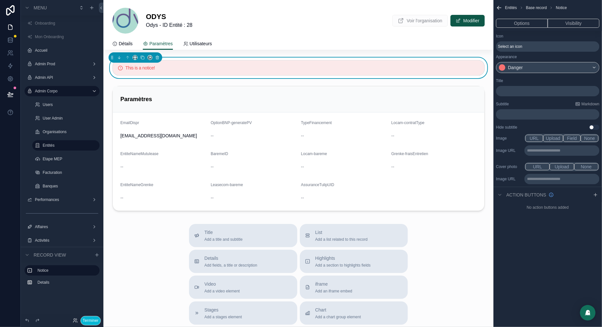
click at [508, 44] on span "Select an icon" at bounding box center [510, 46] width 24 height 5
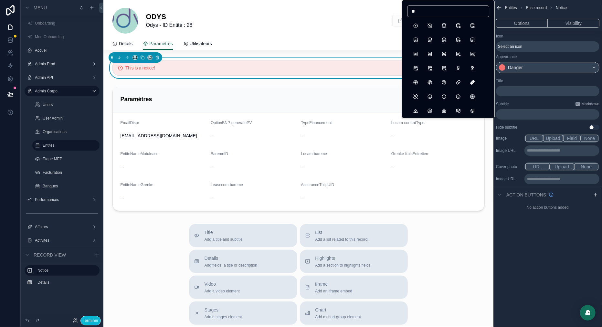
type input "***"
type input "****"
click at [430, 54] on button "InfoTriangle" at bounding box center [430, 54] width 12 height 12
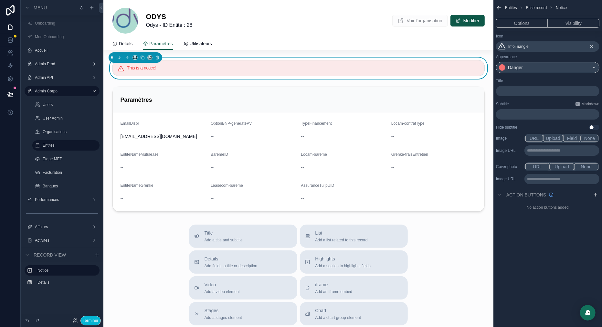
click at [504, 93] on p "﻿" at bounding box center [547, 91] width 99 height 5
click at [532, 76] on div "Title ********* Subtitle Markdown ﻿ Hide subtitle Use setting" at bounding box center [547, 104] width 109 height 57
click at [513, 116] on p "﻿" at bounding box center [547, 114] width 99 height 5
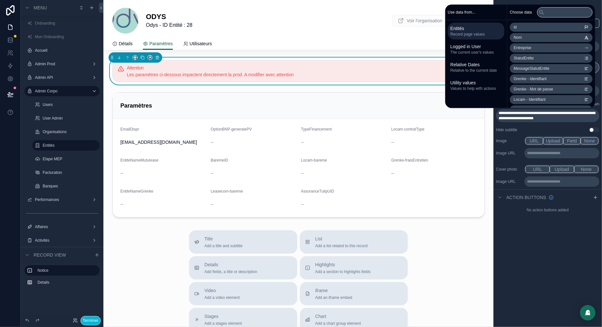
click at [564, 112] on span "**********" at bounding box center [546, 115] width 97 height 9
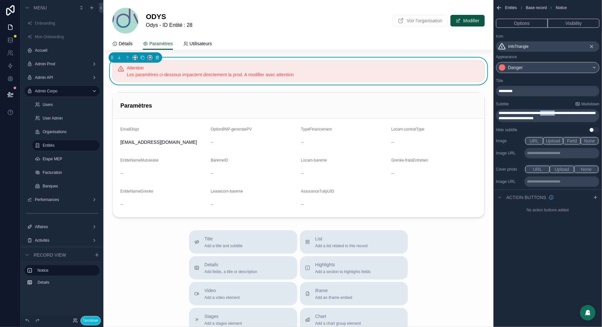
click at [564, 112] on span "**********" at bounding box center [546, 115] width 97 height 9
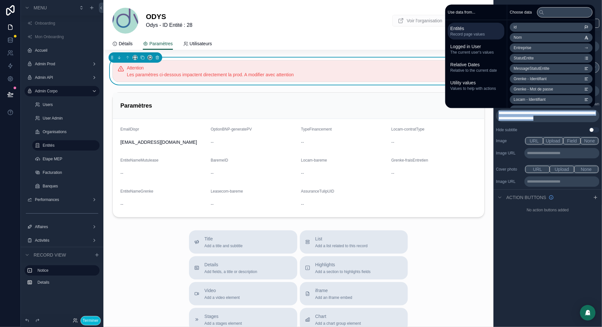
copy span "**********"
click at [285, 41] on div "Détails Paramètres Utilisateurs" at bounding box center [298, 43] width 372 height 12
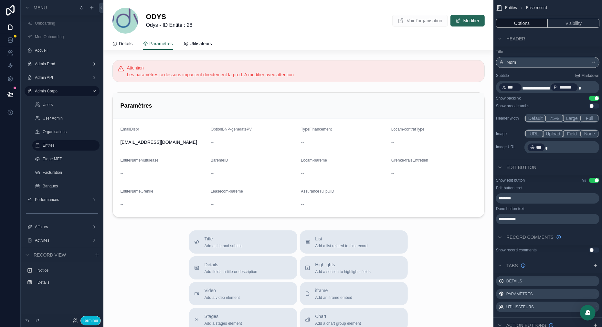
click at [462, 18] on button "Modifier" at bounding box center [467, 21] width 34 height 12
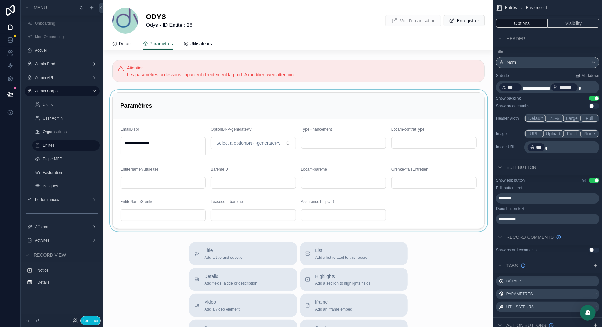
click at [257, 146] on div "scrollable content" at bounding box center [298, 161] width 390 height 142
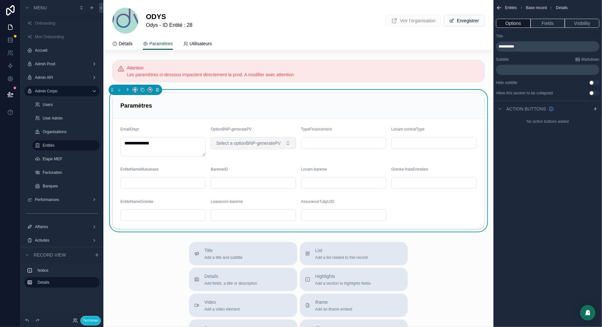
click at [250, 144] on span "Select a optionBNP-generatePV" at bounding box center [248, 143] width 65 height 6
click at [234, 170] on span "inBNP" at bounding box center [224, 169] width 19 height 6
click at [88, 322] on button "Terminer" at bounding box center [90, 320] width 20 height 9
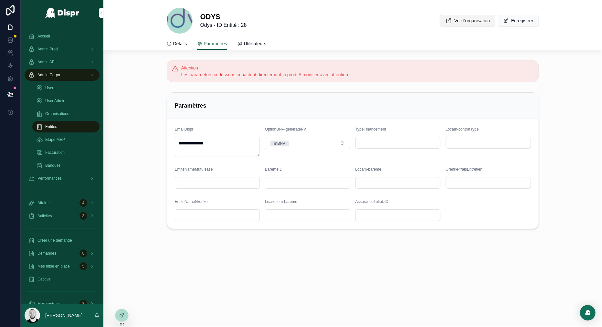
click at [443, 23] on button "Voir l'organisation" at bounding box center [468, 21] width 56 height 12
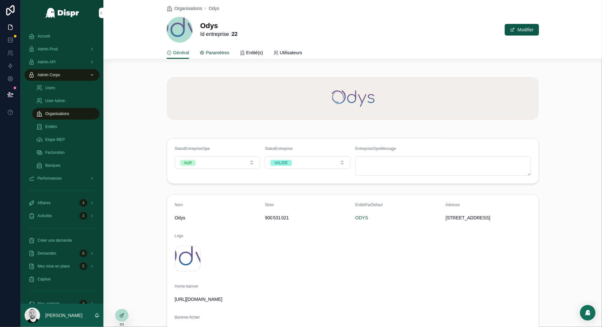
click at [216, 53] on span "Paramètres" at bounding box center [217, 52] width 23 height 6
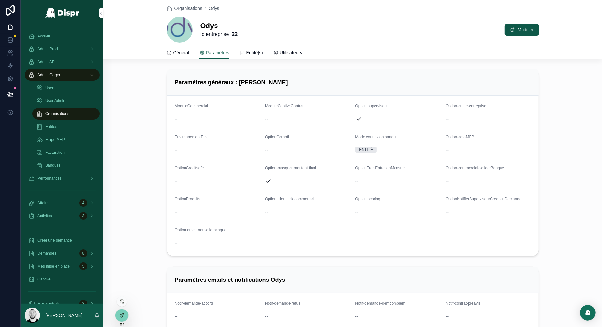
click at [126, 314] on div at bounding box center [121, 315] width 13 height 12
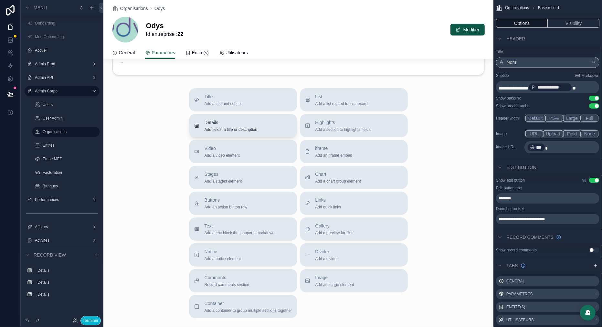
scroll to position [481, 0]
click at [224, 256] on span "Notice" at bounding box center [222, 253] width 37 height 6
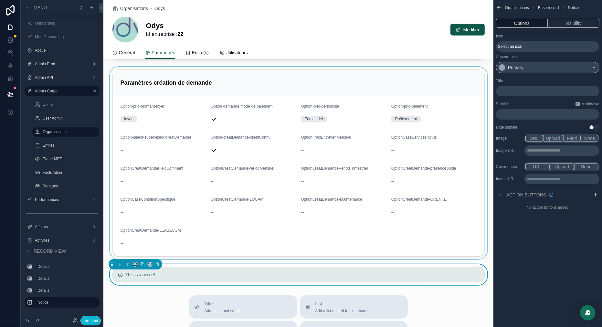
scroll to position [281, 0]
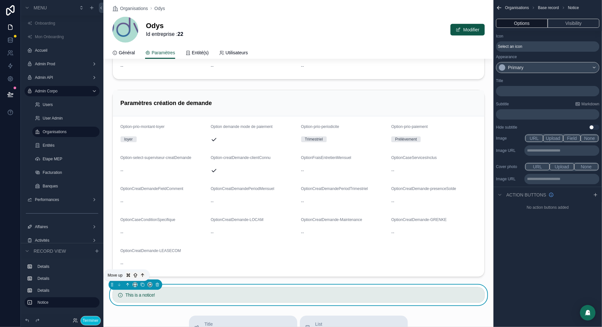
click at [129, 282] on icon "scrollable content" at bounding box center [127, 284] width 5 height 5
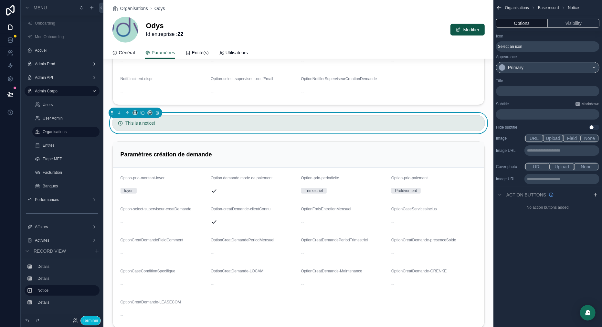
scroll to position [254, 0]
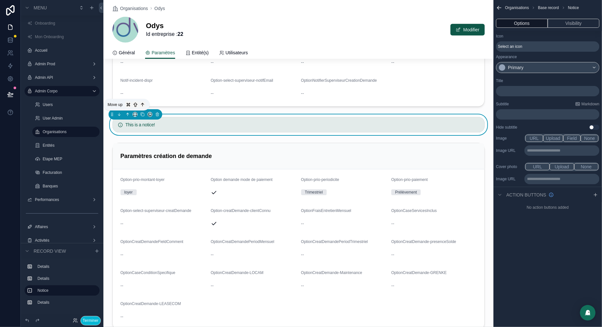
click at [129, 112] on icon "scrollable content" at bounding box center [127, 114] width 5 height 5
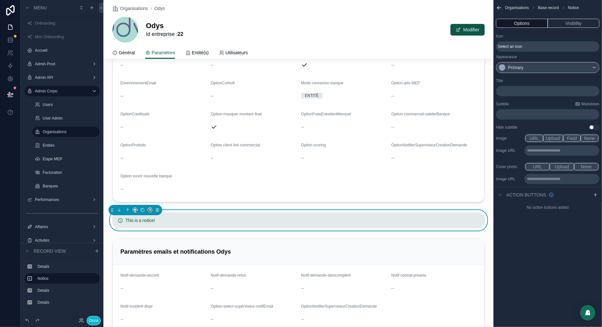
scroll to position [0, 0]
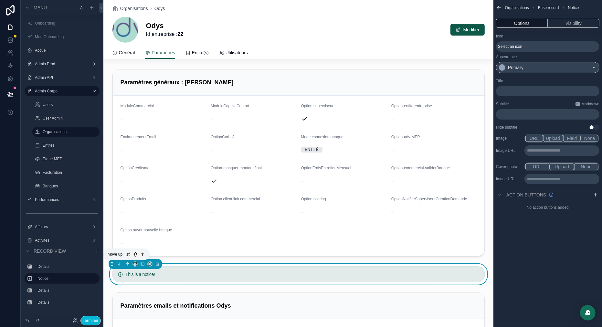
click at [127, 262] on icon "scrollable content" at bounding box center [127, 264] width 5 height 5
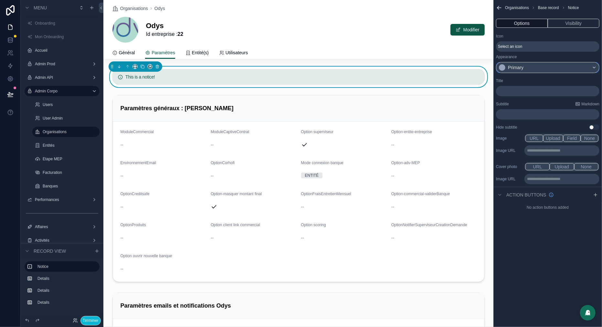
click at [511, 69] on div "Primary" at bounding box center [516, 67] width 16 height 6
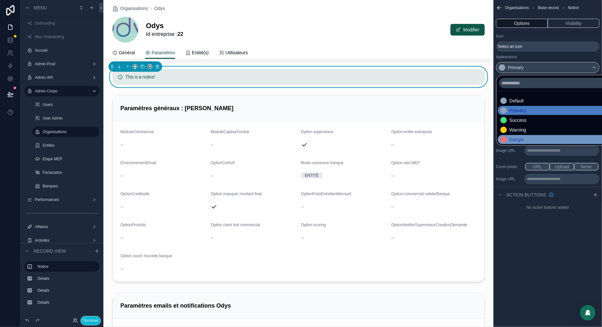
click at [517, 137] on div "Danger" at bounding box center [516, 139] width 15 height 6
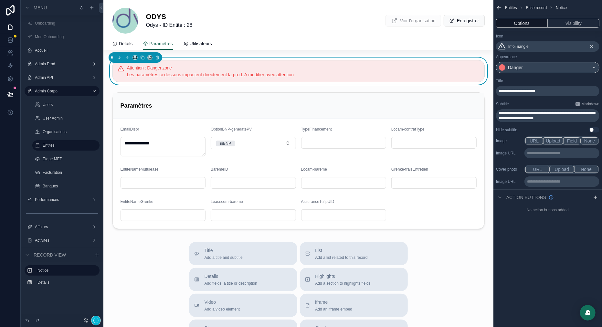
click at [537, 81] on div "Title" at bounding box center [547, 80] width 103 height 5
click at [10, 94] on icon at bounding box center [10, 94] width 6 height 6
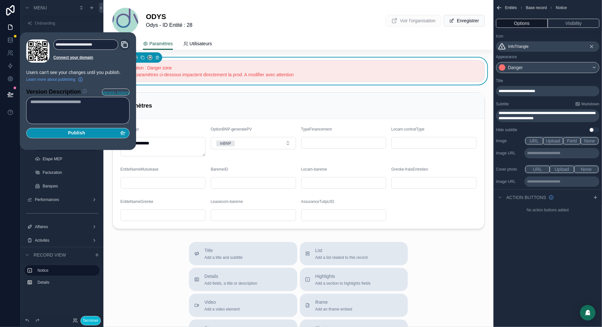
click at [84, 131] on span "Publish" at bounding box center [76, 133] width 17 height 6
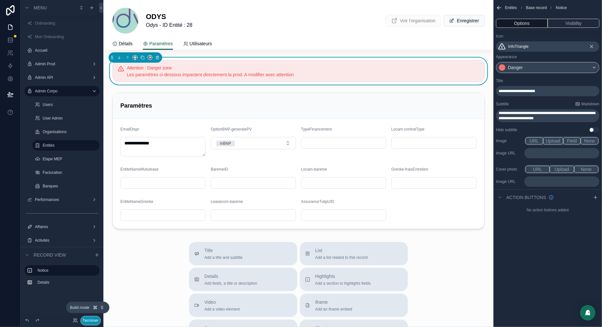
click at [94, 321] on button "Terminer" at bounding box center [90, 320] width 20 height 9
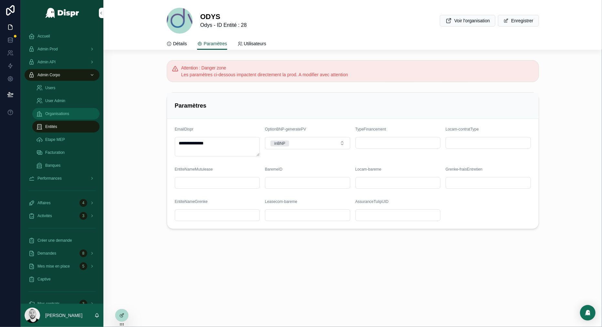
click at [69, 113] on span "Organisations" at bounding box center [57, 113] width 24 height 5
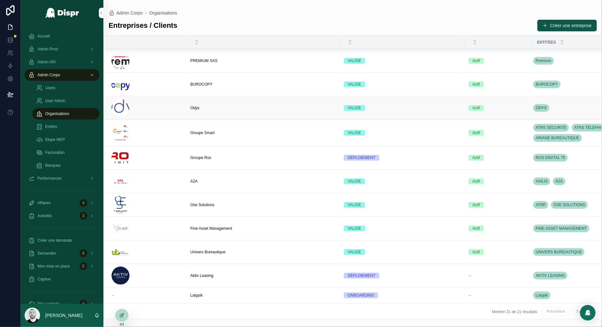
click at [240, 106] on div "[PERSON_NAME]" at bounding box center [263, 107] width 146 height 5
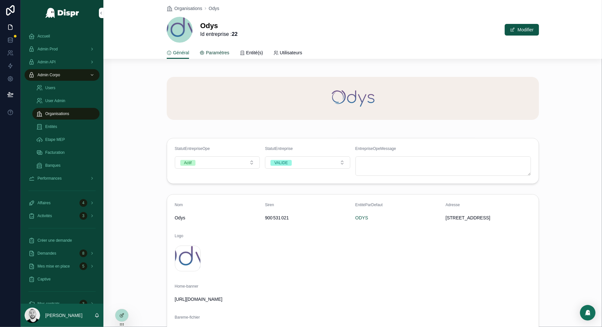
click at [206, 51] on div "Paramètres" at bounding box center [214, 52] width 30 height 6
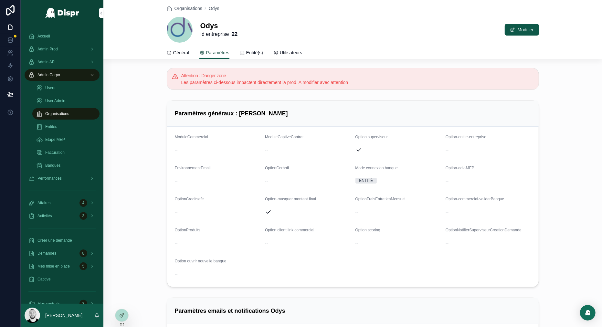
scroll to position [8, 0]
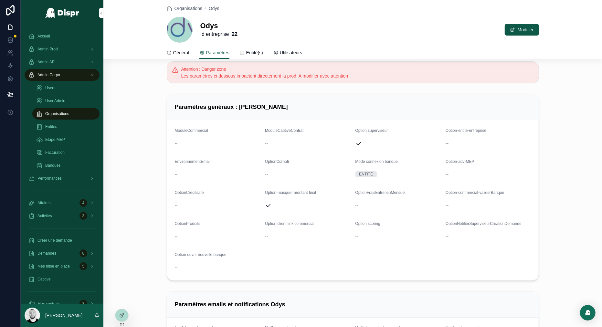
drag, startPoint x: 462, startPoint y: 162, endPoint x: 480, endPoint y: 162, distance: 18.7
click at [480, 162] on div "Option-adv-MEP" at bounding box center [487, 163] width 85 height 8
drag, startPoint x: 264, startPoint y: 161, endPoint x: 286, endPoint y: 161, distance: 21.6
click at [283, 161] on form "ModuleCommercial -- ModuleCaptiveContrat -- Option superviseur Option-entite-en…" at bounding box center [352, 200] width 371 height 160
drag, startPoint x: 299, startPoint y: 163, endPoint x: 272, endPoint y: 163, distance: 27.1
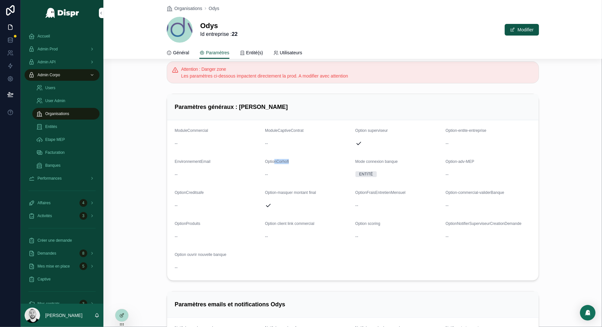
click at [272, 163] on div "OptionCorhofi" at bounding box center [307, 163] width 85 height 8
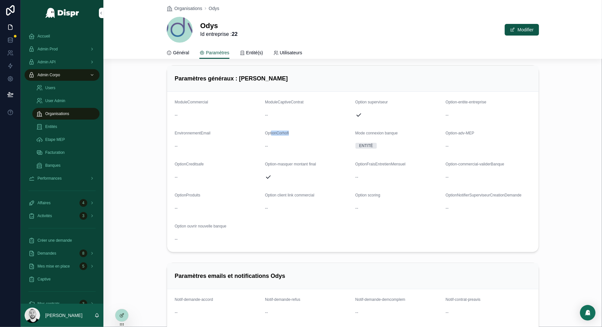
scroll to position [42, 0]
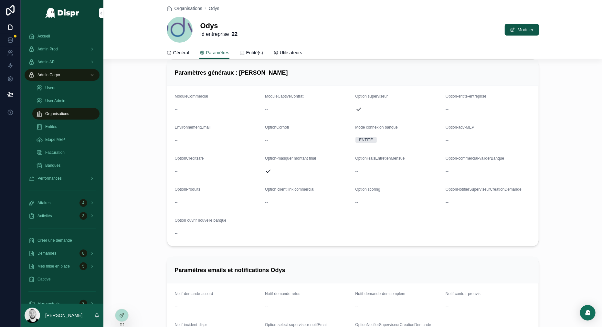
drag, startPoint x: 189, startPoint y: 155, endPoint x: 226, endPoint y: 155, distance: 37.1
click at [226, 155] on form "ModuleCommercial -- ModuleCaptiveContrat -- Option superviseur Option-entite-en…" at bounding box center [352, 166] width 371 height 160
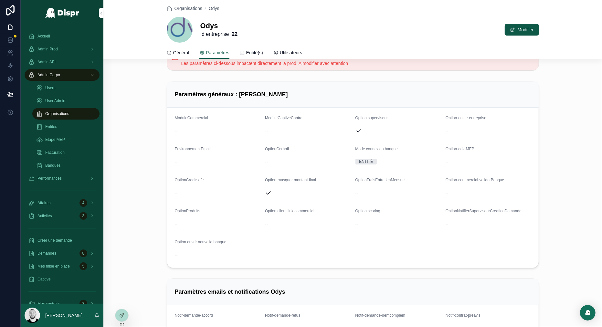
scroll to position [17, 0]
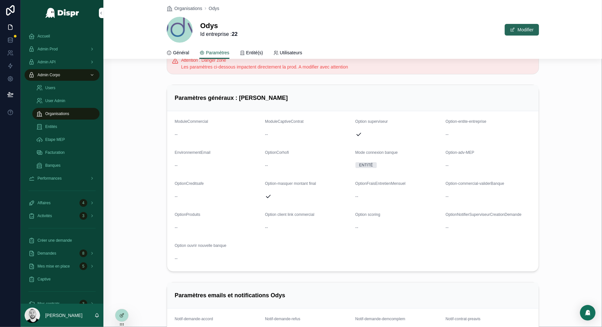
click at [518, 35] on button "Modifier" at bounding box center [522, 30] width 34 height 12
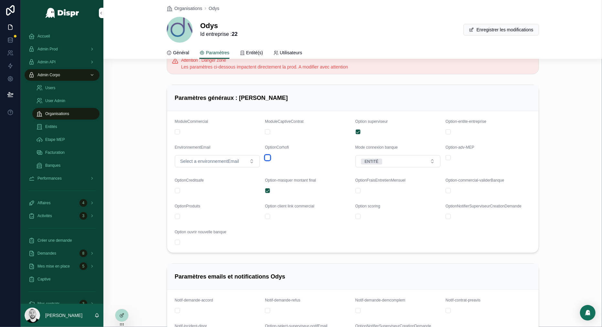
click at [266, 157] on button "scrollable content" at bounding box center [267, 157] width 5 height 5
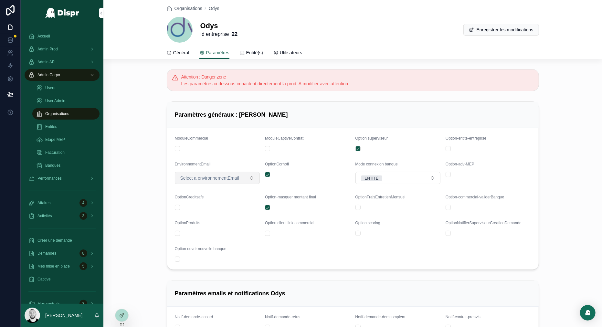
click at [221, 180] on span "Select a environnementEmail" at bounding box center [209, 178] width 59 height 6
click at [153, 188] on div "Paramètres généraux : Odys ModuleCommercial ModuleCaptiveContrat Option supervi…" at bounding box center [352, 185] width 498 height 173
click at [503, 27] on button "Enregistrer les modifications" at bounding box center [501, 30] width 76 height 12
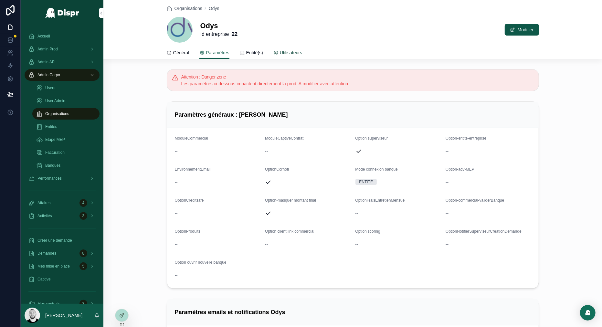
click at [293, 49] on span "Utilisateurs" at bounding box center [291, 52] width 22 height 6
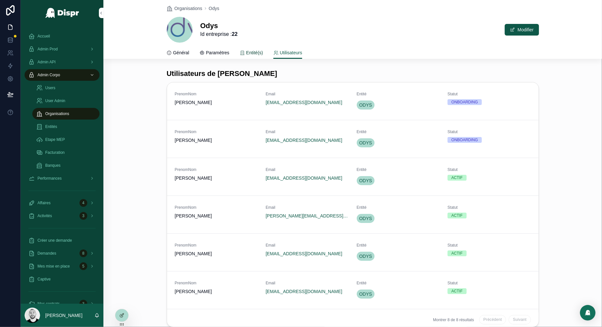
click at [256, 55] on span "Entité(s)" at bounding box center [254, 52] width 17 height 6
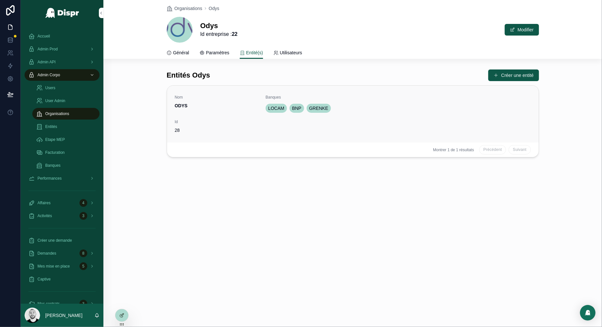
click at [341, 119] on div "Nom ODYS Banques LOCAM BNP GRENKE Id 28" at bounding box center [353, 114] width 356 height 39
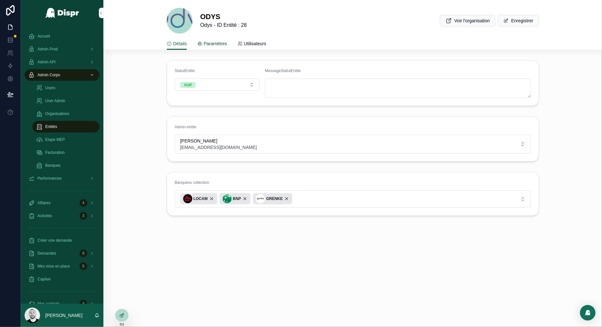
click at [212, 41] on span "Paramètres" at bounding box center [214, 43] width 23 height 6
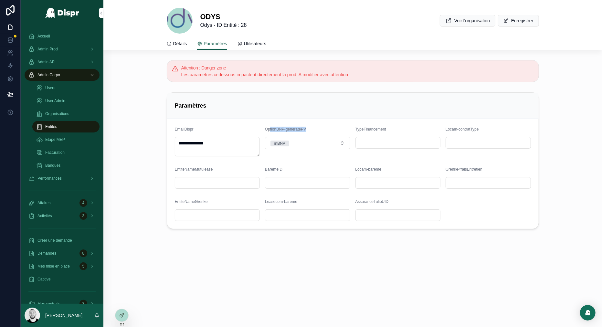
drag, startPoint x: 270, startPoint y: 128, endPoint x: 314, endPoint y: 128, distance: 43.9
click at [314, 128] on div "OptionBNP-generatePV" at bounding box center [307, 131] width 85 height 8
click at [320, 147] on button "inBNP" at bounding box center [307, 143] width 85 height 12
click at [332, 107] on div "Paramètres" at bounding box center [353, 105] width 356 height 10
drag, startPoint x: 272, startPoint y: 128, endPoint x: 356, endPoint y: 130, distance: 83.7
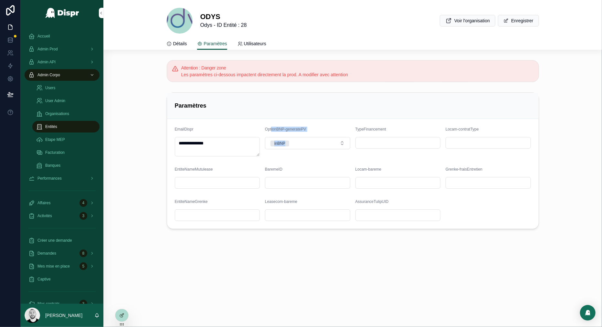
click at [356, 130] on form "**********" at bounding box center [352, 174] width 371 height 110
click at [332, 90] on div "**********" at bounding box center [352, 161] width 498 height 142
click at [52, 48] on span "Admin Prod" at bounding box center [47, 49] width 20 height 5
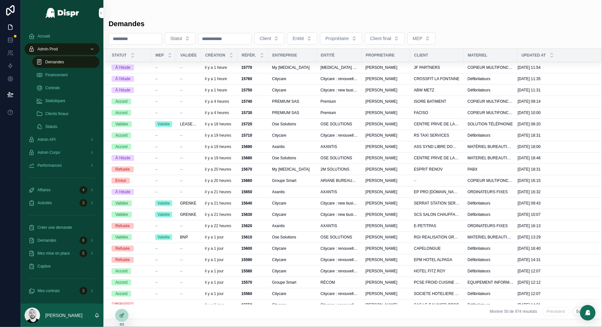
click at [53, 56] on link "Demandes" at bounding box center [65, 62] width 67 height 12
click at [124, 36] on input "scrollable content" at bounding box center [135, 38] width 53 height 9
click at [271, 40] on span "Client" at bounding box center [266, 38] width 12 height 6
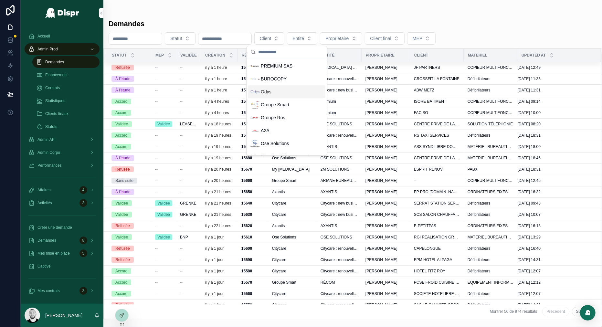
click at [271, 93] on span "Odys" at bounding box center [266, 92] width 11 height 6
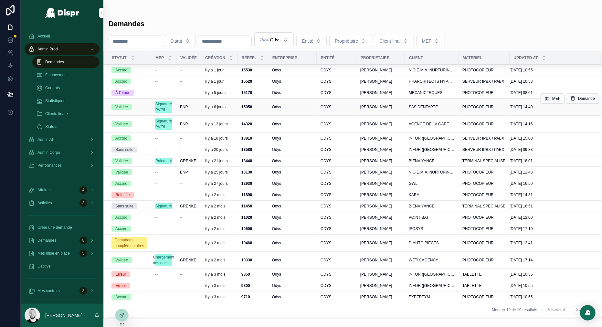
click at [257, 105] on div "15050 15050" at bounding box center [252, 106] width 23 height 5
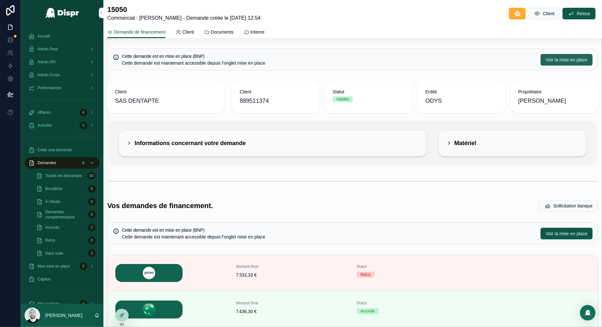
click at [552, 60] on span "Voir la mise en place" at bounding box center [567, 60] width 42 height 6
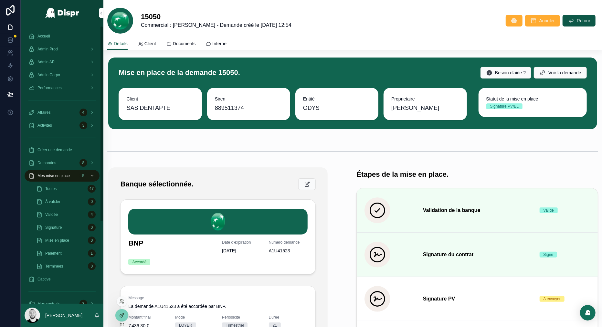
click at [122, 315] on icon at bounding box center [122, 314] width 3 height 3
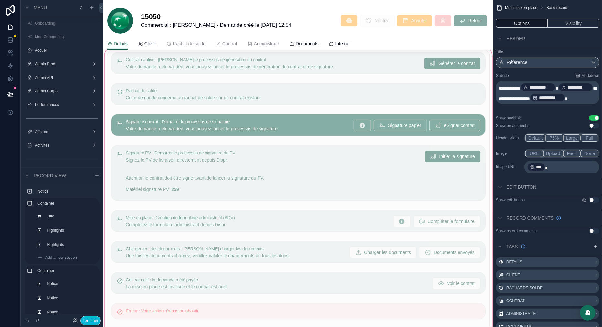
scroll to position [125, 0]
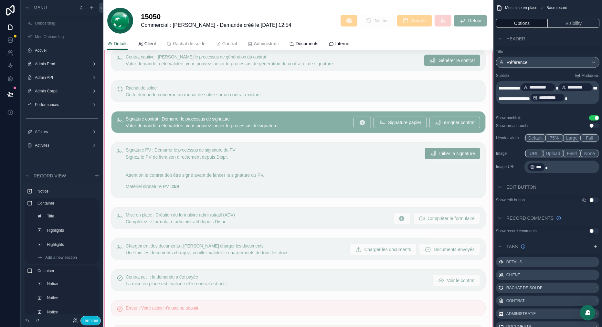
click at [255, 156] on div "scrollable content" at bounding box center [298, 208] width 390 height 330
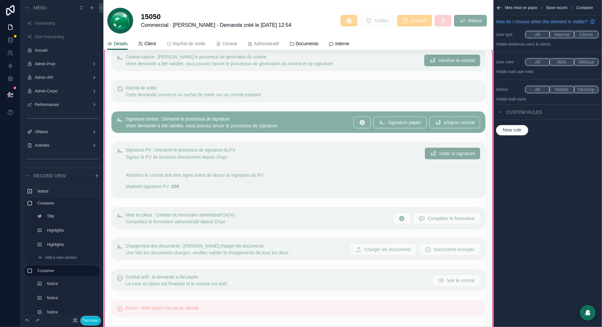
click at [343, 155] on div "scrollable content" at bounding box center [298, 170] width 382 height 61
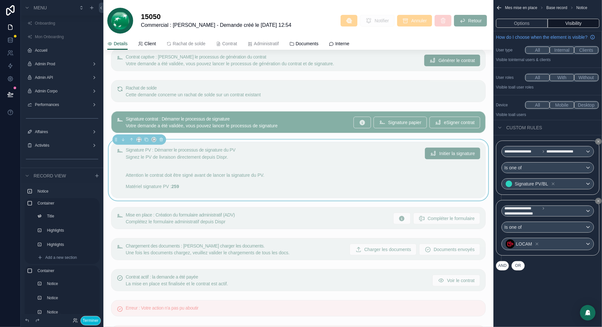
click at [522, 268] on span "OR" at bounding box center [518, 265] width 9 height 5
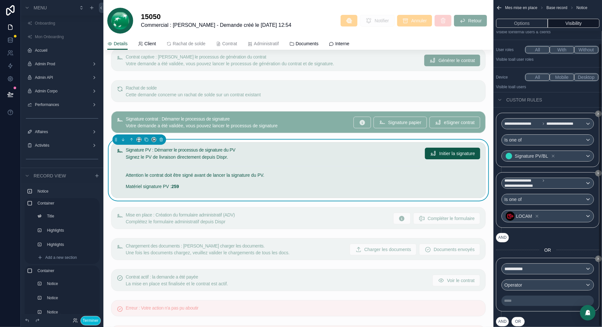
scroll to position [50, 0]
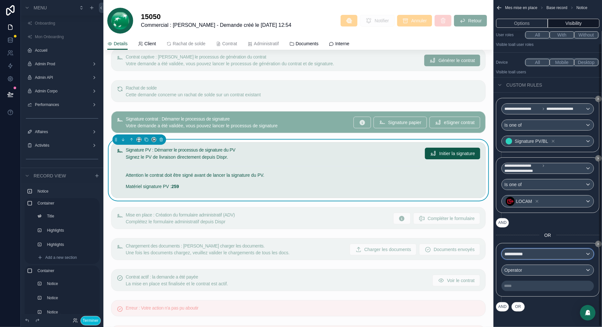
click at [533, 254] on div "**********" at bounding box center [548, 254] width 92 height 10
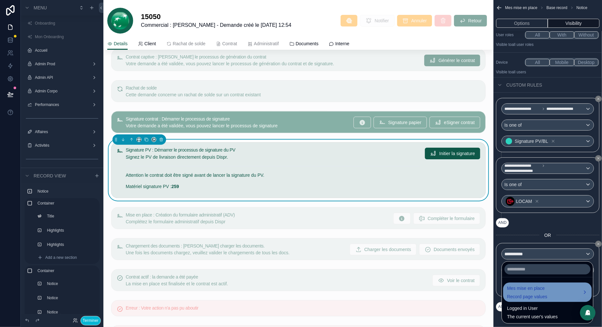
click at [533, 286] on span "Mes mise en place" at bounding box center [527, 288] width 40 height 8
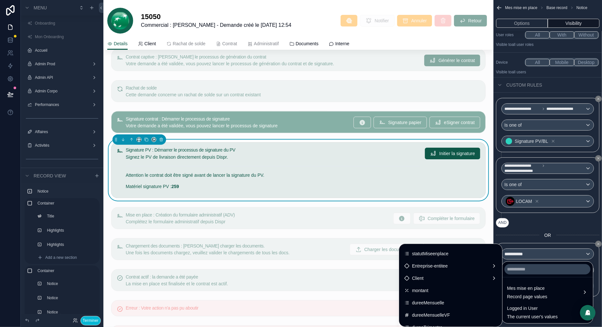
scroll to position [70, 0]
click at [421, 254] on span "statutMiseenplace" at bounding box center [430, 254] width 37 height 8
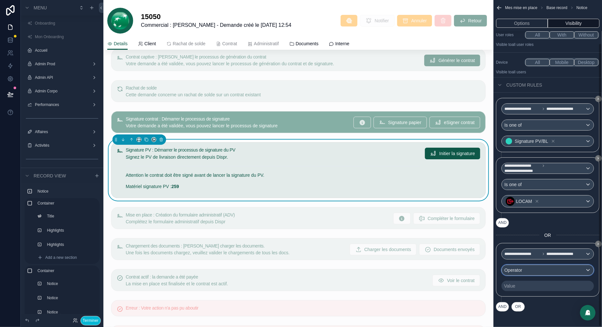
click at [534, 267] on div "Operator" at bounding box center [548, 270] width 92 height 10
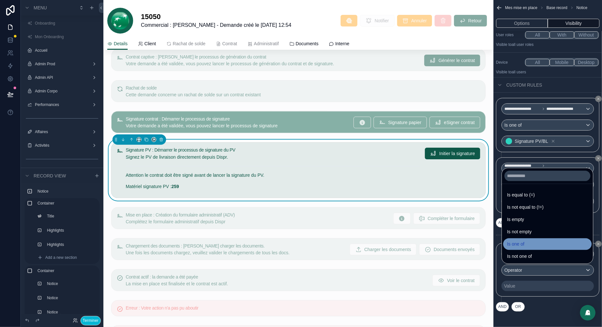
click at [524, 245] on span "Is one of" at bounding box center [515, 244] width 17 height 8
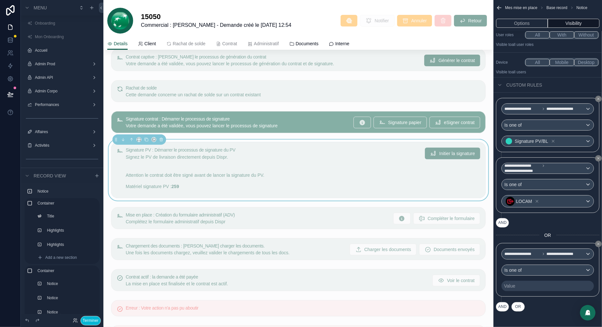
click at [529, 285] on div "Value" at bounding box center [547, 286] width 92 height 10
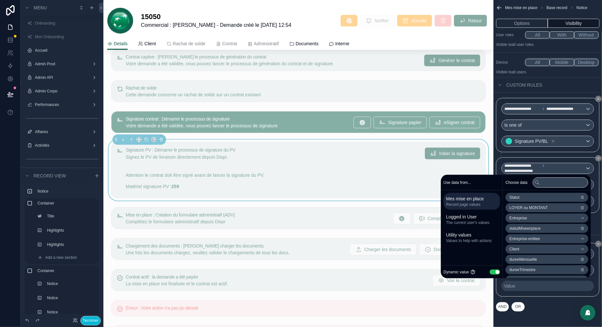
click at [492, 273] on button "Use setting" at bounding box center [494, 271] width 10 height 5
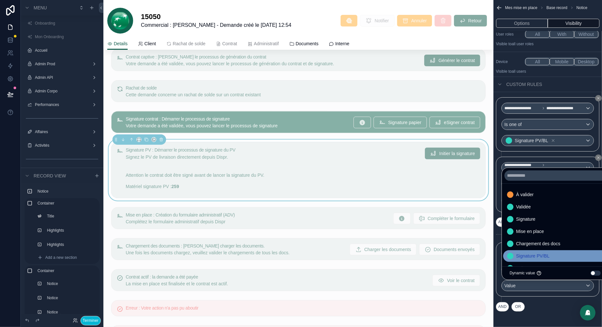
click at [538, 253] on span "Signature PV/BL" at bounding box center [533, 256] width 34 height 8
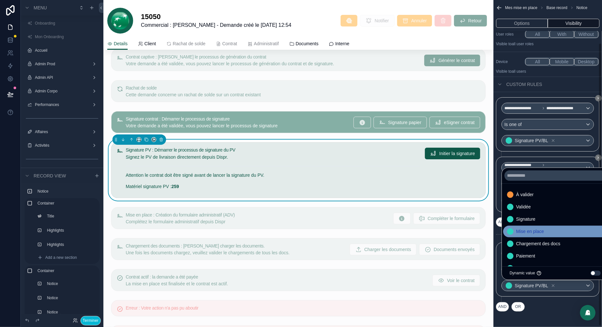
scroll to position [2, 0]
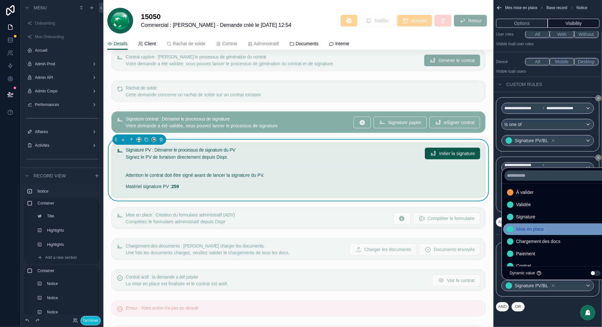
click at [544, 228] on span "Mise en place" at bounding box center [530, 229] width 28 height 8
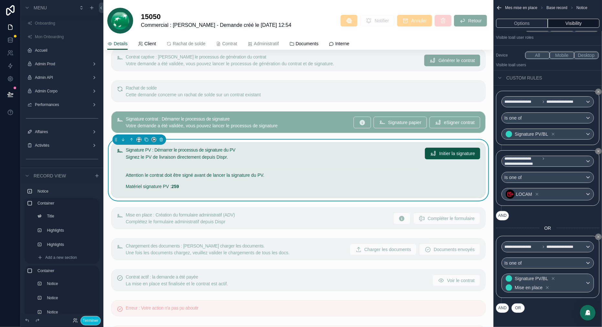
click at [543, 310] on div "AND OR" at bounding box center [547, 308] width 103 height 10
click at [507, 313] on button "AND" at bounding box center [502, 307] width 13 height 9
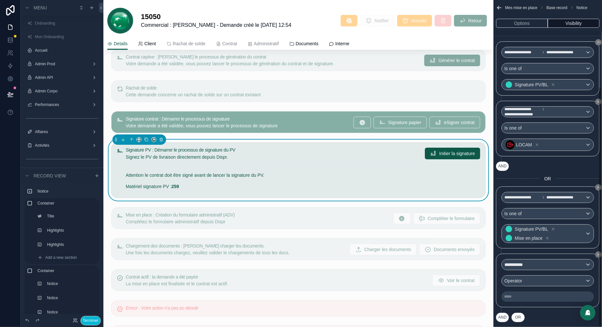
scroll to position [117, 0]
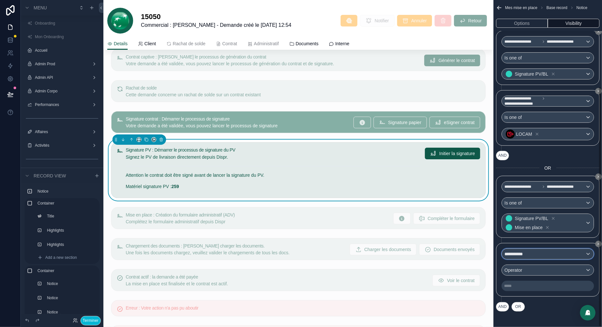
click at [537, 257] on div "**********" at bounding box center [548, 254] width 92 height 10
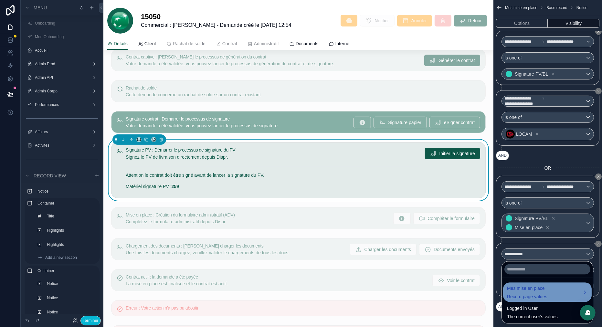
click at [525, 287] on span "Mes mise en place" at bounding box center [527, 288] width 40 height 8
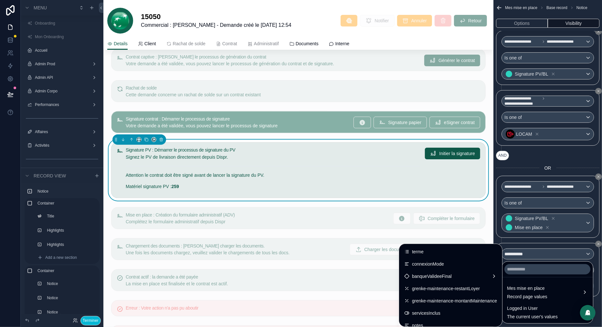
scroll to position [443, 0]
click at [430, 276] on span "banqueValideeFinal" at bounding box center [432, 275] width 40 height 8
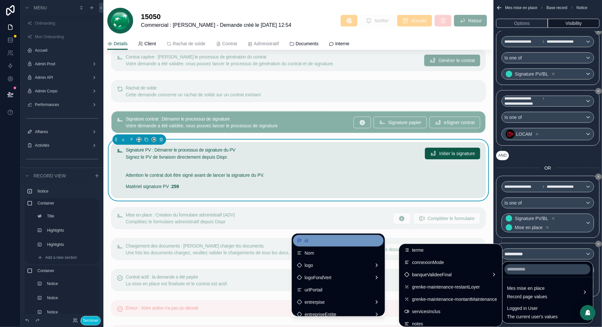
click at [318, 241] on div "id" at bounding box center [338, 241] width 83 height 8
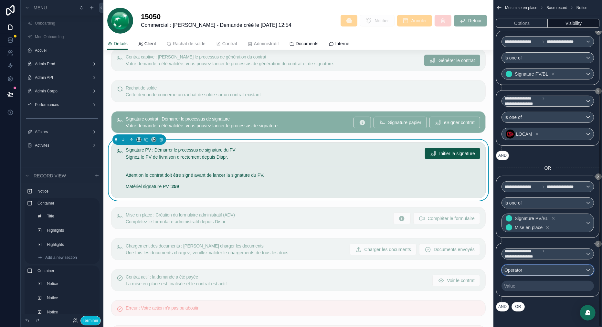
click at [540, 270] on div "Operator" at bounding box center [548, 270] width 92 height 10
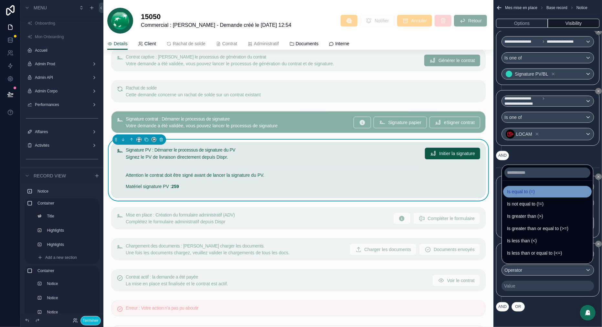
click at [523, 190] on span "Is equal to (=)" at bounding box center [521, 192] width 28 height 8
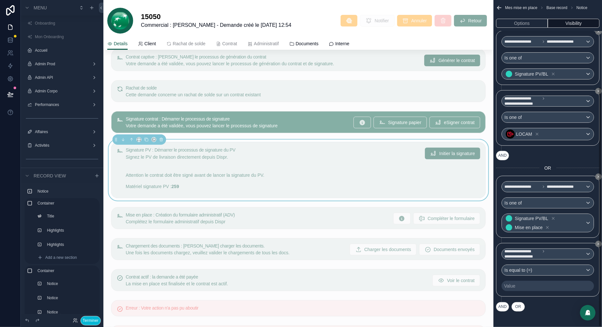
click at [523, 286] on div "Value" at bounding box center [547, 286] width 92 height 10
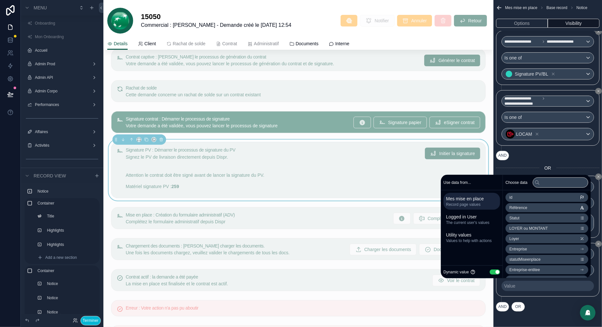
click at [493, 271] on button "Use setting" at bounding box center [494, 271] width 10 height 5
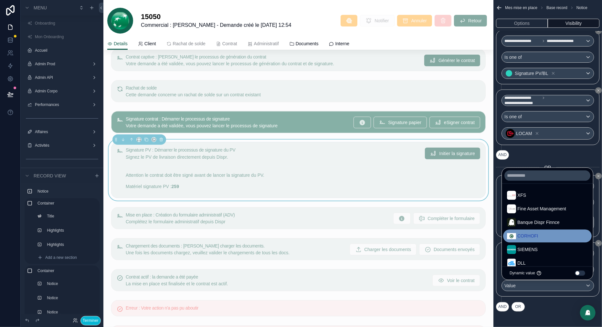
scroll to position [103, 0]
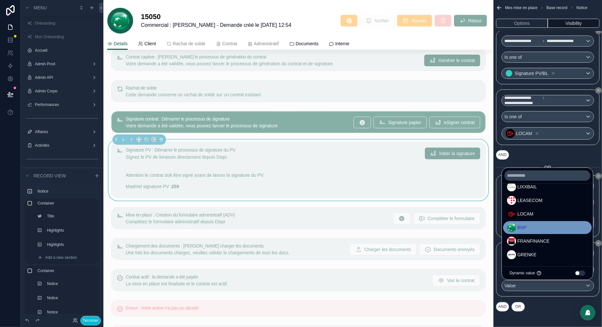
click at [536, 226] on div "BNP" at bounding box center [547, 227] width 81 height 9
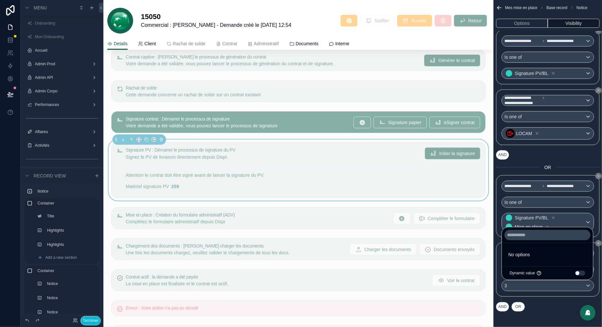
scroll to position [0, 0]
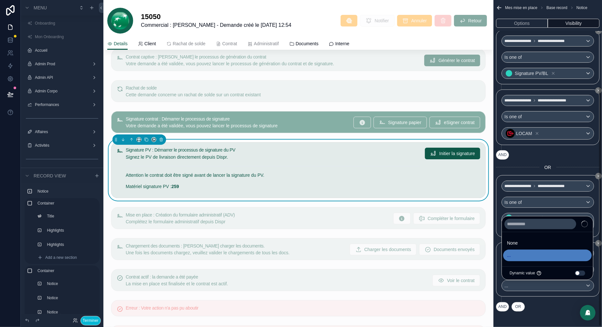
click at [553, 301] on div "**********" at bounding box center [547, 271] width 103 height 59
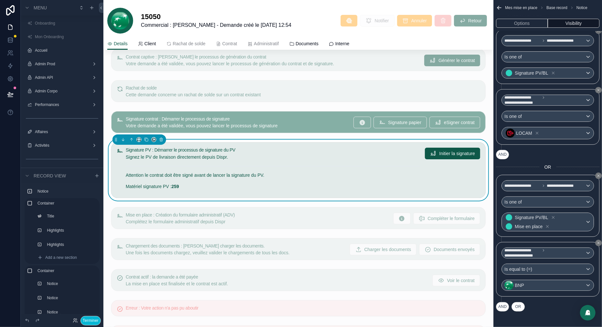
click at [506, 308] on button "AND" at bounding box center [502, 306] width 13 height 9
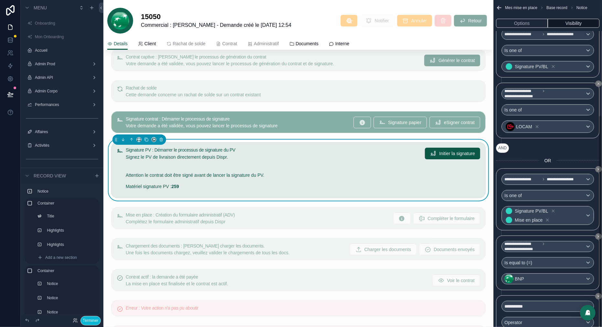
scroll to position [178, 0]
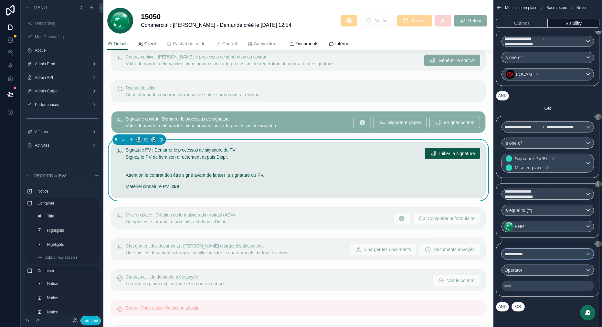
click at [533, 251] on div "**********" at bounding box center [548, 254] width 92 height 10
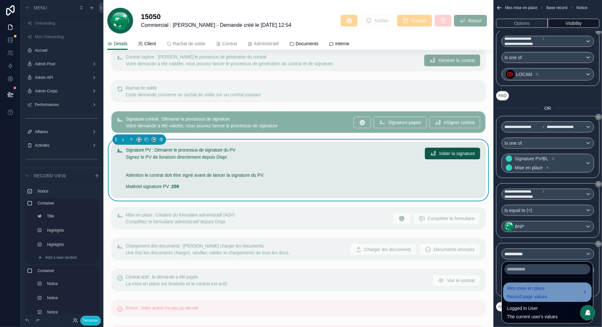
click at [515, 290] on span "Mes mise en place" at bounding box center [527, 288] width 40 height 8
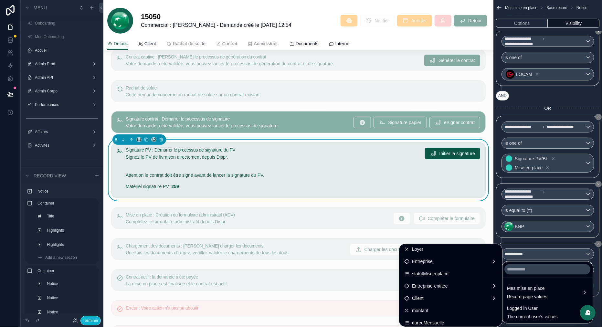
scroll to position [50, 0]
click at [444, 287] on div "Entreprise-entitee" at bounding box center [450, 287] width 93 height 8
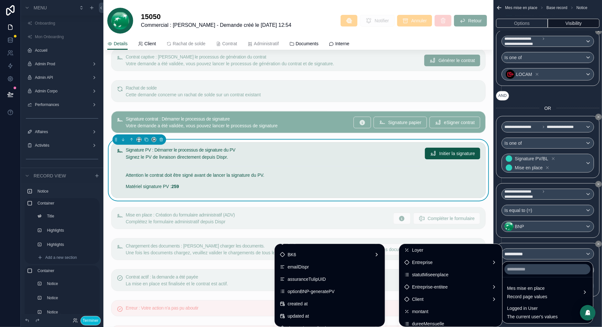
scroll to position [535, 0]
click at [314, 293] on span "optionBNP-generatePV" at bounding box center [310, 293] width 47 height 8
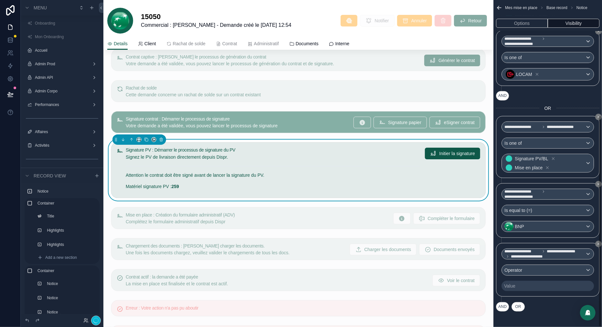
click at [540, 263] on div "**********" at bounding box center [547, 269] width 92 height 43
click at [538, 267] on div "Operator" at bounding box center [548, 270] width 92 height 10
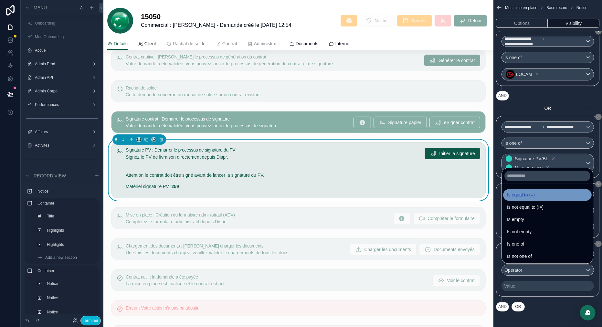
click at [525, 191] on span "Is equal to (=)" at bounding box center [521, 195] width 28 height 8
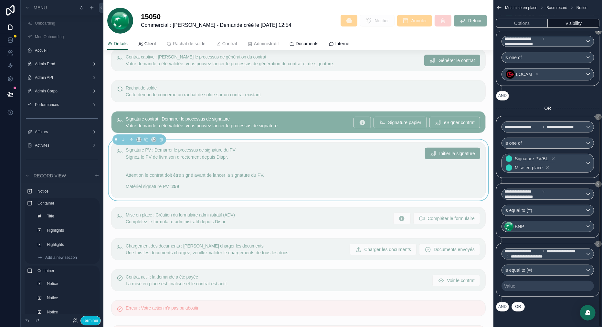
click at [520, 283] on div "Value" at bounding box center [547, 286] width 92 height 10
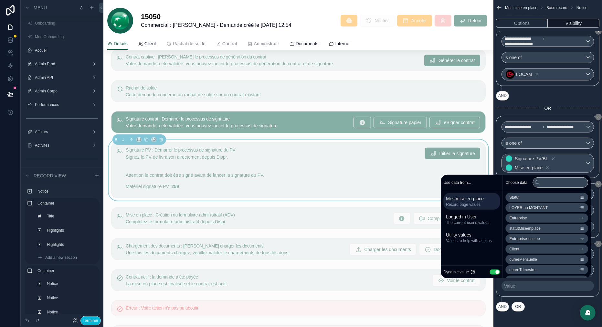
click at [489, 271] on button "Use setting" at bounding box center [494, 271] width 10 height 5
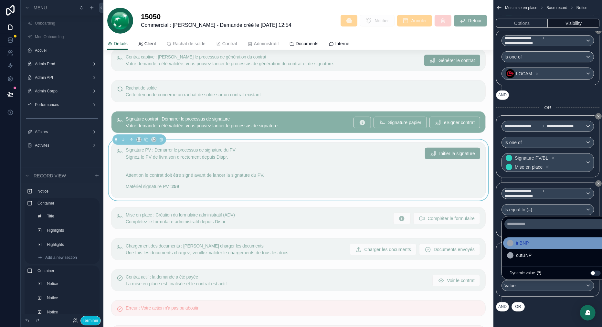
click at [536, 245] on div "inBNP" at bounding box center [555, 243] width 96 height 8
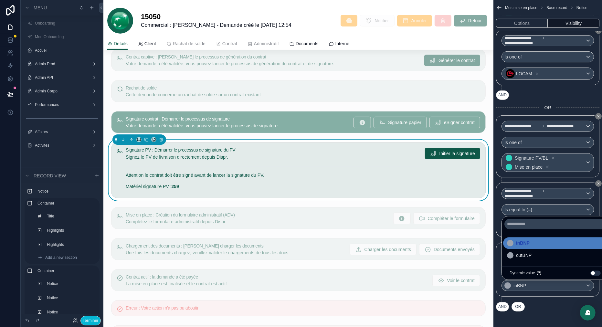
click at [546, 308] on div "AND OR" at bounding box center [547, 307] width 103 height 10
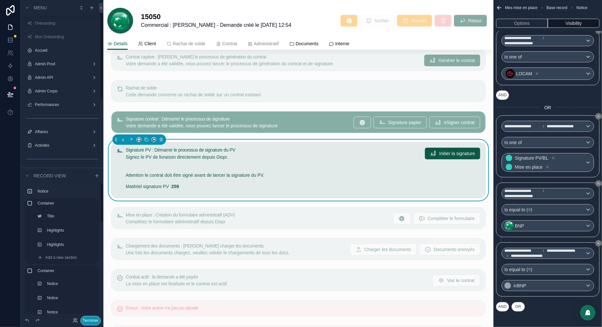
click at [85, 317] on button "Terminer" at bounding box center [90, 320] width 20 height 9
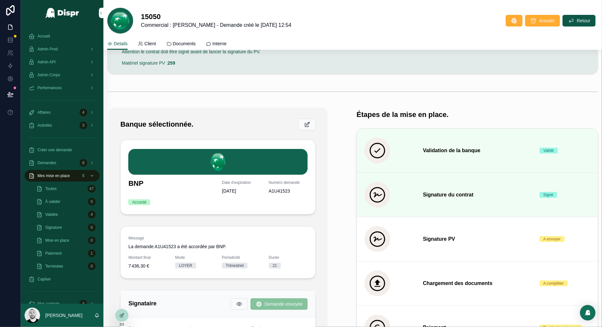
scroll to position [0, 0]
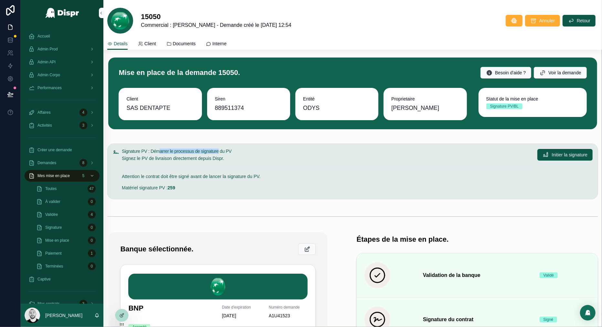
drag, startPoint x: 231, startPoint y: 148, endPoint x: 151, endPoint y: 148, distance: 79.5
click at [151, 149] on h5 "Signature PV : Démarrer le processus de signature du PV" at bounding box center [327, 151] width 410 height 5
click at [560, 157] on span "Initier la signature" at bounding box center [569, 154] width 36 height 6
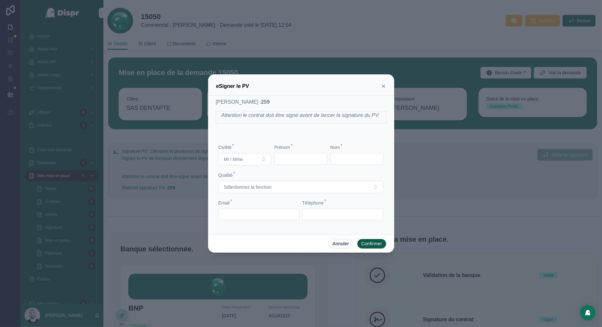
click at [382, 84] on icon at bounding box center [383, 86] width 5 height 5
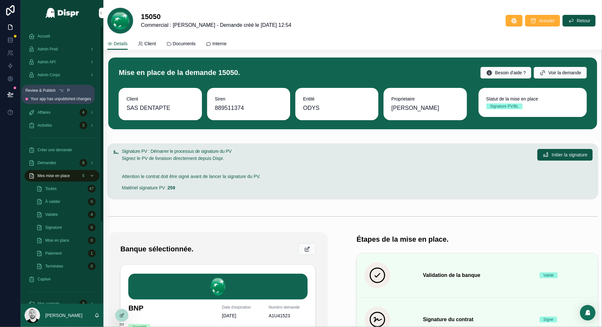
click at [12, 98] on button at bounding box center [10, 94] width 14 height 18
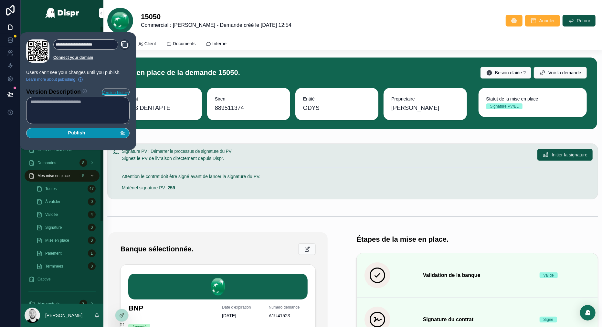
click at [79, 132] on span "Publish" at bounding box center [76, 133] width 17 height 6
